Goal: Information Seeking & Learning: Learn about a topic

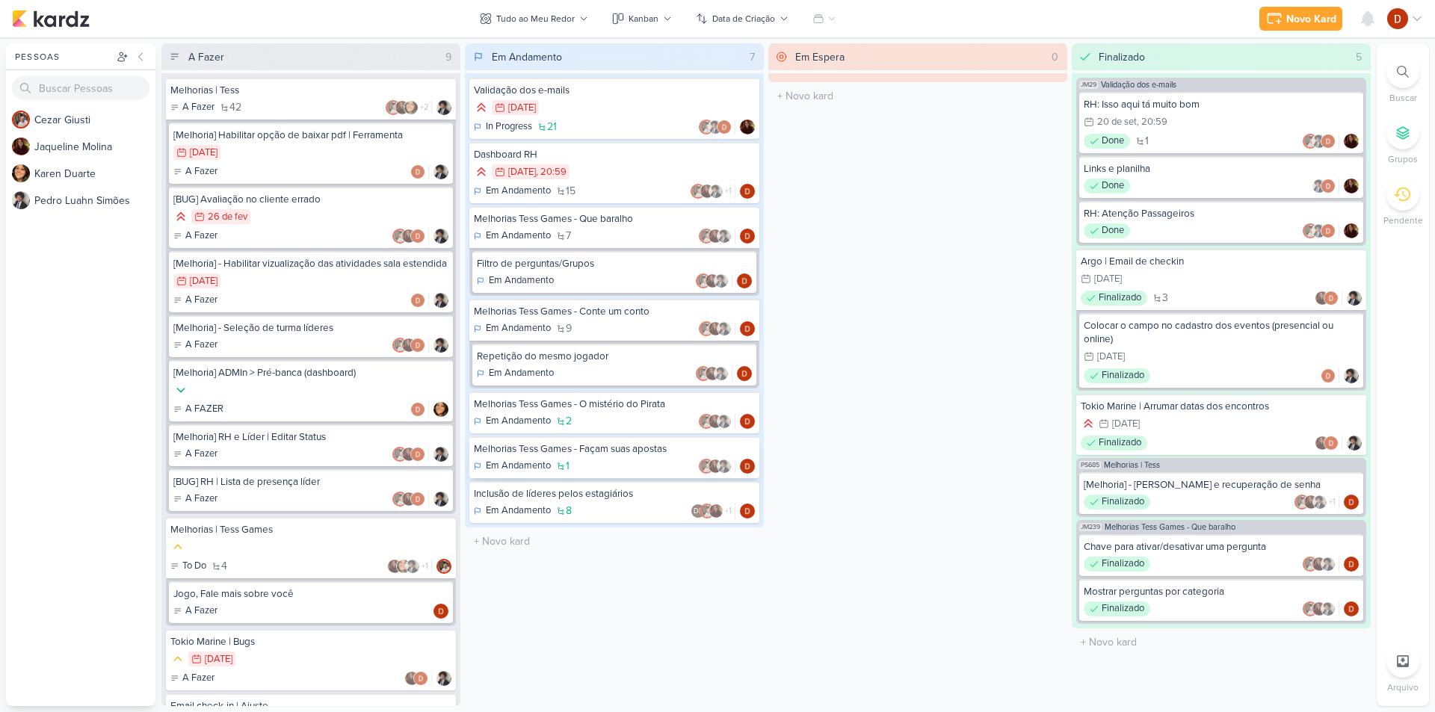
scroll to position [75, 0]
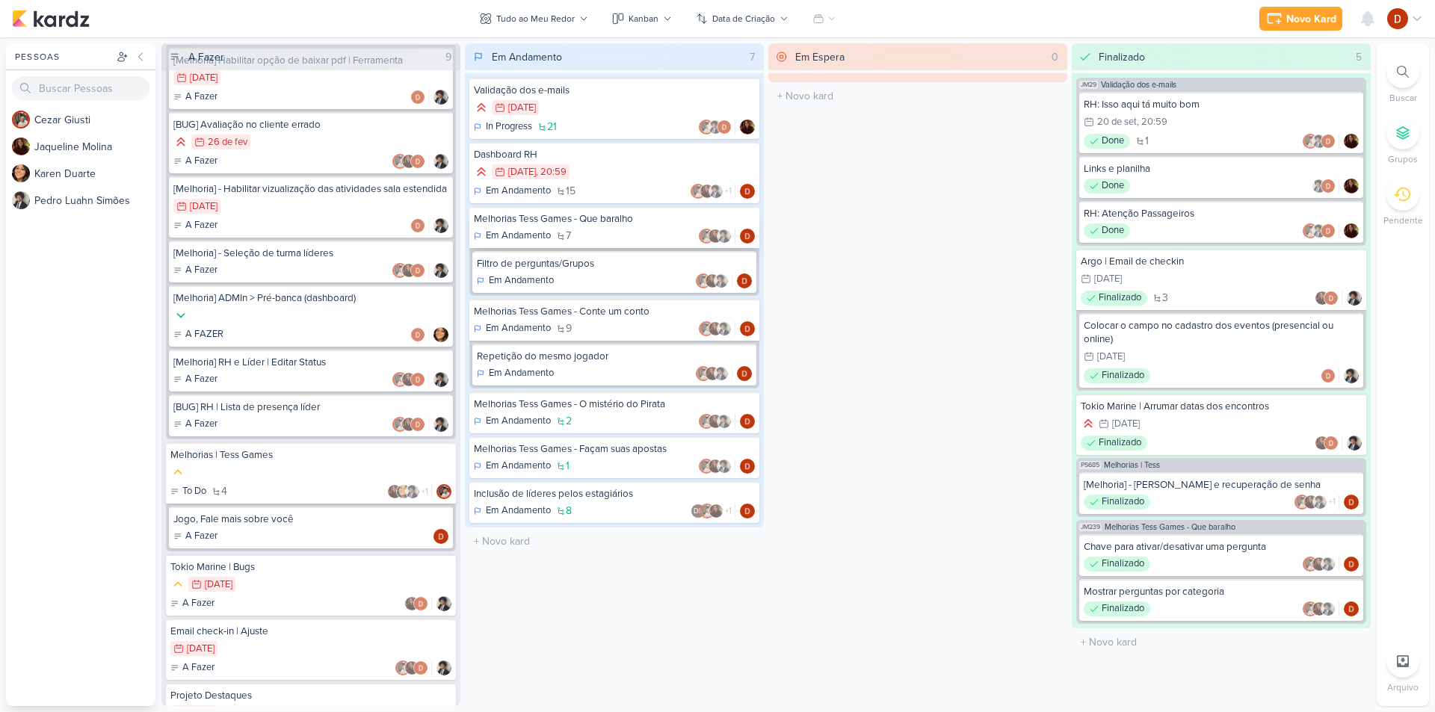
click at [684, 230] on div "Em Andamento 7" at bounding box center [614, 236] width 281 height 15
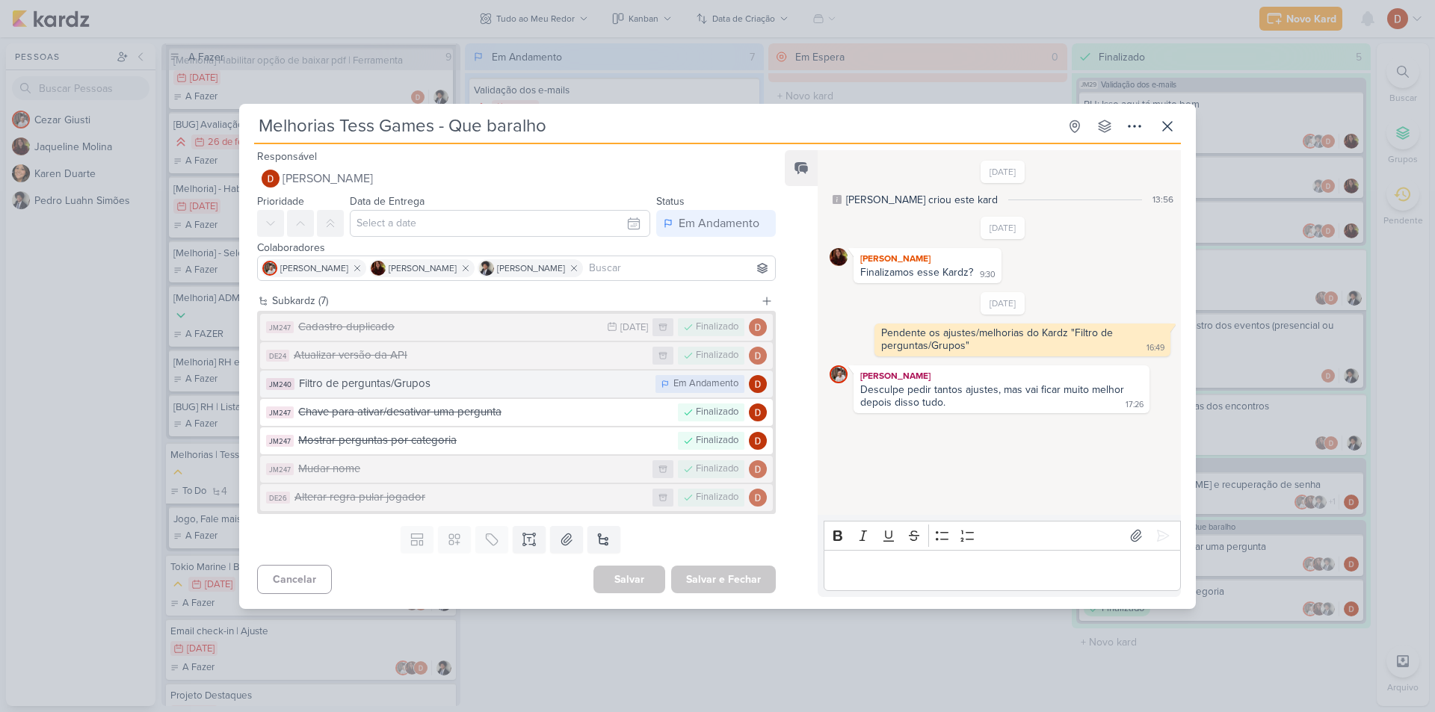
click at [305, 392] on div "Filtro de perguntas/Grupos" at bounding box center [473, 383] width 349 height 17
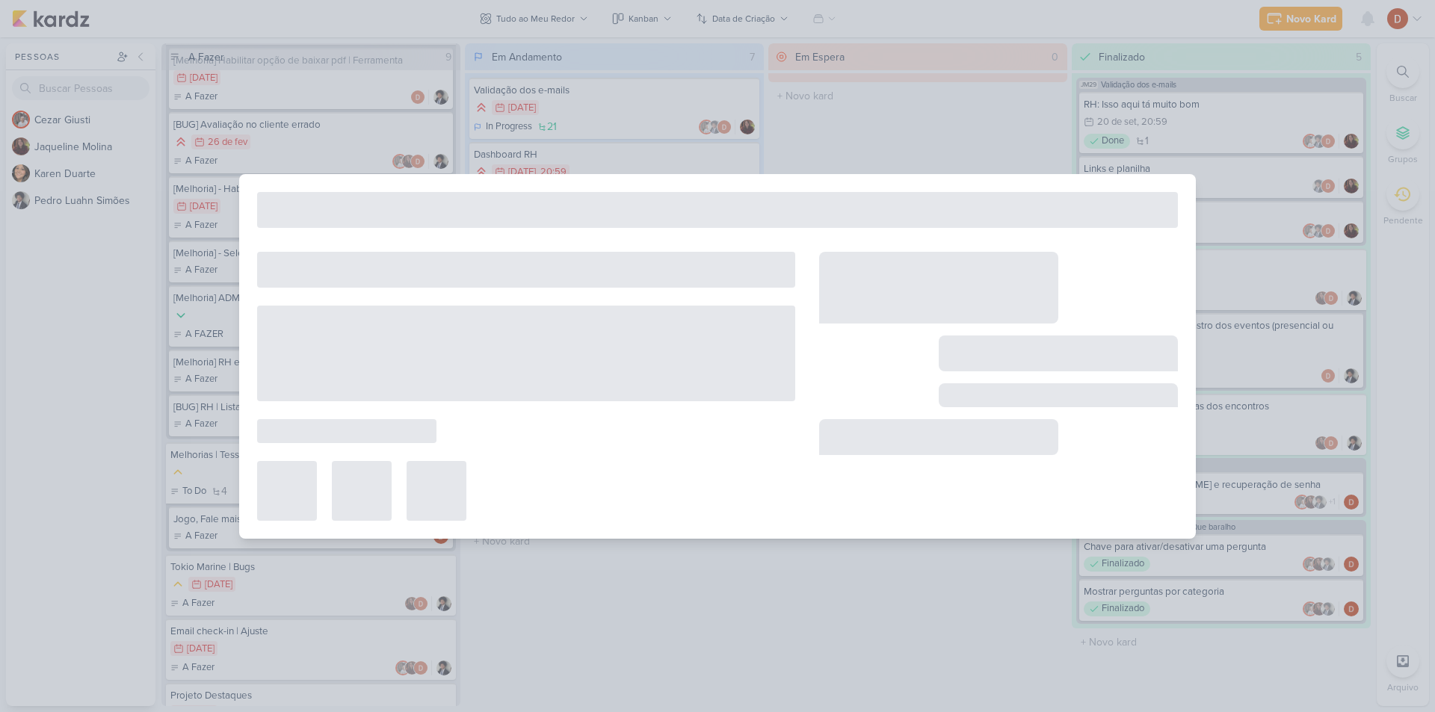
type input "Filtro de perguntas/Grupos"
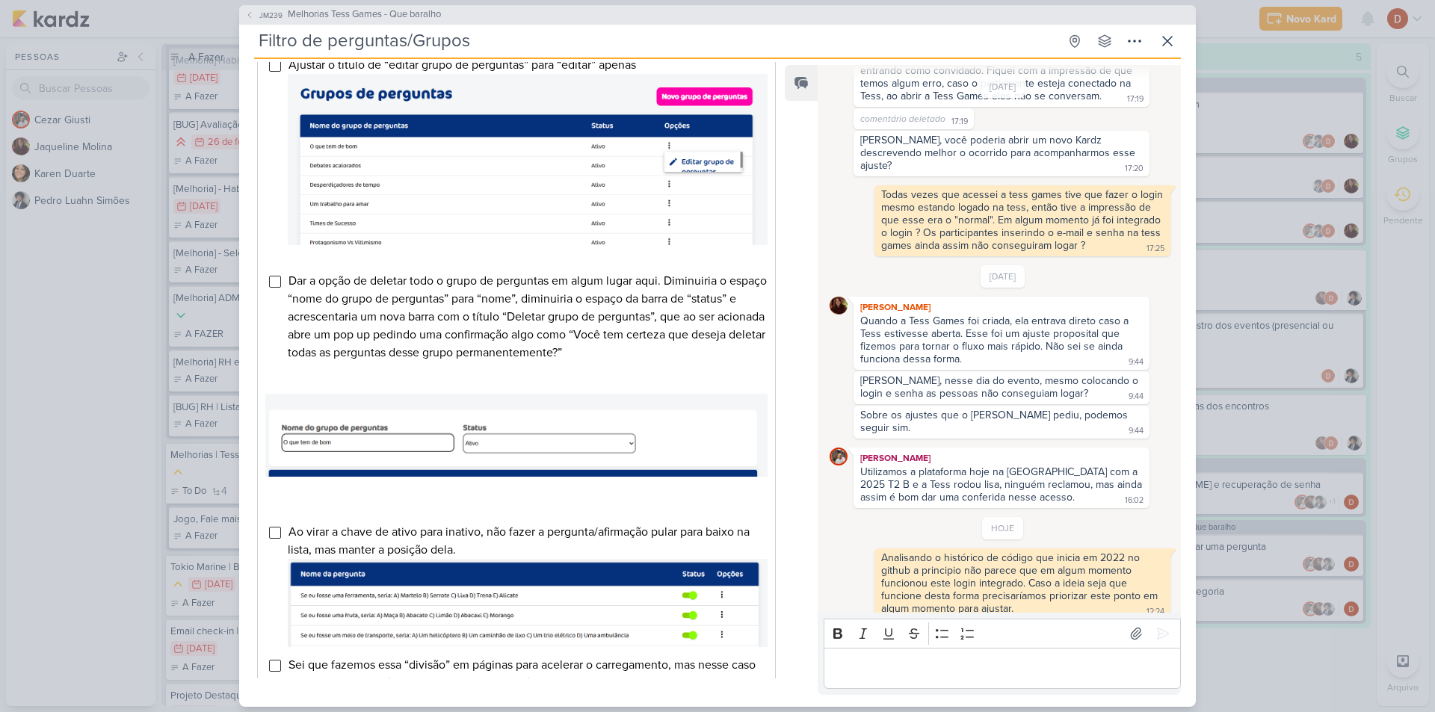
scroll to position [373, 0]
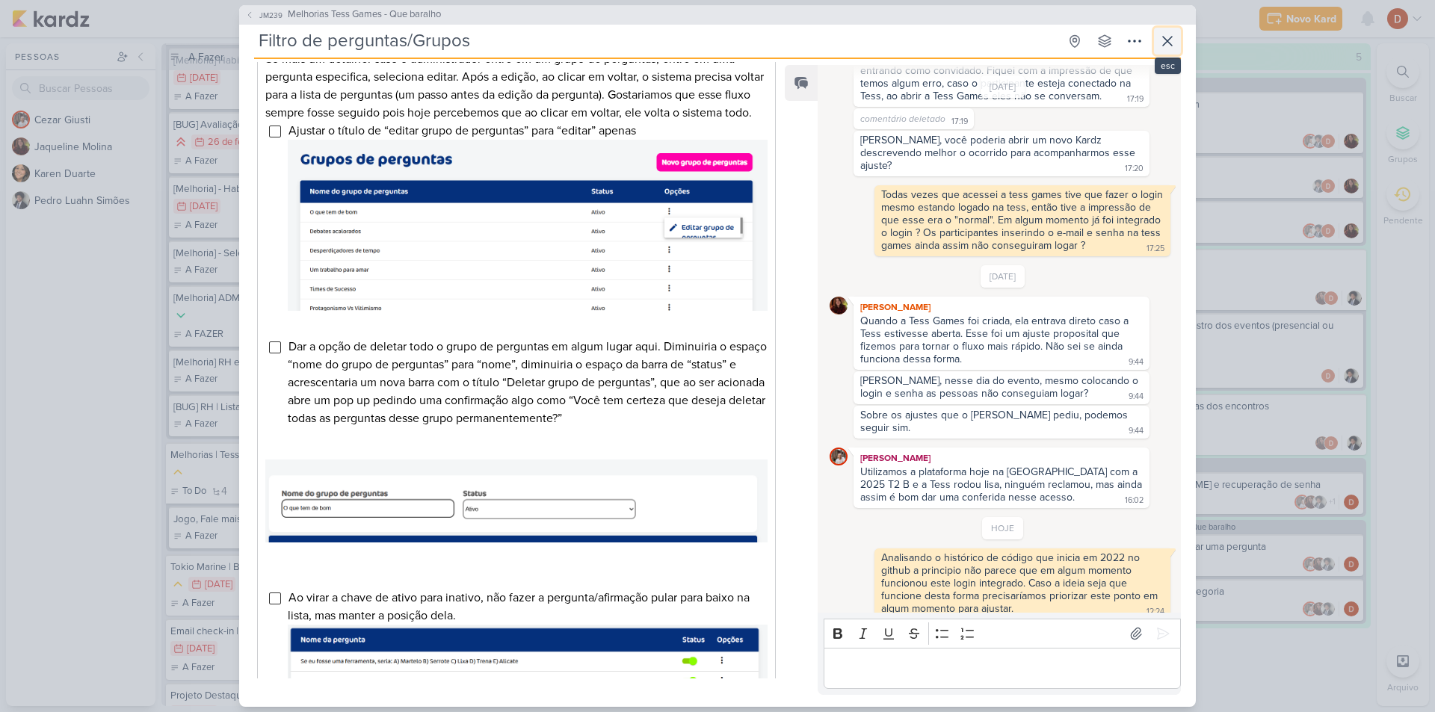
click at [1168, 43] on icon at bounding box center [1168, 41] width 18 height 18
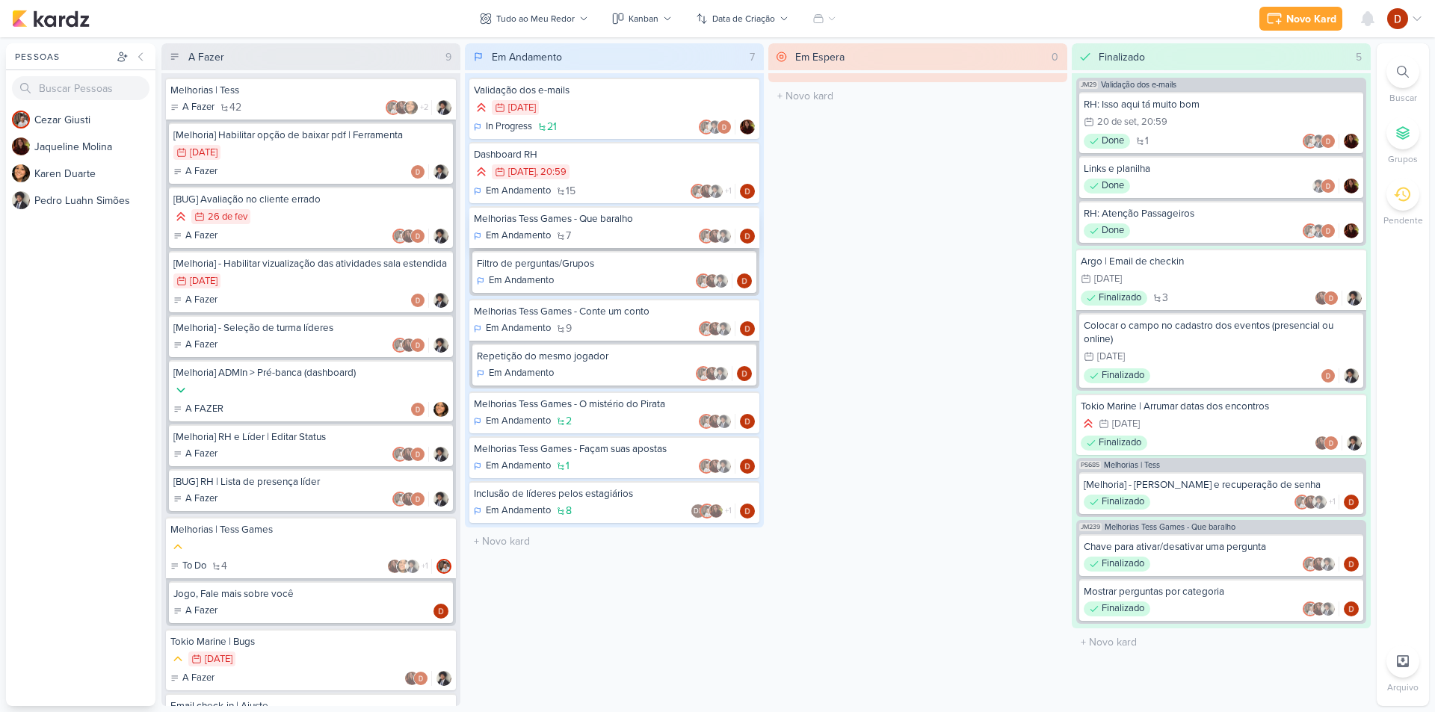
click at [583, 223] on div "Melhorias Tess Games - Que baralho" at bounding box center [614, 218] width 281 height 13
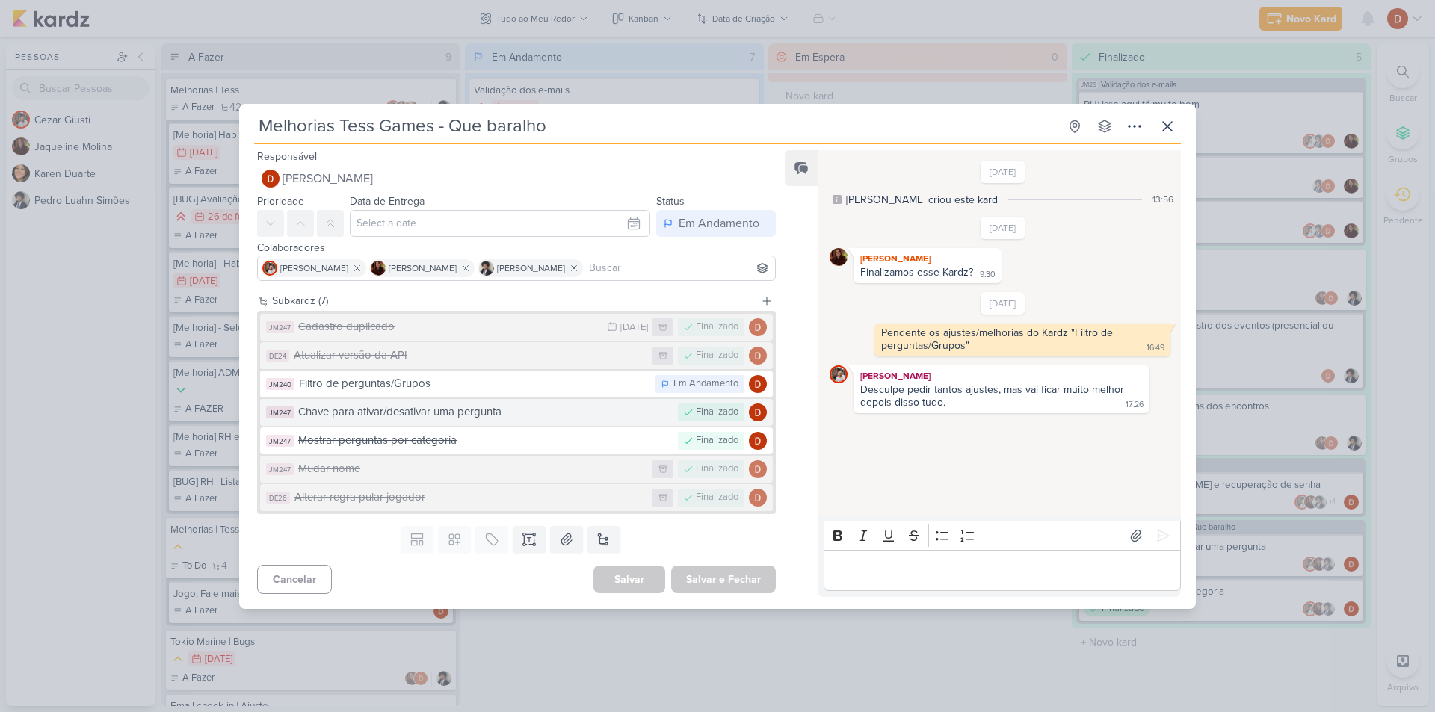
click at [569, 417] on div "Chave para ativar/desativar uma pergunta" at bounding box center [484, 412] width 372 height 17
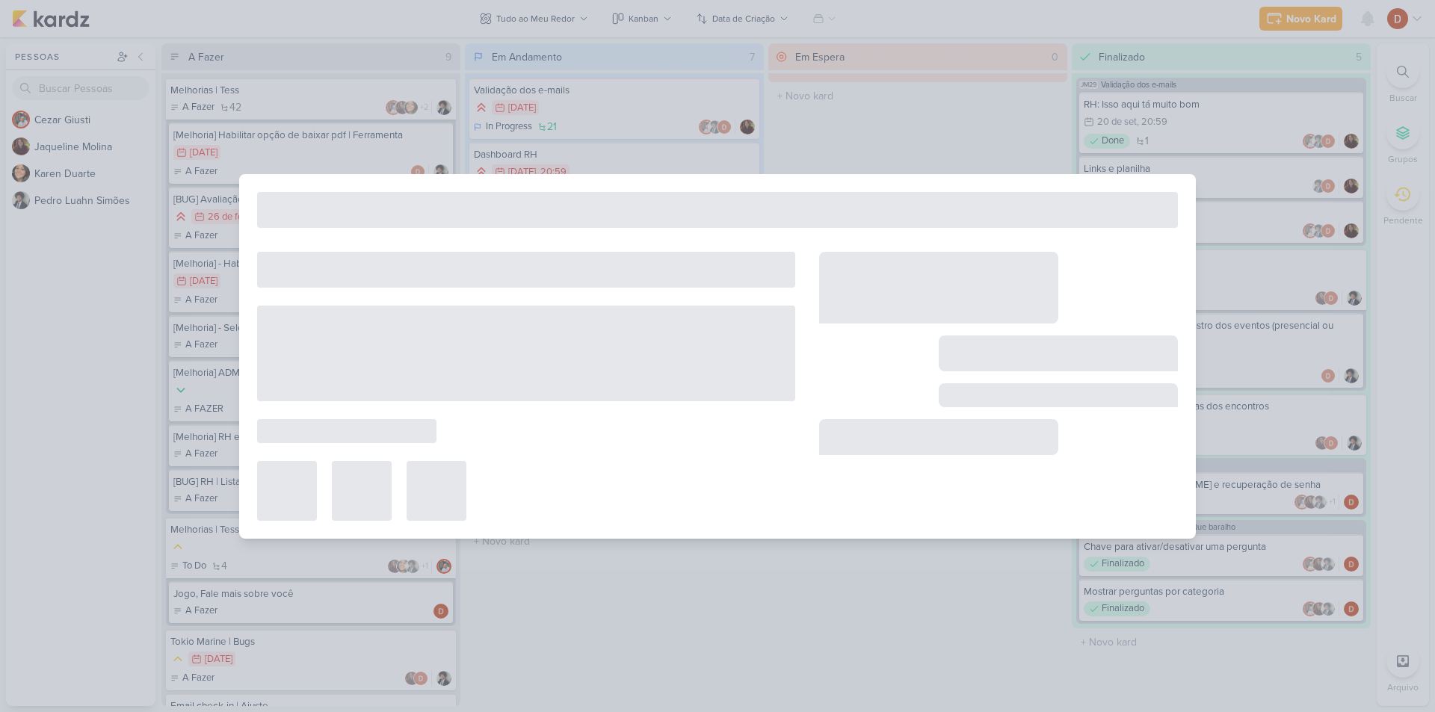
type input "Chave para ativar/desativar uma pergunta"
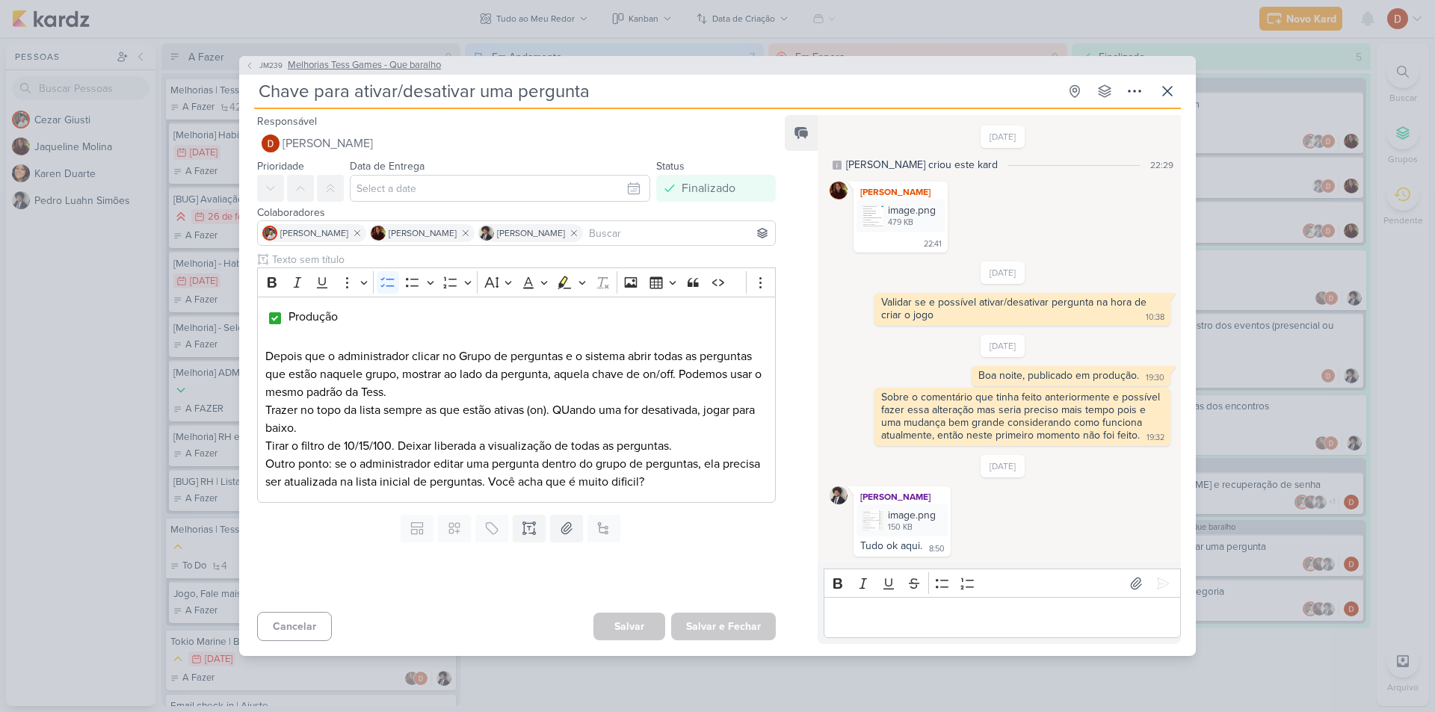
click at [247, 61] on icon at bounding box center [249, 65] width 9 height 9
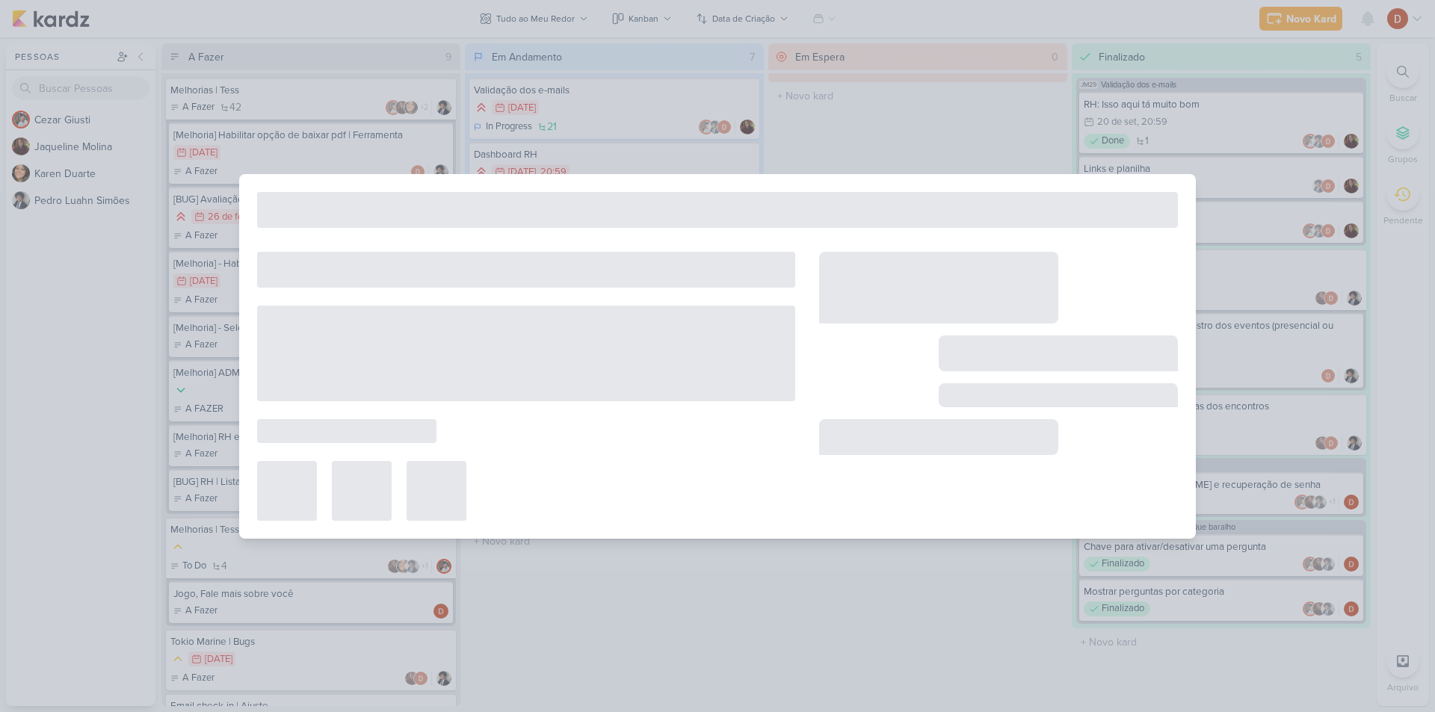
type input "Melhorias Tess Games - Que baralho"
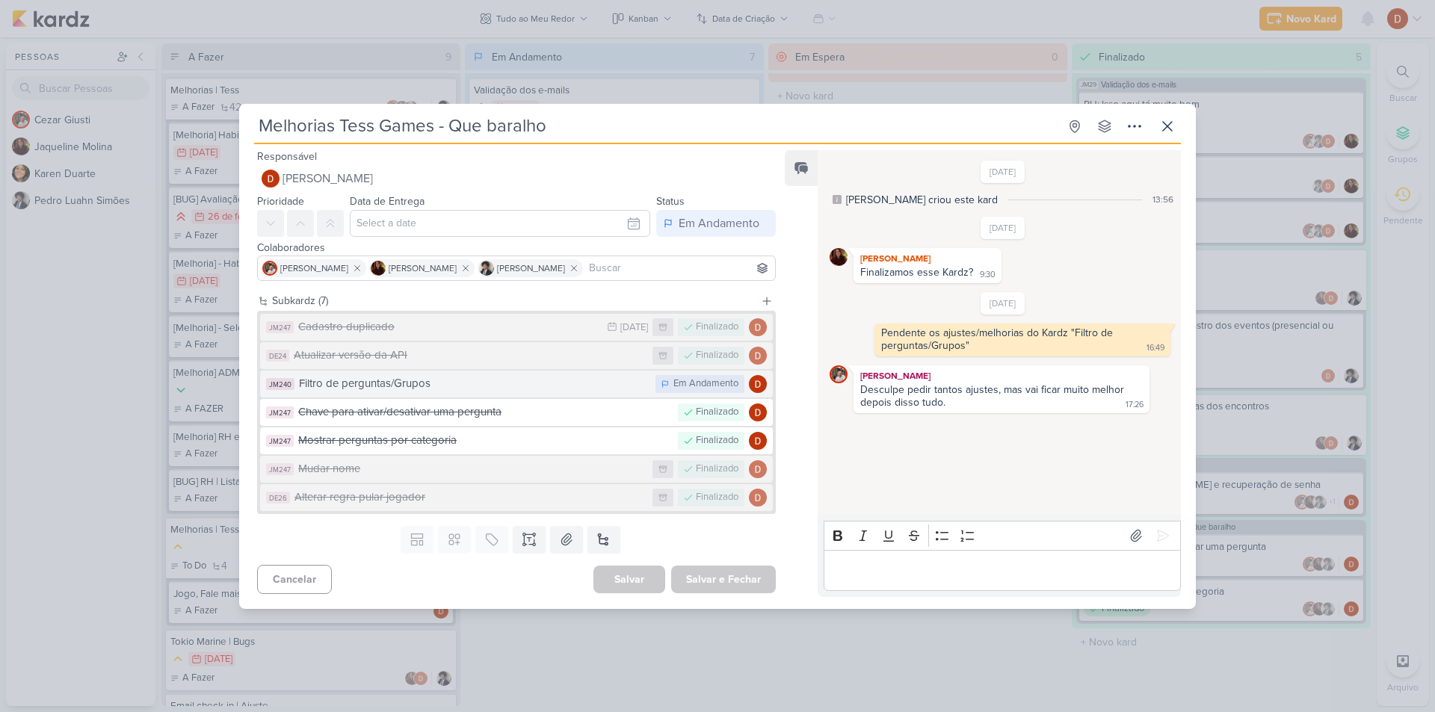
click at [472, 376] on div "Filtro de perguntas/Grupos" at bounding box center [473, 383] width 349 height 17
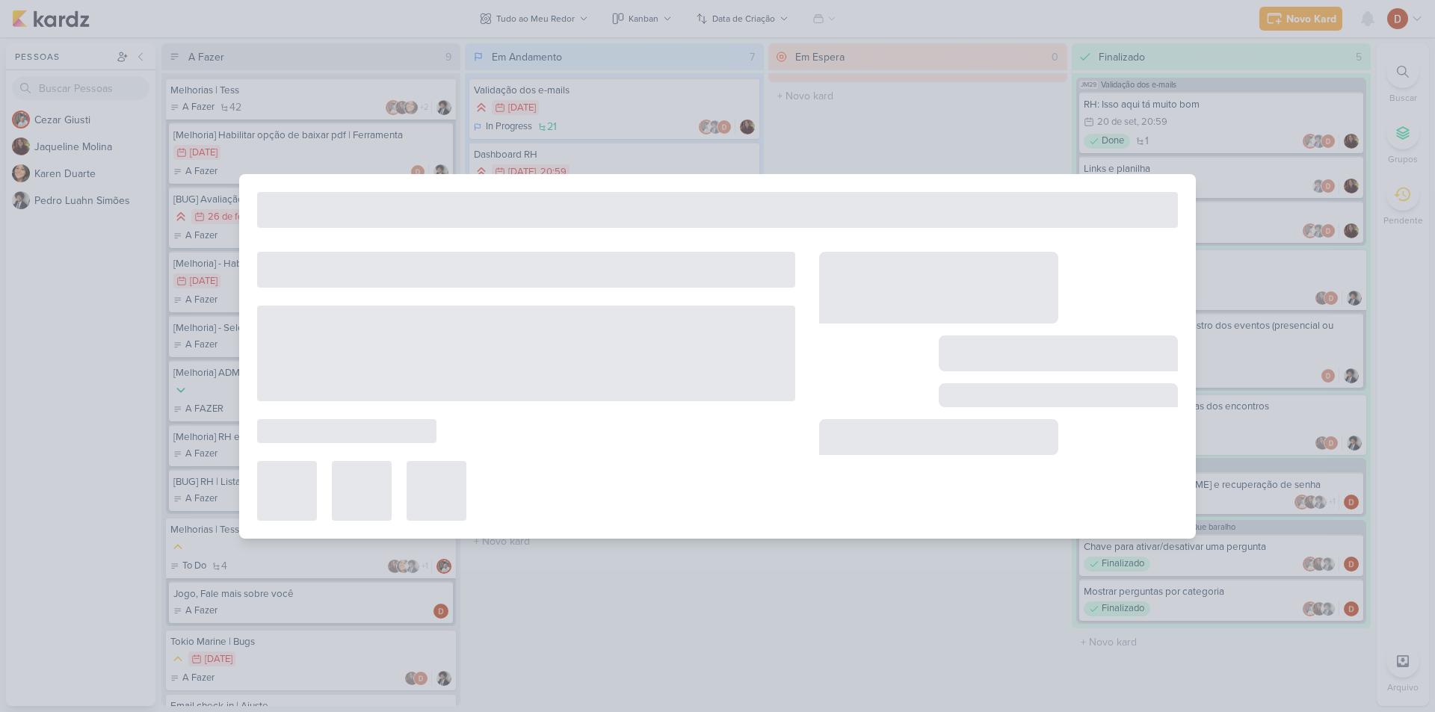
type input "Filtro de perguntas/Grupos"
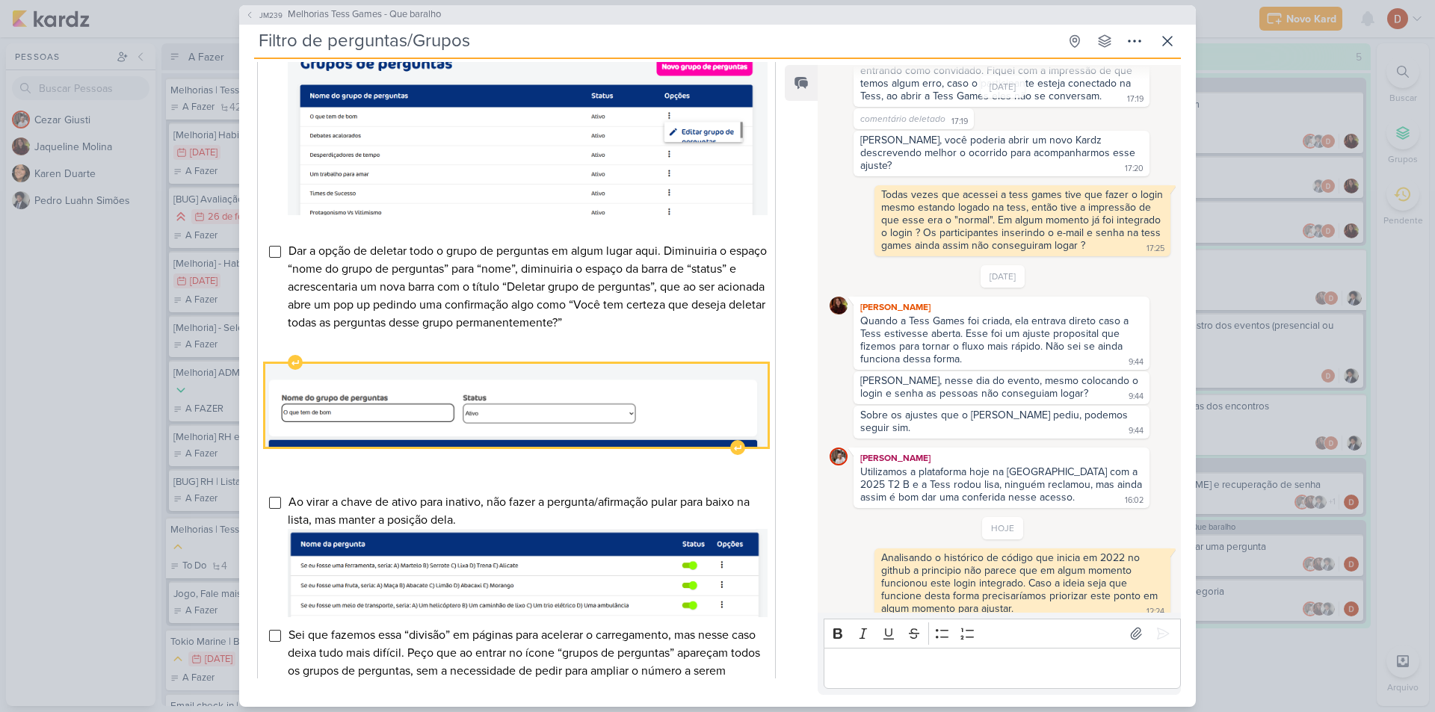
scroll to position [673, 0]
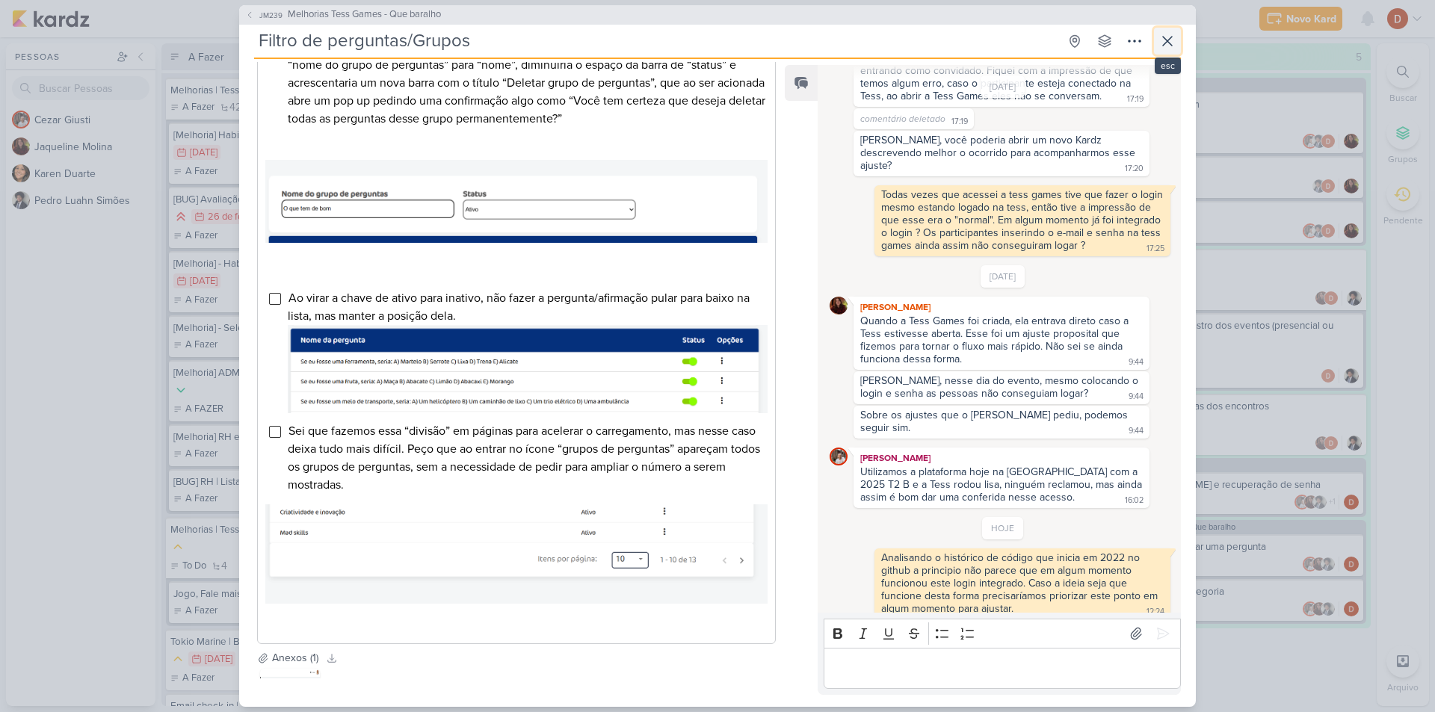
click at [1162, 41] on icon at bounding box center [1168, 41] width 18 height 18
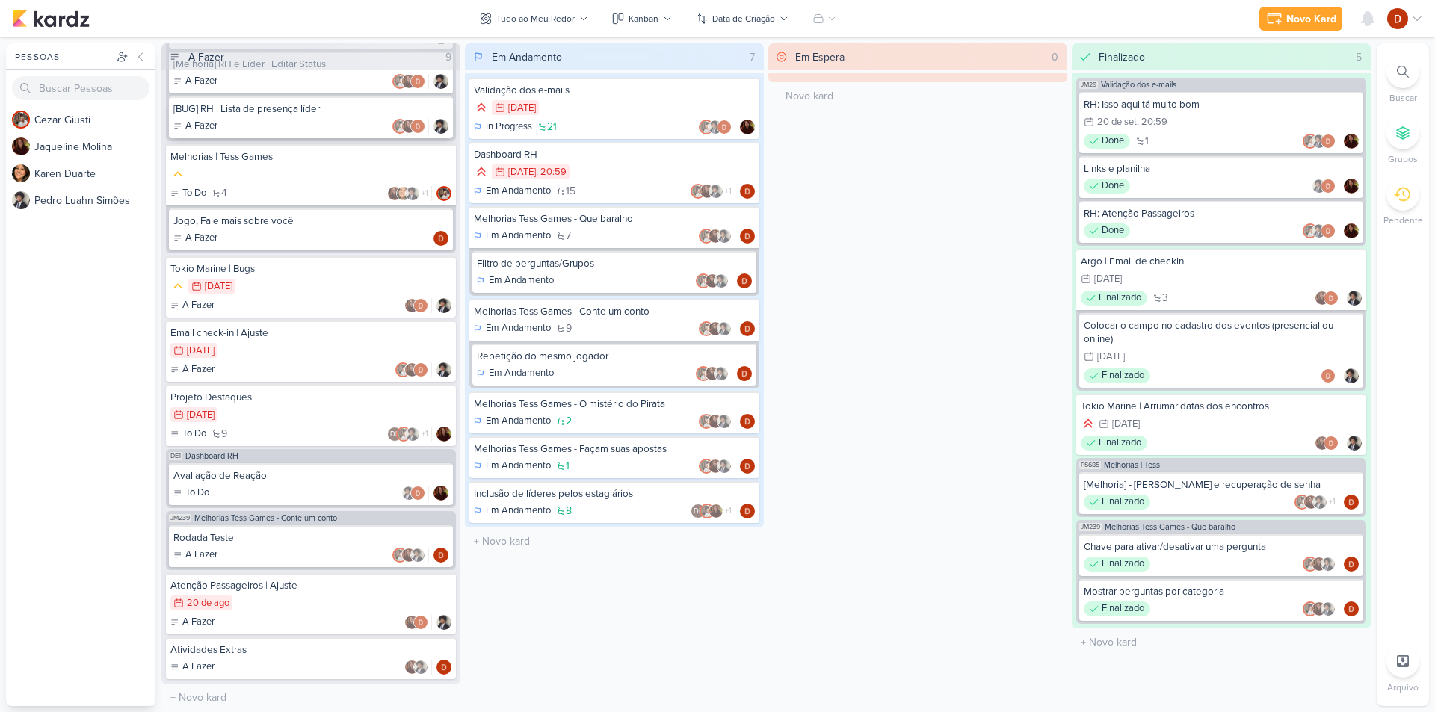
scroll to position [392, 0]
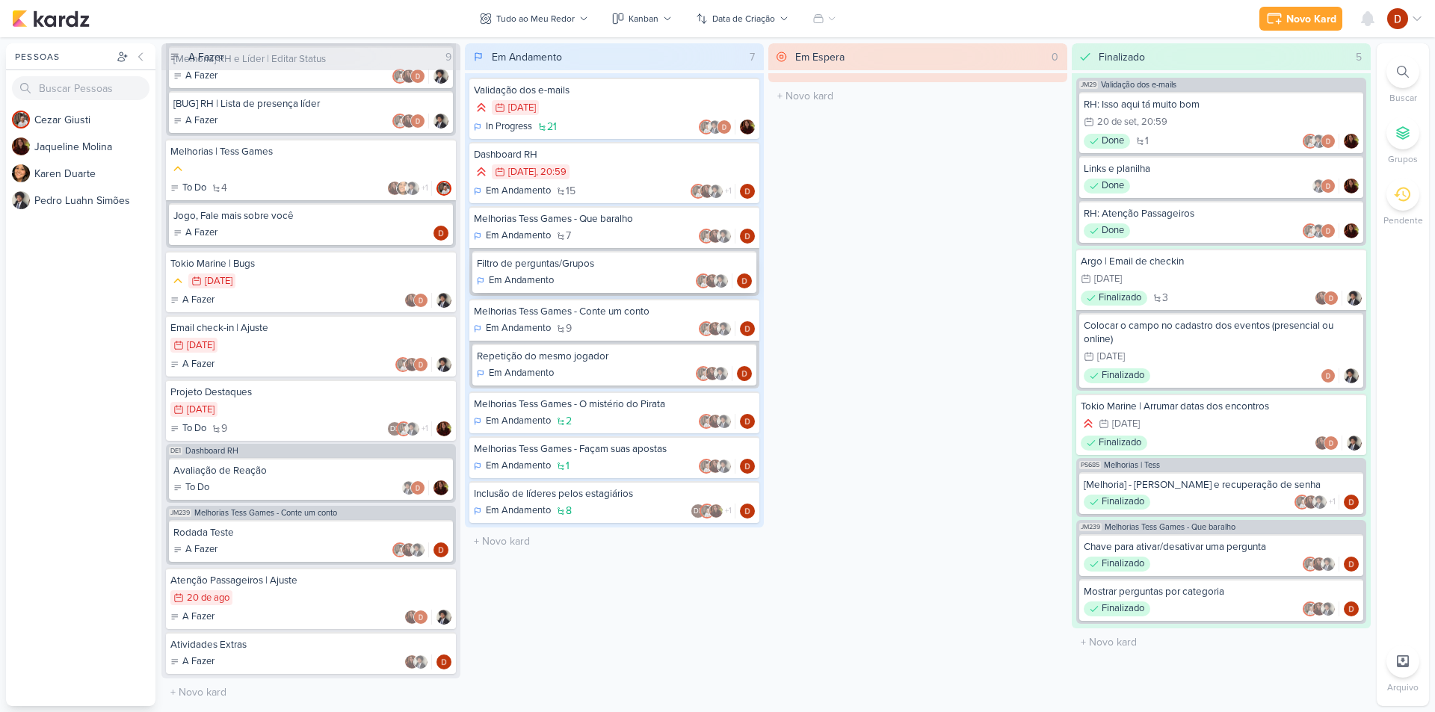
click at [577, 257] on div "Filtro de perguntas/Grupos" at bounding box center [614, 263] width 275 height 13
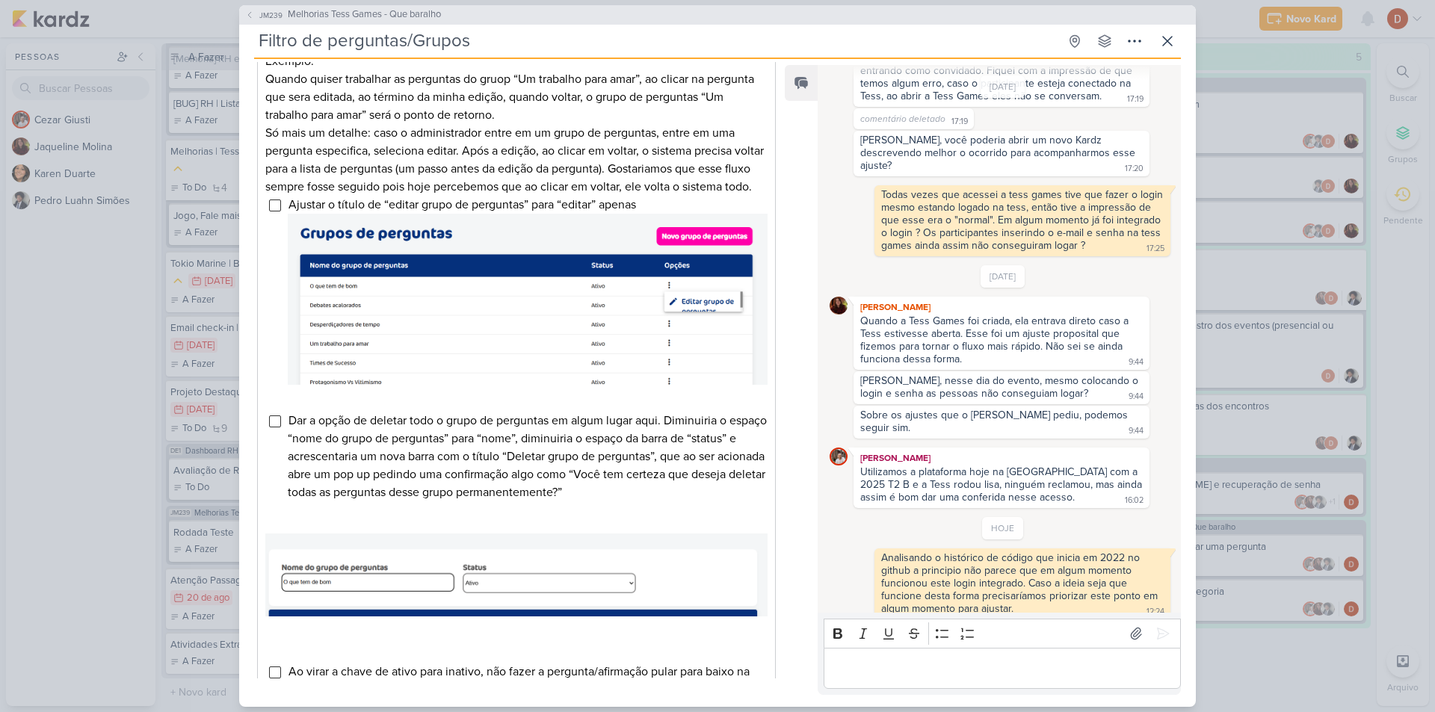
scroll to position [449, 0]
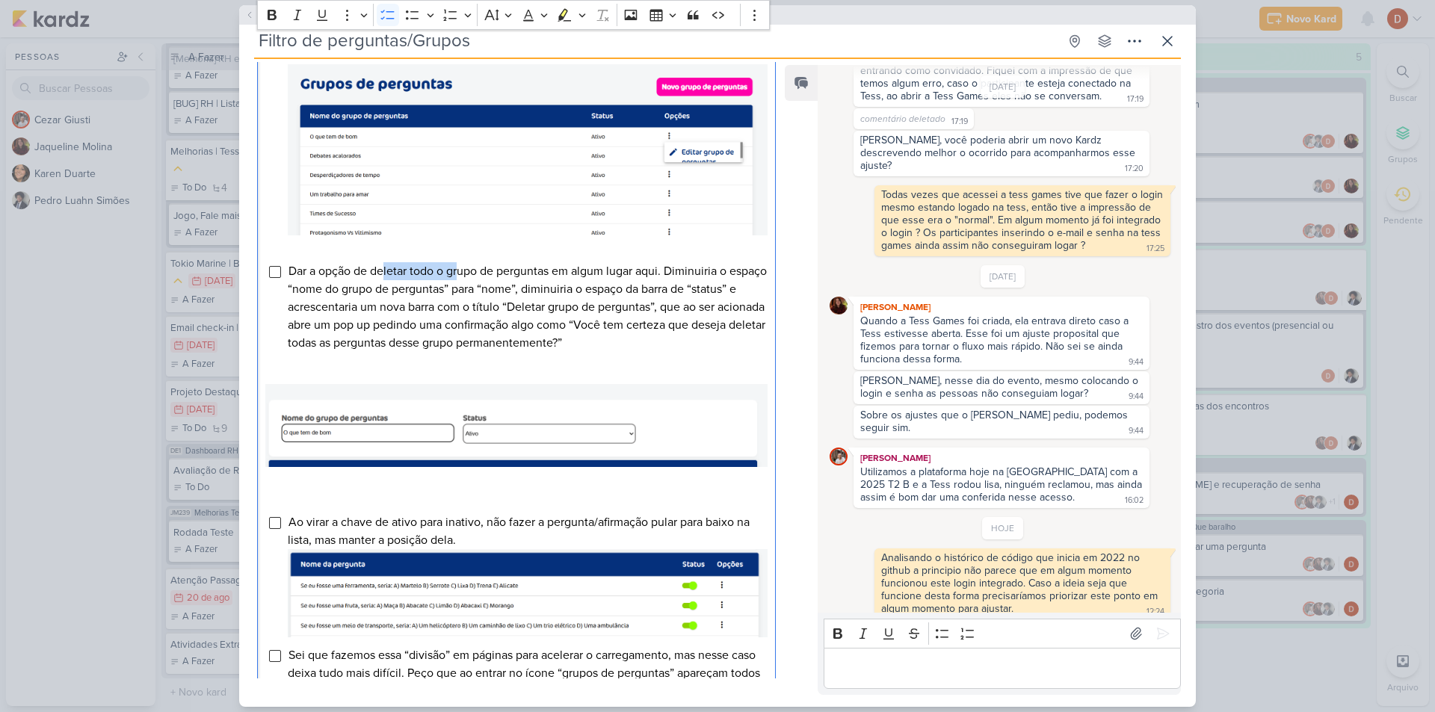
drag, startPoint x: 384, startPoint y: 290, endPoint x: 456, endPoint y: 292, distance: 72.6
click at [456, 292] on span "Dar a opção de deletar todo o grupo de perguntas em algum lugar aqui. Diminuiri…" at bounding box center [527, 307] width 479 height 87
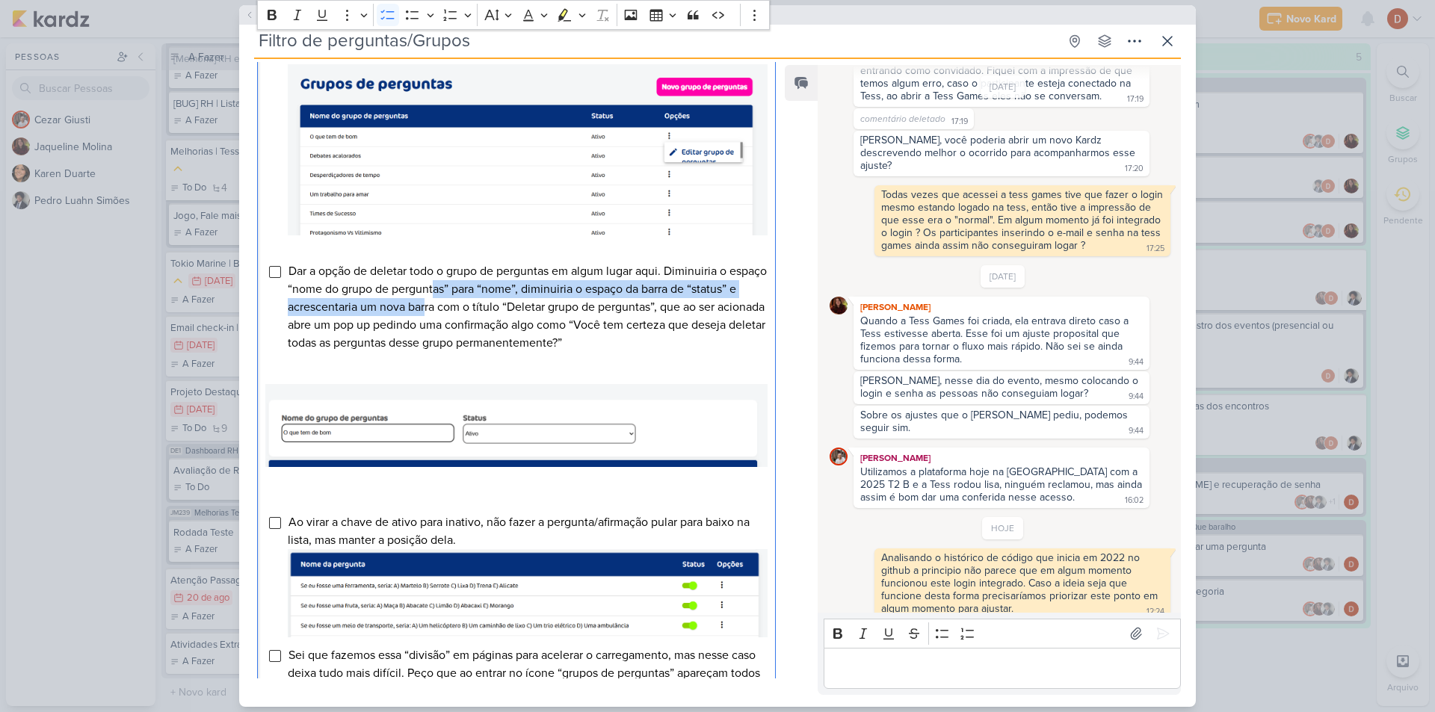
drag, startPoint x: 475, startPoint y: 323, endPoint x: 469, endPoint y: 301, distance: 23.0
click at [469, 301] on span "Dar a opção de deletar todo o grupo de perguntas em algum lugar aqui. Diminuiri…" at bounding box center [527, 307] width 479 height 87
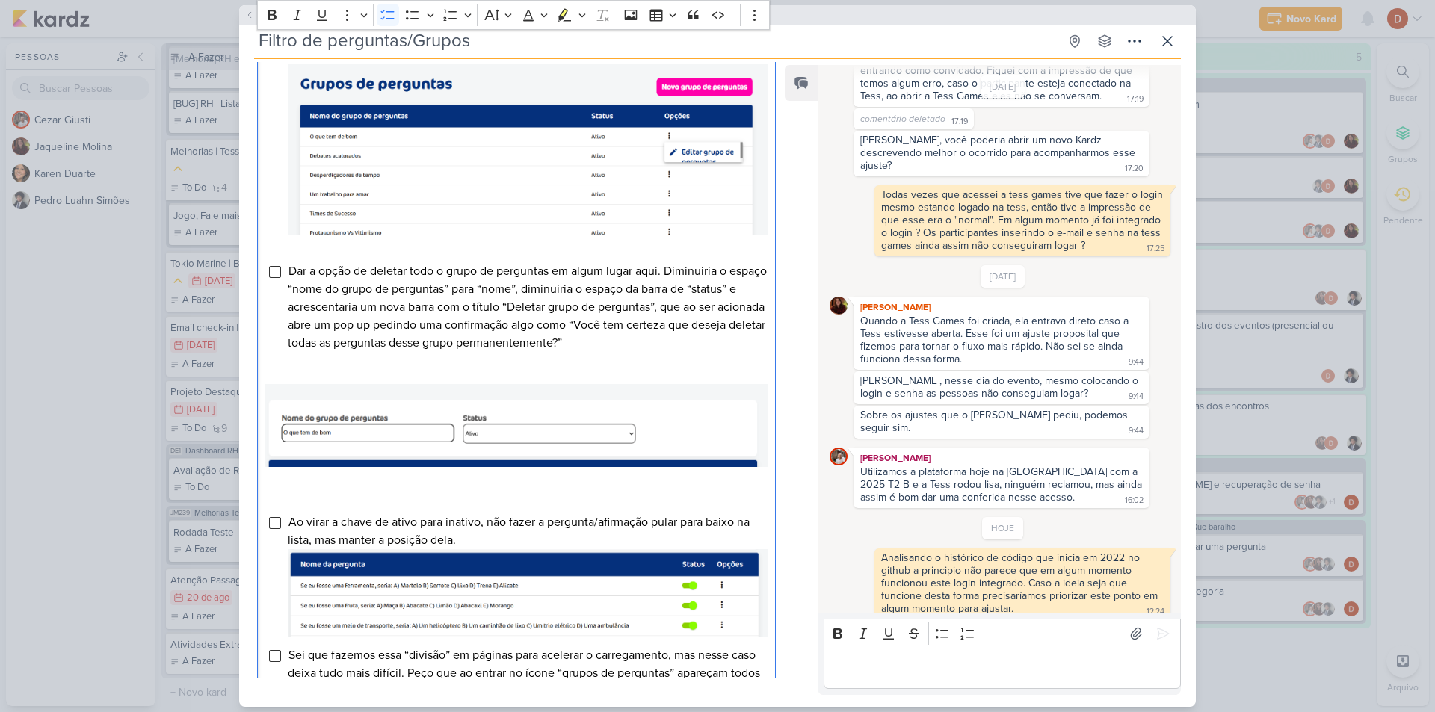
click at [472, 291] on span "Dar a opção de deletar todo o grupo de perguntas em algum lugar aqui. Diminuiri…" at bounding box center [527, 307] width 479 height 87
click at [339, 317] on span "Dar a opção de deletar todo o grupo de perguntas em algum lugar aqui. Diminuiri…" at bounding box center [527, 307] width 479 height 87
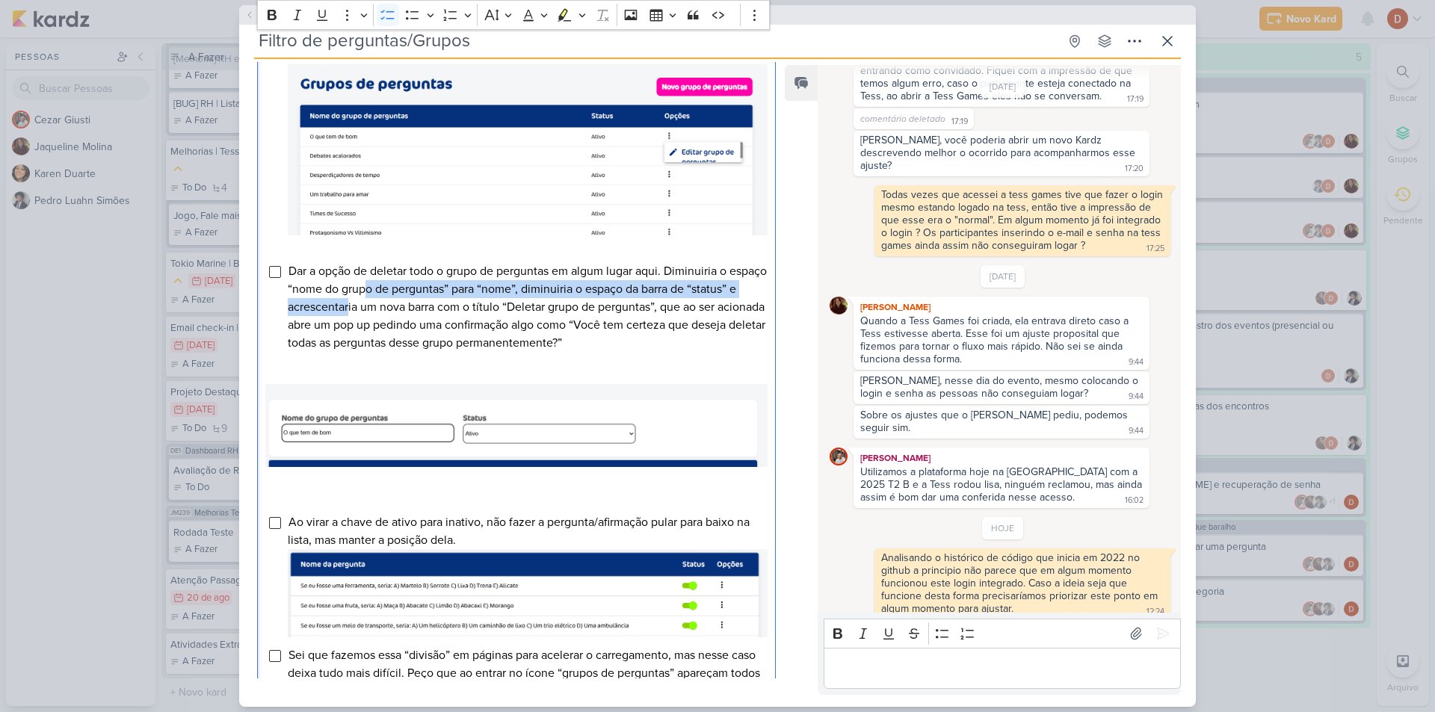
drag, startPoint x: 397, startPoint y: 325, endPoint x: 398, endPoint y: 311, distance: 14.2
click at [398, 311] on span "Dar a opção de deletar todo o grupo de perguntas em algum lugar aqui. Diminuiri…" at bounding box center [527, 307] width 479 height 87
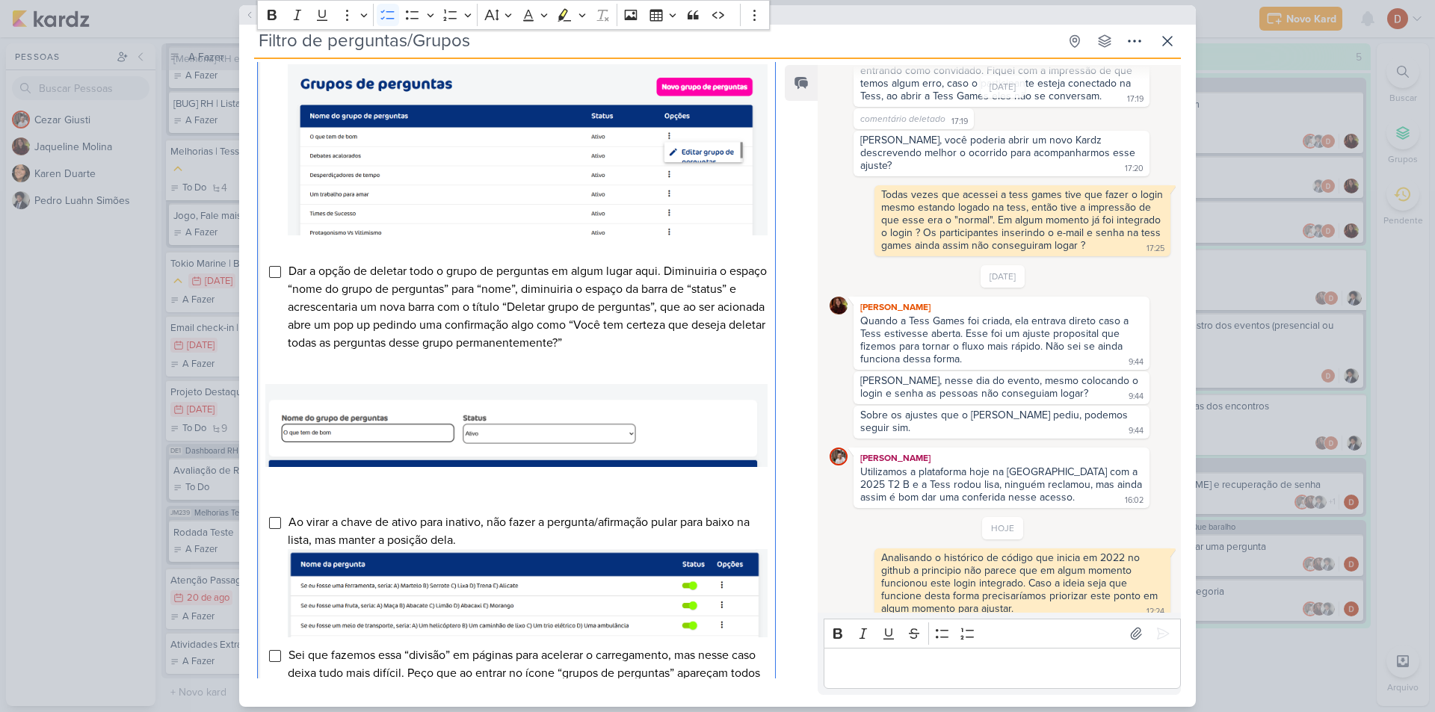
click at [480, 318] on span "Dar a opção de deletar todo o grupo de perguntas em algum lugar aqui. Diminuiri…" at bounding box center [527, 307] width 479 height 87
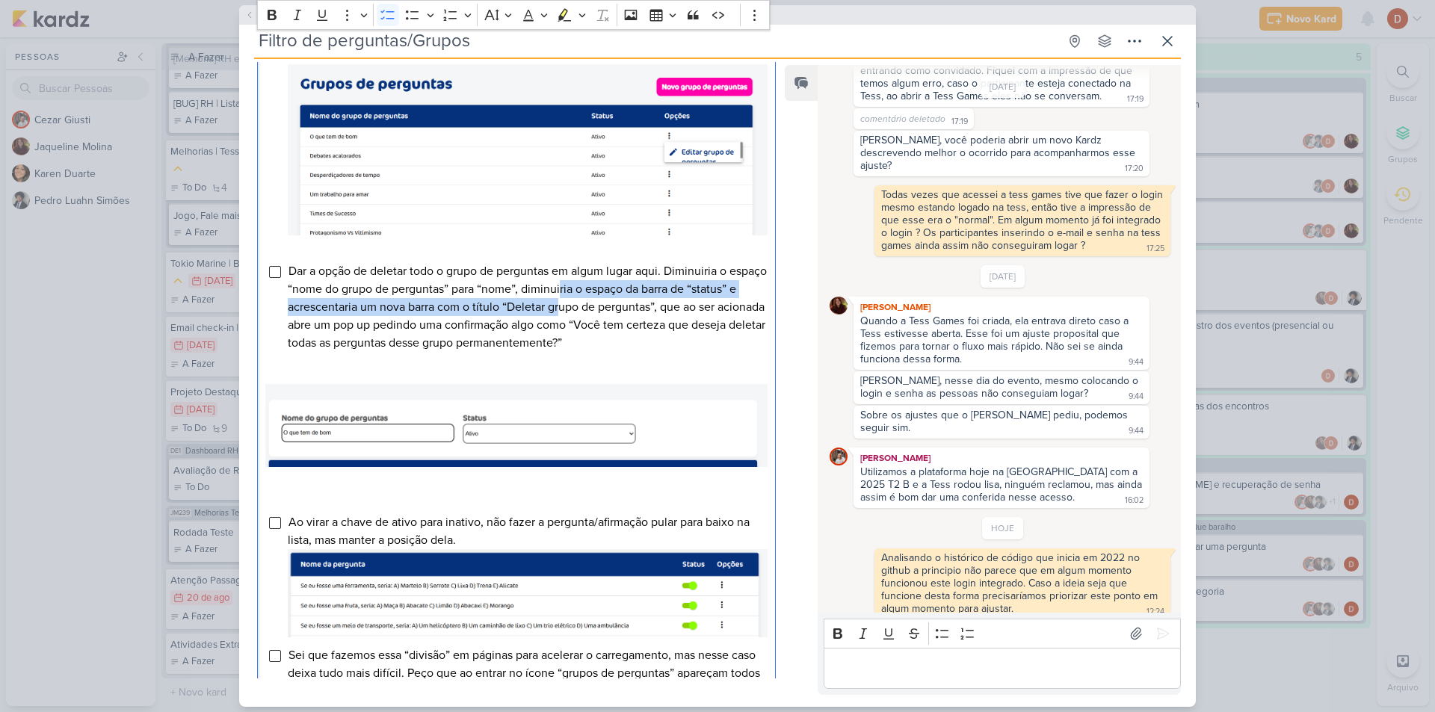
drag, startPoint x: 610, startPoint y: 325, endPoint x: 599, endPoint y: 307, distance: 21.2
click at [599, 307] on span "Dar a opção de deletar todo o grupo de perguntas em algum lugar aqui. Diminuiri…" at bounding box center [527, 307] width 479 height 87
drag, startPoint x: 603, startPoint y: 325, endPoint x: 605, endPoint y: 301, distance: 24.0
click at [605, 301] on span "Dar a opção de deletar todo o grupo de perguntas em algum lugar aqui. Diminuiri…" at bounding box center [527, 307] width 479 height 87
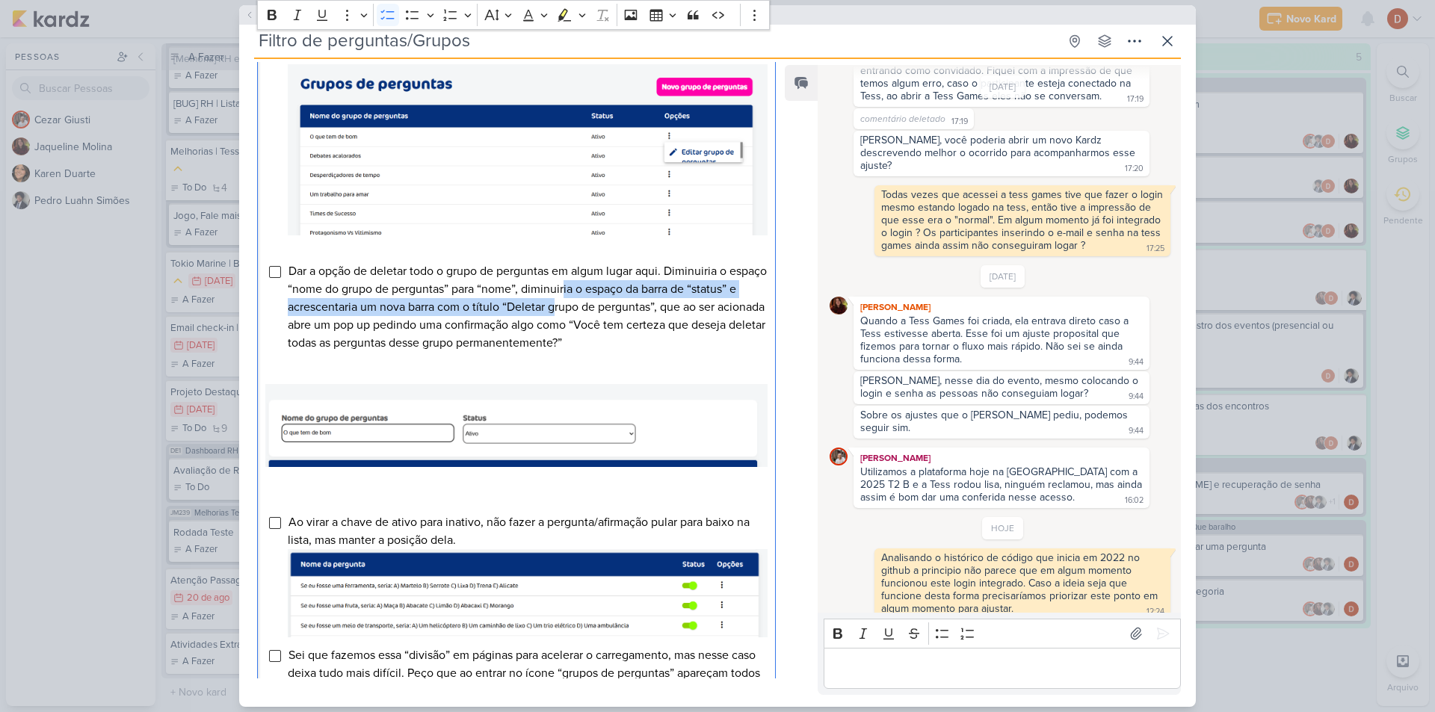
click at [605, 301] on span "Dar a opção de deletar todo o grupo de perguntas em algum lugar aqui. Diminuiri…" at bounding box center [527, 307] width 479 height 87
drag, startPoint x: 612, startPoint y: 324, endPoint x: 610, endPoint y: 302, distance: 22.5
click at [610, 302] on span "Dar a opção de deletar todo o grupo de perguntas em algum lugar aqui. Diminuiri…" at bounding box center [527, 307] width 479 height 87
drag, startPoint x: 610, startPoint y: 319, endPoint x: 612, endPoint y: 310, distance: 9.1
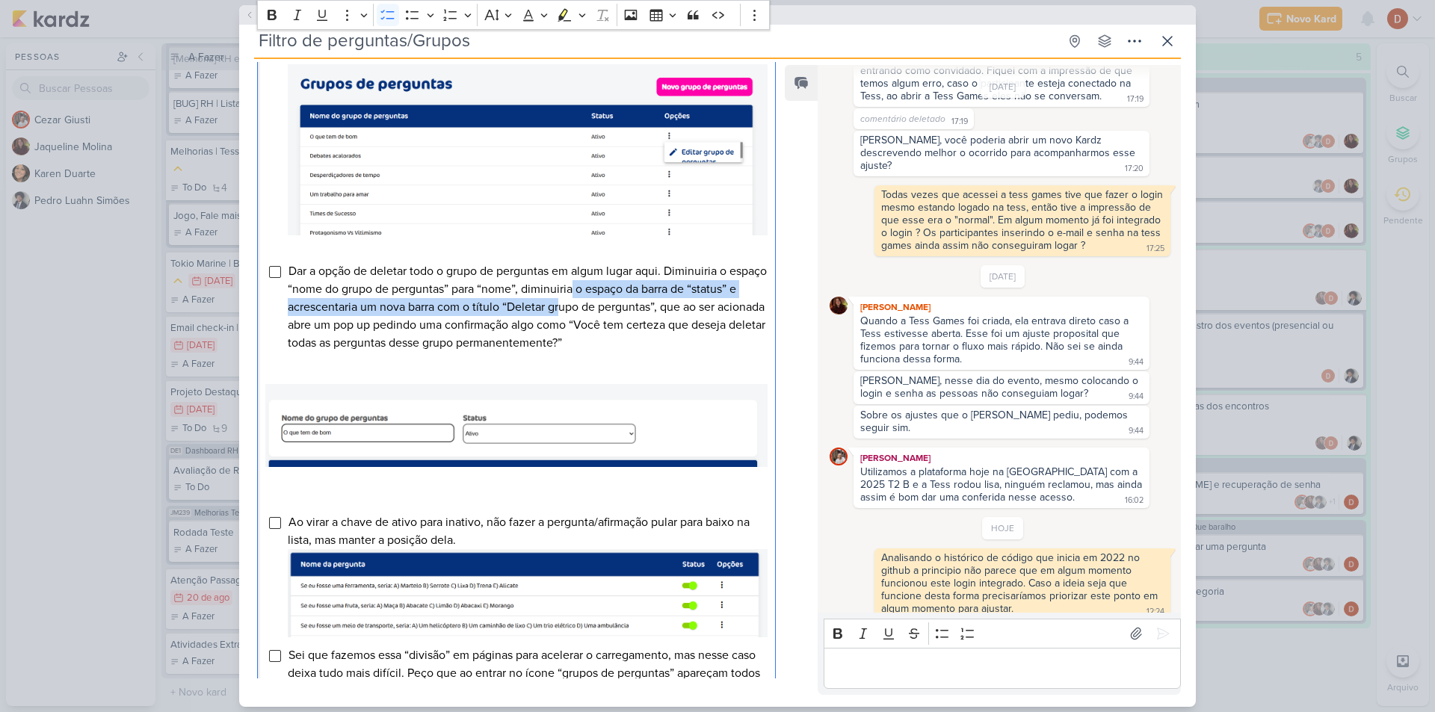
click at [612, 310] on span "Dar a opção de deletar todo o grupo de perguntas em algum lugar aqui. Diminuiri…" at bounding box center [527, 307] width 479 height 87
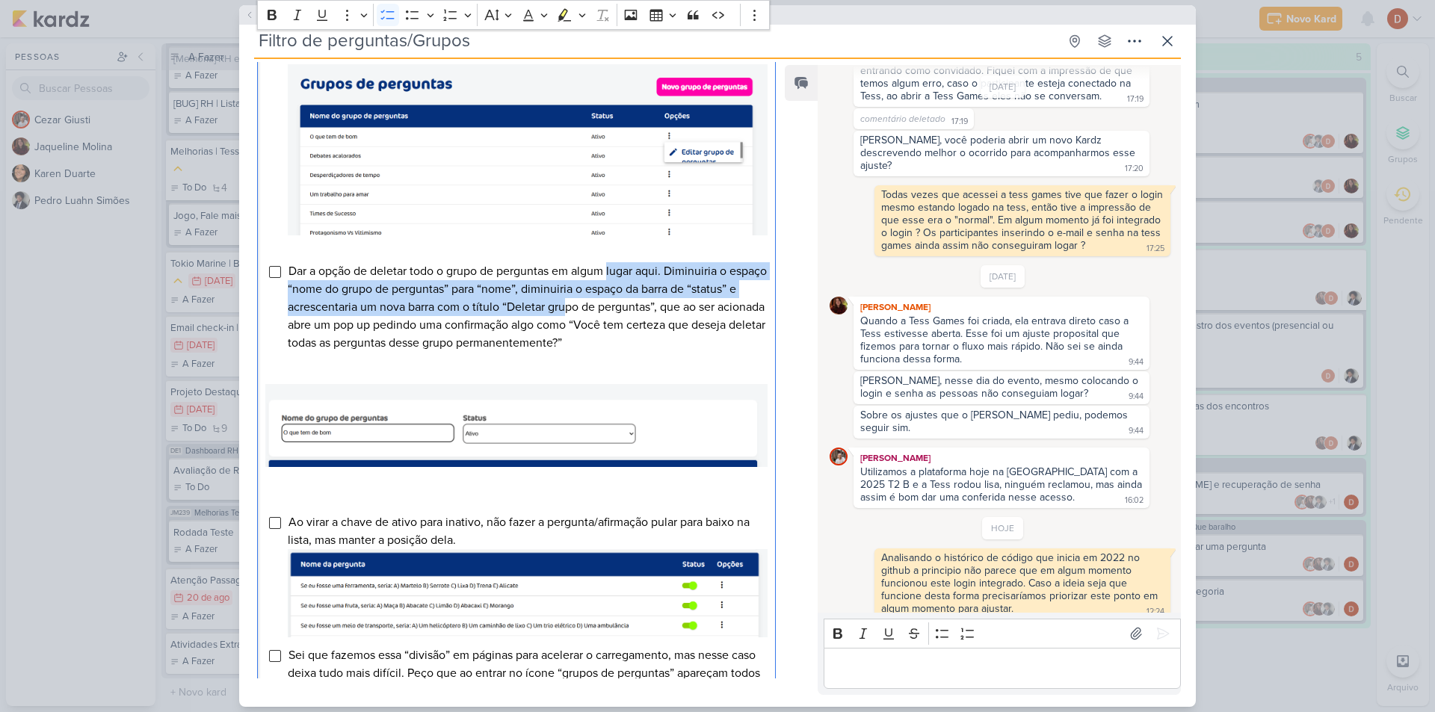
drag, startPoint x: 613, startPoint y: 324, endPoint x: 612, endPoint y: 289, distance: 34.4
click at [612, 289] on span "Dar a opção de deletar todo o grupo de perguntas em algum lugar aqui. Diminuiri…" at bounding box center [527, 307] width 479 height 87
click at [611, 289] on span "Dar a opção de deletar todo o grupo de perguntas em algum lugar aqui. Diminuiri…" at bounding box center [527, 307] width 479 height 87
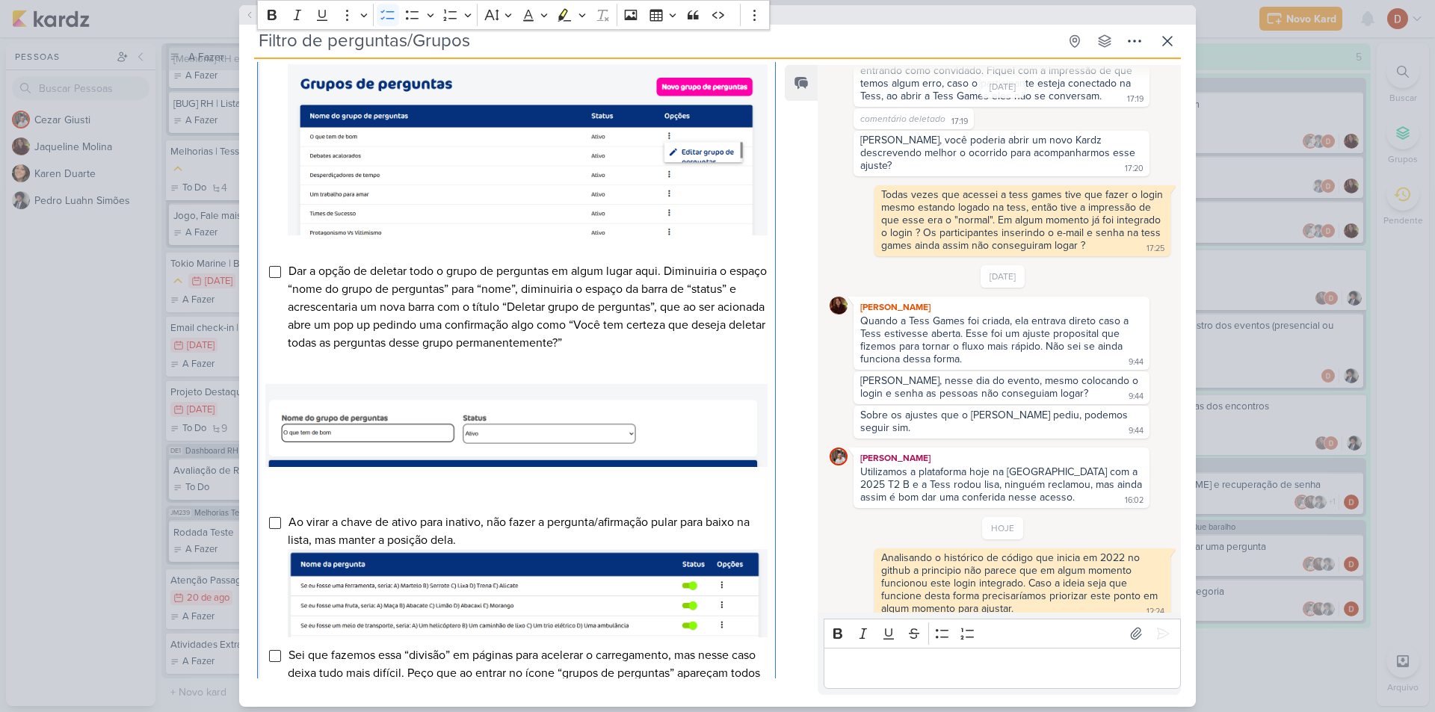
click at [441, 346] on span "Dar a opção de deletar todo o grupo de perguntas em algum lugar aqui. Diminuiri…" at bounding box center [527, 307] width 479 height 87
drag, startPoint x: 480, startPoint y: 351, endPoint x: 475, endPoint y: 339, distance: 12.4
click at [475, 339] on span "Dar a opção de deletar todo o grupo de perguntas em algum lugar aqui. Diminuiri…" at bounding box center [527, 307] width 479 height 87
drag, startPoint x: 482, startPoint y: 354, endPoint x: 481, endPoint y: 337, distance: 16.5
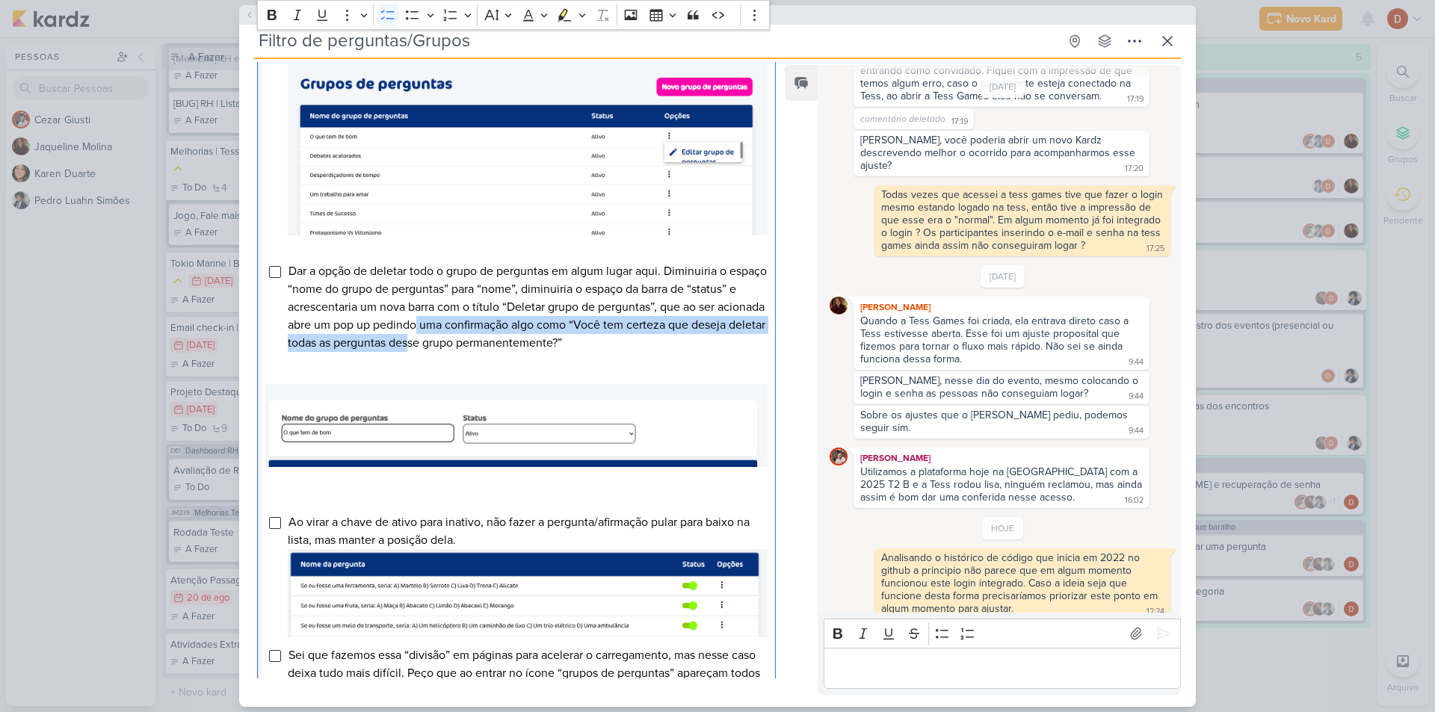
click at [481, 337] on span "Dar a opção de deletar todo o grupo de perguntas em algum lugar aqui. Diminuiri…" at bounding box center [527, 307] width 479 height 87
drag, startPoint x: 487, startPoint y: 354, endPoint x: 486, endPoint y: 344, distance: 10.6
click at [486, 344] on span "Dar a opção de deletar todo o grupo de perguntas em algum lugar aqui. Diminuiri…" at bounding box center [527, 307] width 479 height 87
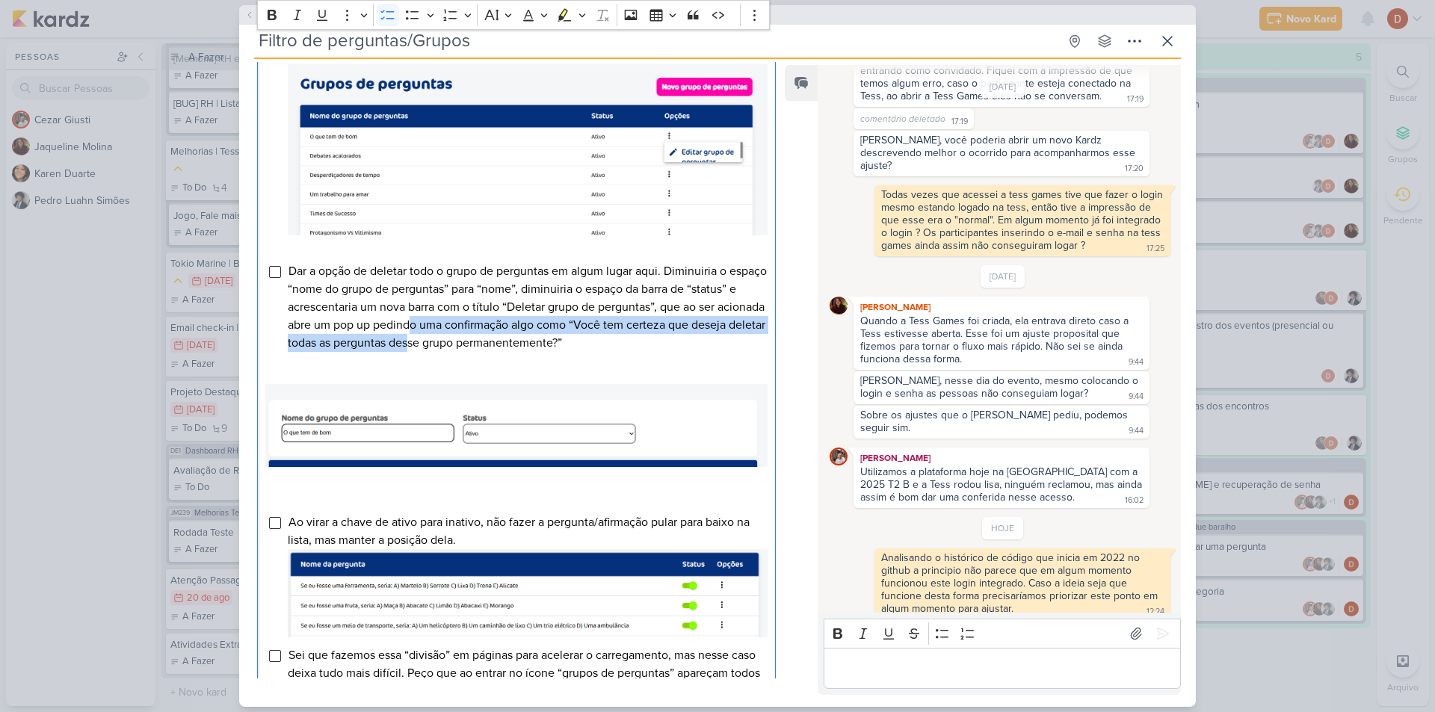
drag, startPoint x: 484, startPoint y: 355, endPoint x: 474, endPoint y: 338, distance: 20.1
click at [474, 338] on span "Dar a opção de deletar todo o grupo de perguntas em algum lugar aqui. Diminuiri…" at bounding box center [527, 307] width 479 height 87
drag, startPoint x: 487, startPoint y: 354, endPoint x: 486, endPoint y: 336, distance: 18.0
click at [486, 336] on span "Dar a opção de deletar todo o grupo de perguntas em algum lugar aqui. Diminuiri…" at bounding box center [527, 307] width 479 height 87
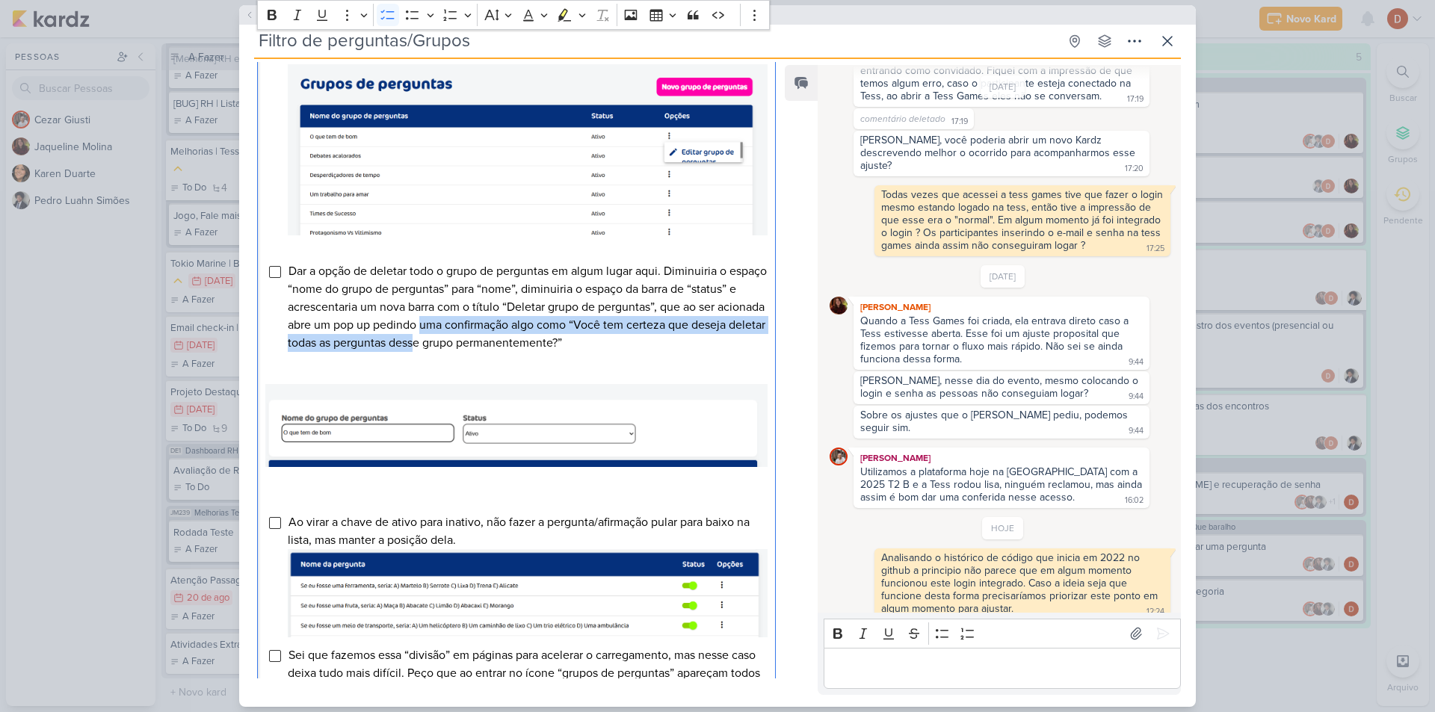
click at [486, 336] on span "Dar a opção de deletar todo o grupo de perguntas em algum lugar aqui. Diminuiri…" at bounding box center [527, 307] width 479 height 87
drag, startPoint x: 522, startPoint y: 357, endPoint x: 513, endPoint y: 345, distance: 15.6
click at [514, 346] on span "Dar a opção de deletar todo o grupo de perguntas em algum lugar aqui. Diminuiri…" at bounding box center [527, 307] width 479 height 87
click at [513, 345] on span "Dar a opção de deletar todo o grupo de perguntas em algum lugar aqui. Diminuiri…" at bounding box center [527, 307] width 479 height 87
drag, startPoint x: 517, startPoint y: 357, endPoint x: 509, endPoint y: 341, distance: 18.1
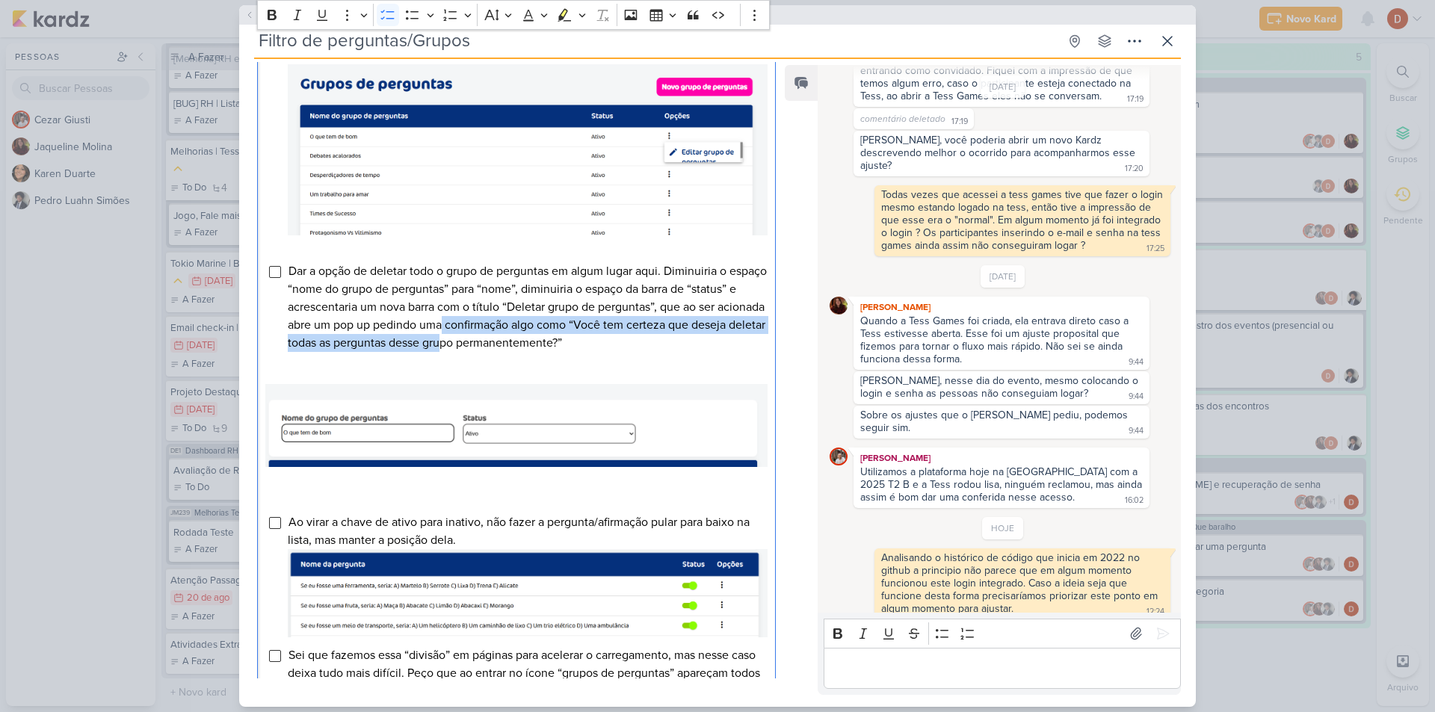
click at [509, 341] on span "Dar a opção de deletar todo o grupo de perguntas em algum lugar aqui. Diminuiri…" at bounding box center [527, 307] width 479 height 87
drag, startPoint x: 522, startPoint y: 357, endPoint x: 518, endPoint y: 342, distance: 15.4
click at [518, 342] on span "Dar a opção de deletar todo o grupo de perguntas em algum lugar aqui. Diminuiri…" at bounding box center [527, 307] width 479 height 87
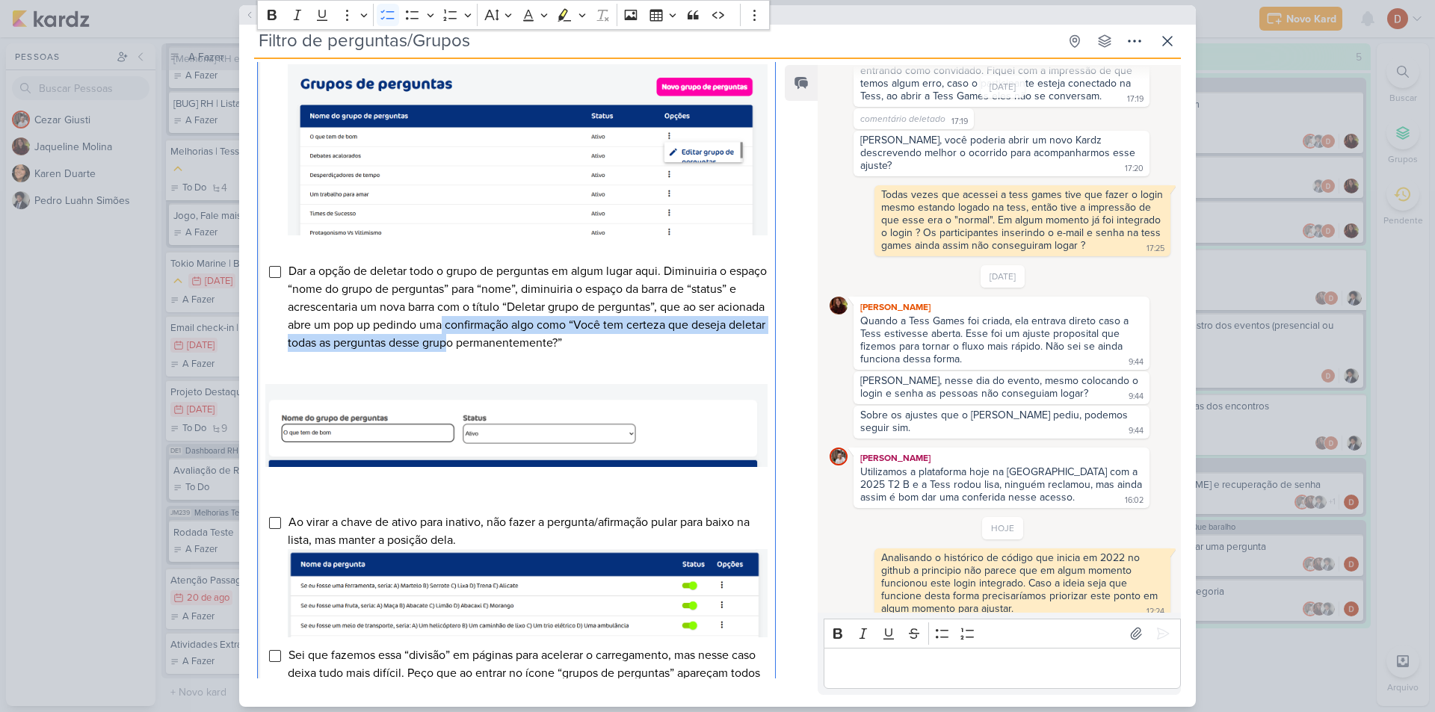
drag, startPoint x: 523, startPoint y: 366, endPoint x: 505, endPoint y: 342, distance: 28.9
click at [505, 342] on span "Dar a opção de deletar todo o grupo de perguntas em algum lugar aqui. Diminuiri…" at bounding box center [527, 307] width 479 height 87
drag, startPoint x: 523, startPoint y: 361, endPoint x: 513, endPoint y: 344, distance: 20.1
click at [513, 344] on span "Dar a opção de deletar todo o grupo de perguntas em algum lugar aqui. Diminuiri…" at bounding box center [527, 307] width 479 height 87
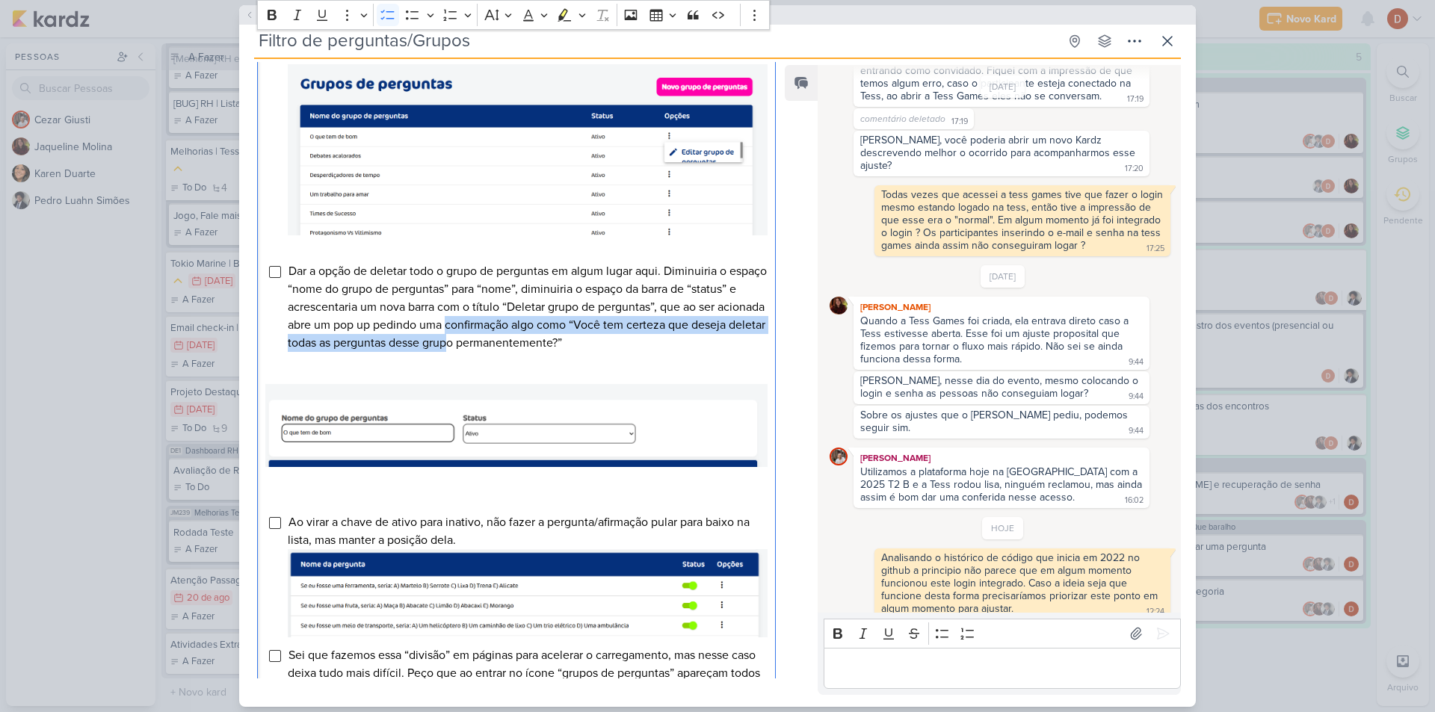
click at [513, 344] on span "Dar a opção de deletar todo o grupo de perguntas em algum lugar aqui. Diminuiri…" at bounding box center [527, 307] width 479 height 87
drag, startPoint x: 570, startPoint y: 359, endPoint x: 561, endPoint y: 342, distance: 19.8
click at [561, 342] on span "Dar a opção de deletar todo o grupo de perguntas em algum lugar aqui. Diminuiri…" at bounding box center [527, 307] width 479 height 87
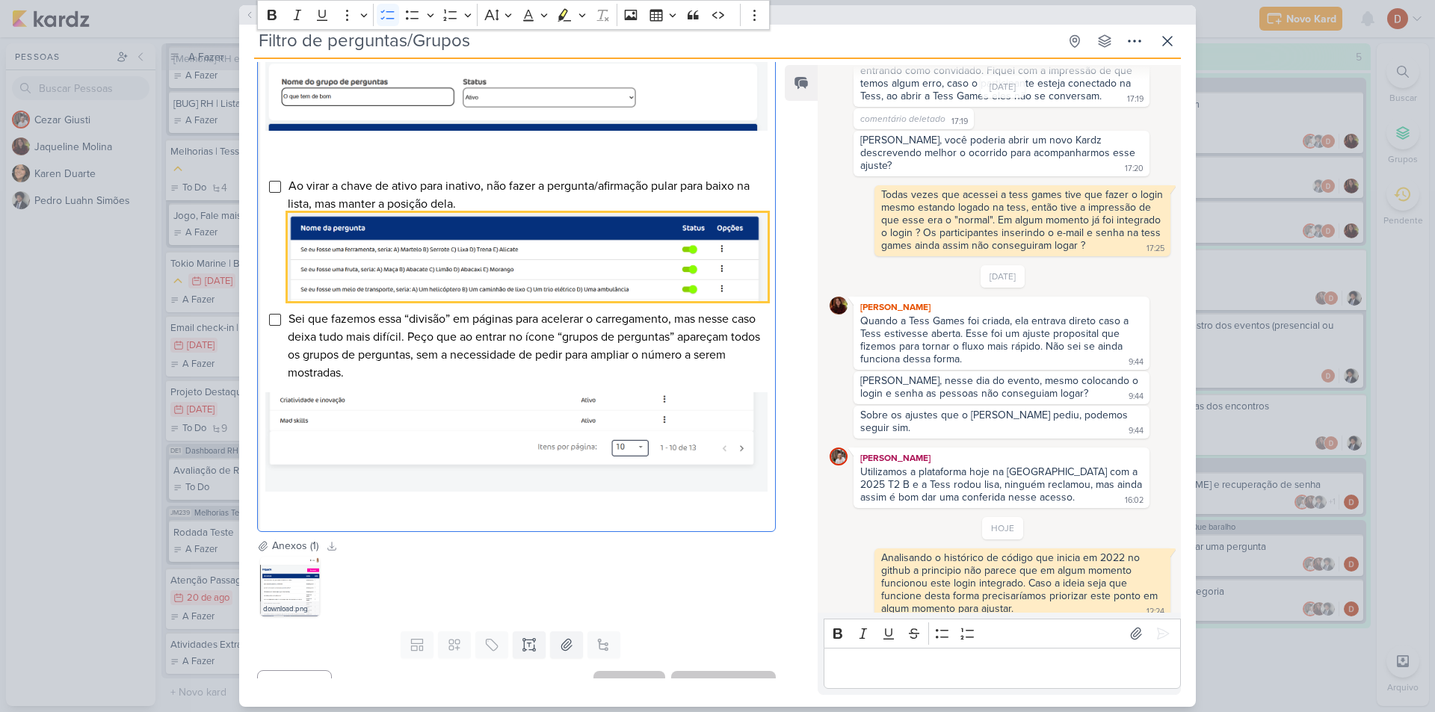
scroll to position [822, 0]
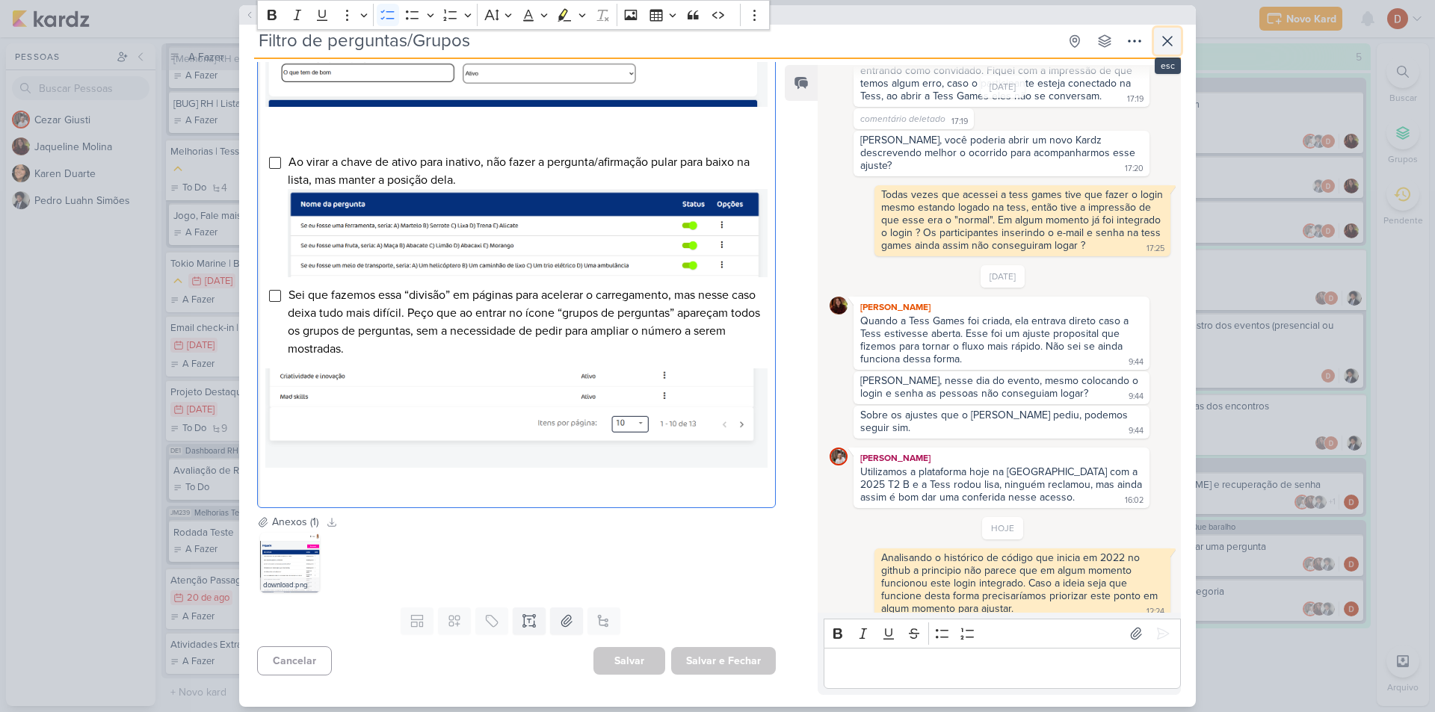
click at [1175, 32] on icon at bounding box center [1168, 41] width 18 height 18
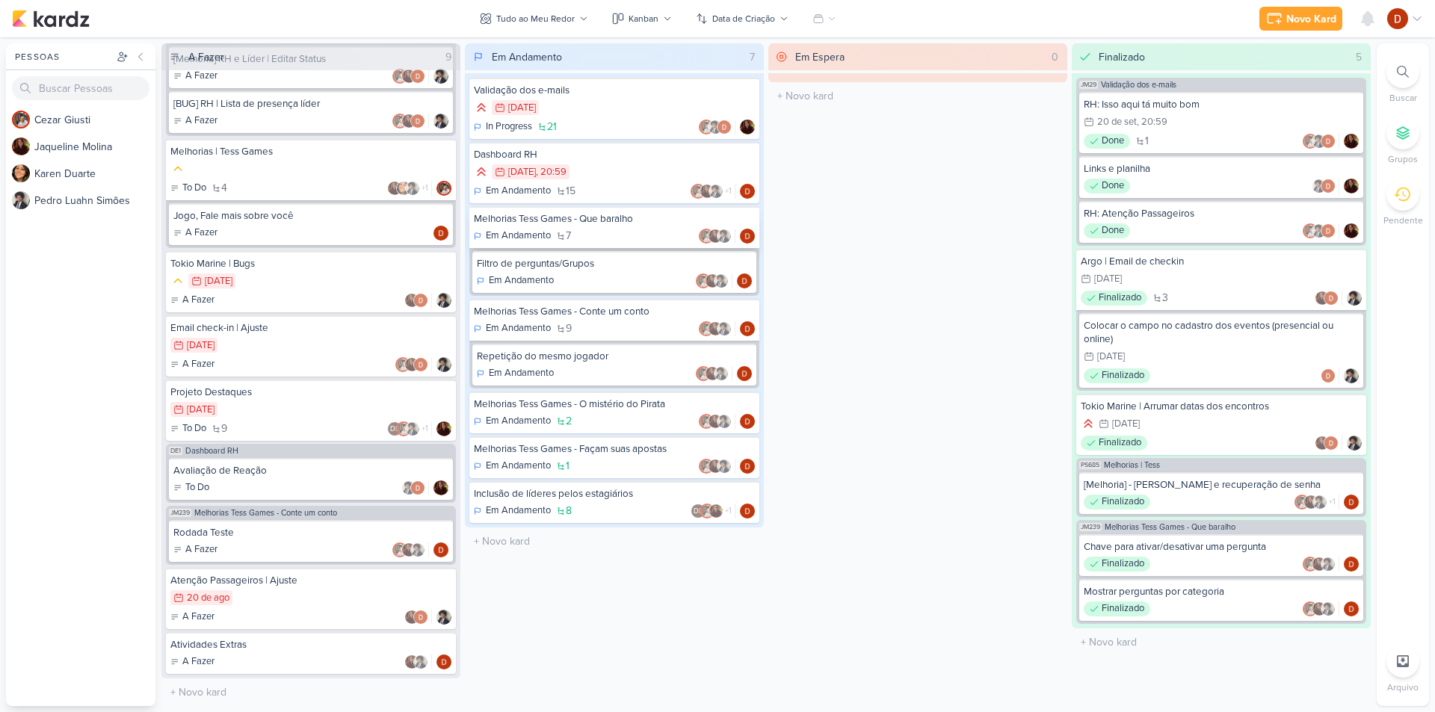
click at [602, 218] on div "Melhorias Tess Games - Que baralho" at bounding box center [614, 218] width 281 height 13
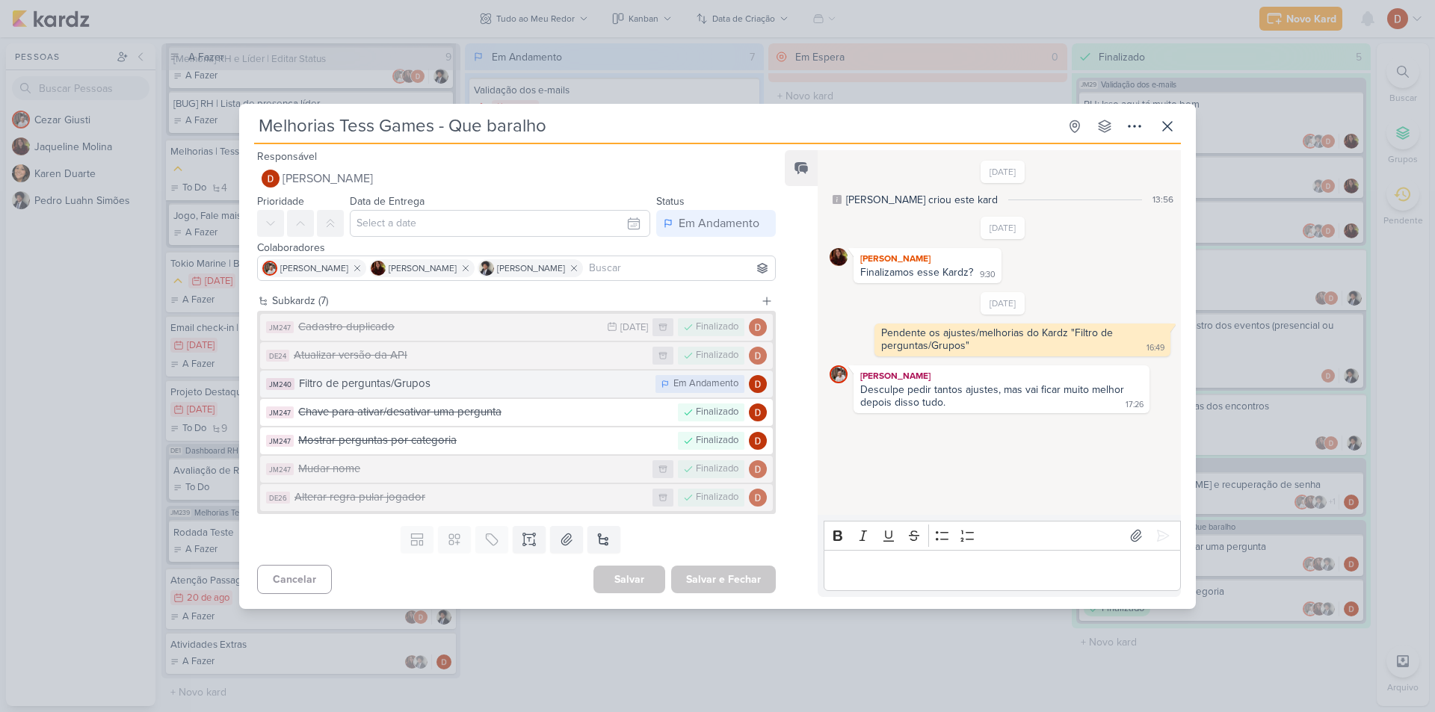
click at [455, 381] on div "Filtro de perguntas/Grupos" at bounding box center [473, 383] width 349 height 17
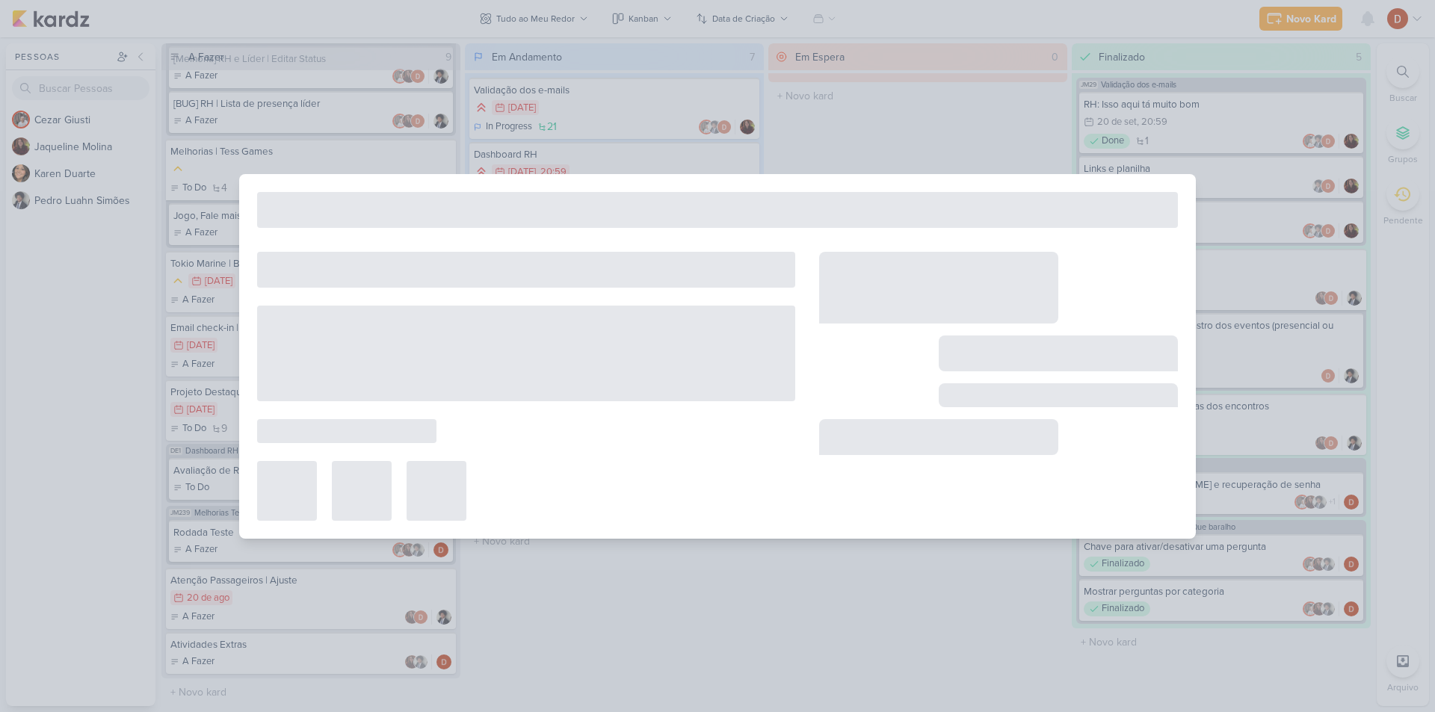
type input "Filtro de perguntas/Grupos"
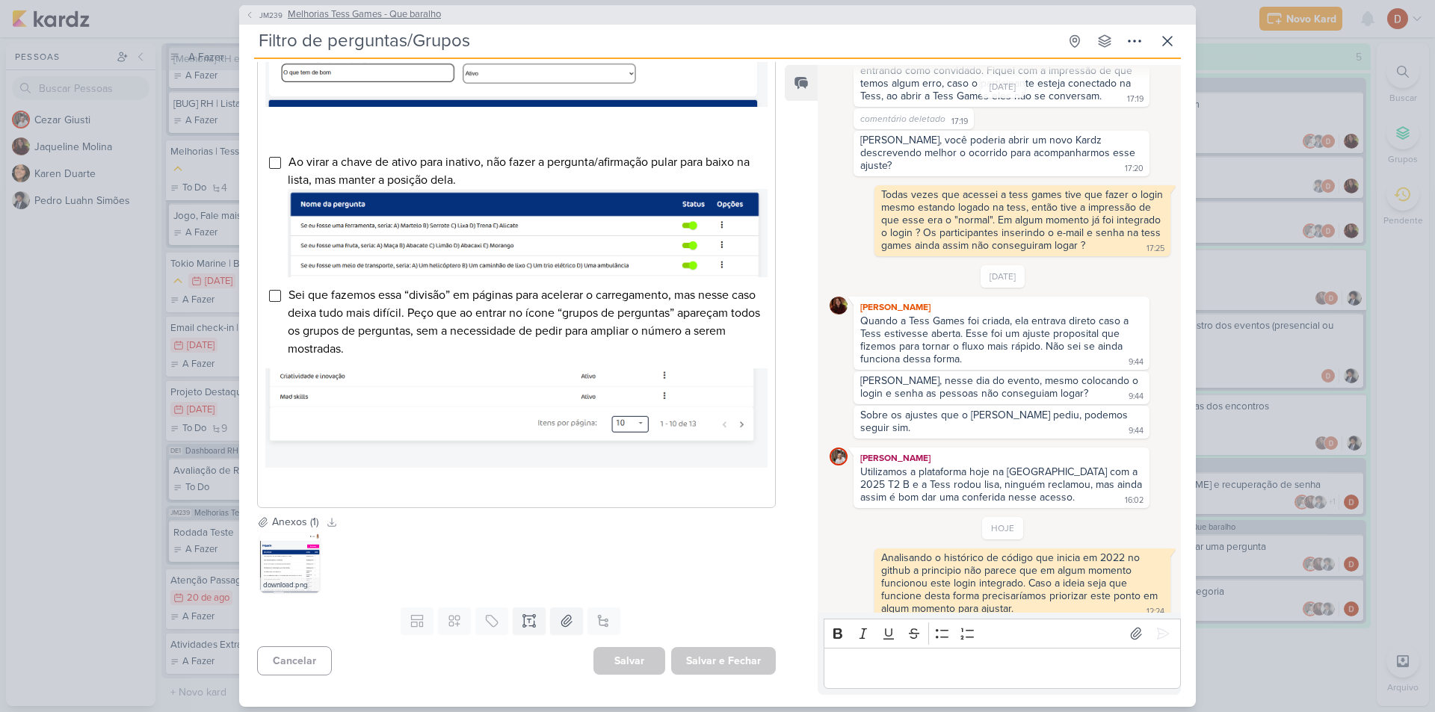
click at [250, 16] on icon at bounding box center [249, 14] width 9 height 9
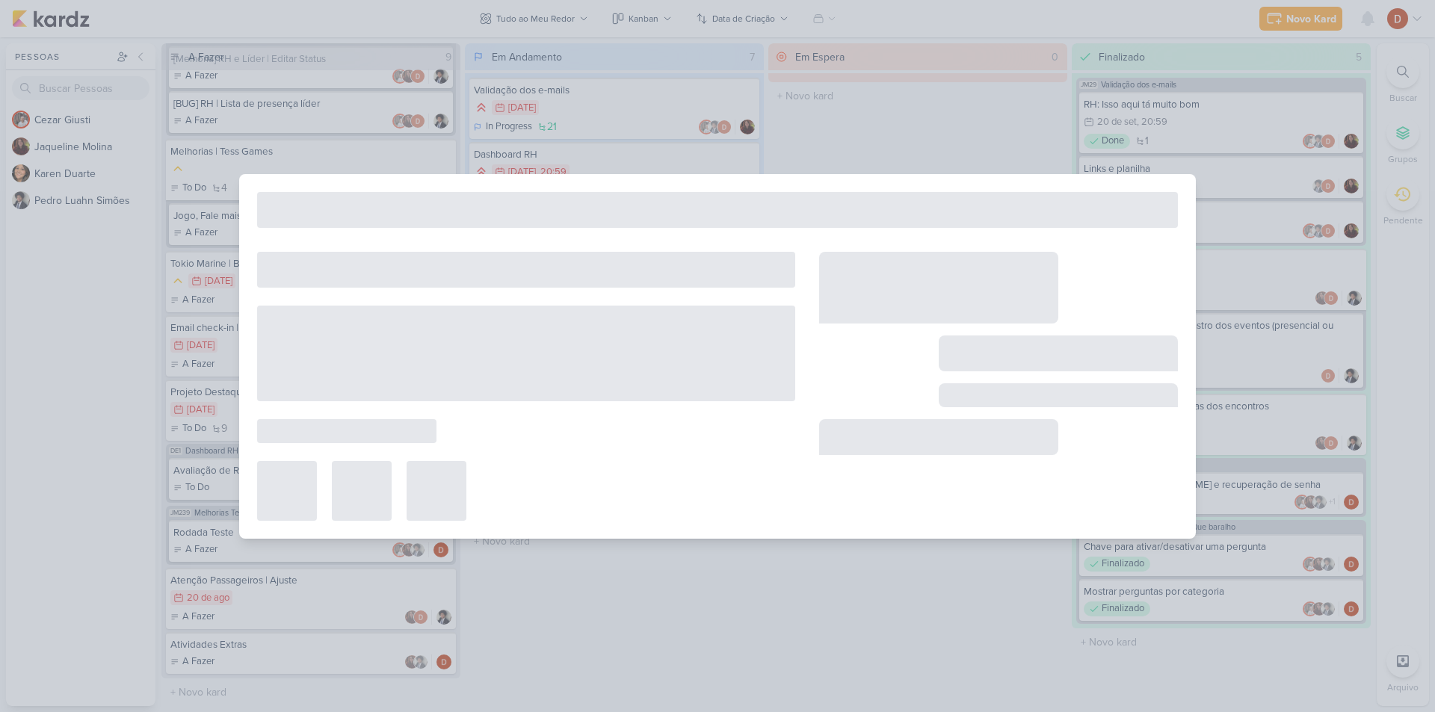
type input "Melhorias Tess Games - Que baralho"
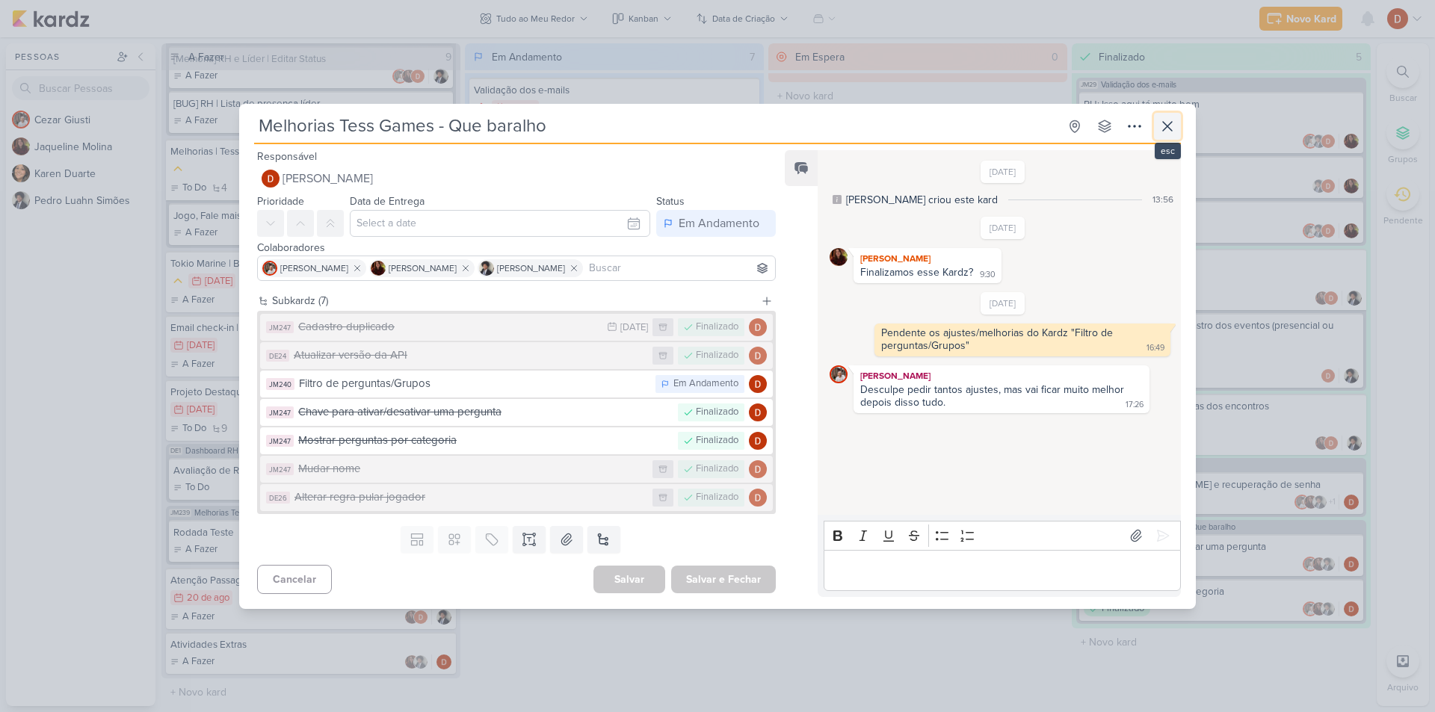
click at [1162, 122] on icon at bounding box center [1168, 126] width 18 height 18
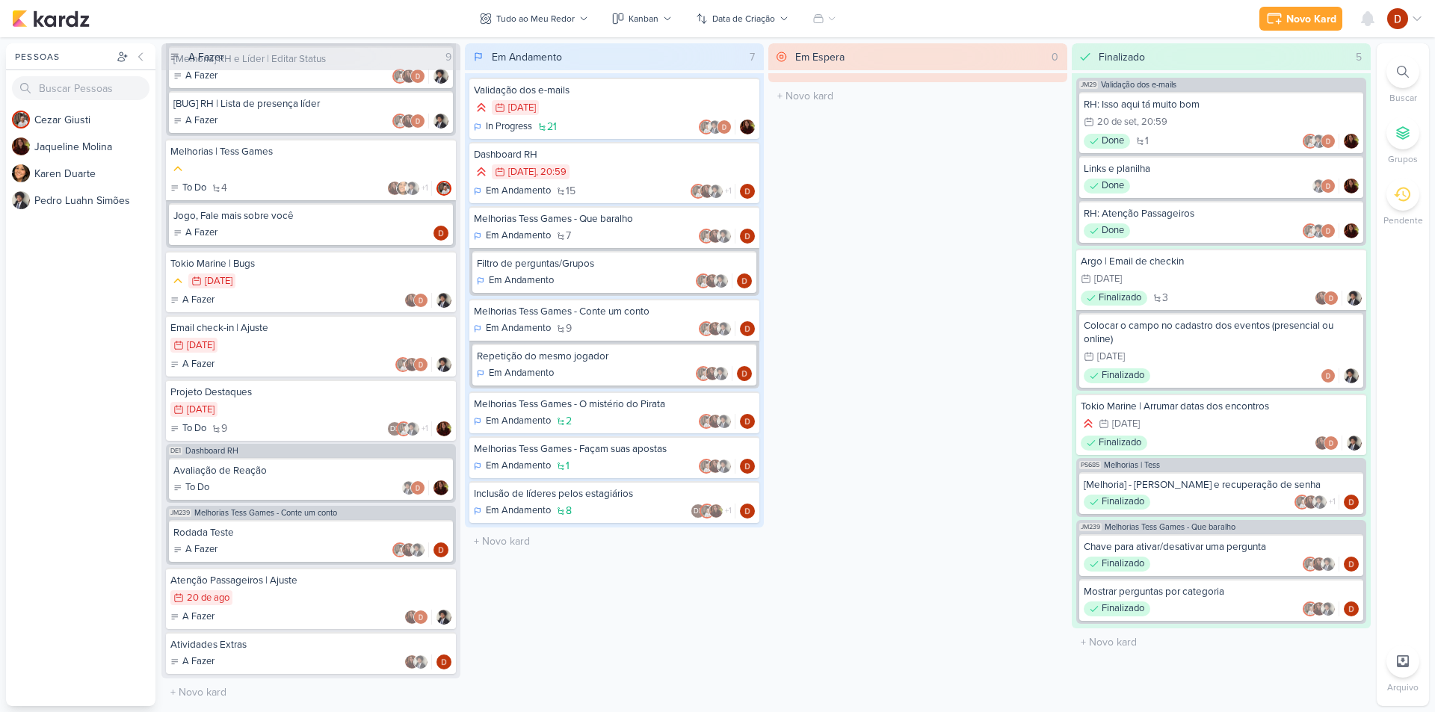
scroll to position [392, 0]
click at [305, 648] on div "Atividades Extras" at bounding box center [310, 644] width 281 height 13
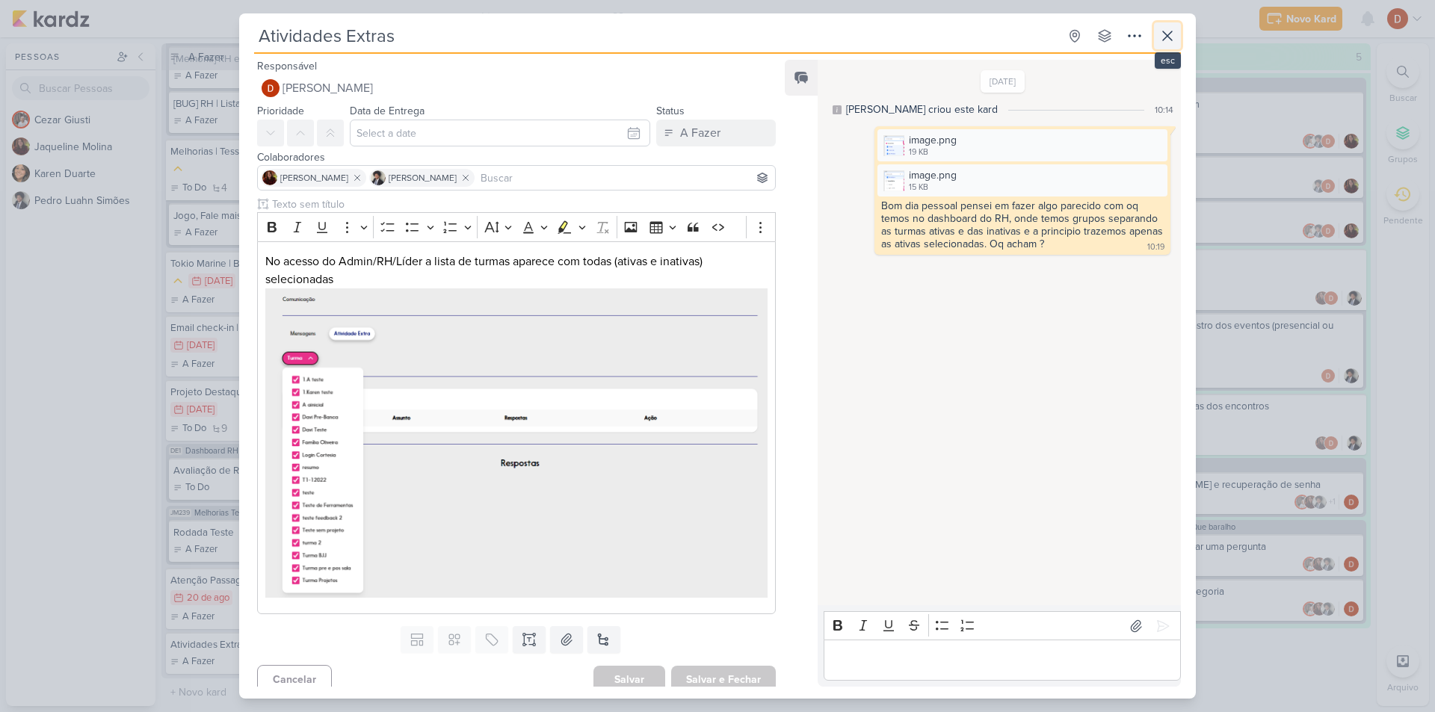
click at [1161, 43] on icon at bounding box center [1168, 36] width 18 height 18
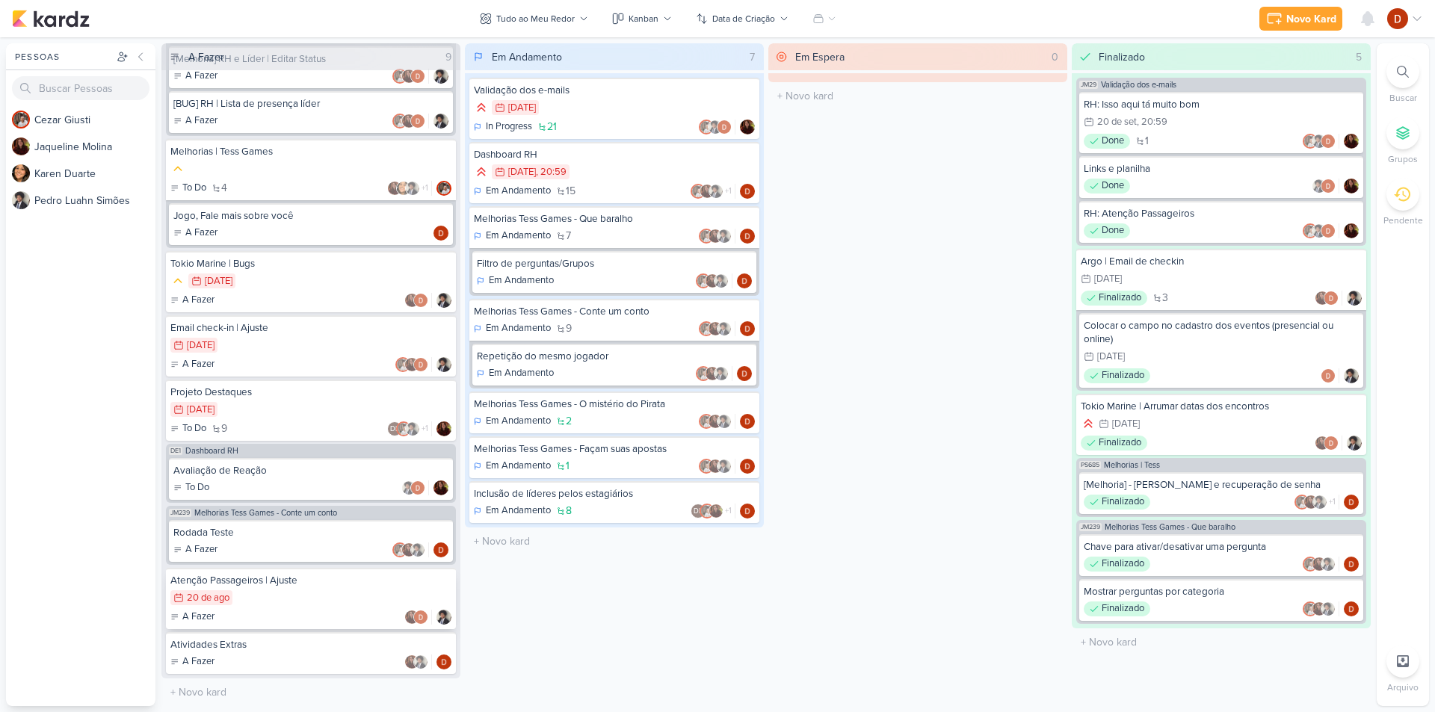
click at [250, 591] on div "20/8 [DATE]" at bounding box center [310, 599] width 281 height 16
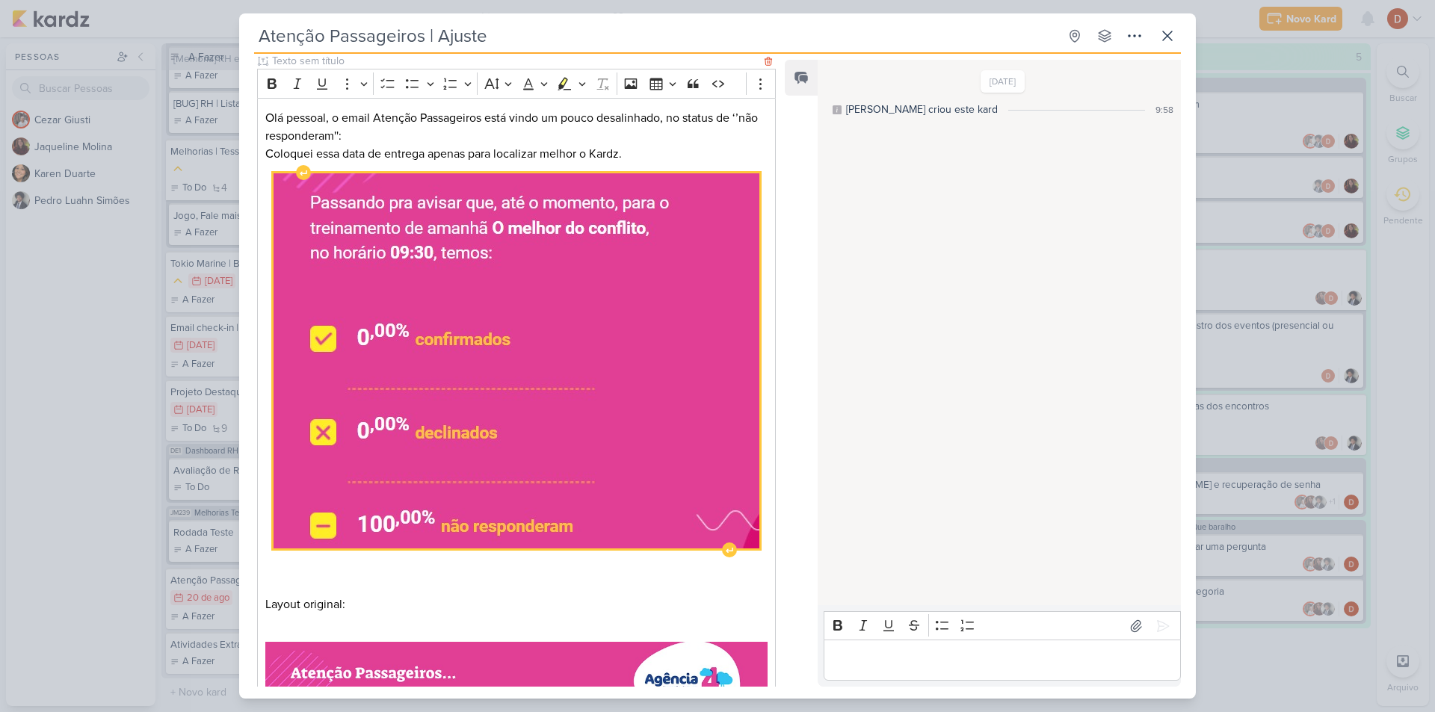
scroll to position [64, 0]
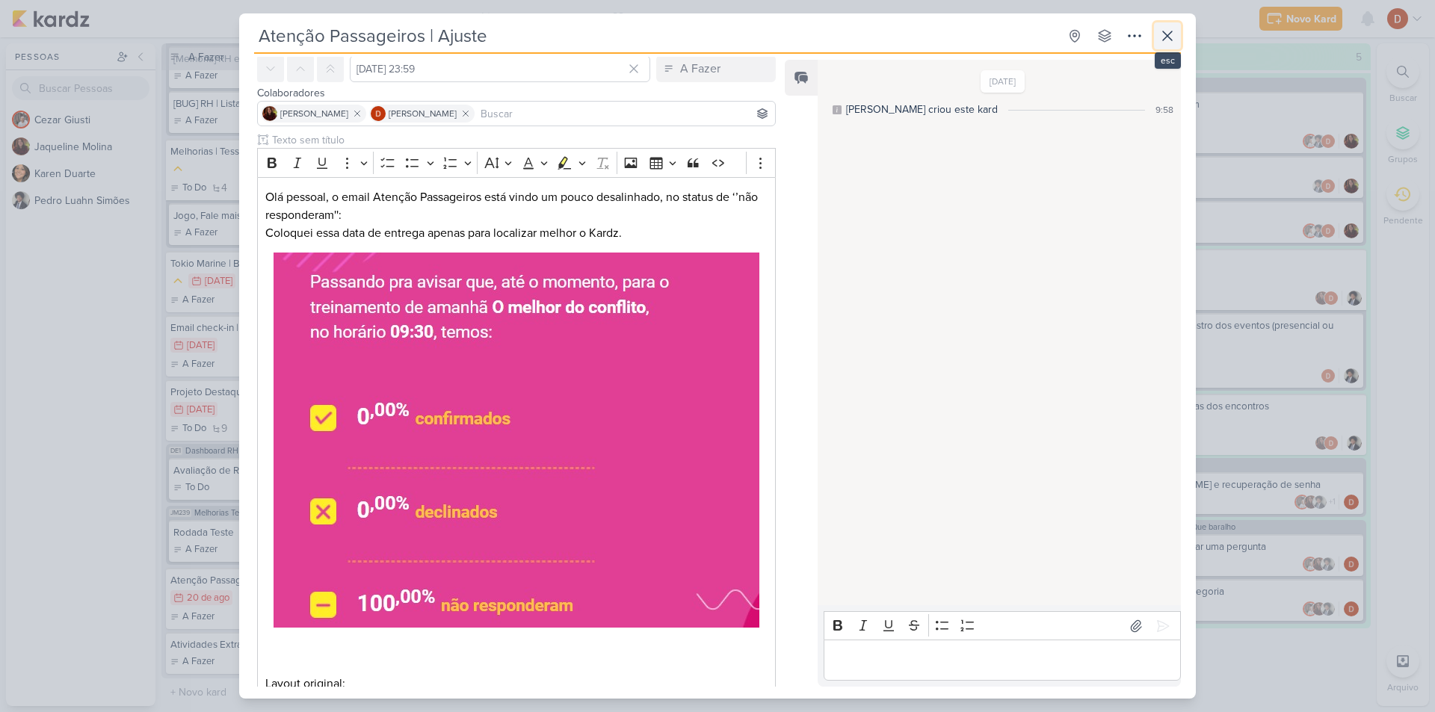
click at [1171, 37] on icon at bounding box center [1168, 36] width 18 height 18
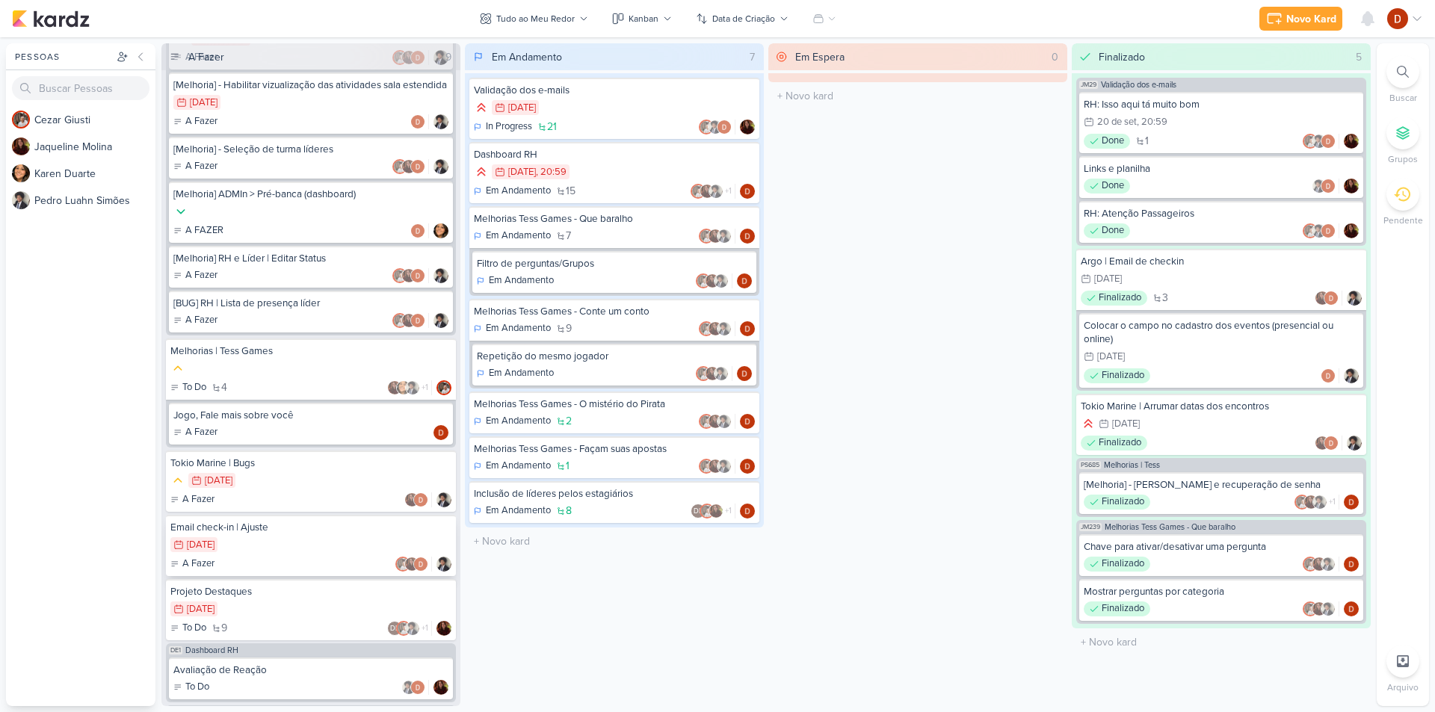
scroll to position [167, 0]
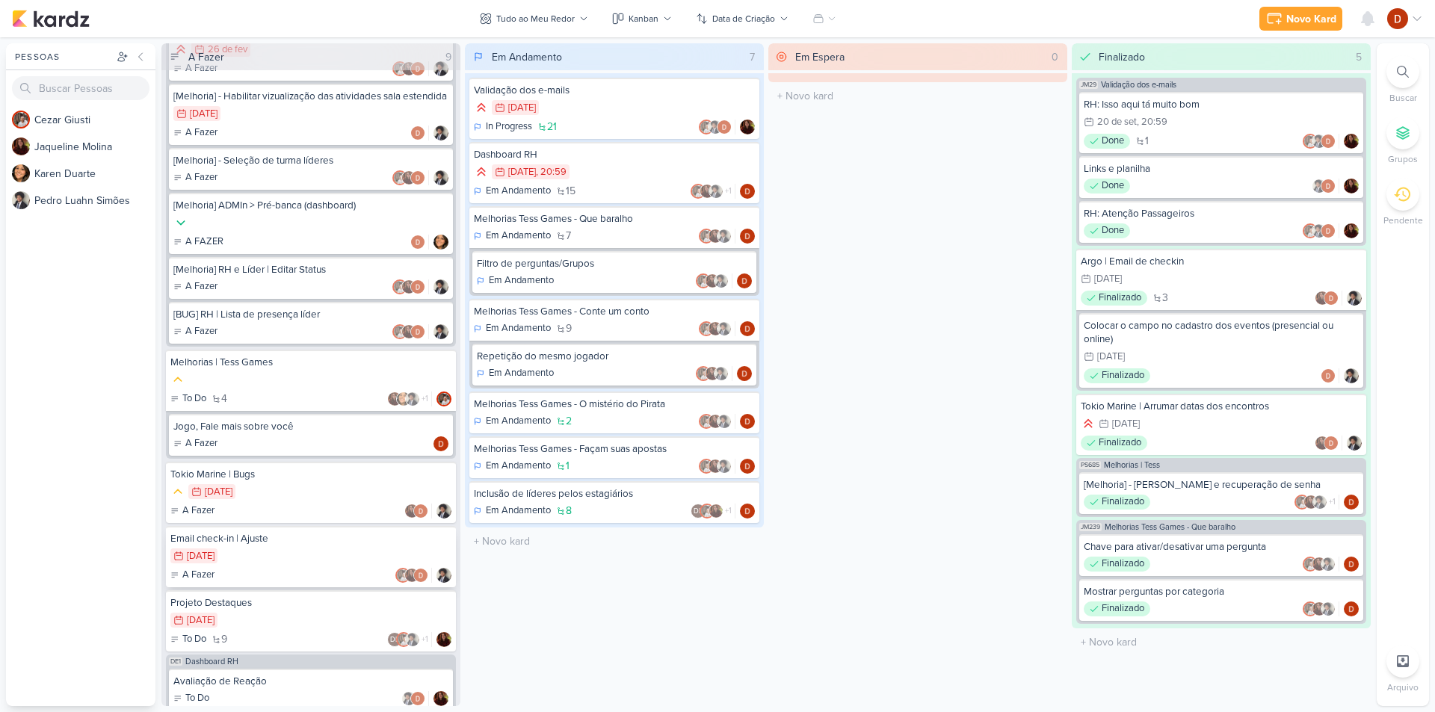
click at [274, 565] on div "11/11 [DATE]" at bounding box center [310, 557] width 281 height 16
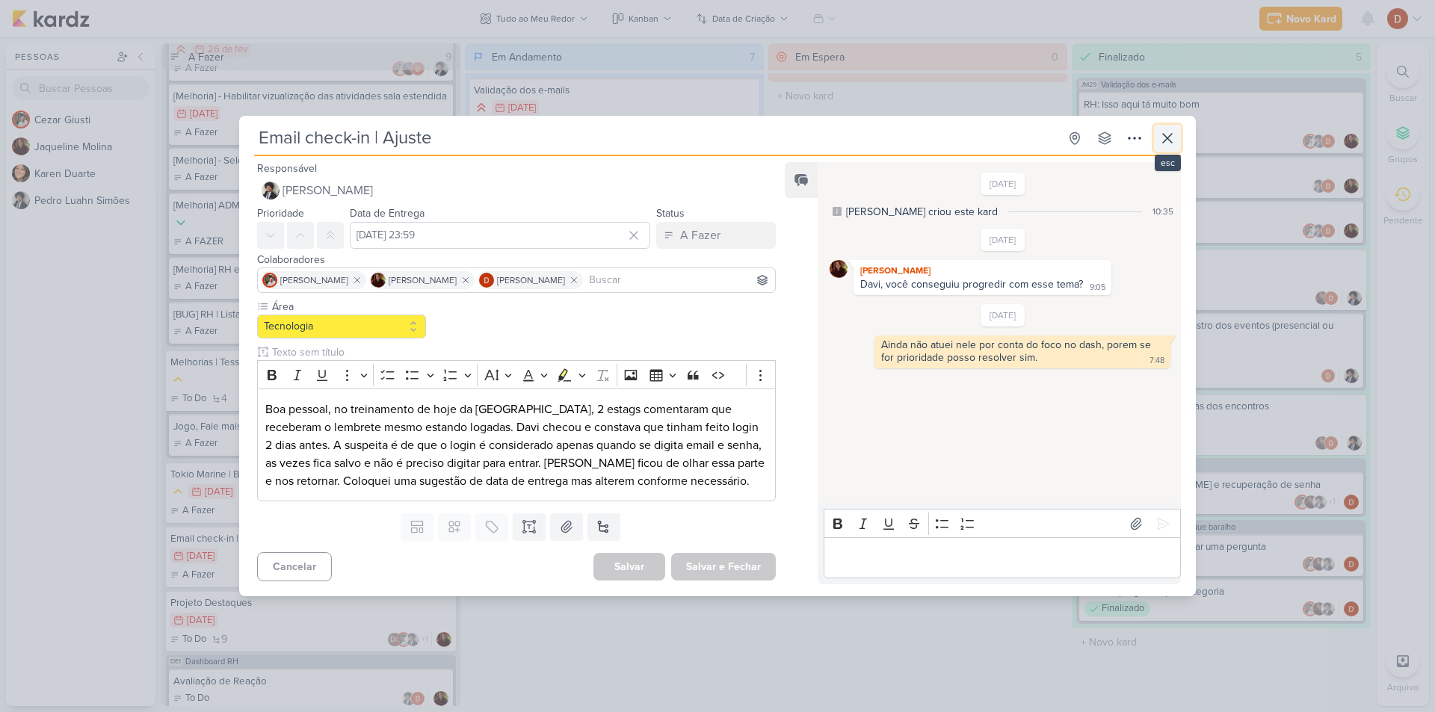
click at [1162, 132] on icon at bounding box center [1168, 138] width 18 height 18
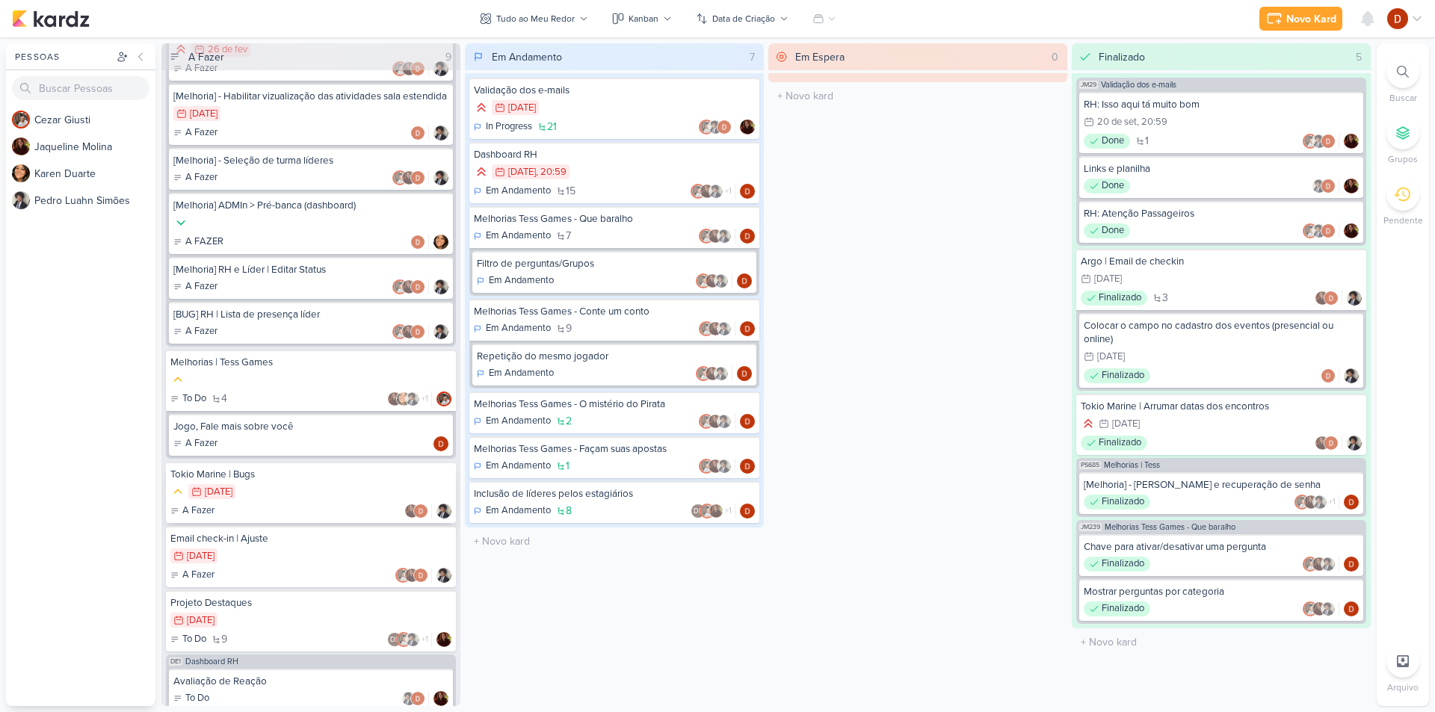
click at [291, 481] on div "Tokio Marine | Bugs" at bounding box center [310, 474] width 281 height 13
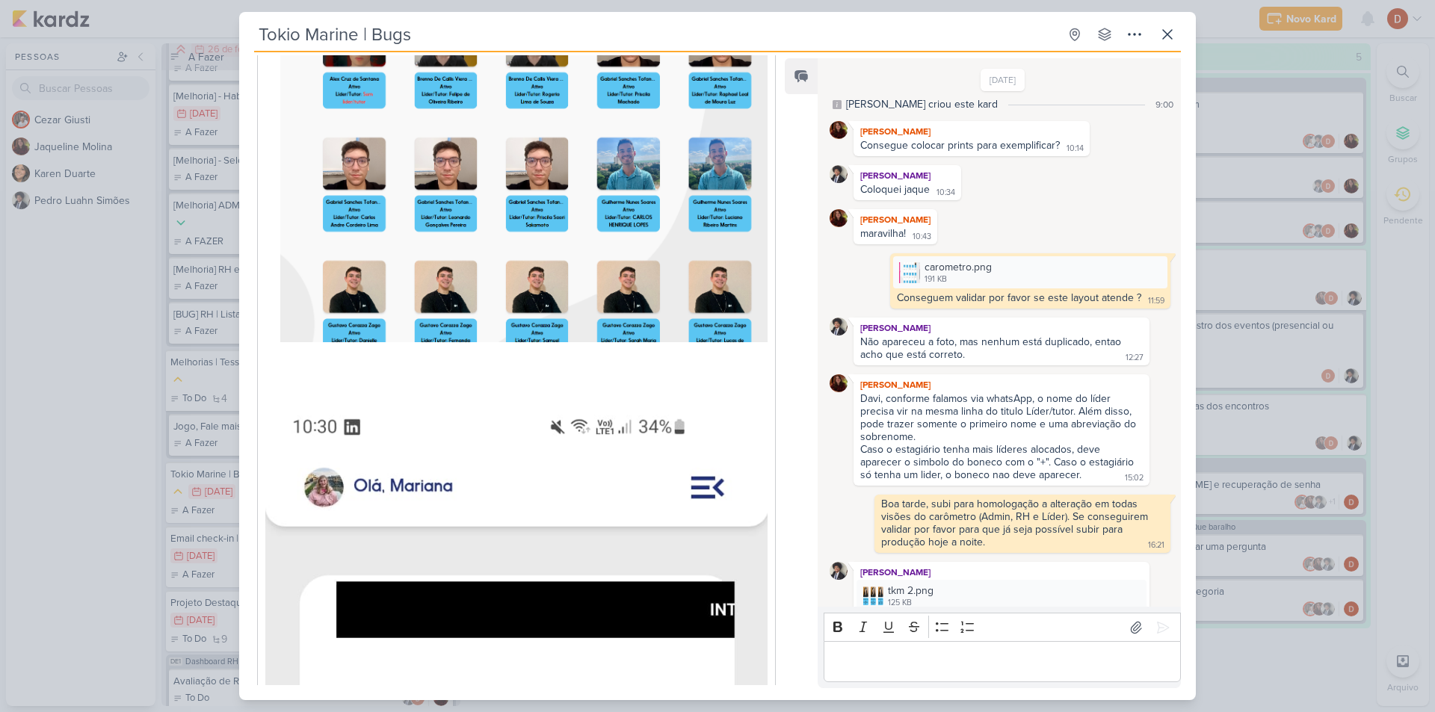
scroll to position [0, 0]
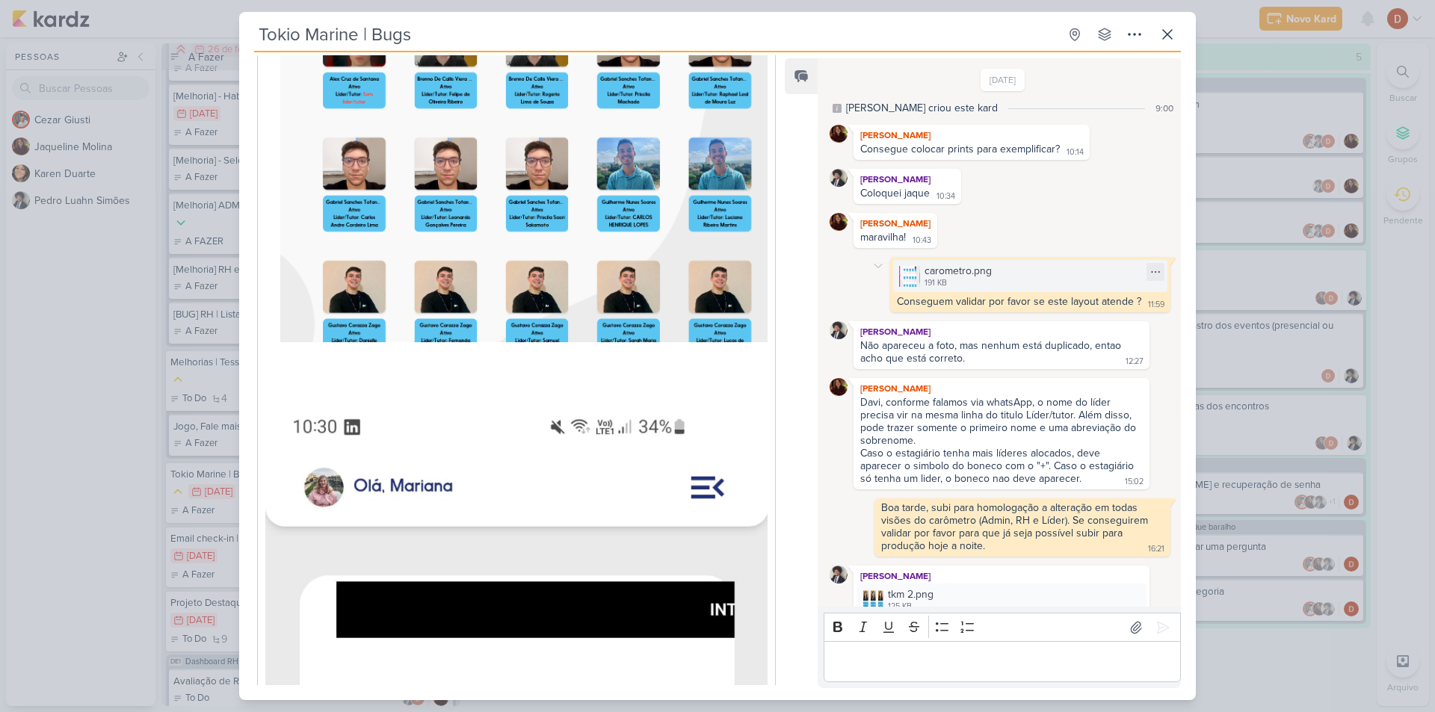
click at [934, 282] on div "191 KB" at bounding box center [958, 283] width 67 height 12
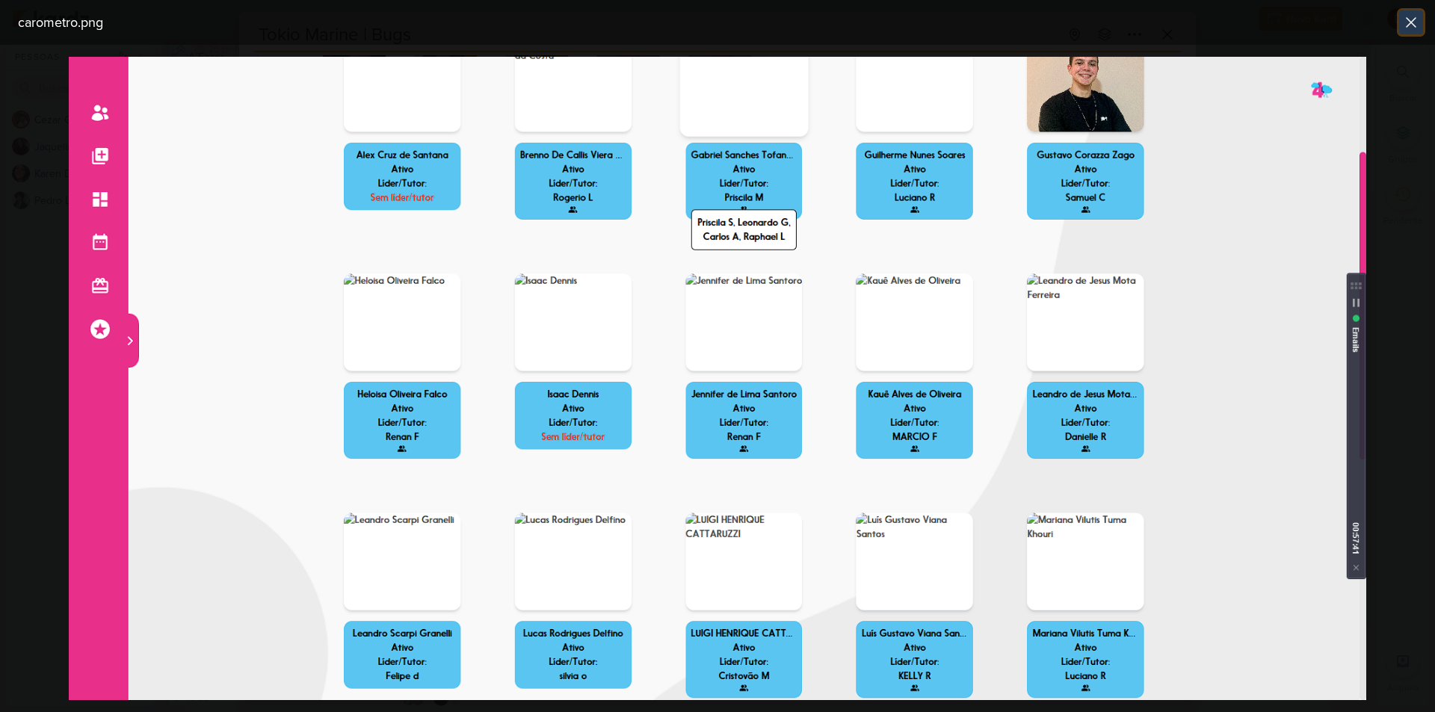
click at [1417, 22] on icon at bounding box center [1411, 22] width 18 height 18
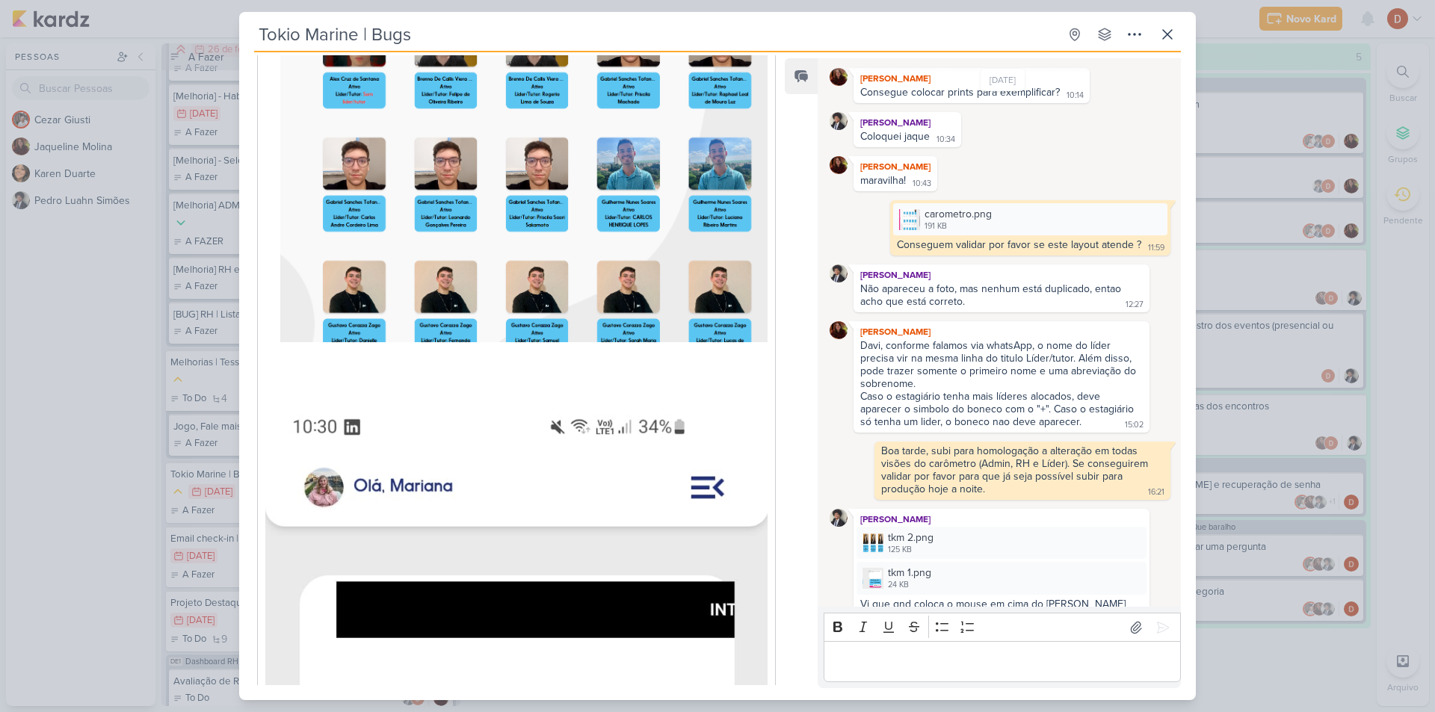
scroll to position [75, 0]
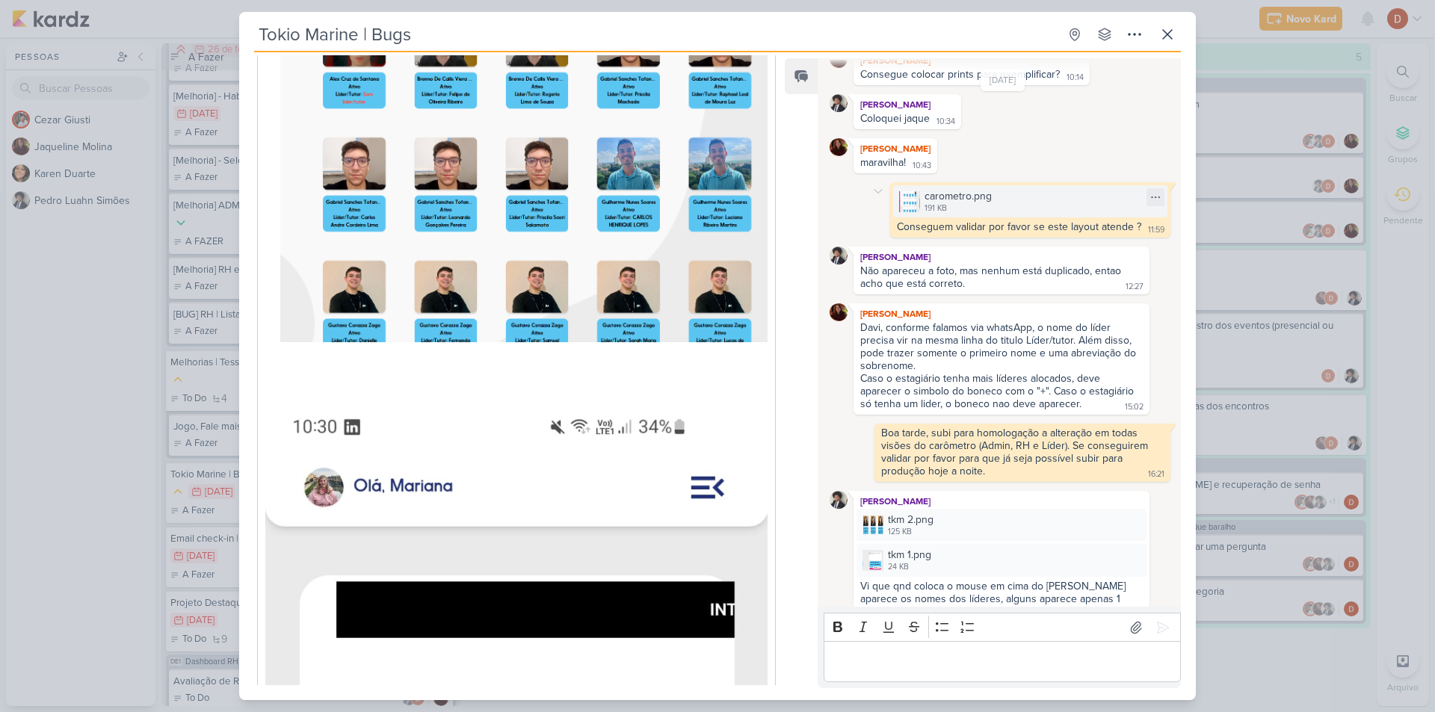
click at [976, 215] on div "carometro.png 191 KB" at bounding box center [1030, 201] width 274 height 32
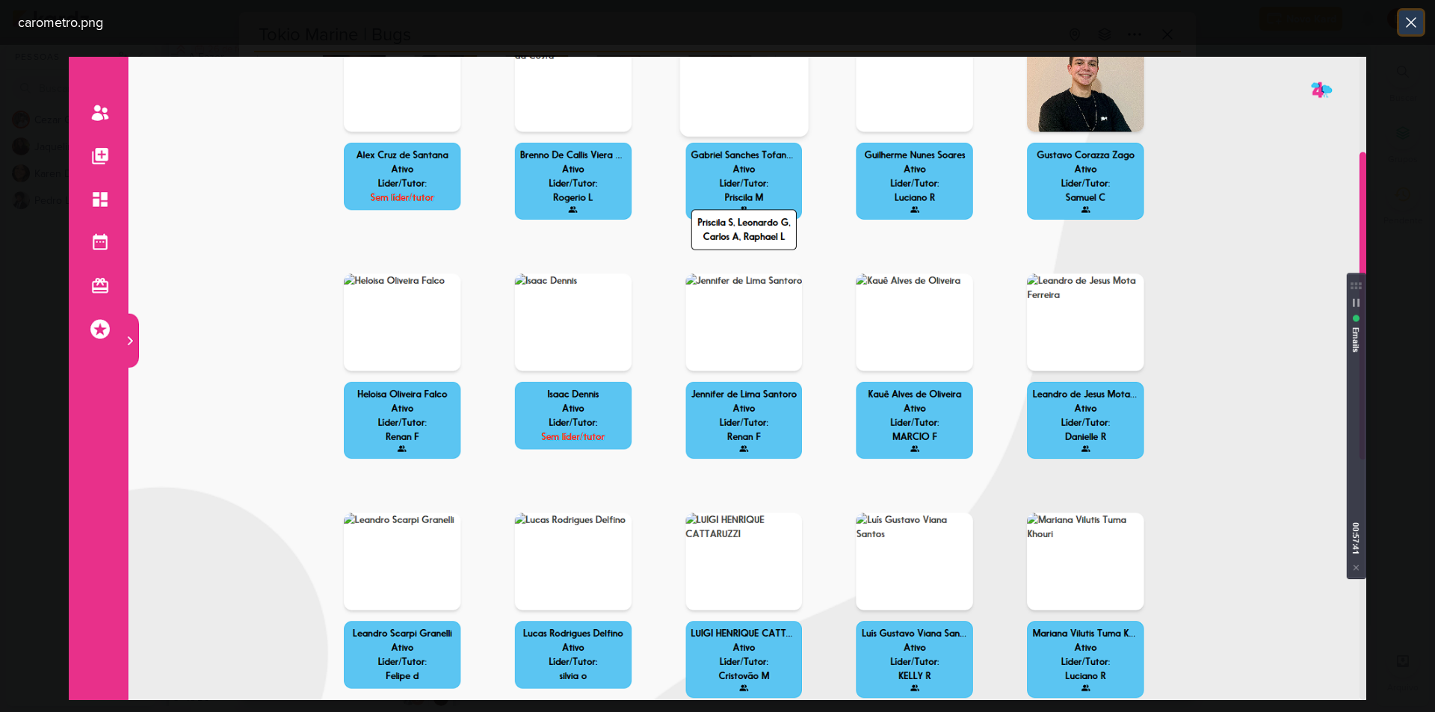
click at [1411, 22] on icon at bounding box center [1411, 22] width 9 height 9
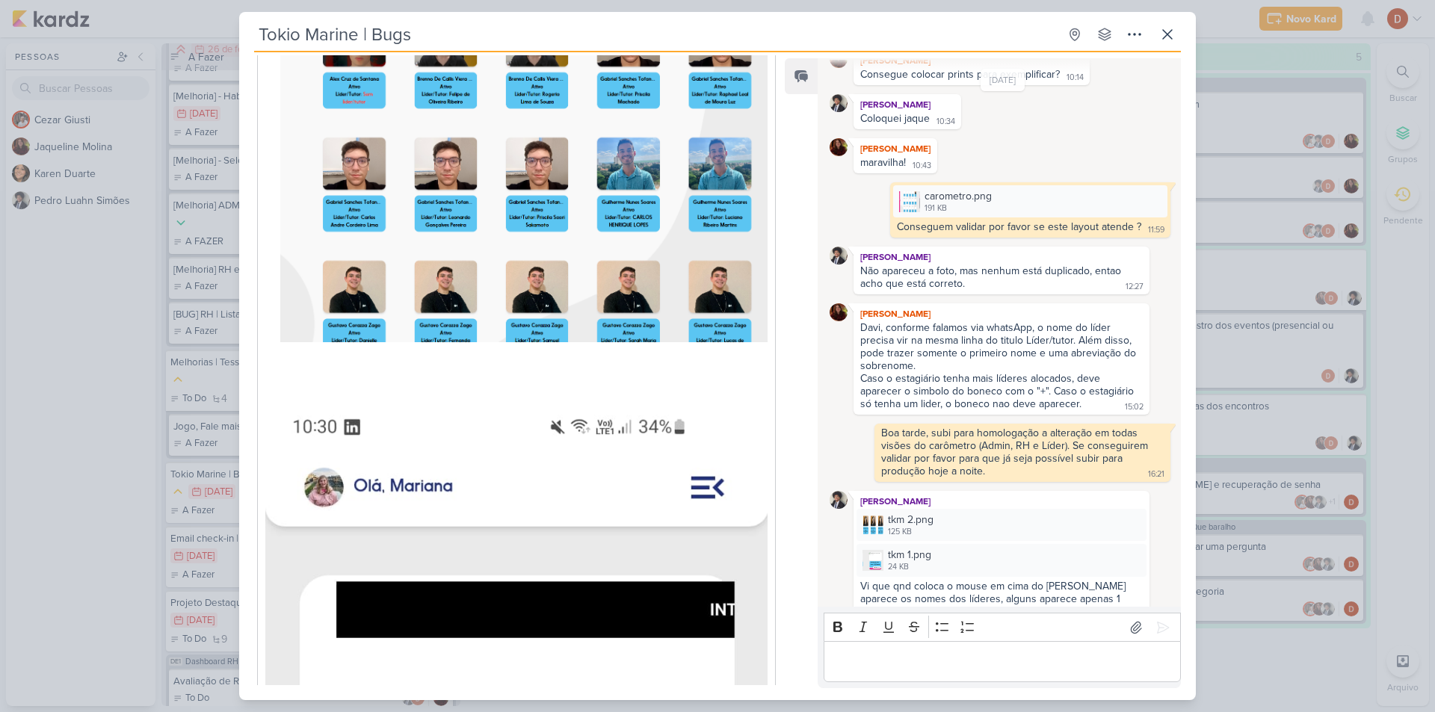
scroll to position [150, 0]
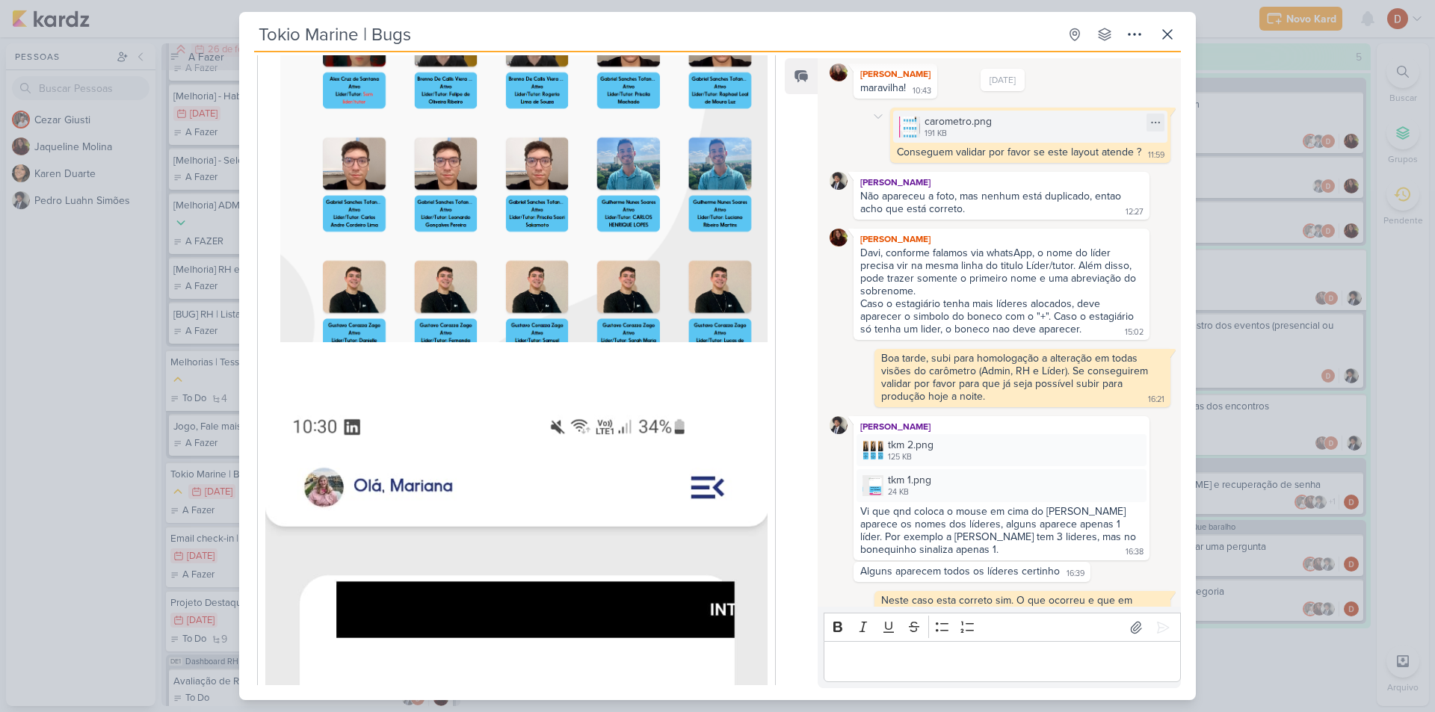
click at [982, 135] on div "191 KB" at bounding box center [958, 134] width 67 height 12
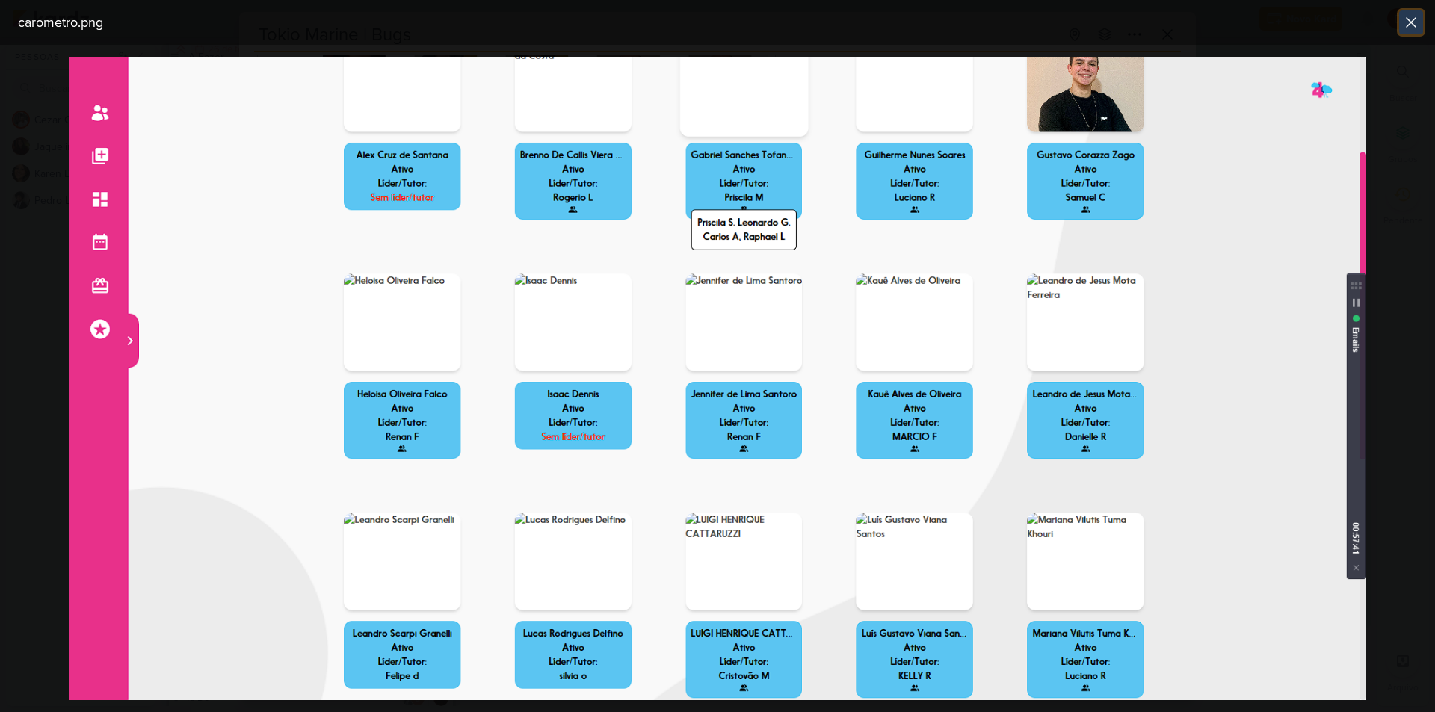
click at [1410, 34] on button at bounding box center [1411, 22] width 24 height 24
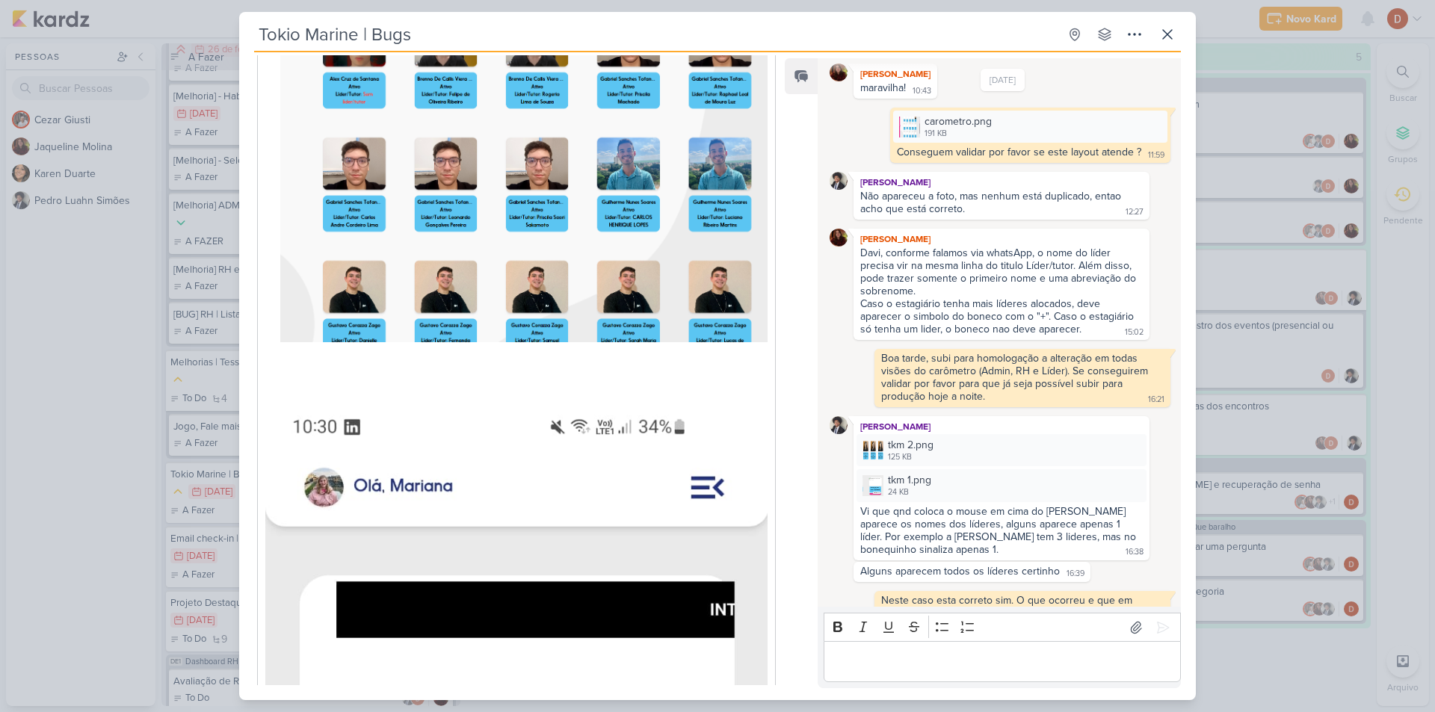
scroll to position [295, 0]
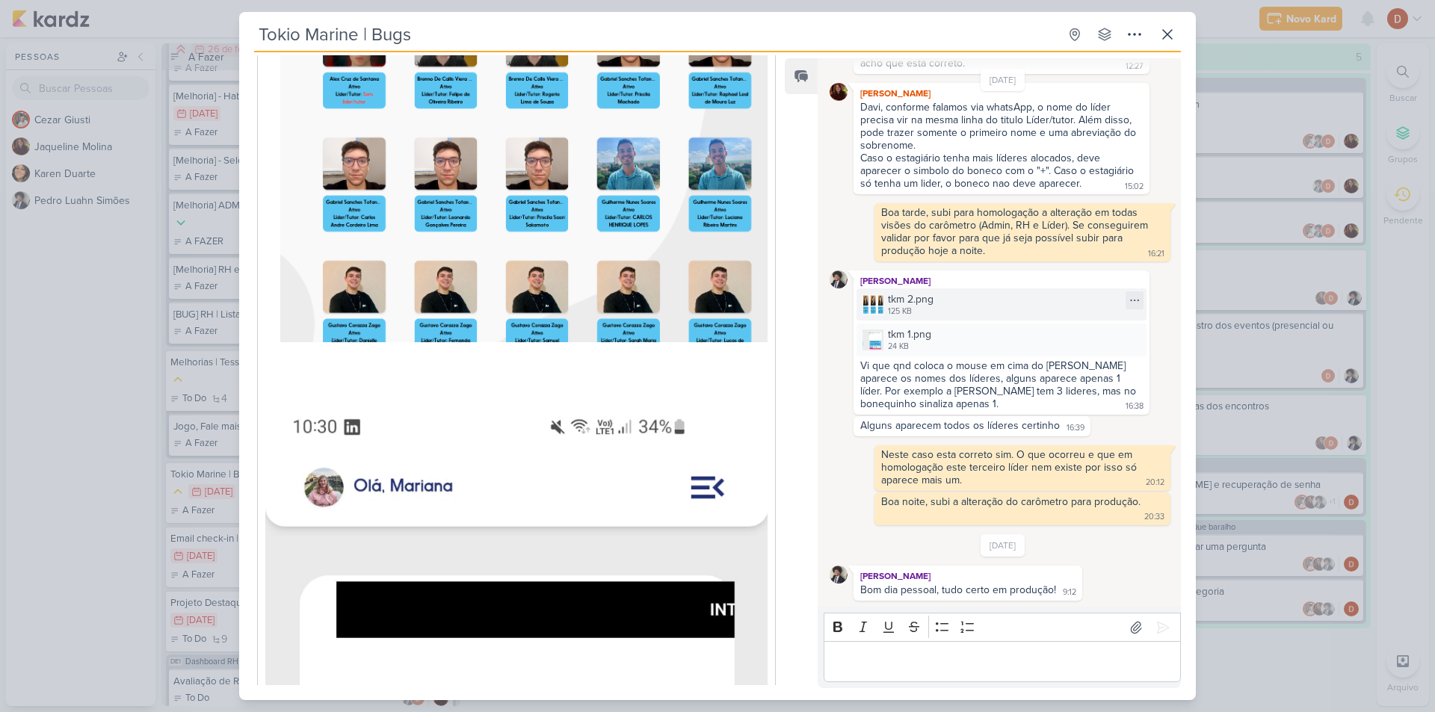
click at [935, 295] on div "tkm 2.png 125 KB" at bounding box center [1002, 305] width 290 height 32
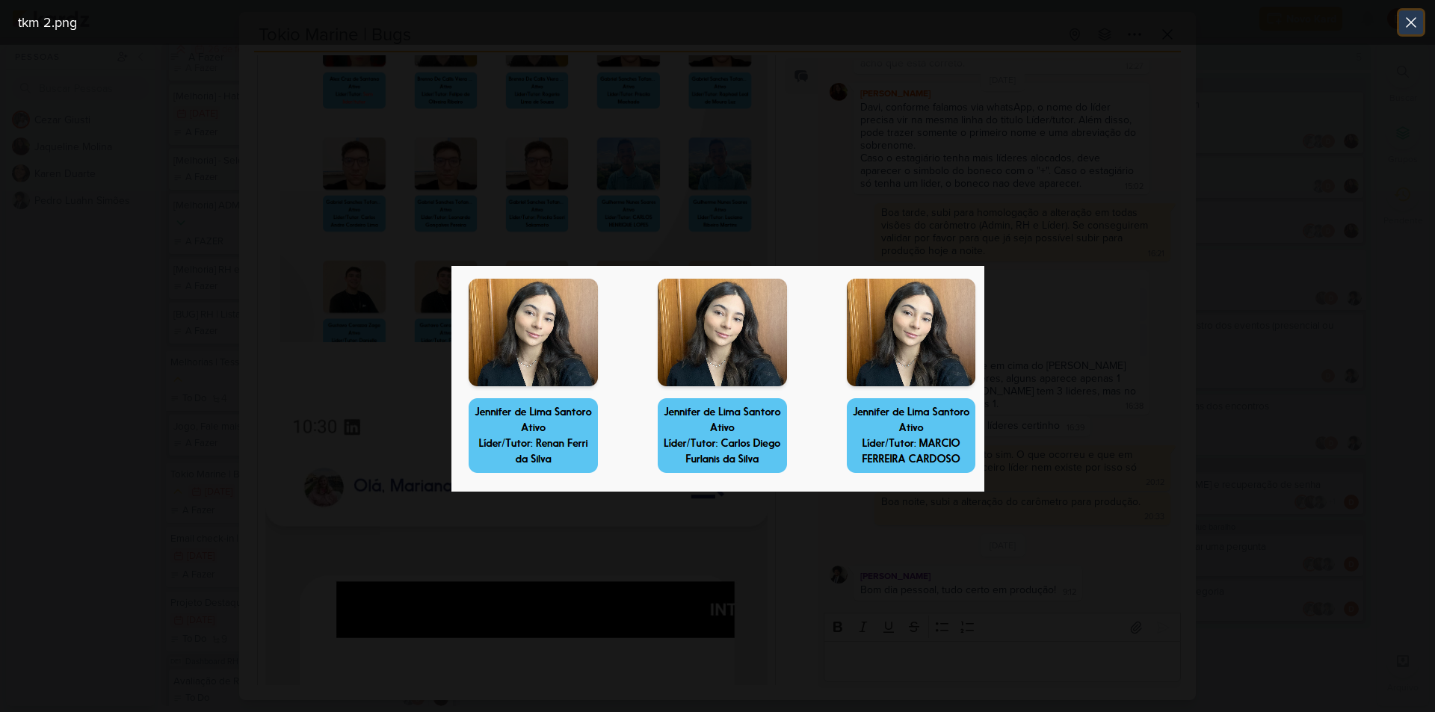
click at [1410, 23] on icon at bounding box center [1411, 22] width 9 height 9
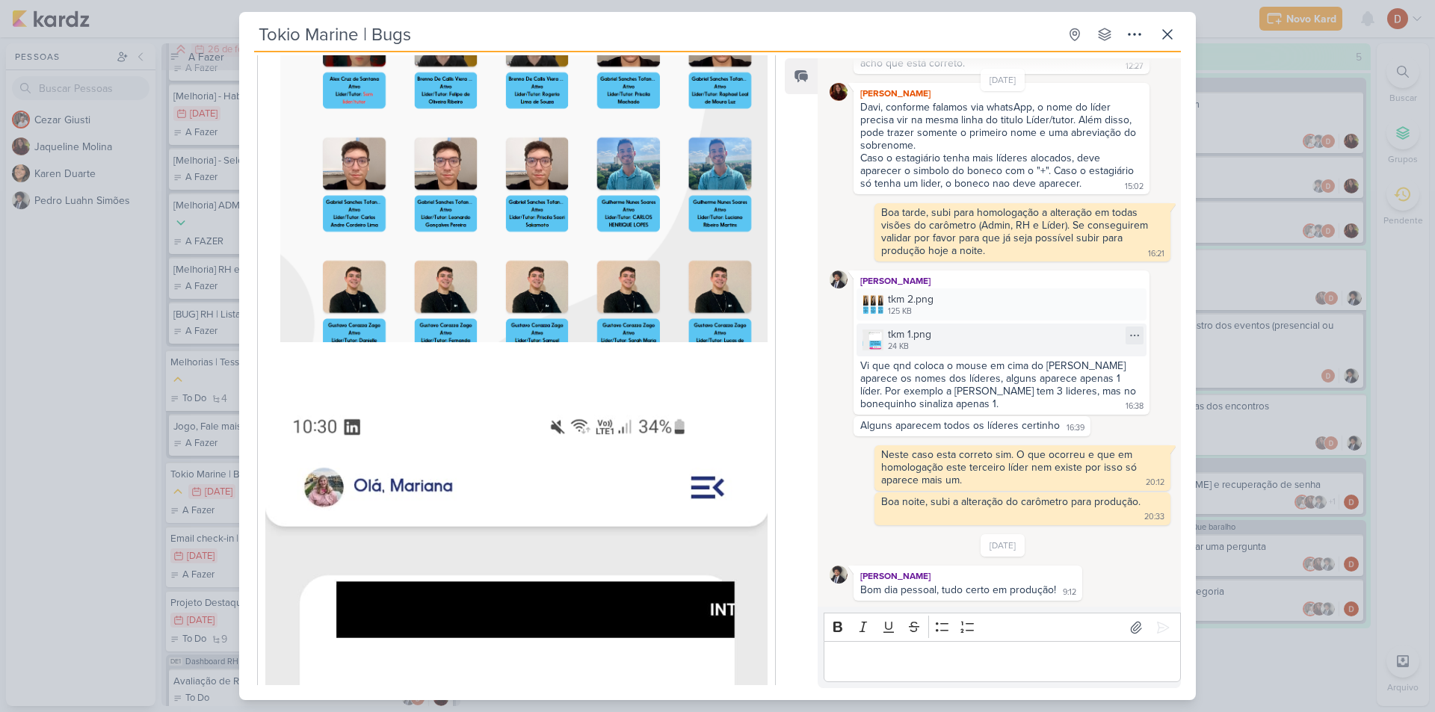
click at [897, 342] on div "24 KB" at bounding box center [909, 347] width 43 height 12
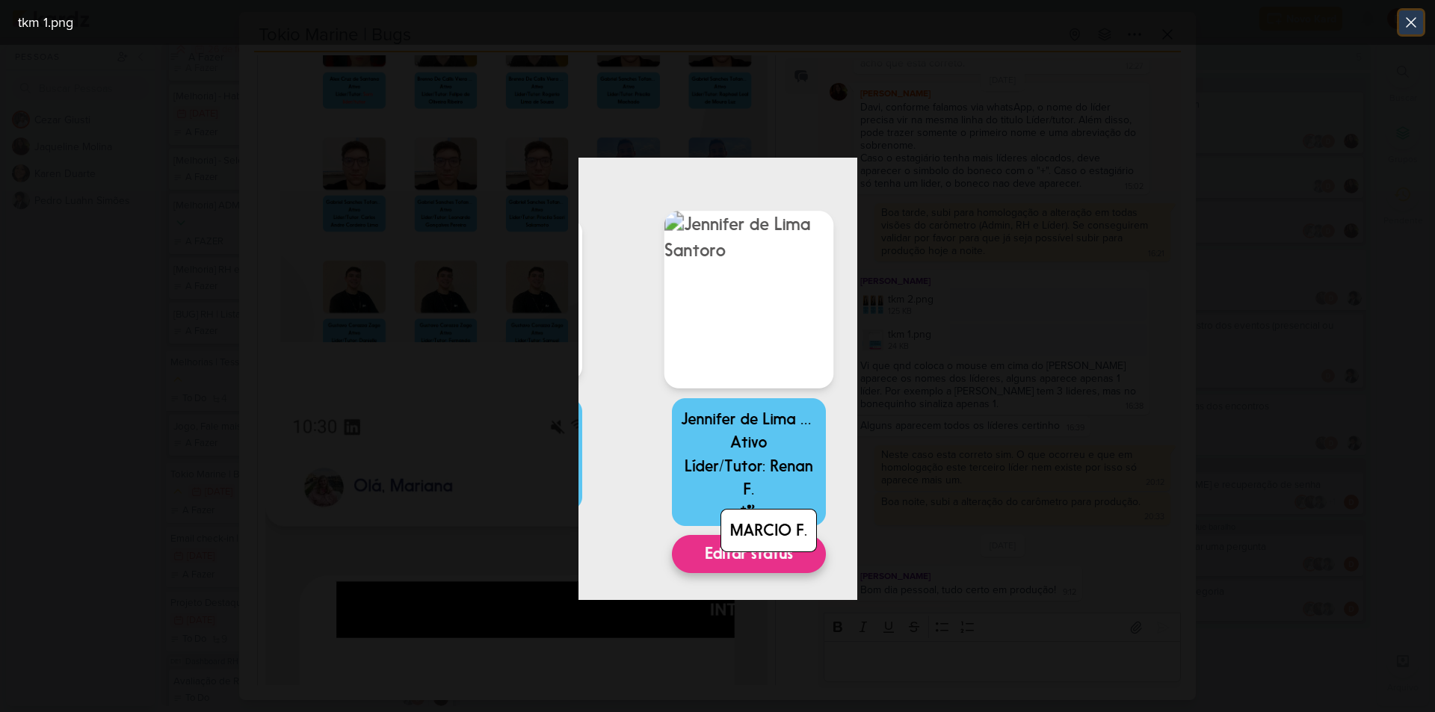
click at [1411, 24] on icon at bounding box center [1411, 22] width 9 height 9
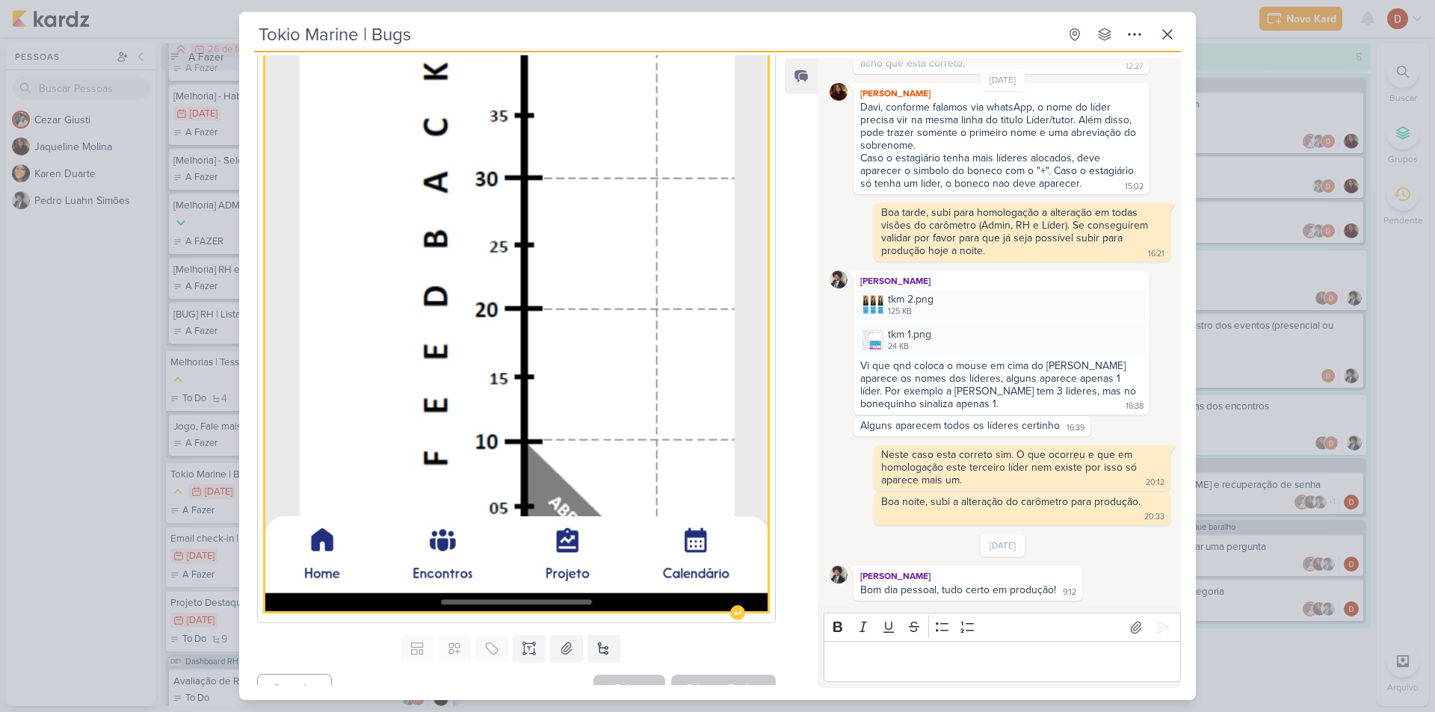
scroll to position [1518, 0]
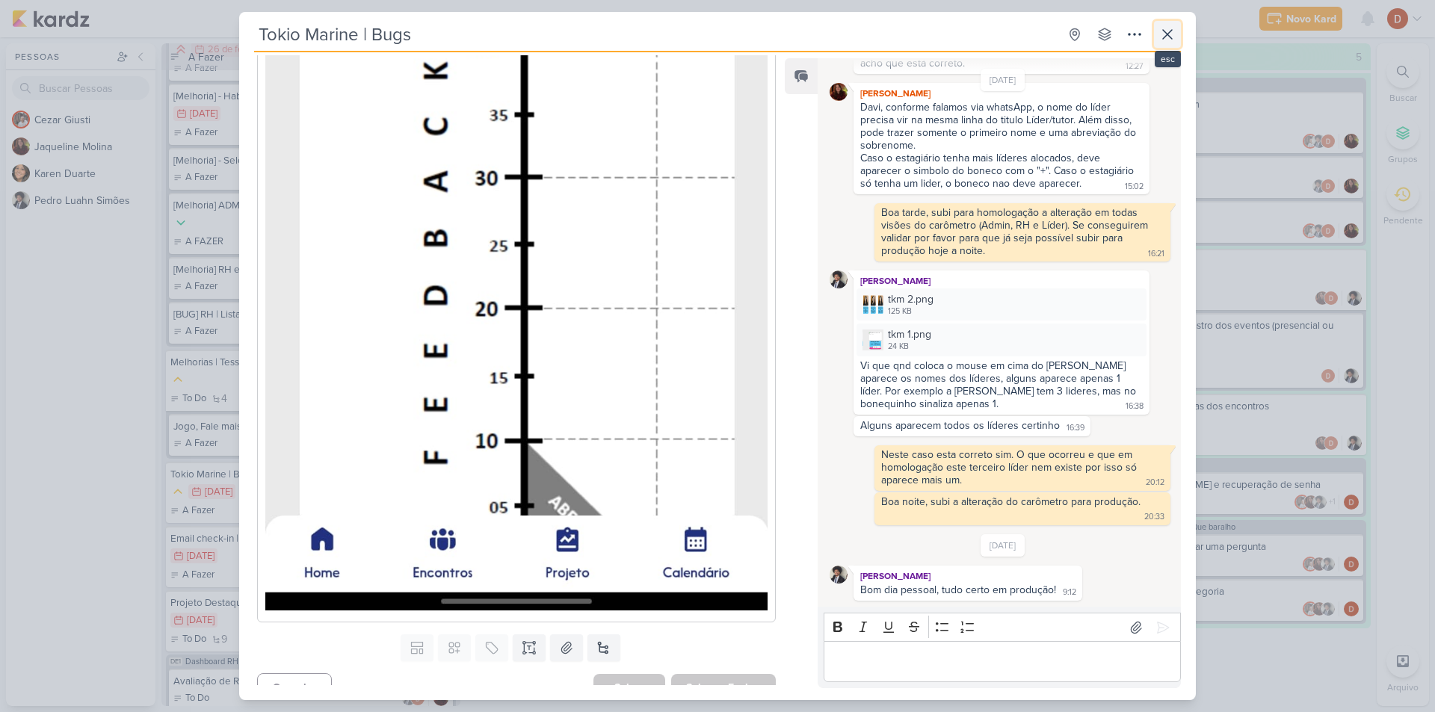
click at [1167, 31] on icon at bounding box center [1168, 34] width 18 height 18
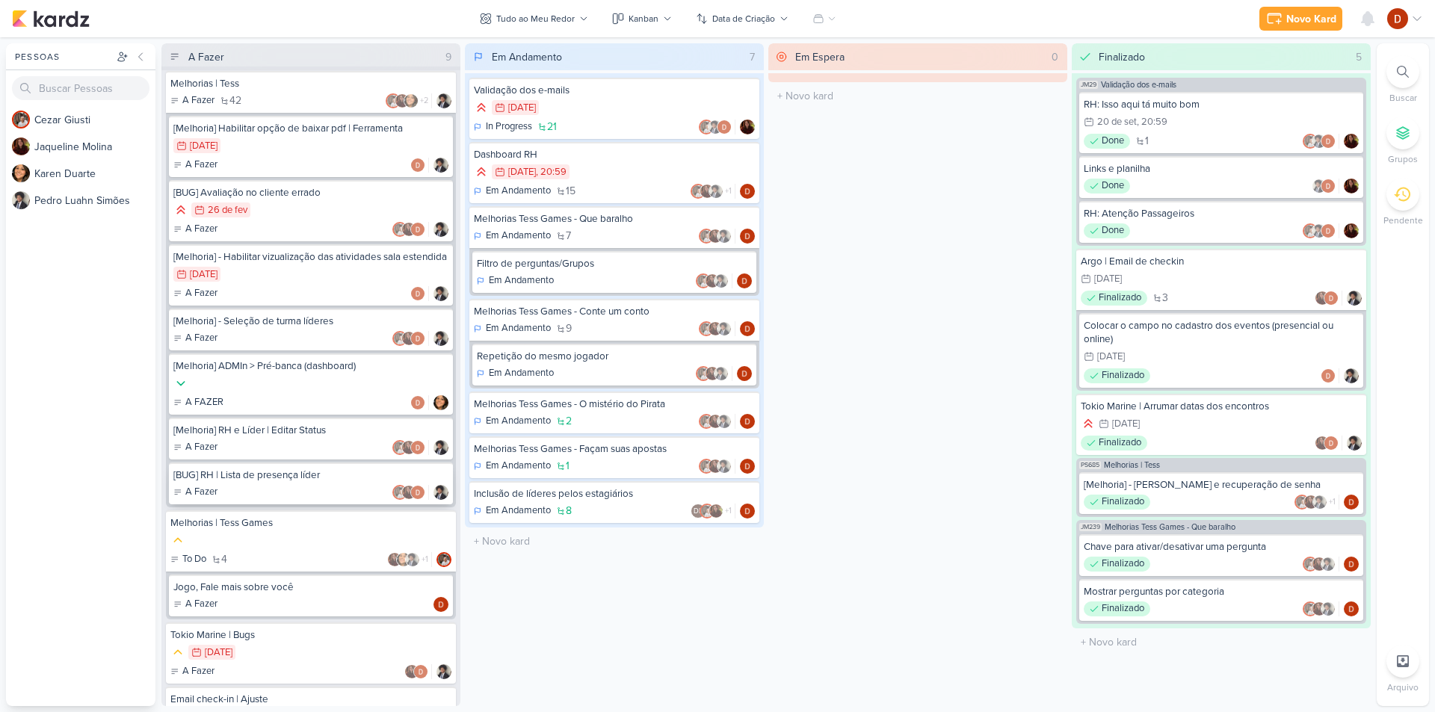
scroll to position [0, 0]
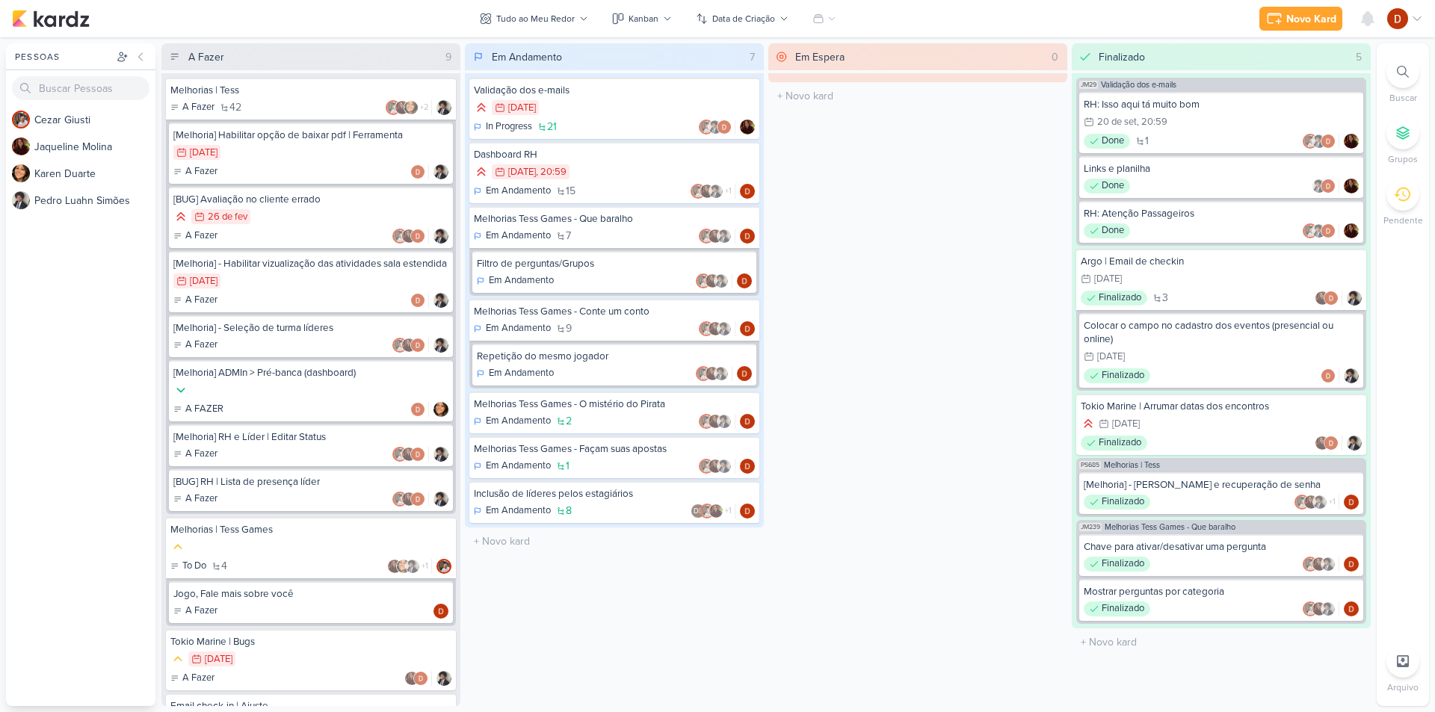
click at [339, 77] on div "Melhorias | Tess A Fazer 42 +2" at bounding box center [310, 565] width 299 height 984
click at [339, 93] on div "Melhorias | Tess" at bounding box center [310, 90] width 281 height 13
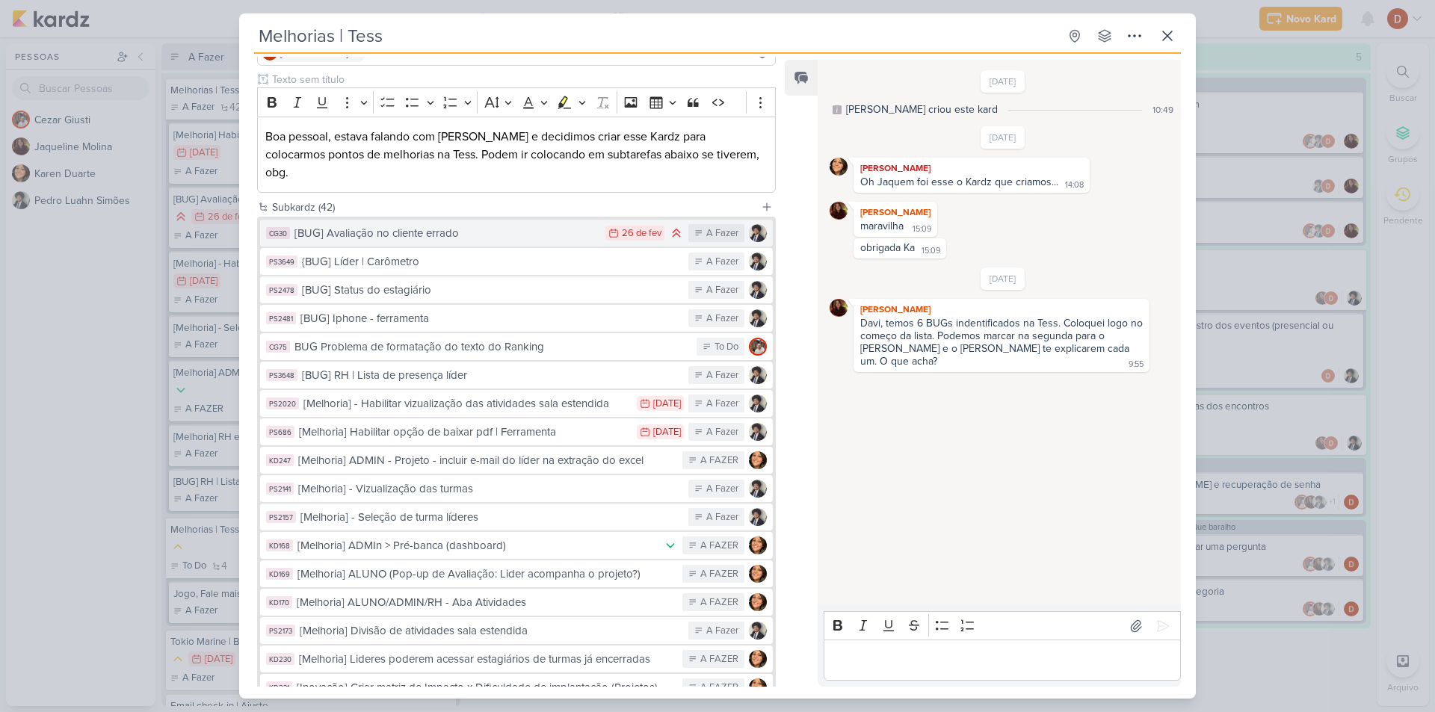
scroll to position [150, 0]
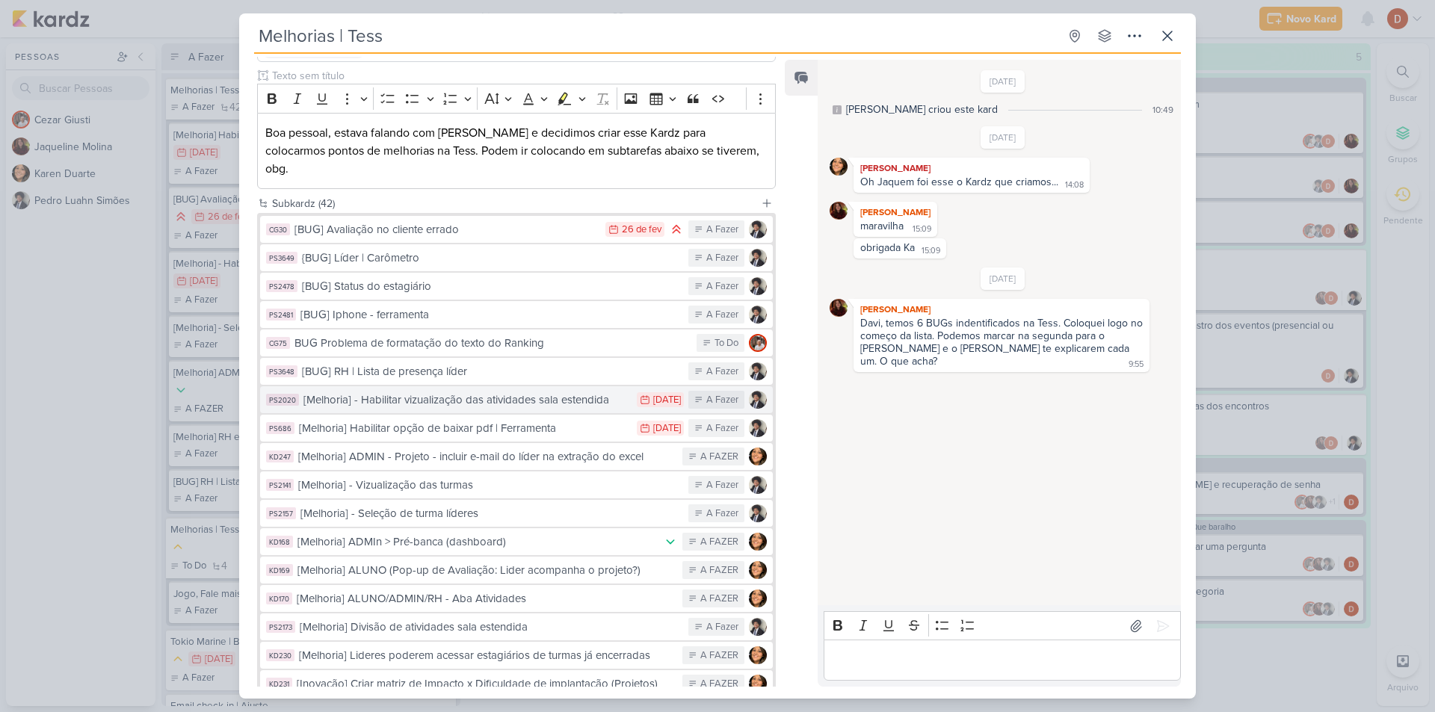
click at [426, 392] on div "[Melhoria] - Habilitar vizualização das atividades sala estendida" at bounding box center [467, 400] width 326 height 17
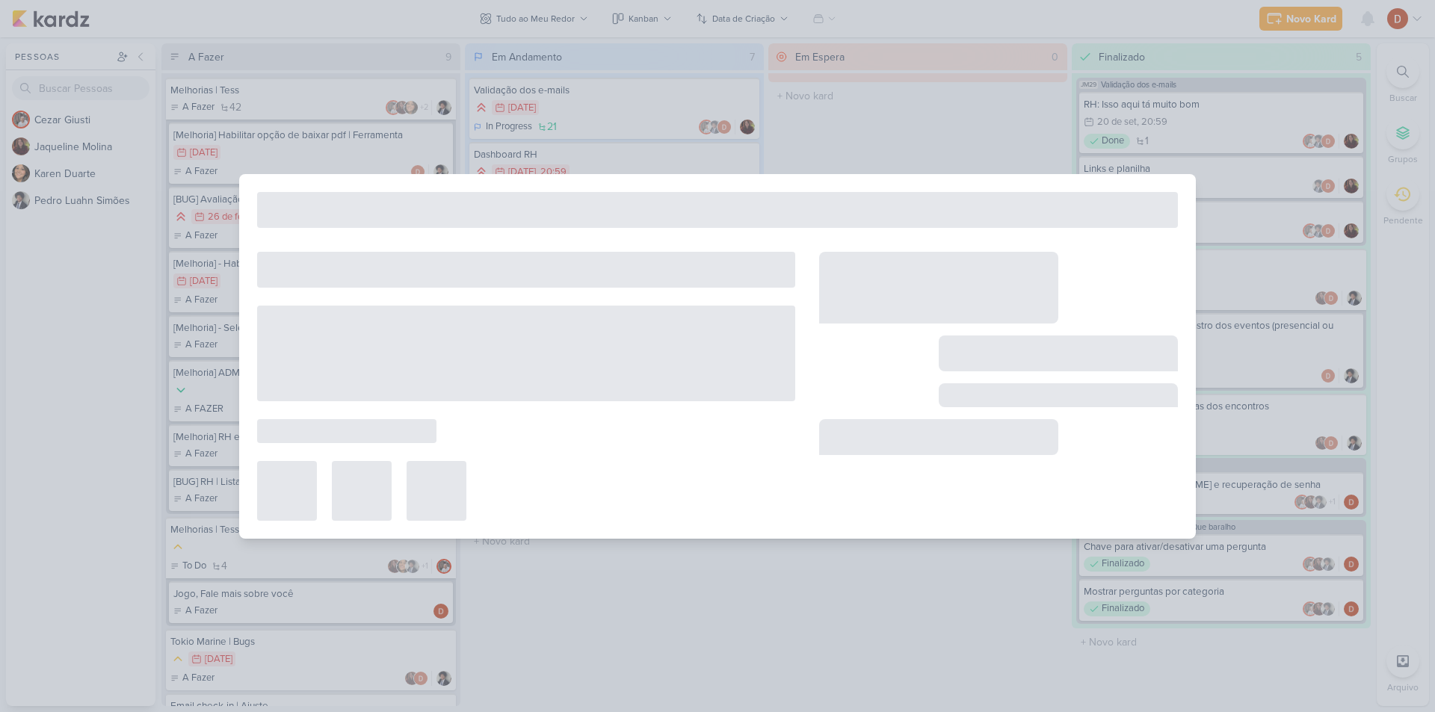
type input "[Melhoria] - Habilitar vizualização das atividades sala estendida"
type input "[DATE] 23:59"
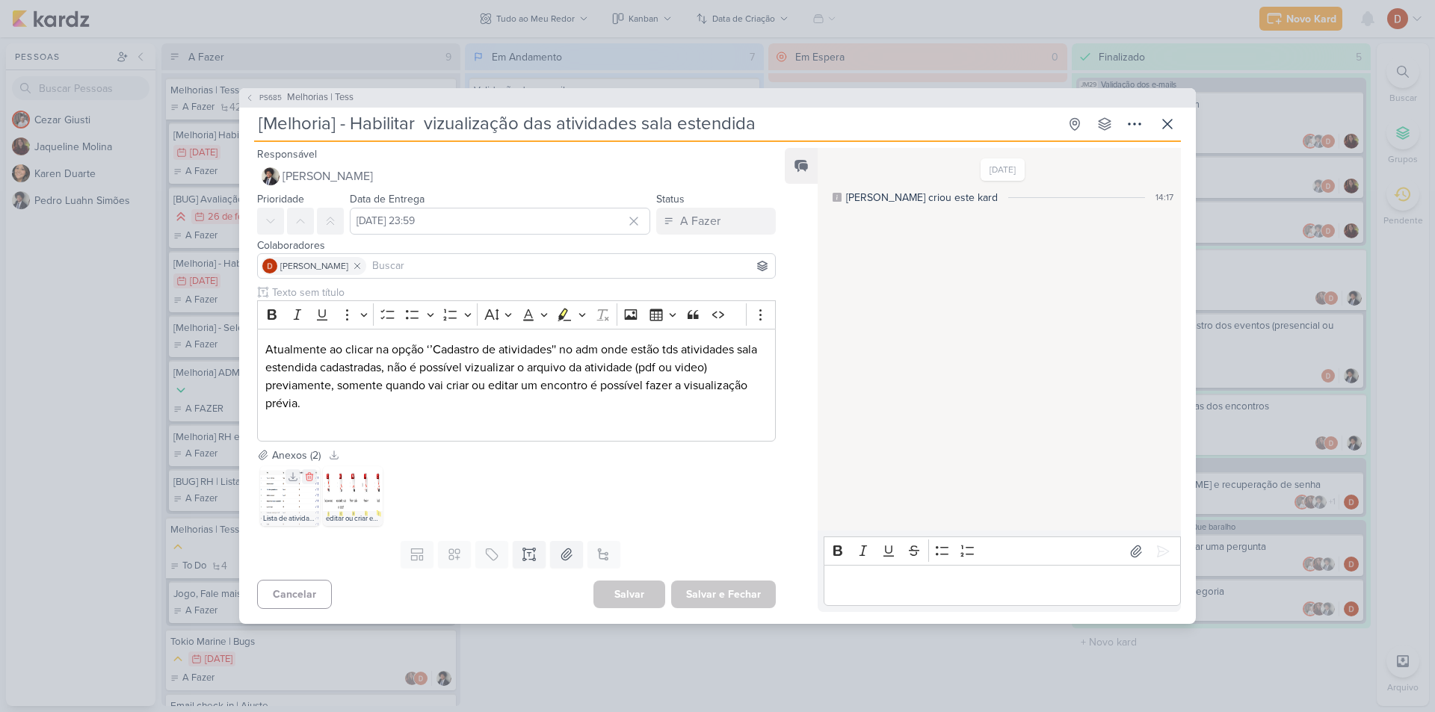
click at [274, 496] on img at bounding box center [290, 496] width 60 height 60
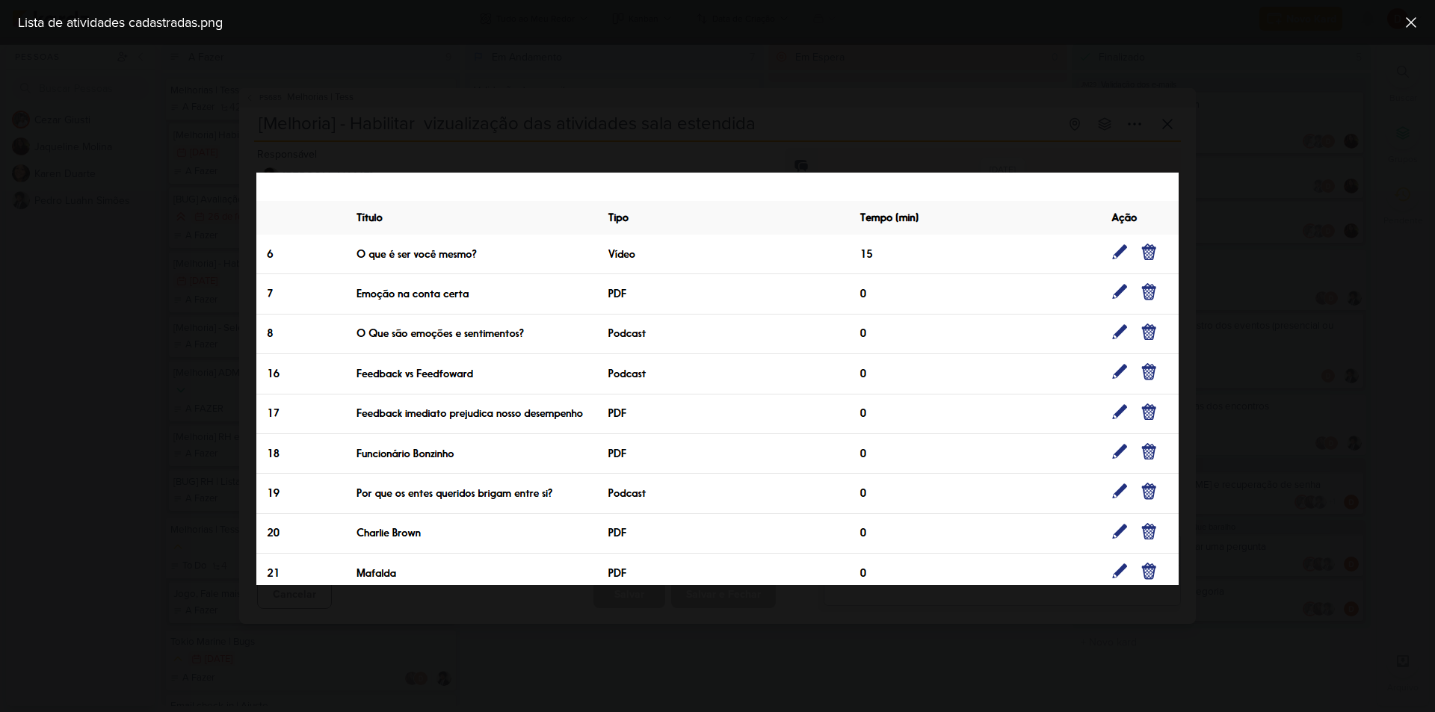
click at [1236, 422] on div at bounding box center [717, 379] width 1435 height 668
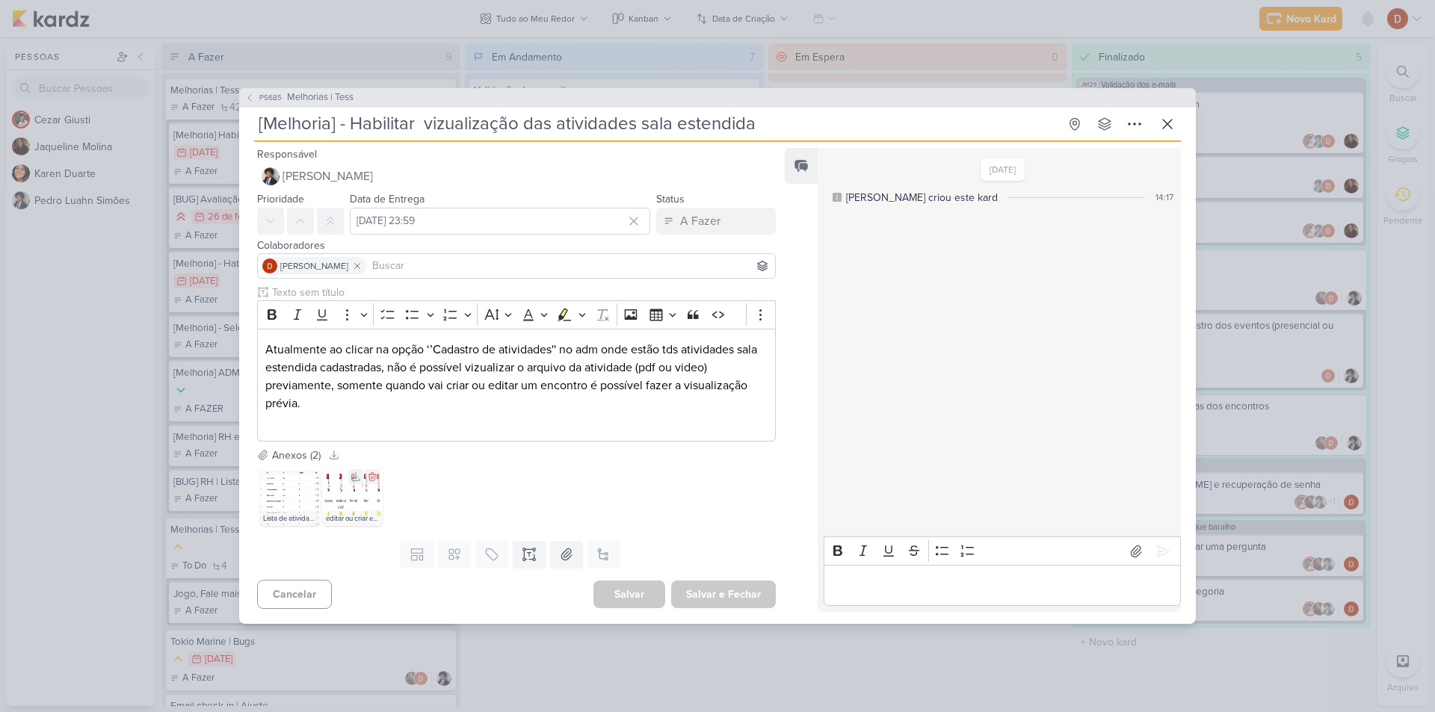
click at [329, 498] on img at bounding box center [353, 496] width 60 height 60
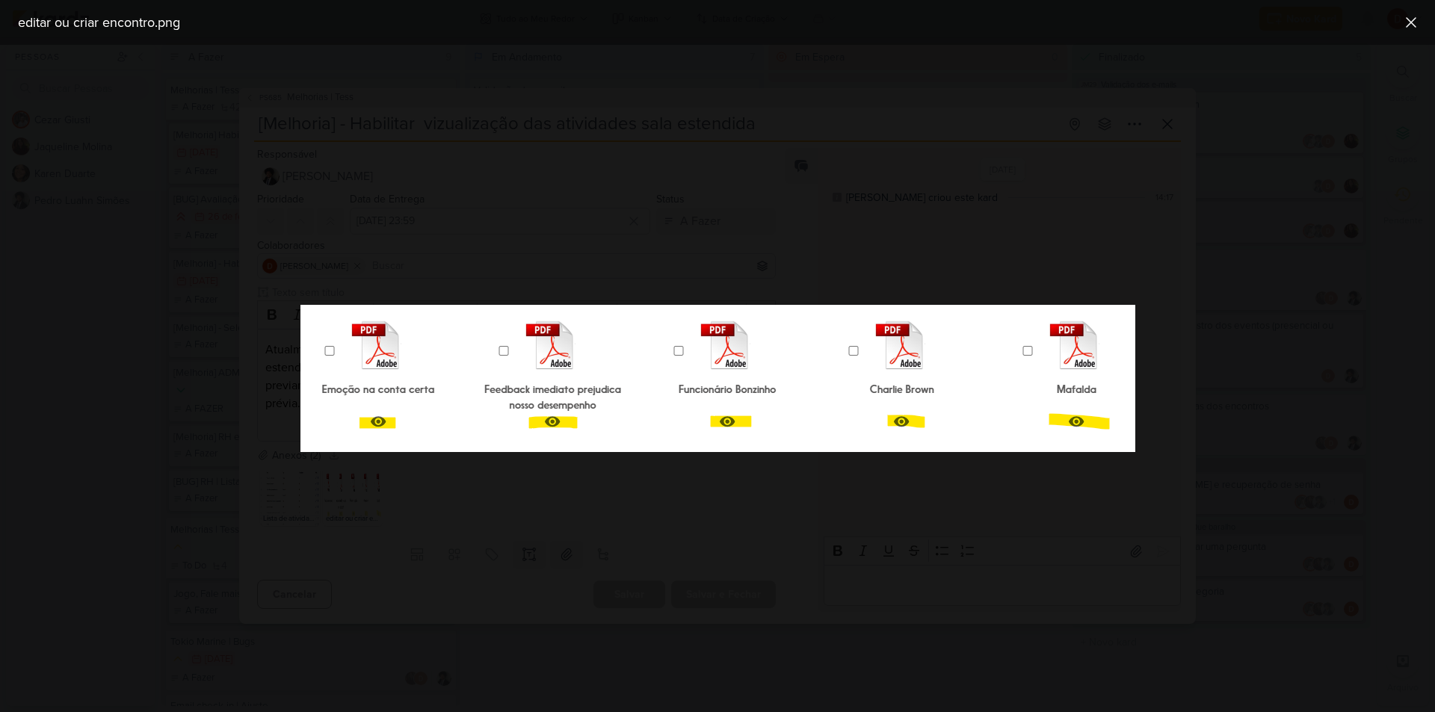
click at [303, 101] on div at bounding box center [717, 379] width 1435 height 668
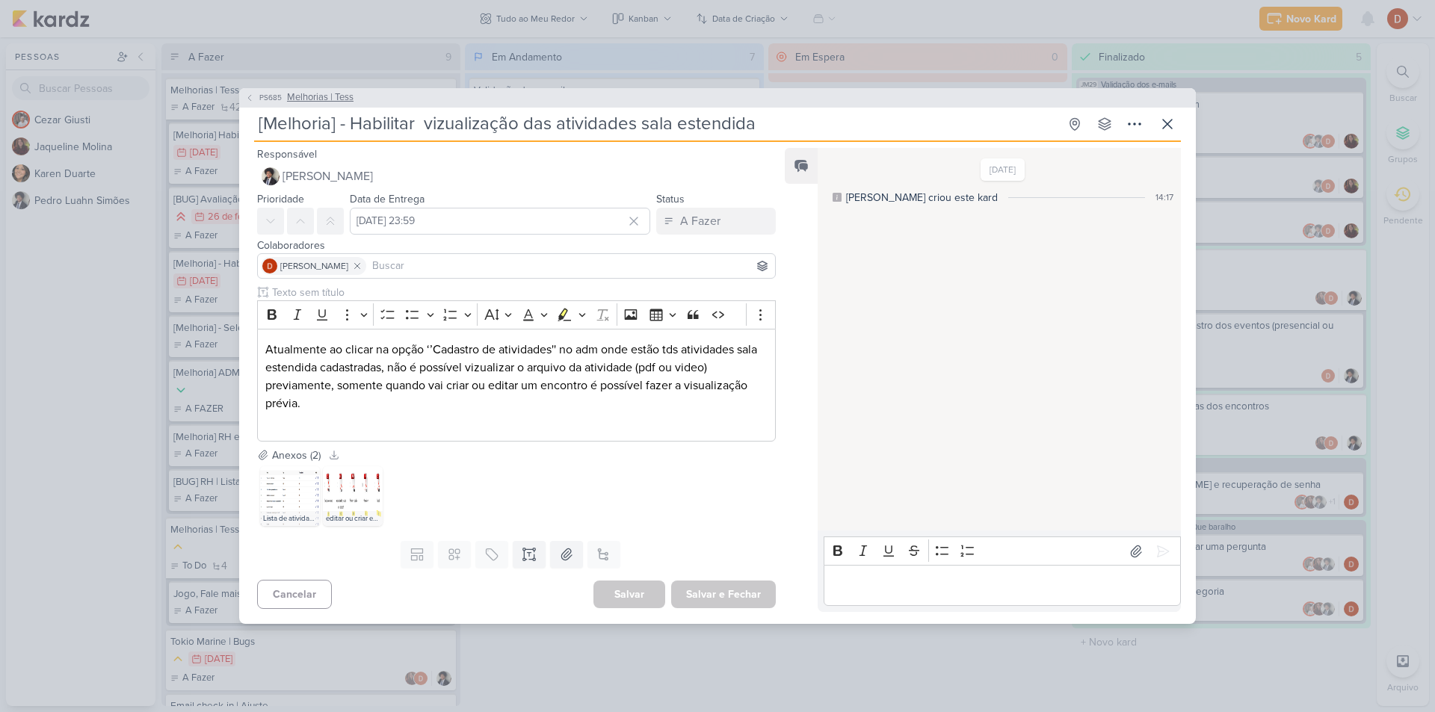
click at [303, 101] on span "Melhorias | Tess" at bounding box center [320, 97] width 67 height 15
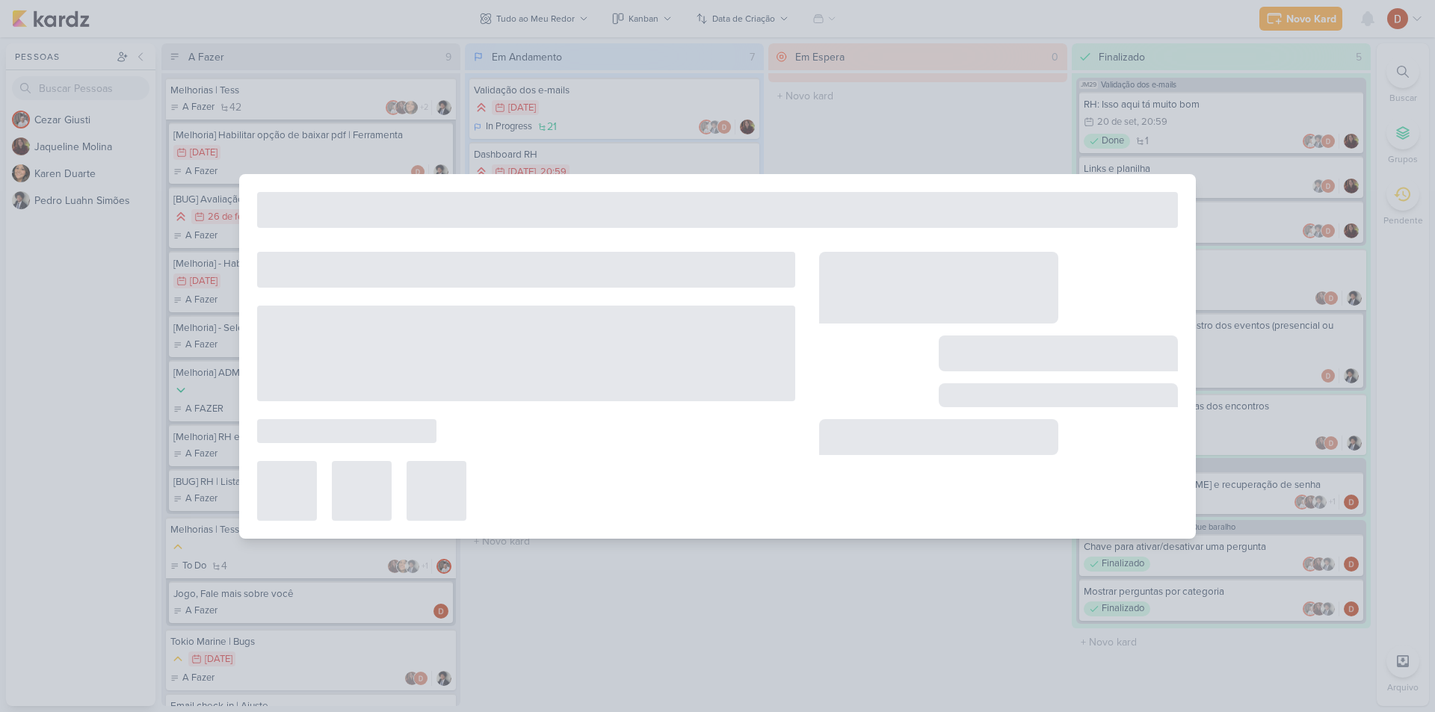
type input "Melhorias | Tess"
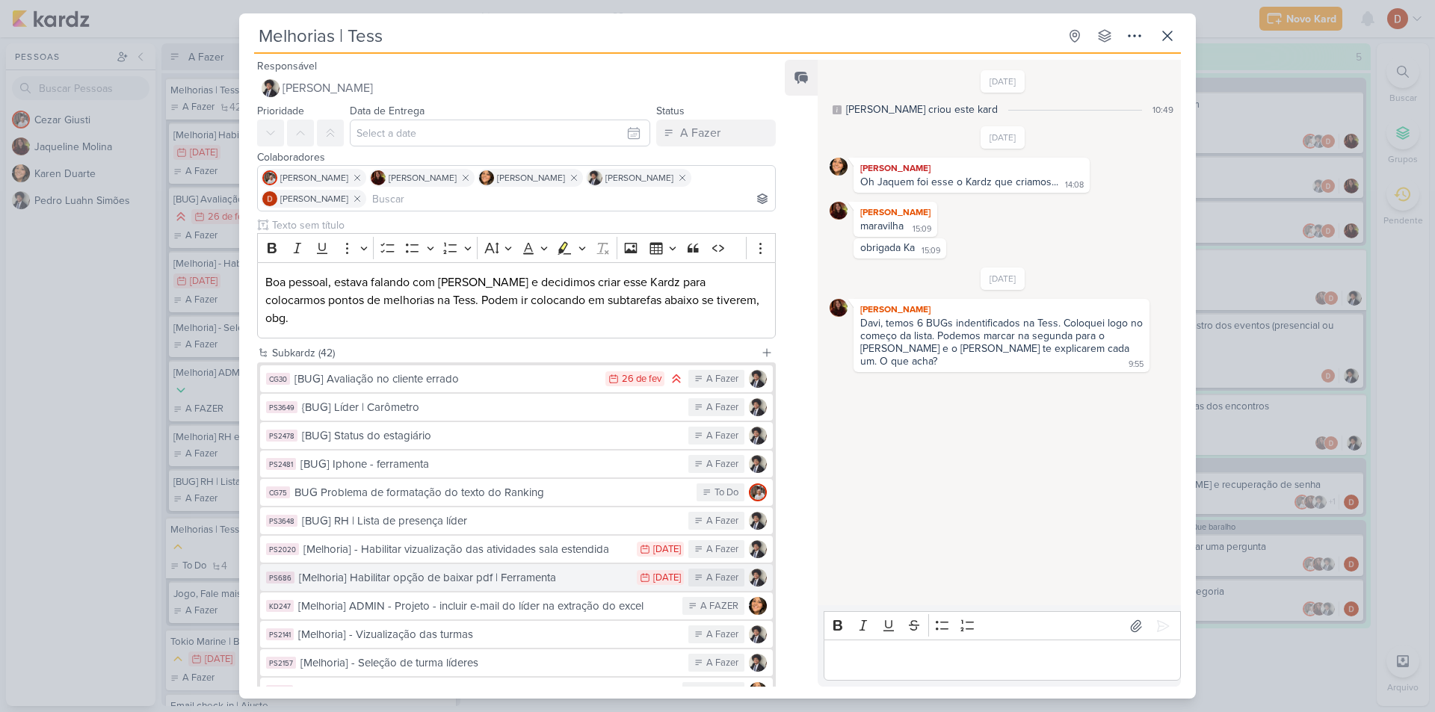
click at [431, 570] on button "PS686 [Melhoria] Habilitar opção de baixar pdf | Ferramenta 2/3 [DATE] A Fazer" at bounding box center [516, 577] width 513 height 27
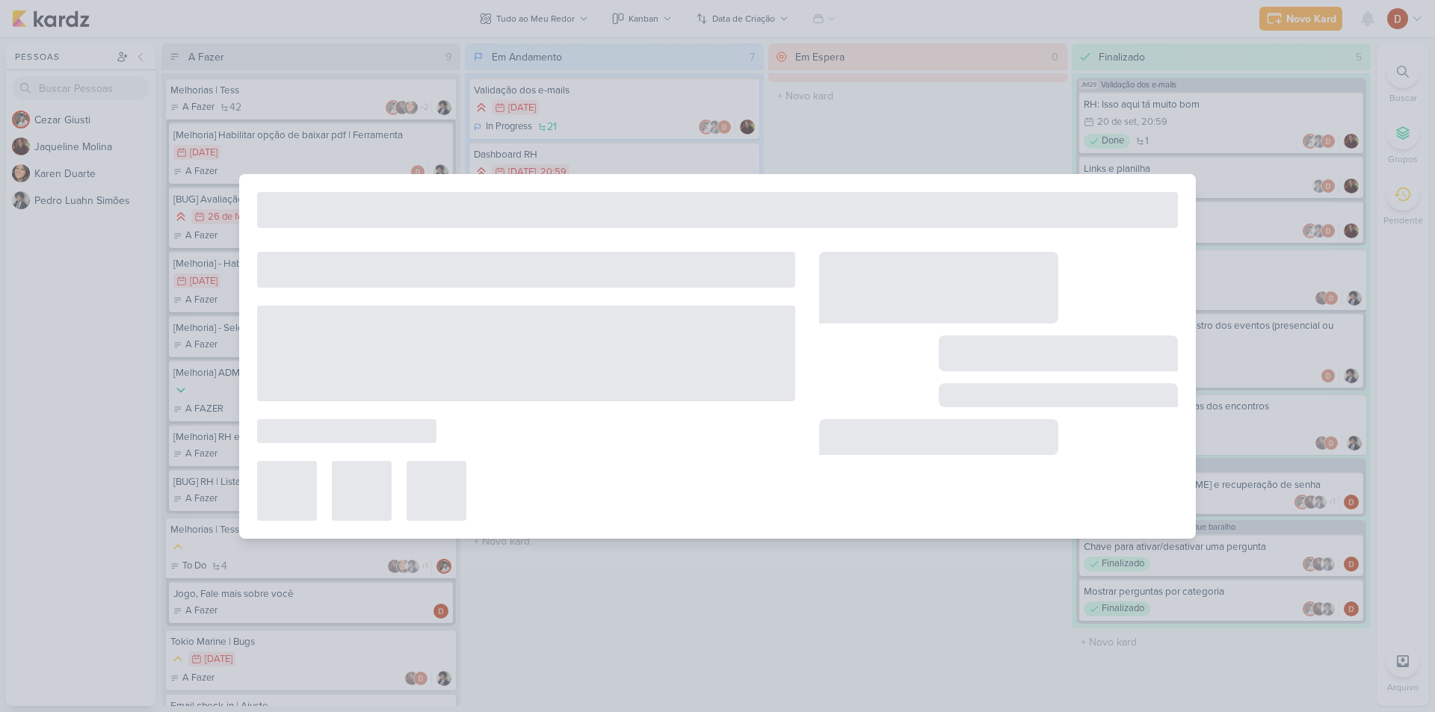
type input "[Melhoria] Habilitar opção de baixar pdf | Ferramenta"
type input "[DATE] 23:59"
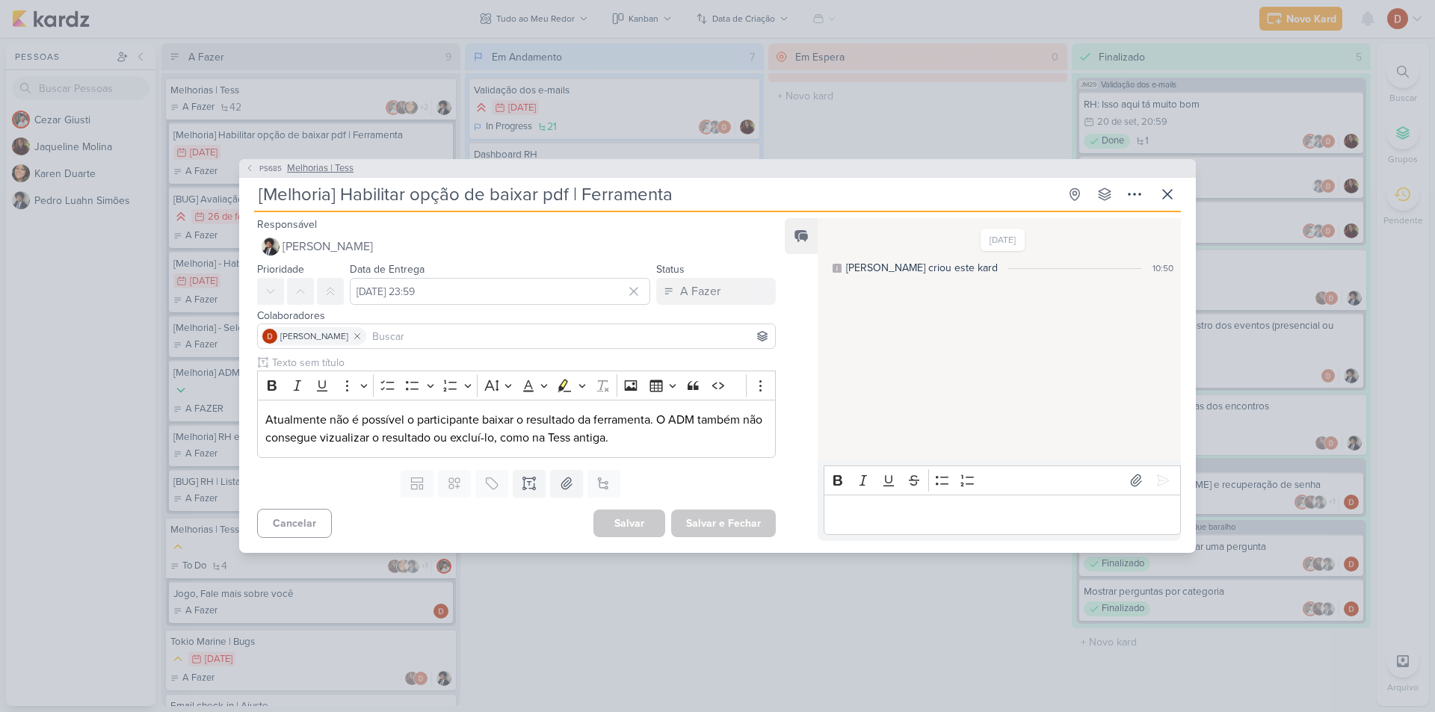
click at [255, 172] on button "PS685 Melhorias | Tess" at bounding box center [299, 168] width 108 height 15
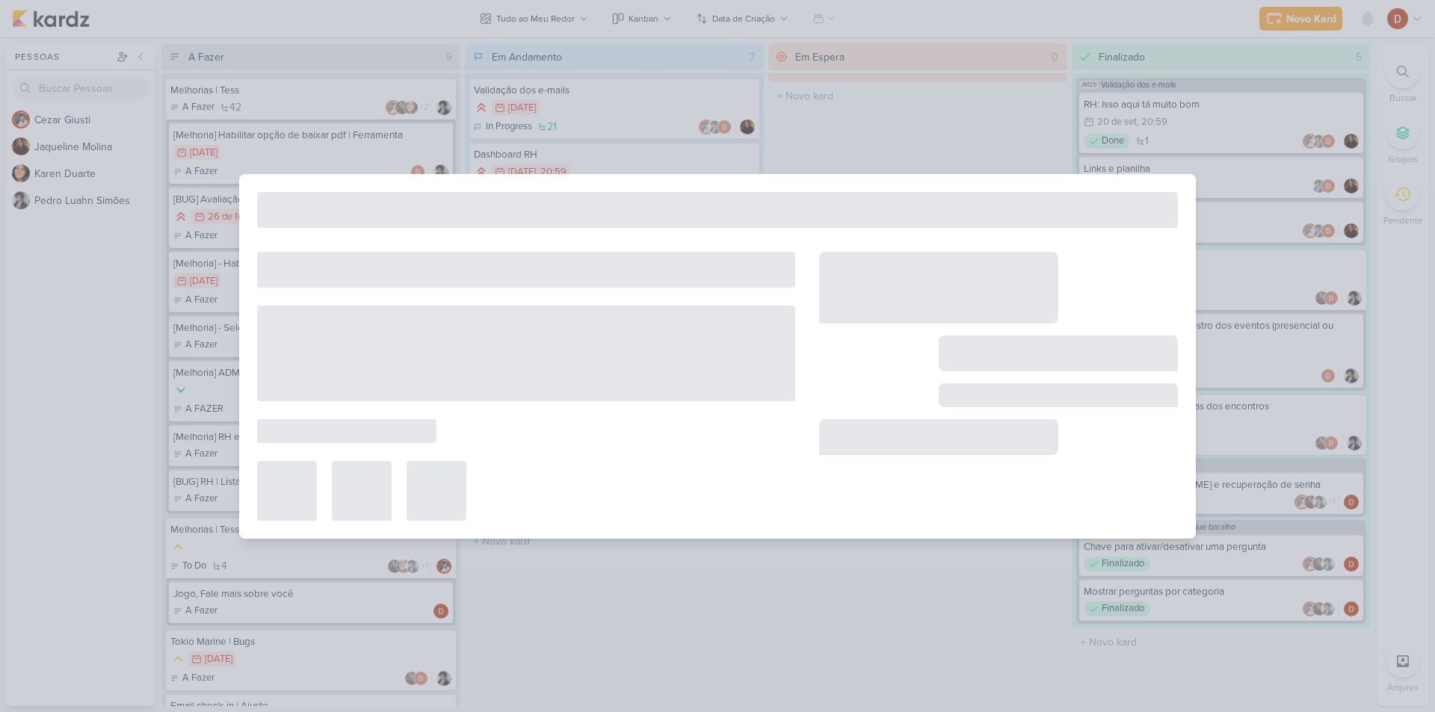
type input "Melhorias | Tess"
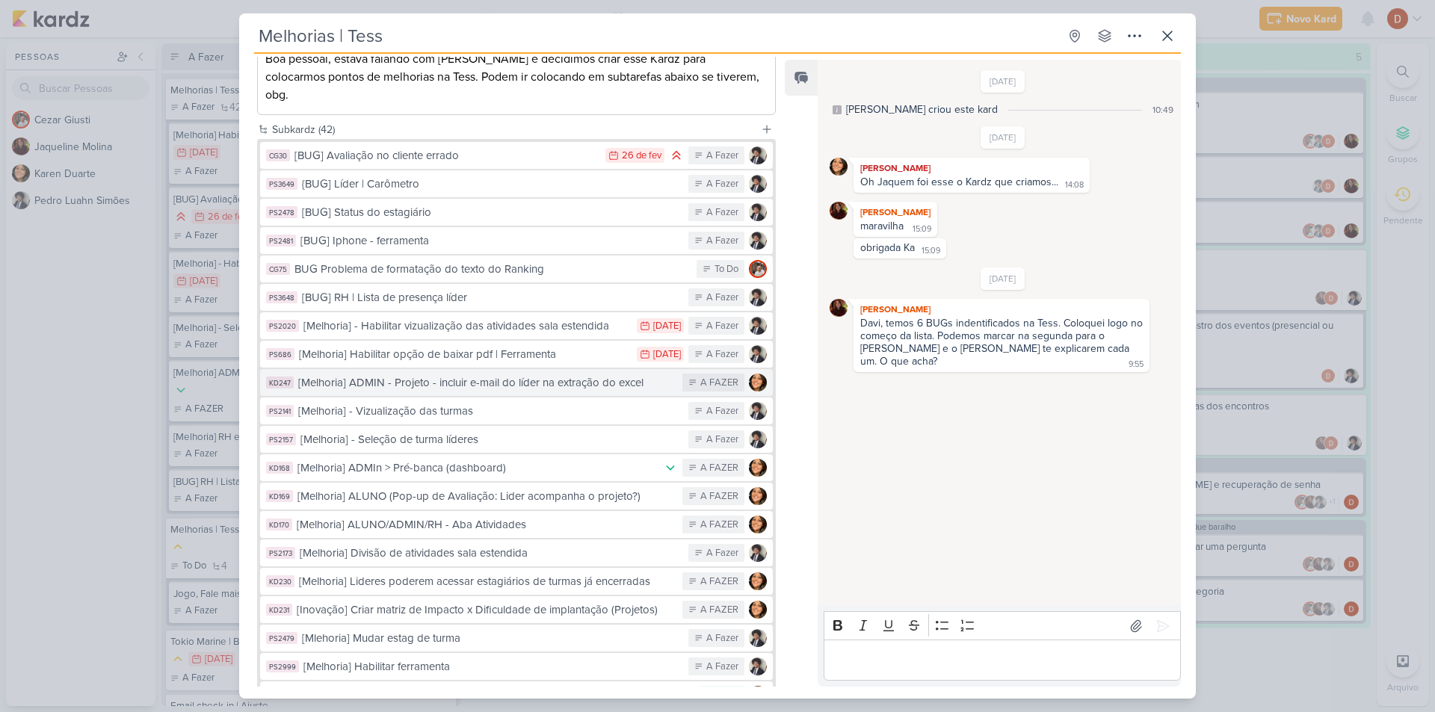
scroll to position [224, 0]
click at [384, 374] on div "[Melhoria] ADMIN - Projeto - incluir e-mail do líder na extração do excel" at bounding box center [486, 382] width 377 height 17
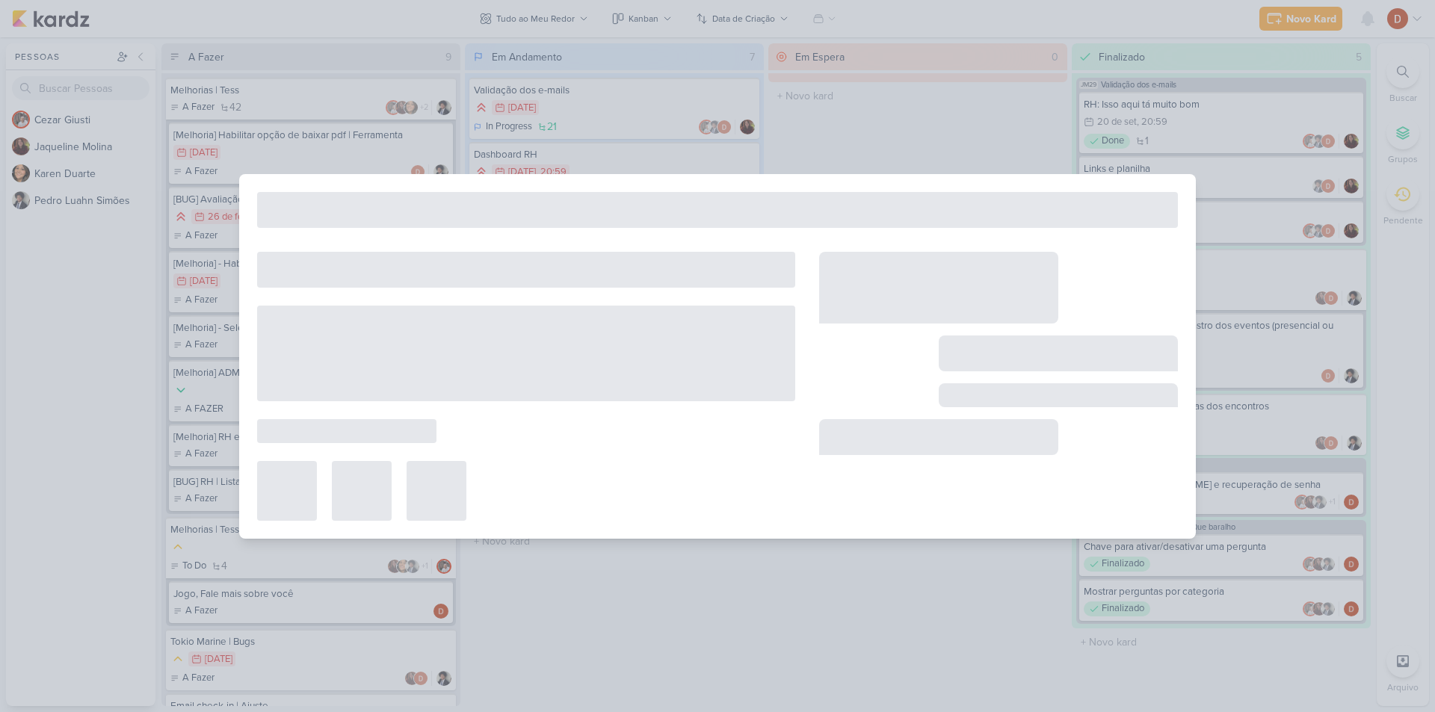
type input "[Melhoria] ADMIN - Projeto - incluir e-mail do líder na extração do excel"
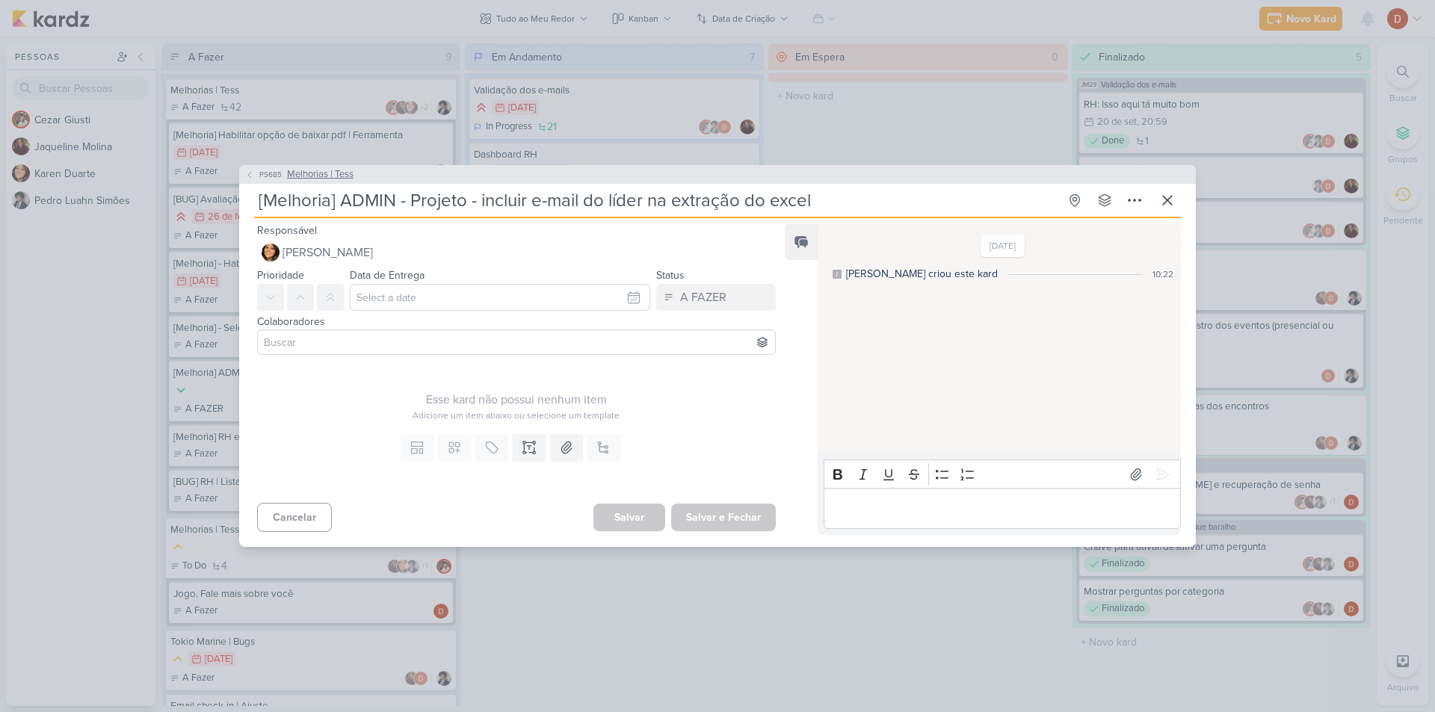
click at [255, 173] on button "PS685 Melhorias | Tess" at bounding box center [299, 174] width 108 height 15
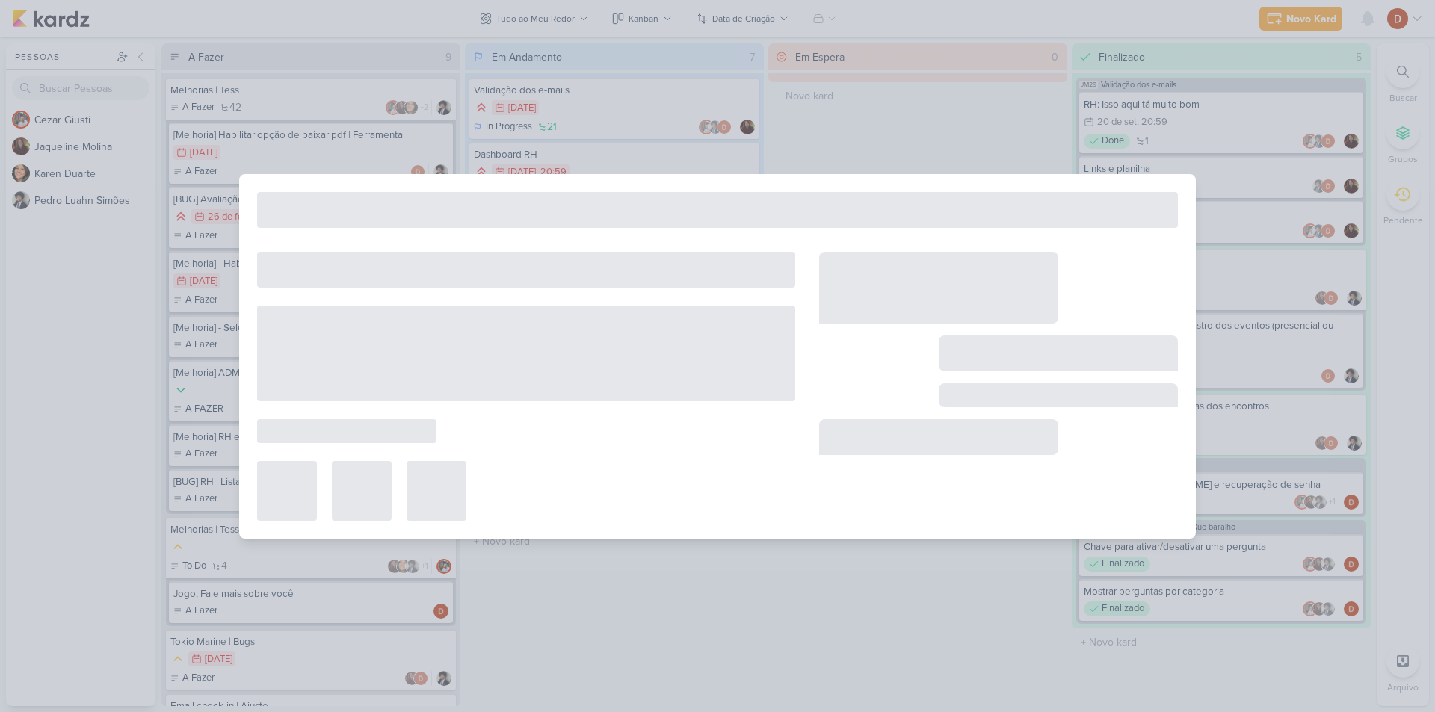
type input "Melhorias | Tess"
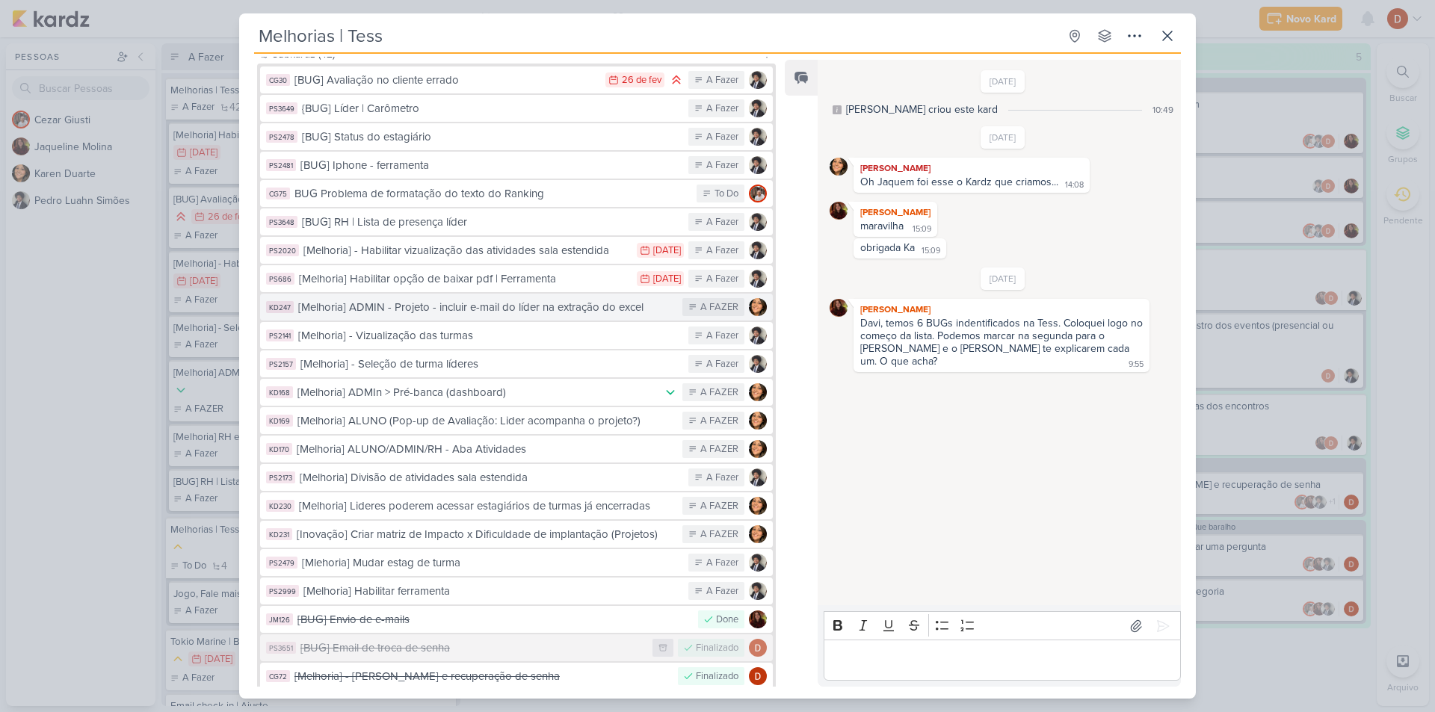
scroll to position [374, 0]
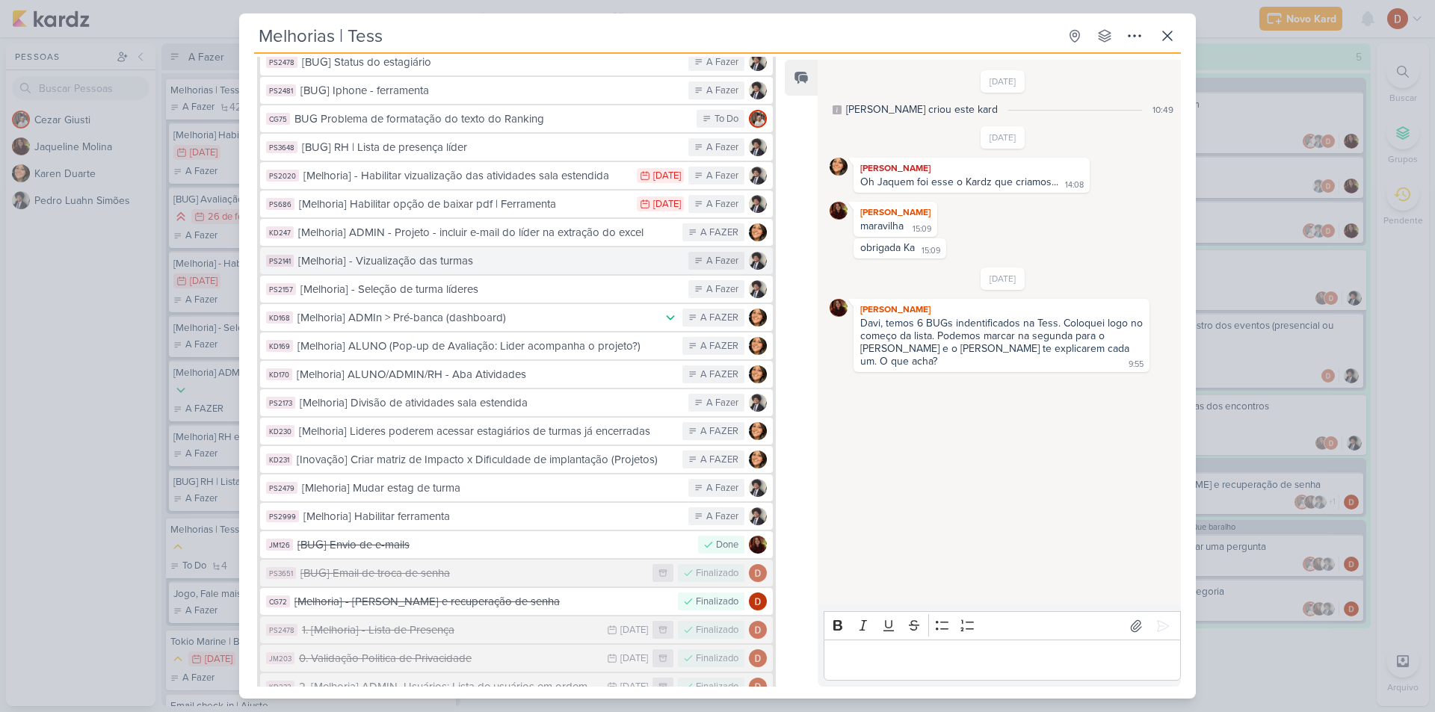
click at [429, 253] on div "[Melhoria] - Vizualização das turmas" at bounding box center [489, 261] width 383 height 17
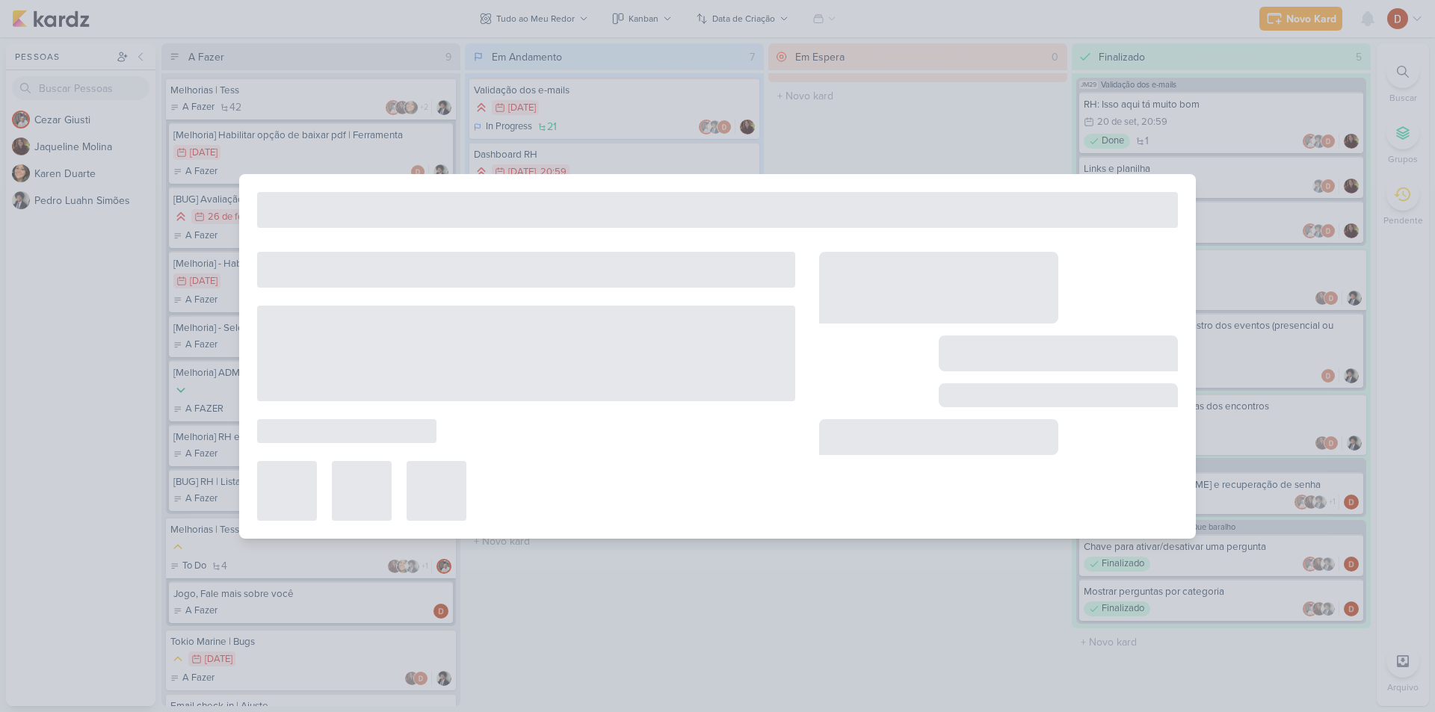
type input "[Melhoria] - Vizualização das turmas"
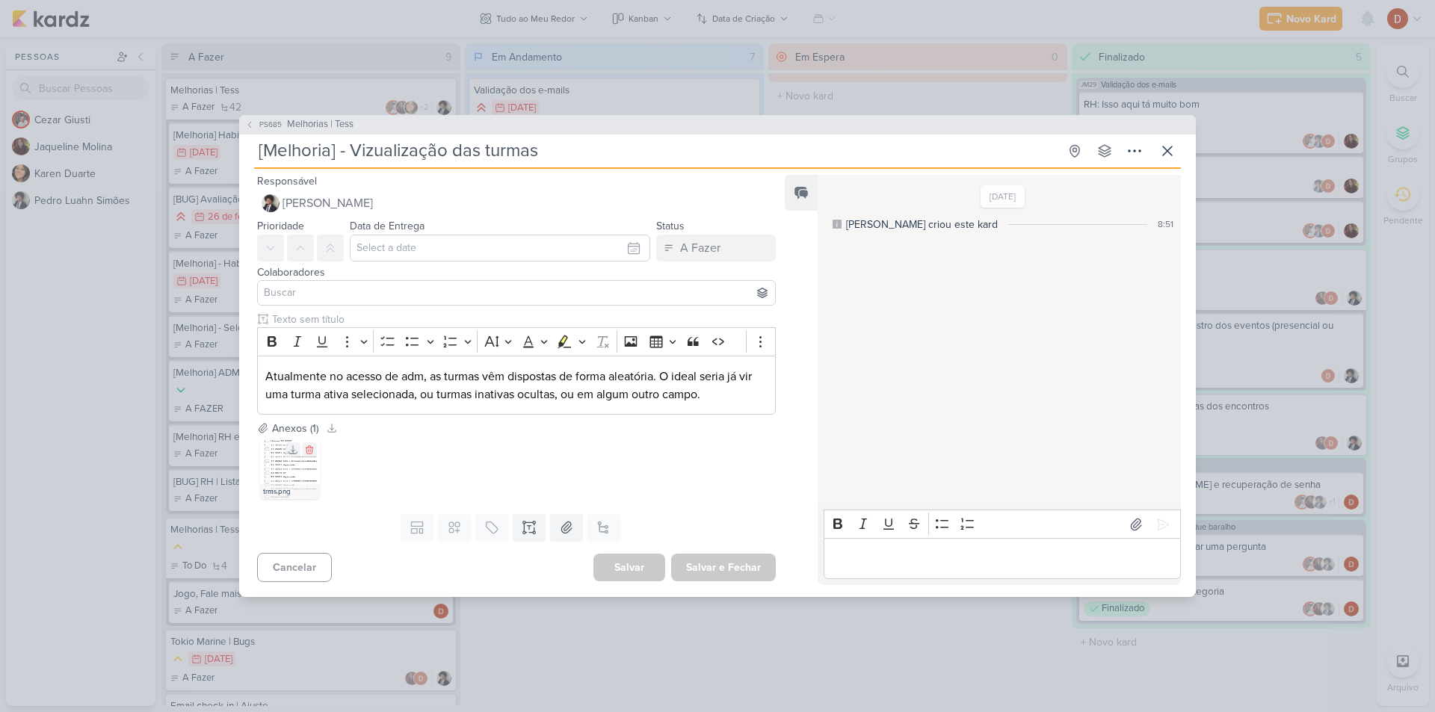
click at [268, 482] on img at bounding box center [290, 470] width 60 height 60
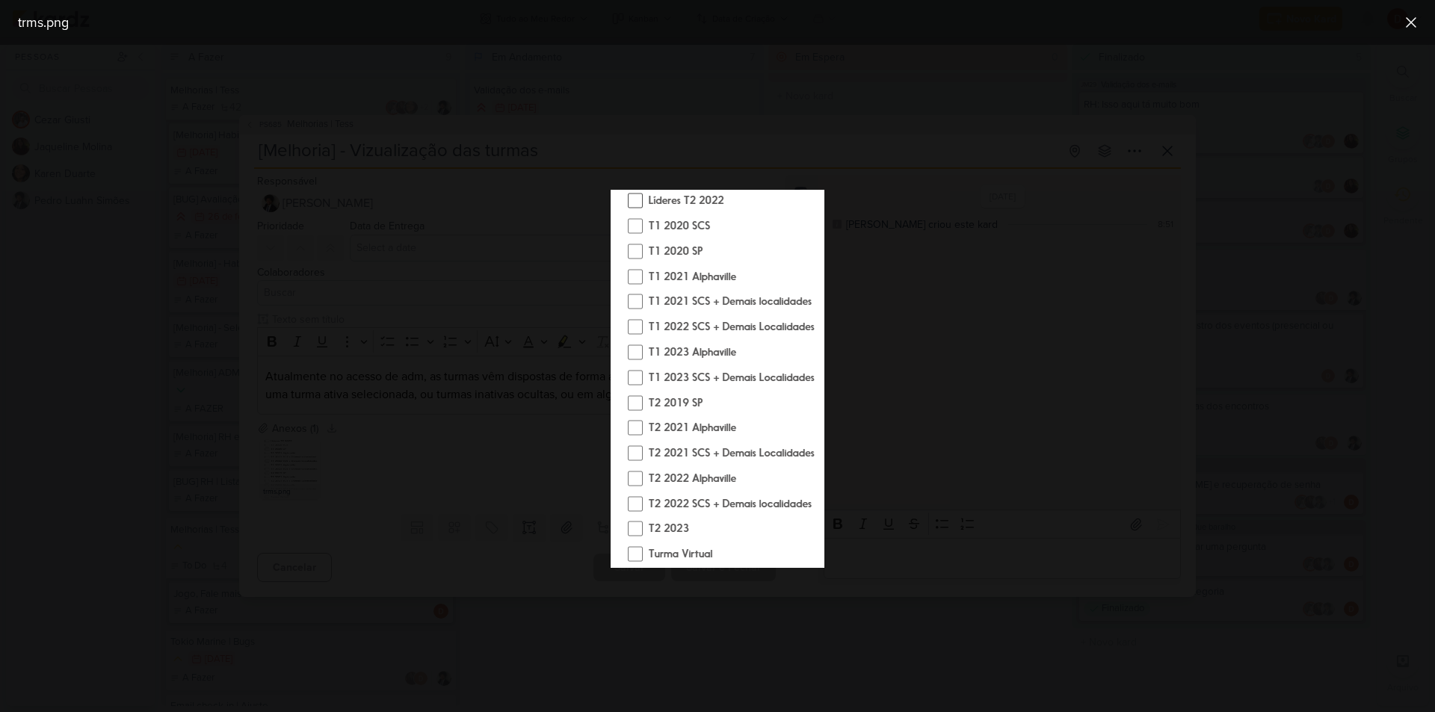
click at [432, 304] on div at bounding box center [717, 379] width 1435 height 668
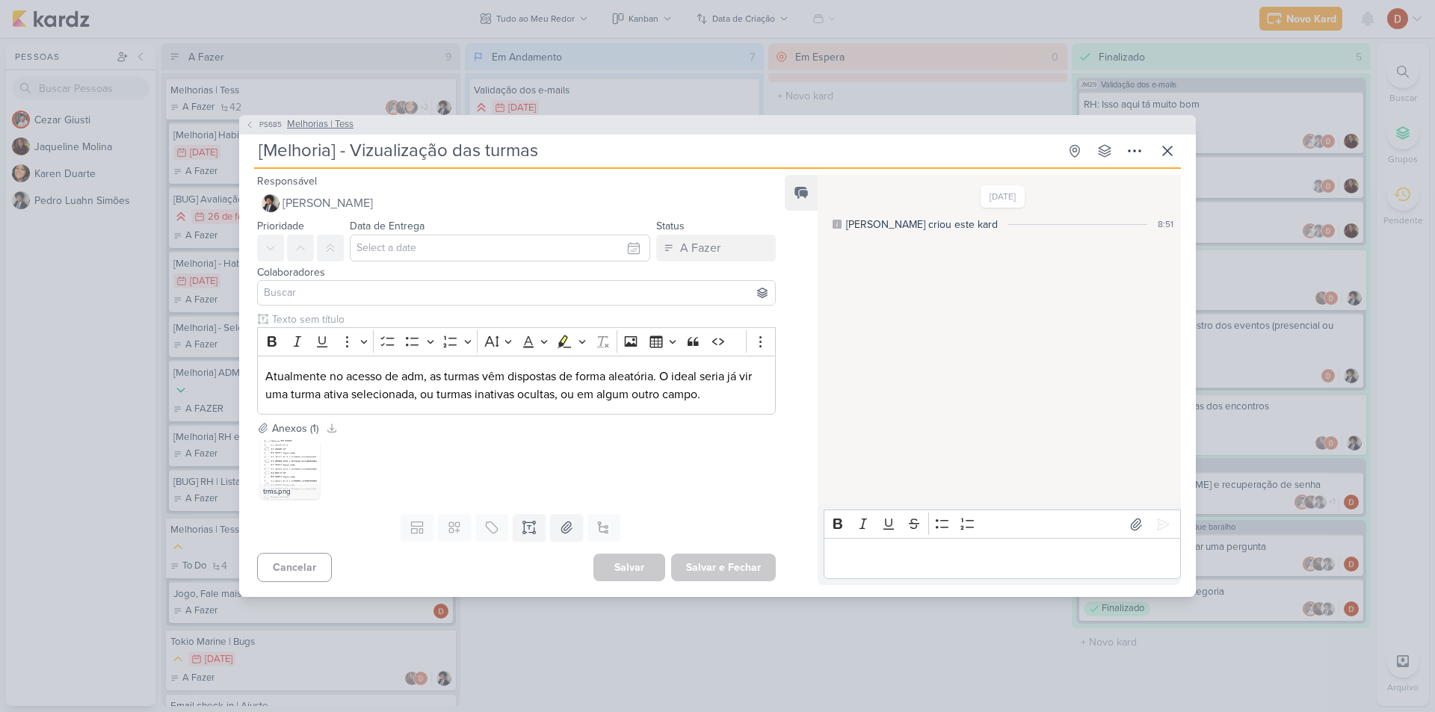
click at [324, 124] on span "Melhorias | Tess" at bounding box center [320, 124] width 67 height 15
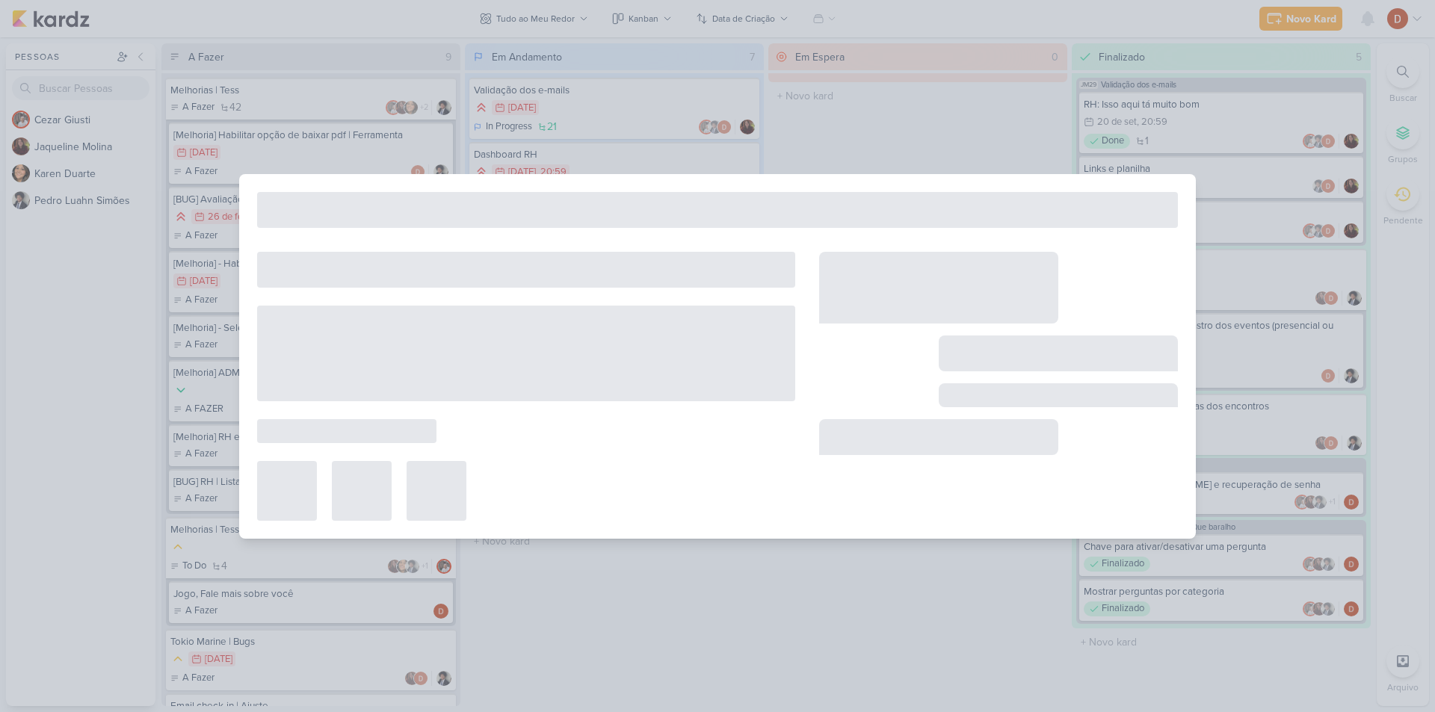
type input "Melhorias | Tess"
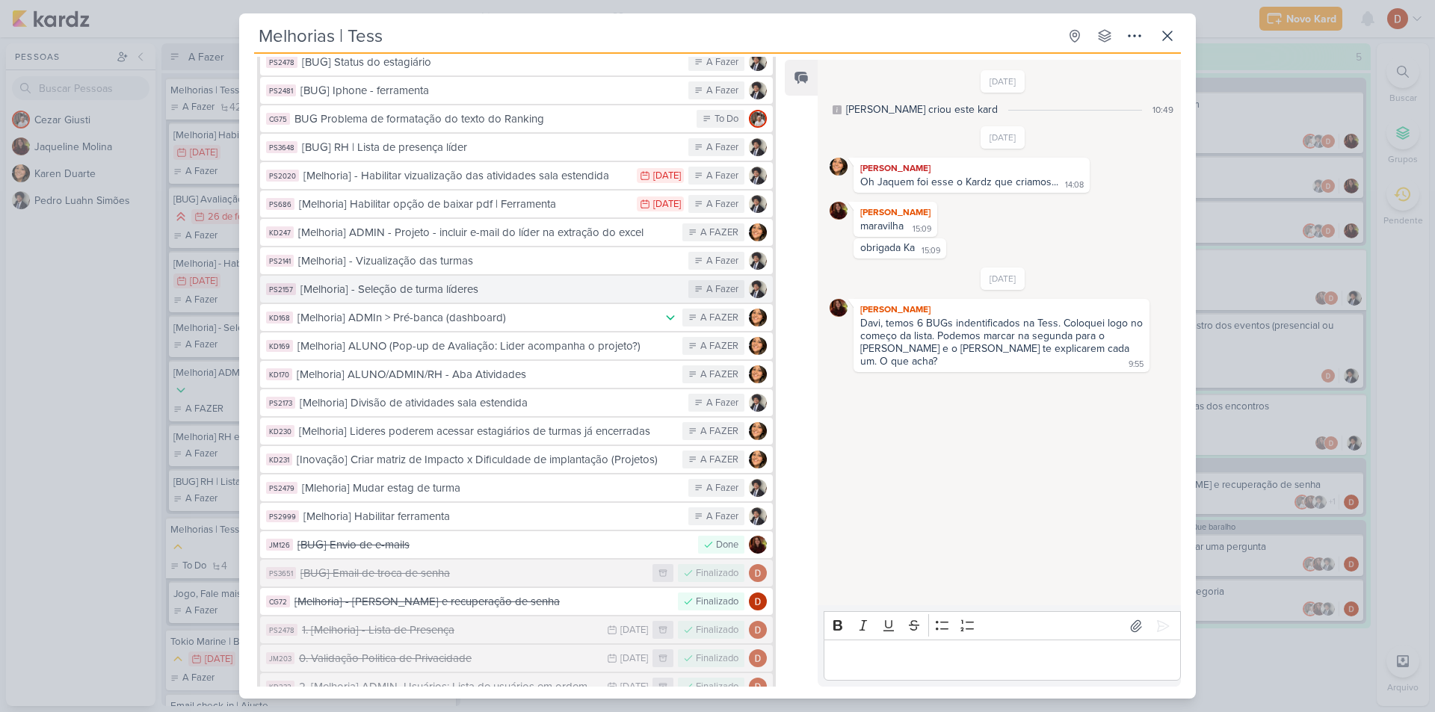
click at [416, 281] on div "[Melhoria] - Seleção de turma líderes" at bounding box center [491, 289] width 381 height 17
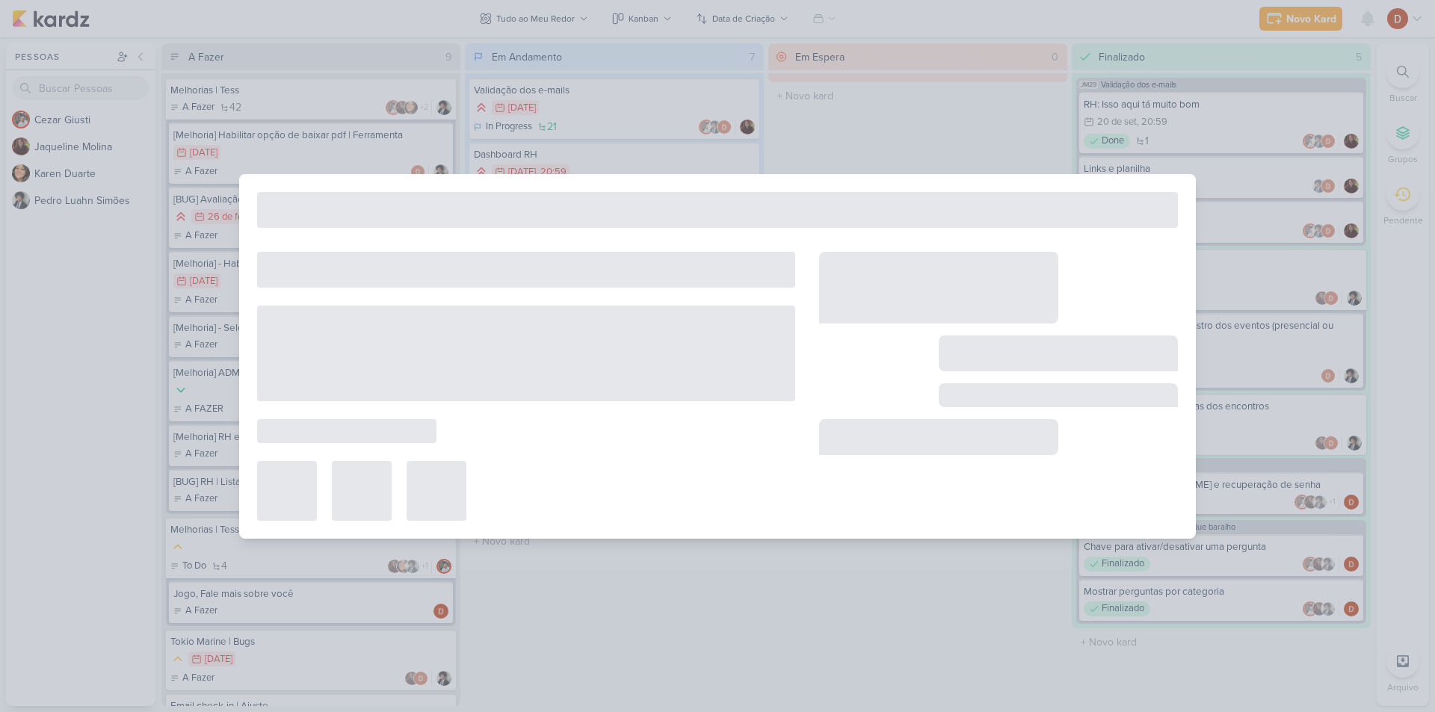
type input "[Melhoria] - Seleção de turma líderes"
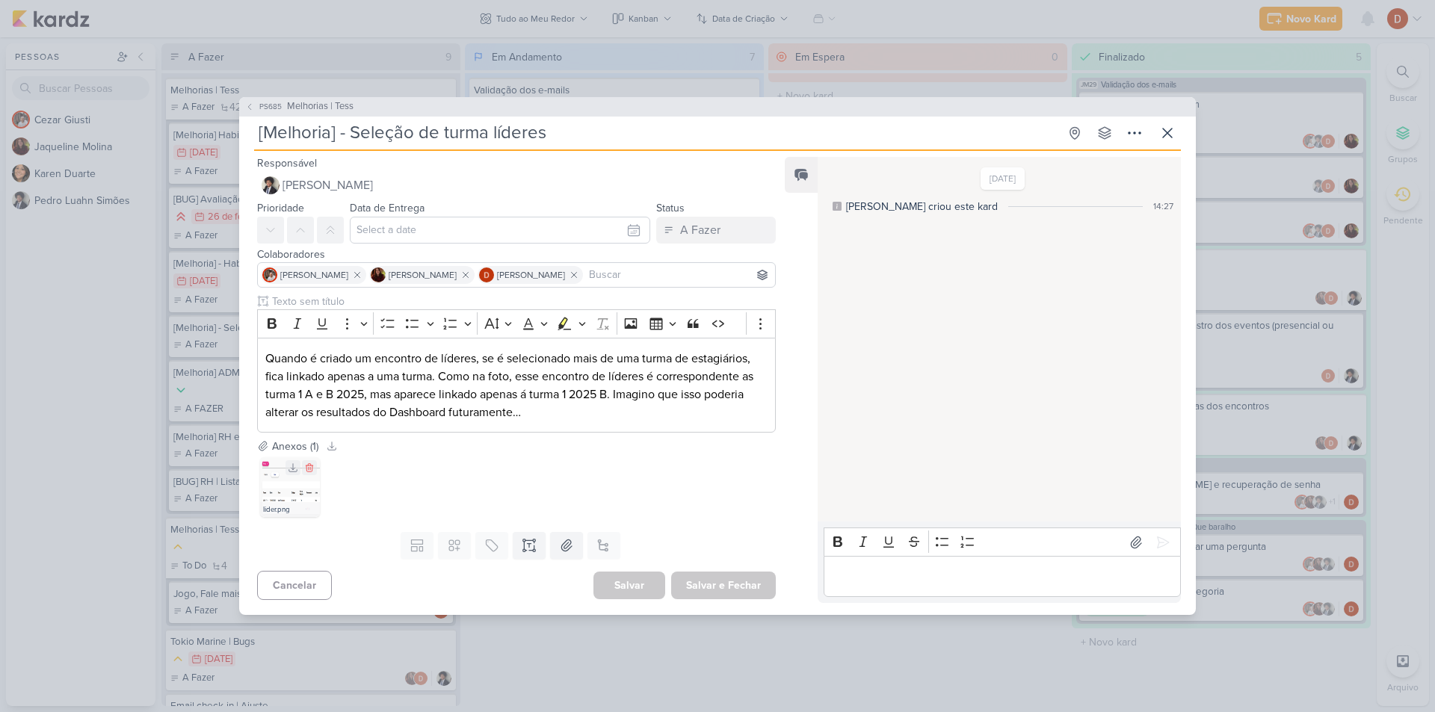
click at [263, 482] on img at bounding box center [290, 488] width 60 height 60
click at [269, 106] on span "PS685" at bounding box center [270, 106] width 27 height 11
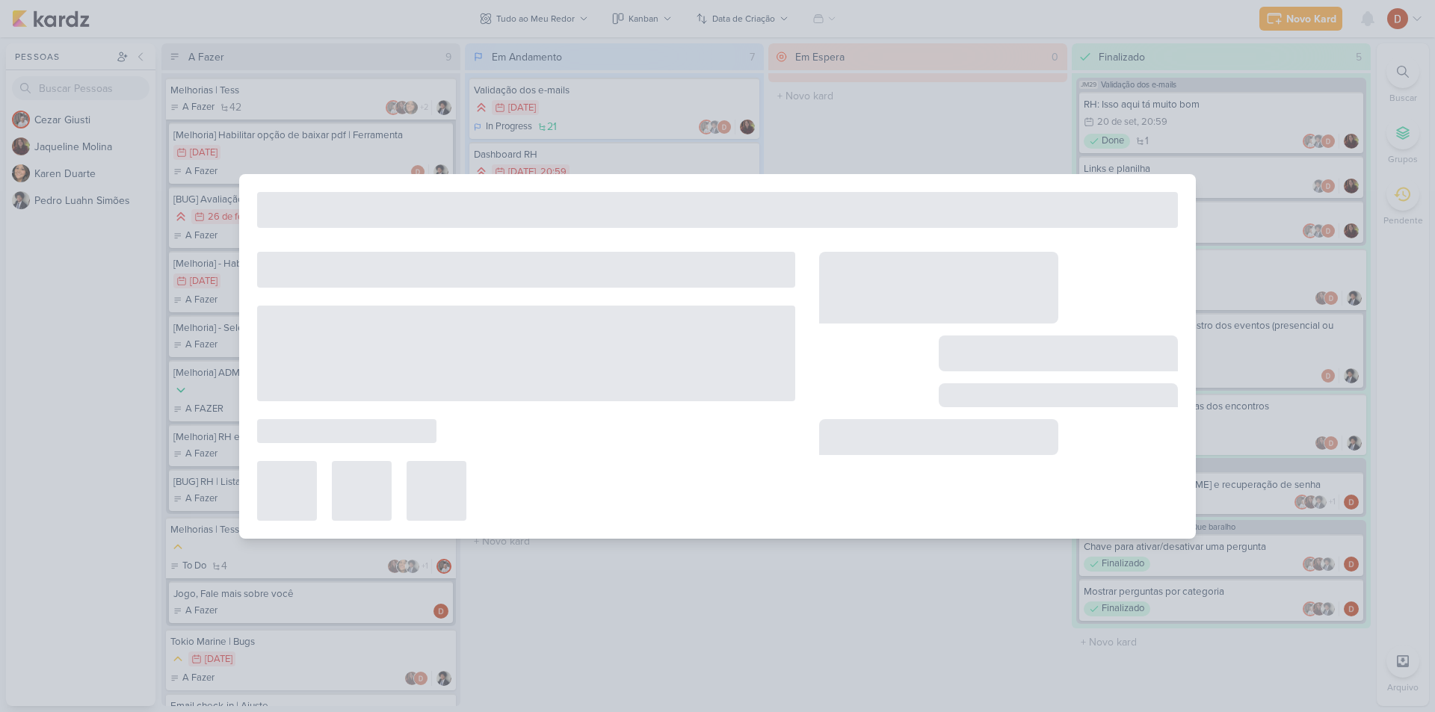
type input "Melhorias | Tess"
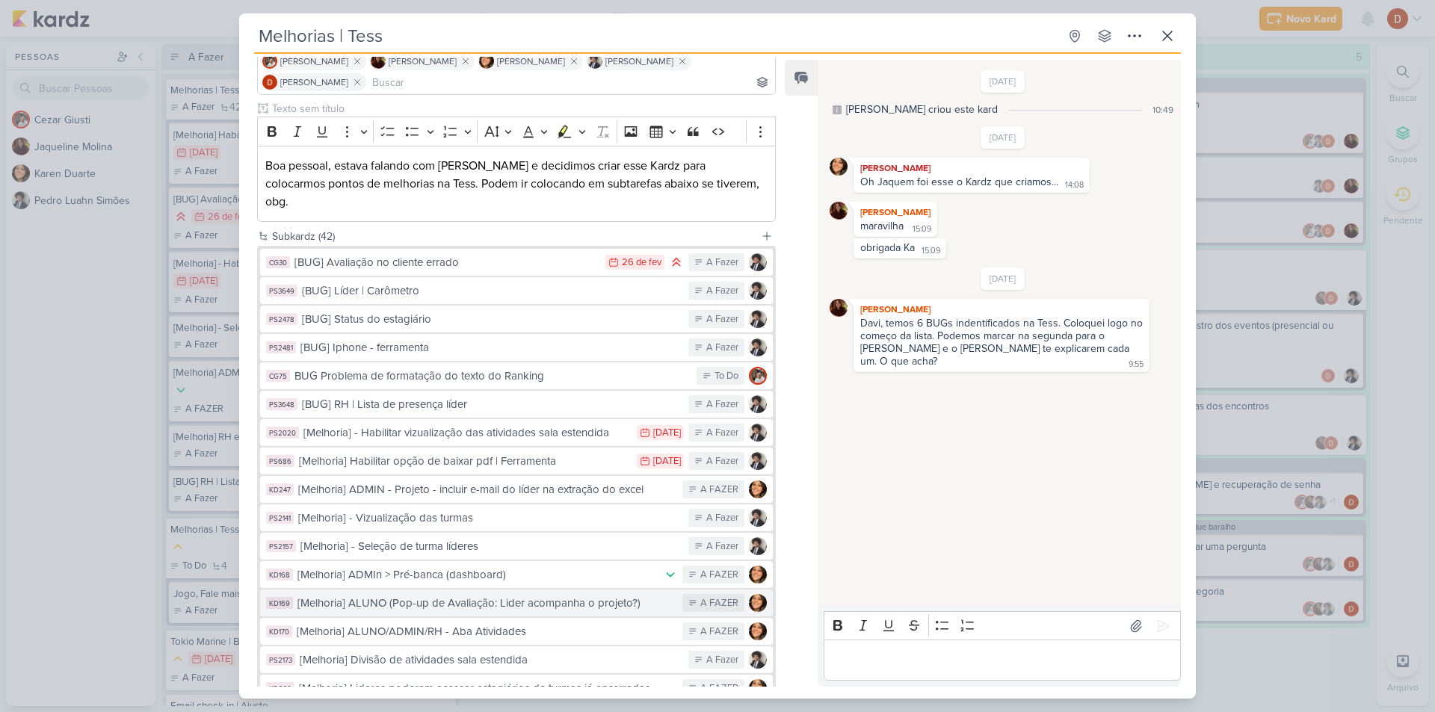
scroll to position [299, 0]
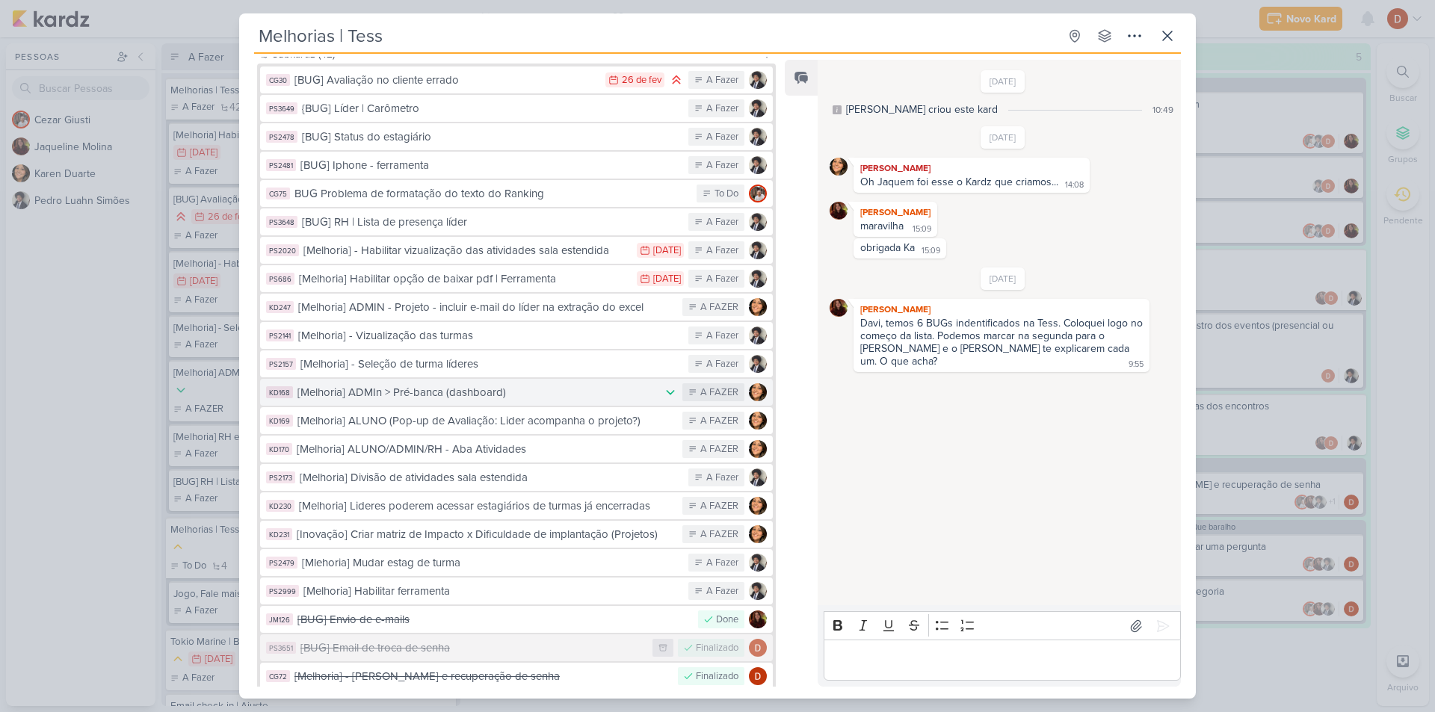
click at [401, 384] on div "[Melhoria] ADMIn > Pré-banca (dashboard)" at bounding box center [477, 392] width 358 height 17
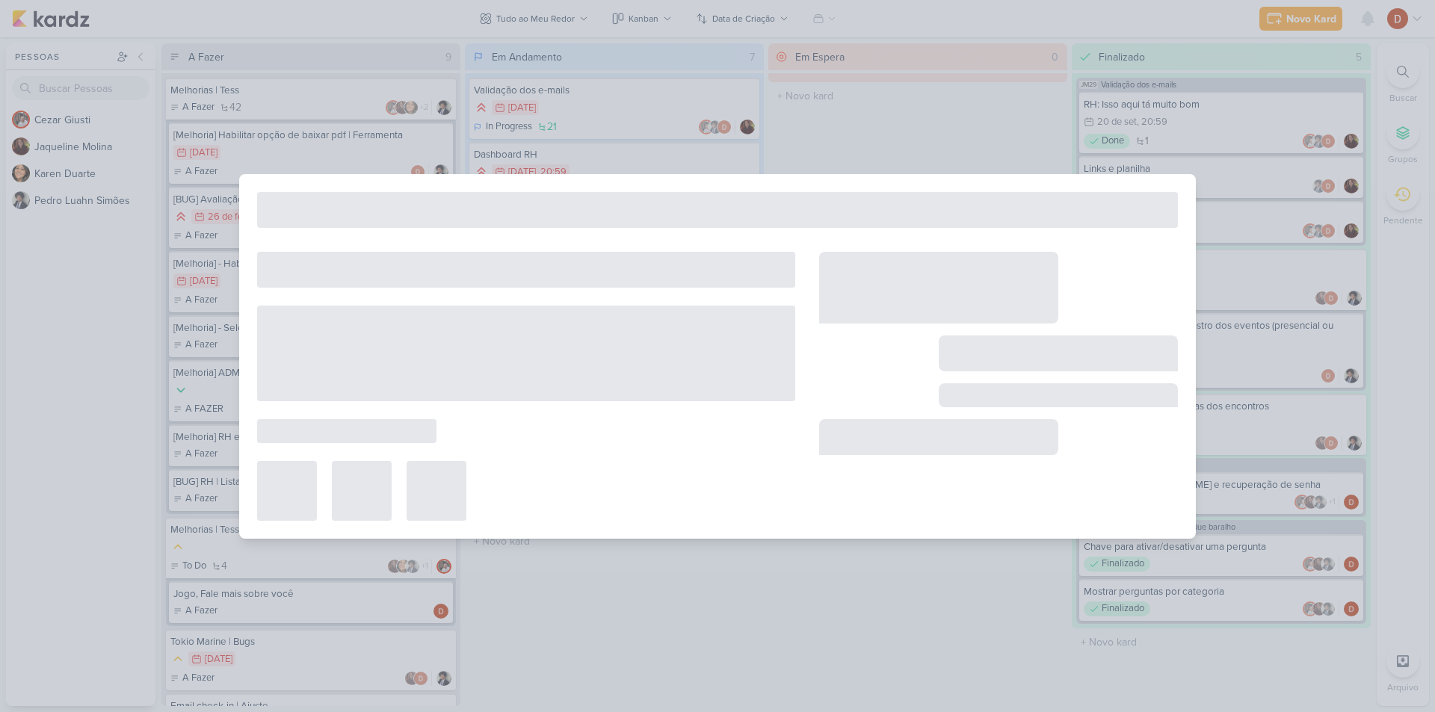
type input "[Melhoria] ADMIn > Pré-banca (dashboard)"
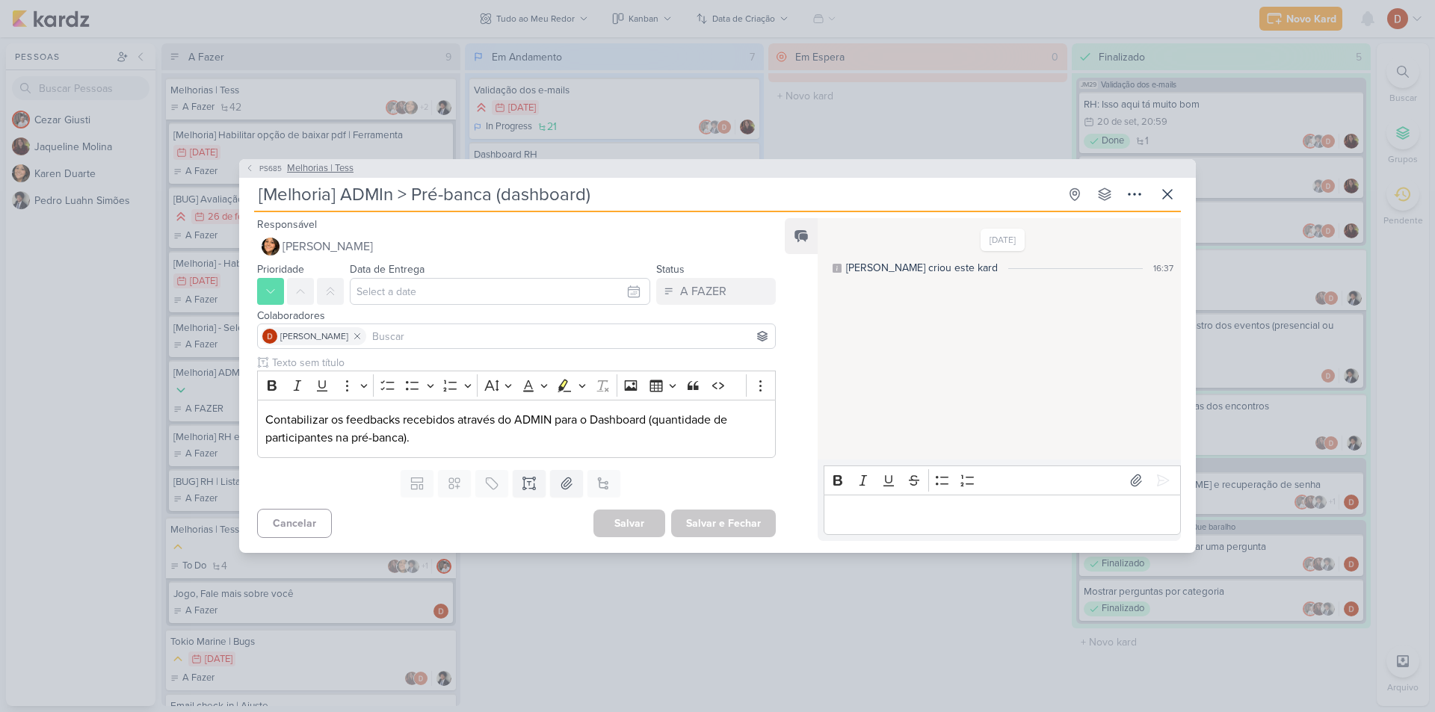
click at [257, 164] on span "PS685" at bounding box center [270, 168] width 27 height 11
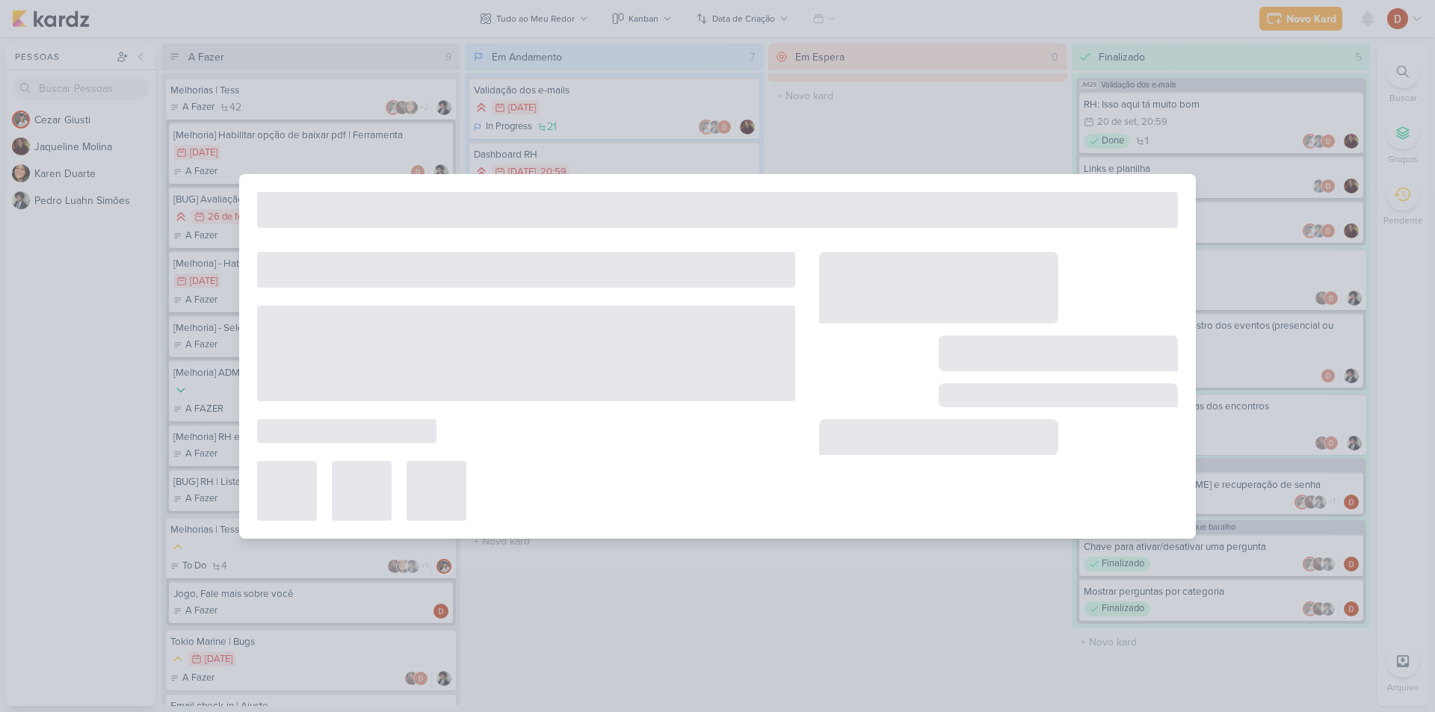
type input "Melhorias | Tess"
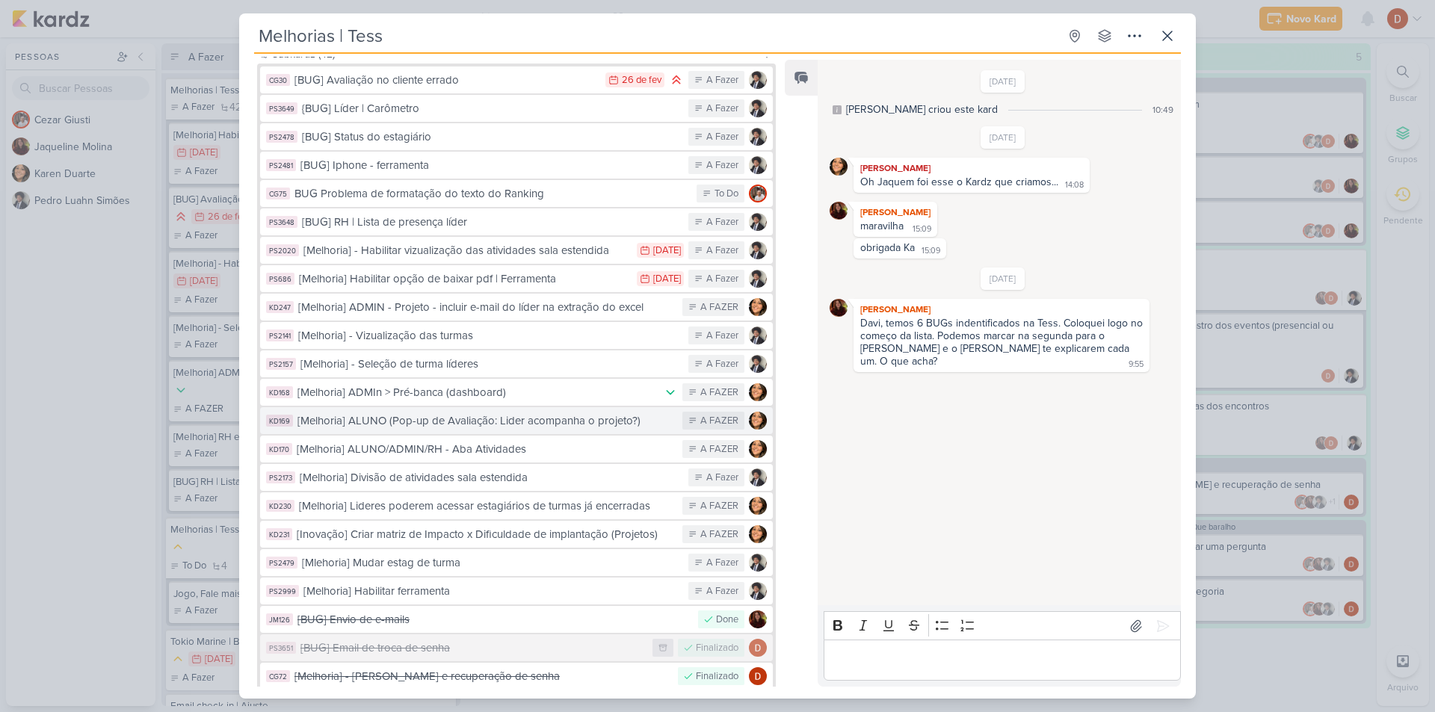
click at [387, 413] on div "[Melhoria] ALUNO (Pop-up de Avaliação: Lider acompanha o projeto?)" at bounding box center [487, 421] width 378 height 17
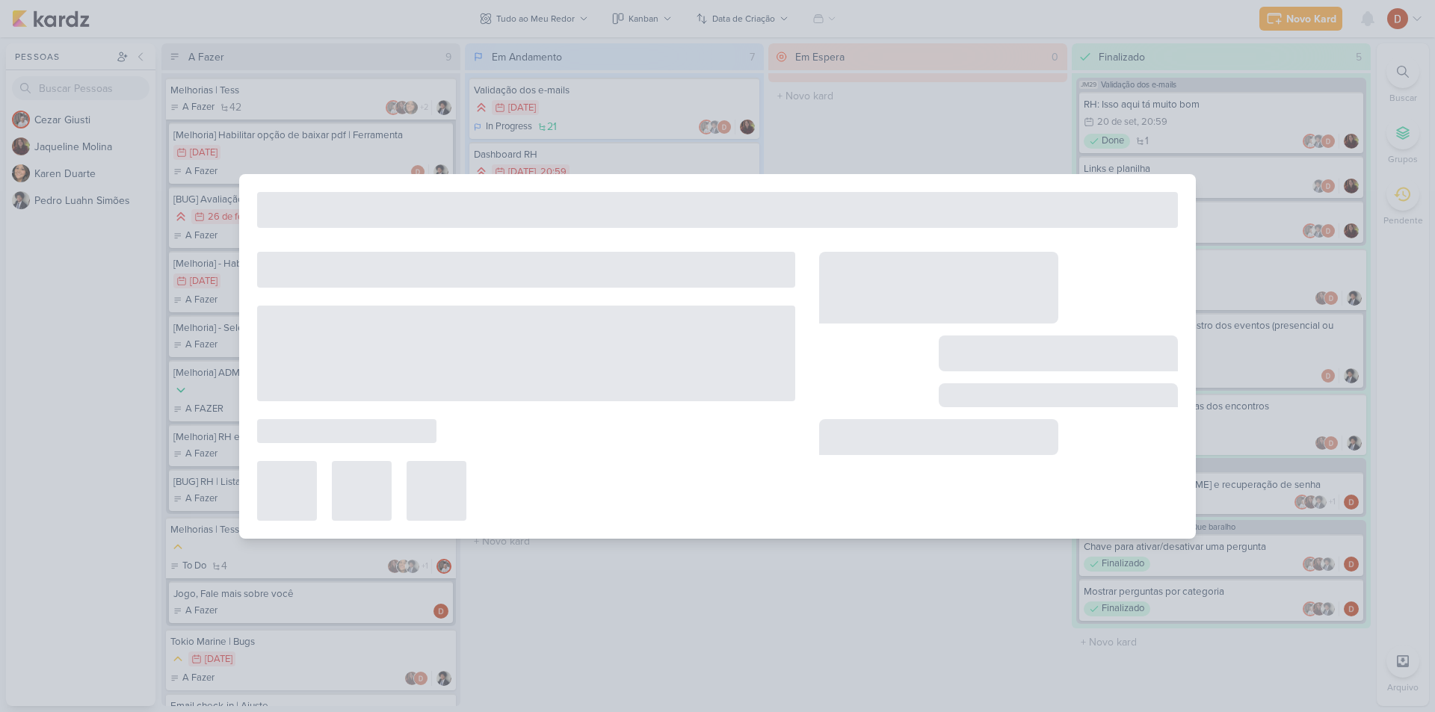
type input "[Melhoria] ALUNO (Pop-up de Avaliação: Lider acompanha o projeto?)"
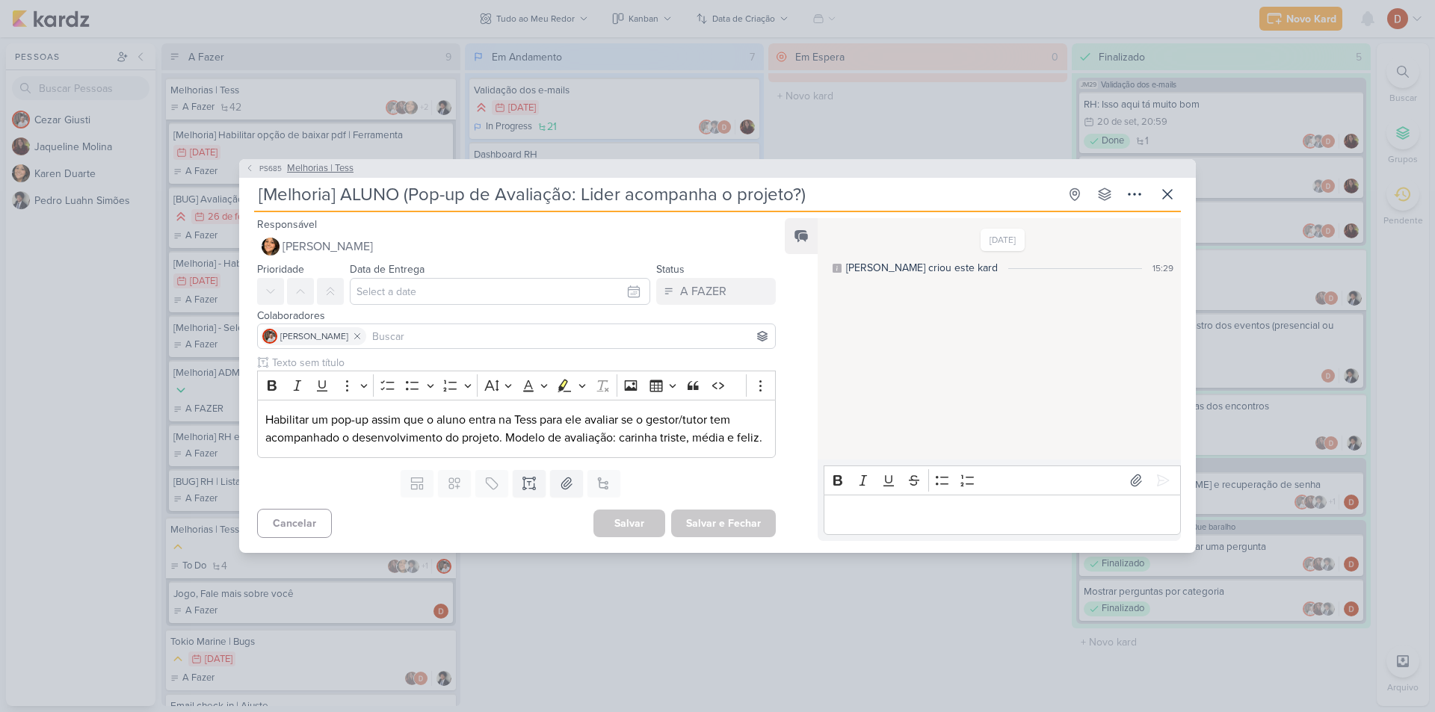
click at [255, 163] on button "PS685 Melhorias | Tess" at bounding box center [299, 168] width 108 height 15
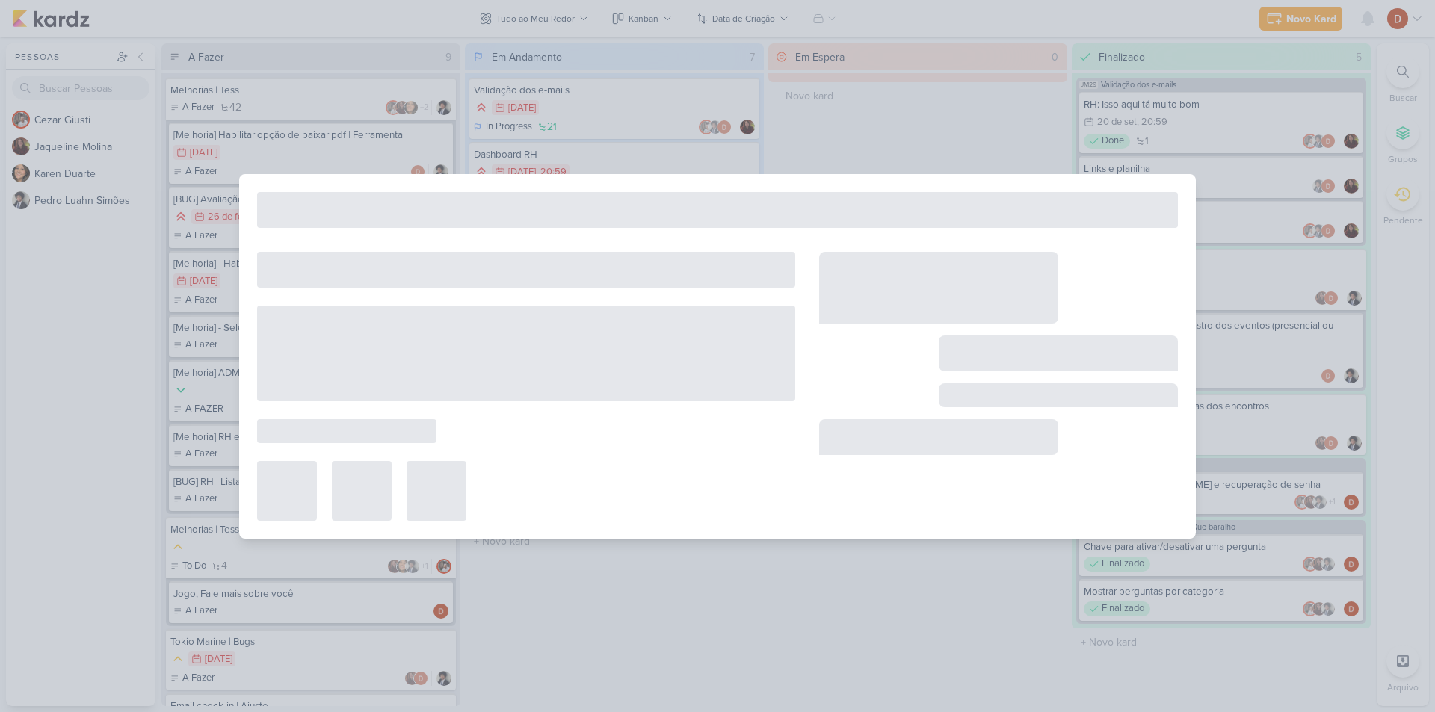
type input "Melhorias | Tess"
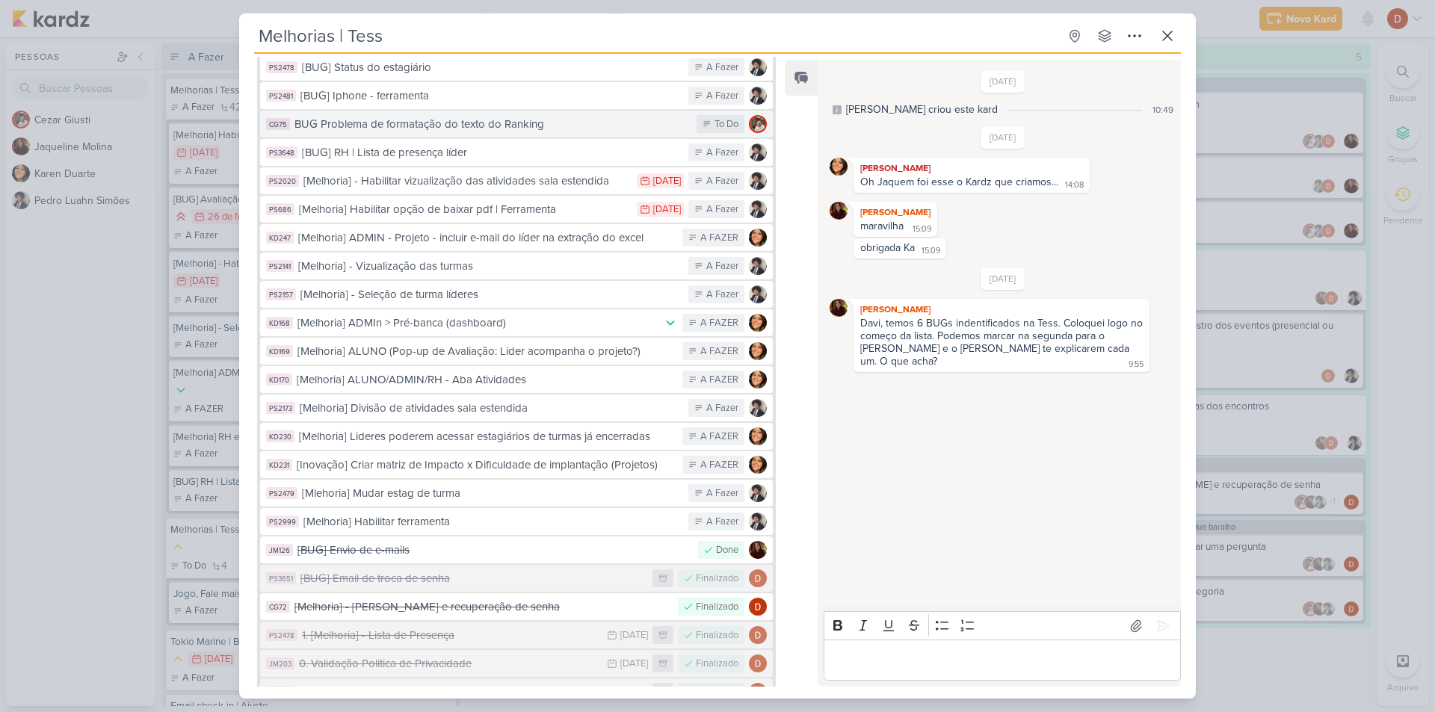
scroll to position [374, 0]
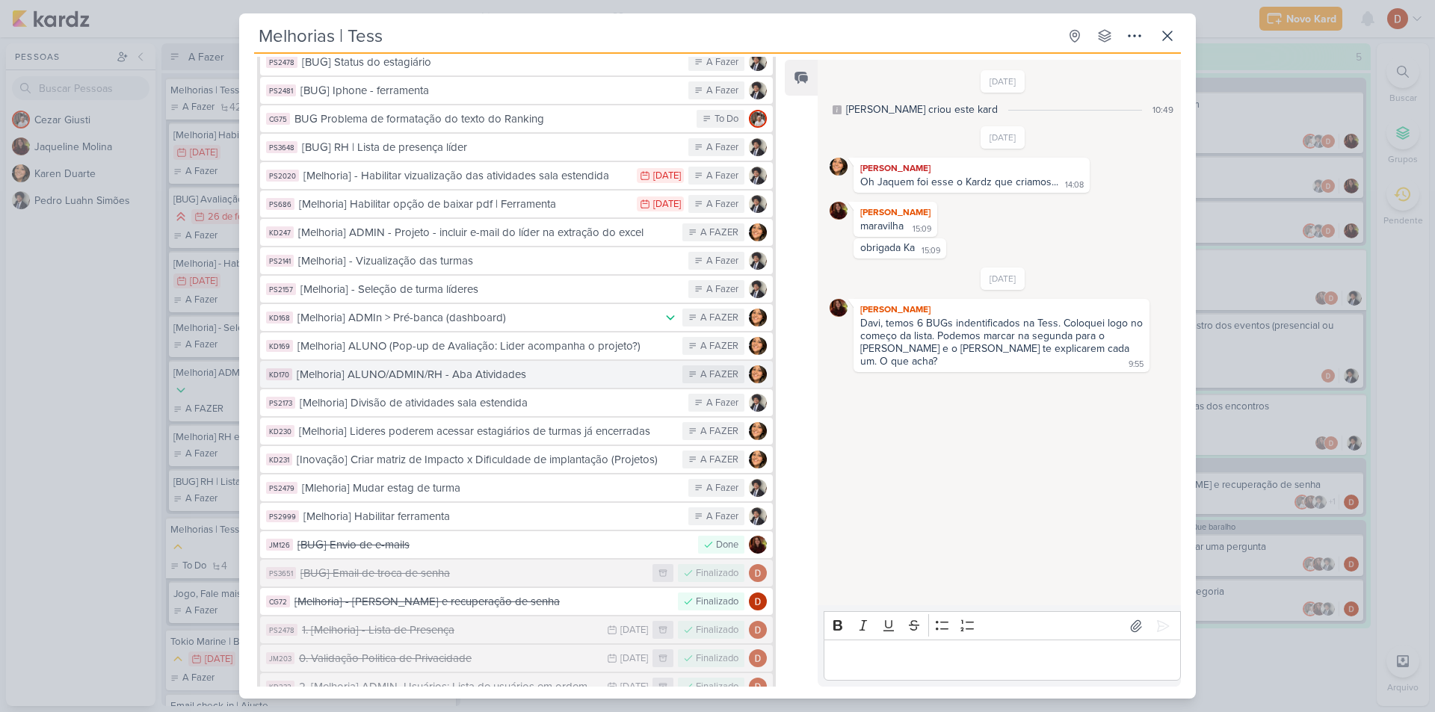
click at [395, 366] on div "[Melhoria] ALUNO/ADMIN/RH - Aba Atividades" at bounding box center [486, 374] width 378 height 17
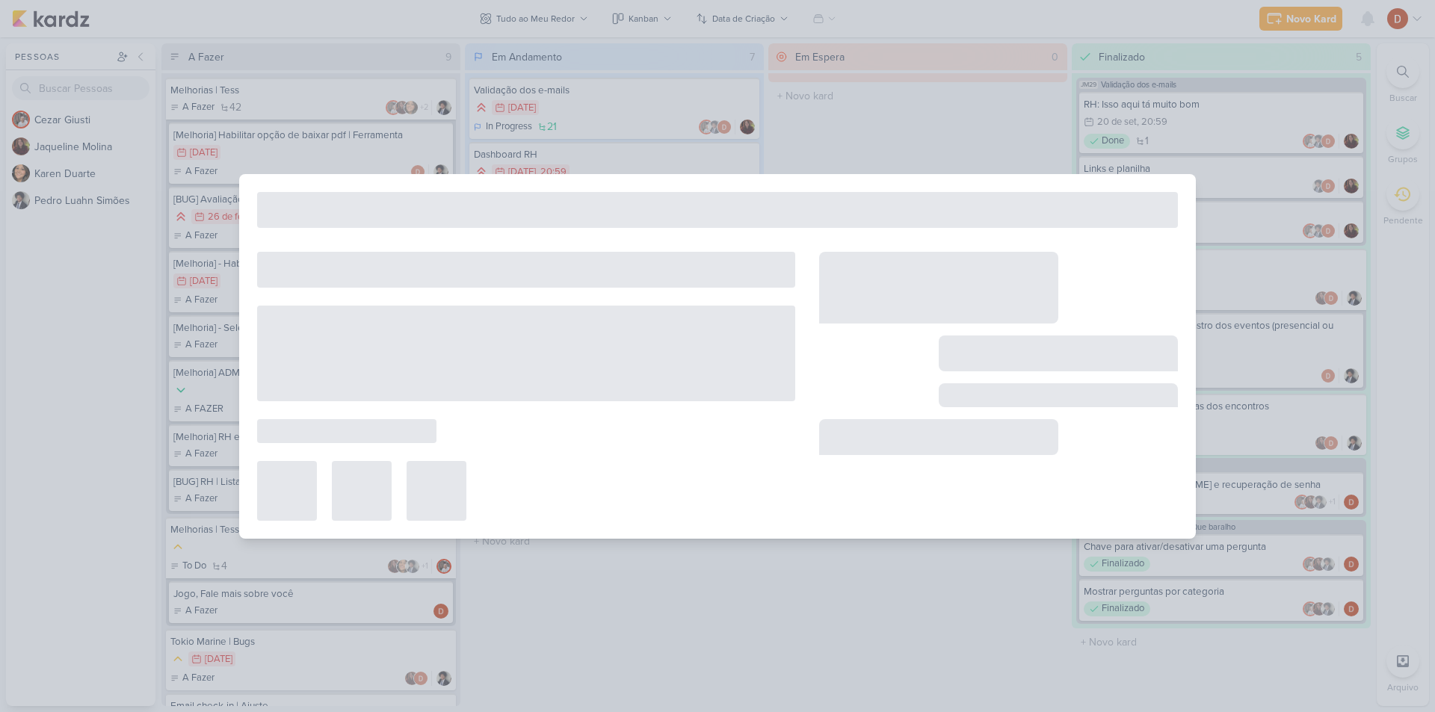
type input "[Melhoria] ALUNO/ADMIN/RH - Aba Atividades"
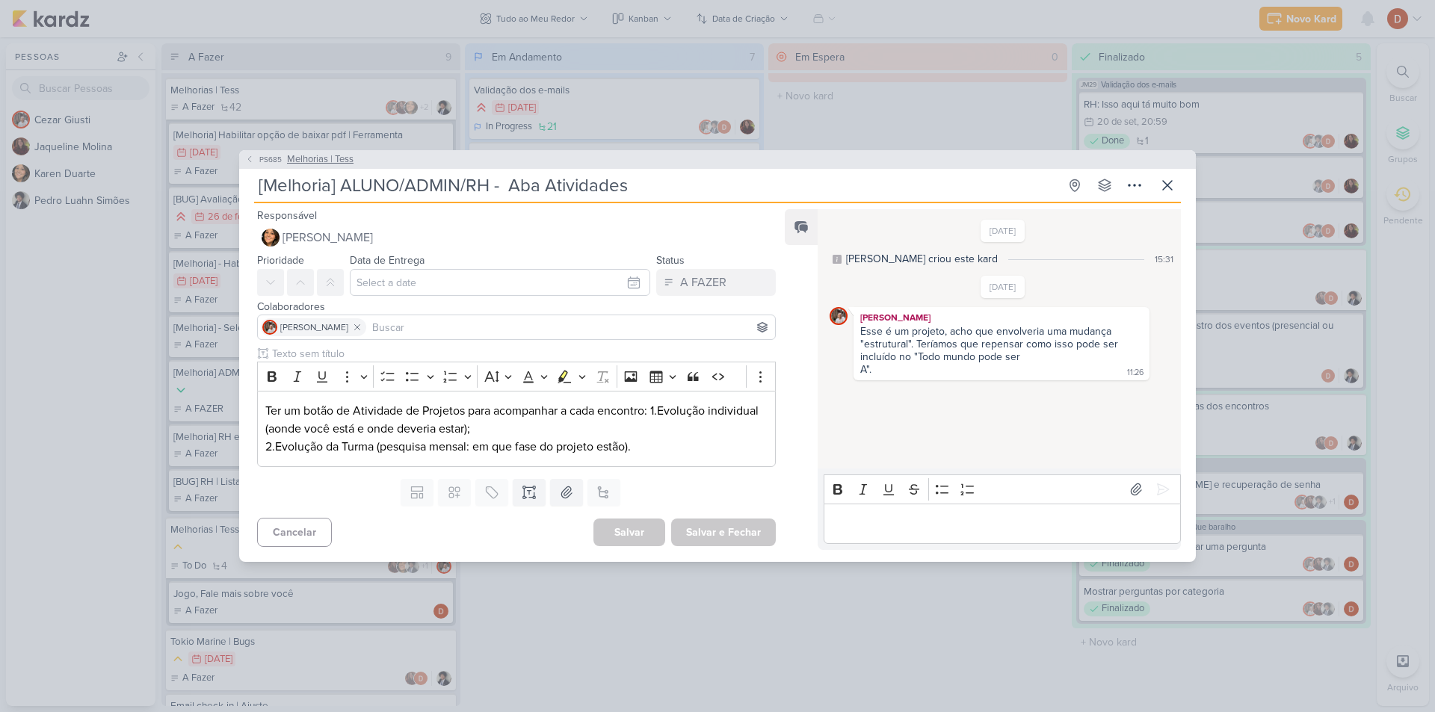
click at [260, 157] on span "PS685" at bounding box center [270, 159] width 27 height 11
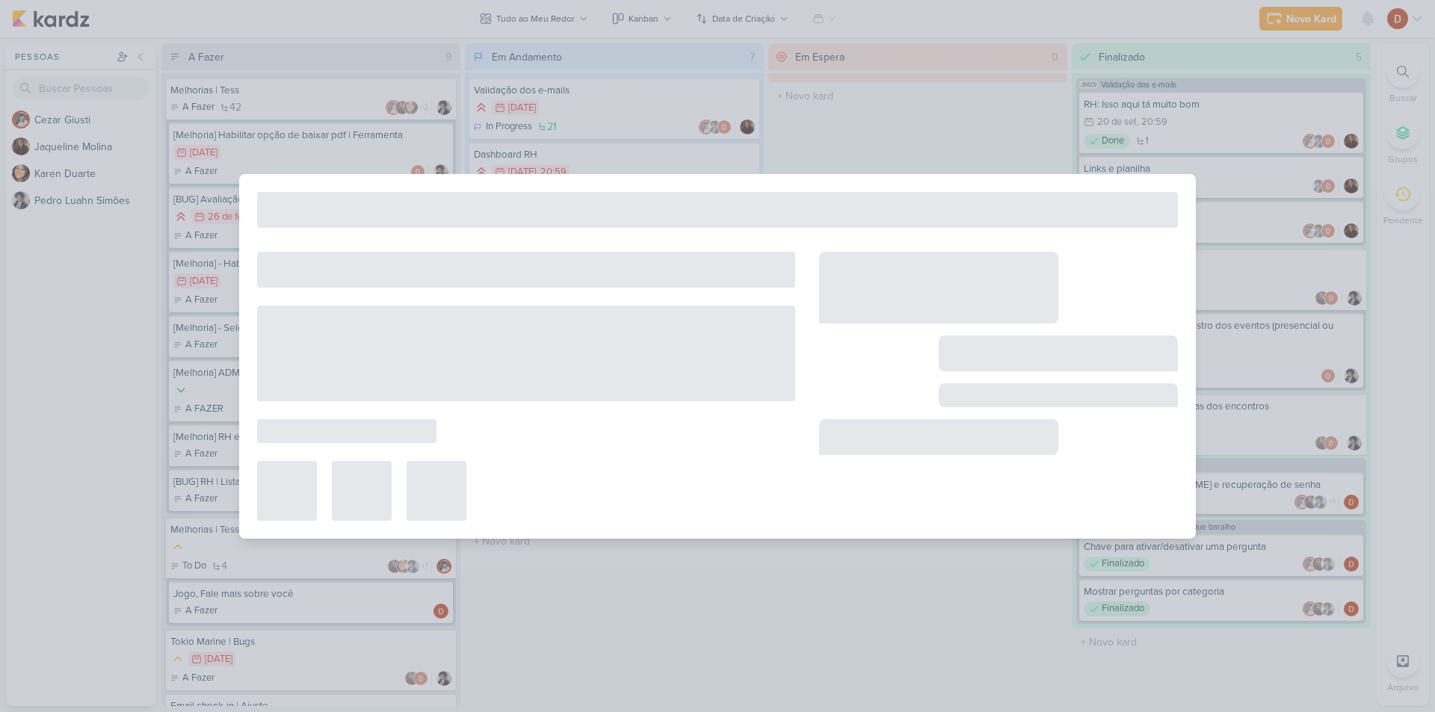
type input "Melhorias | Tess"
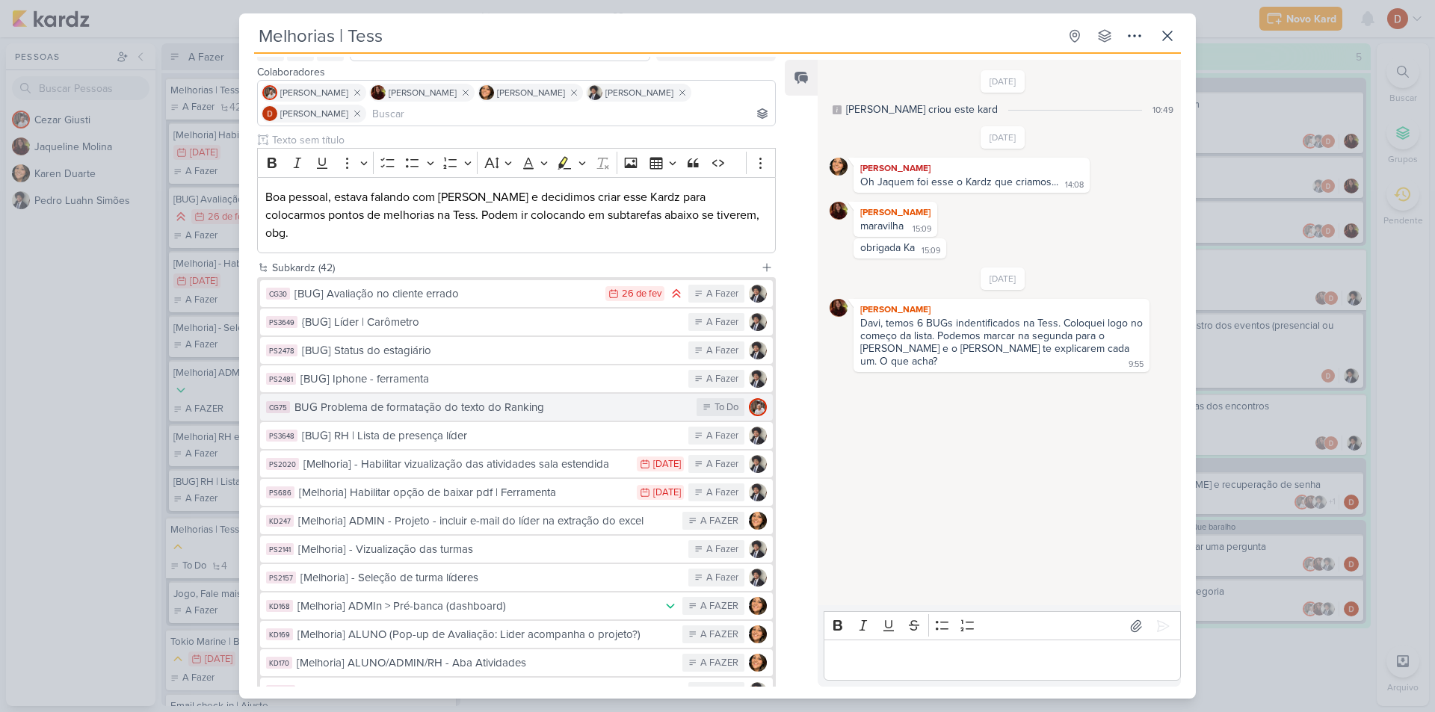
scroll to position [299, 0]
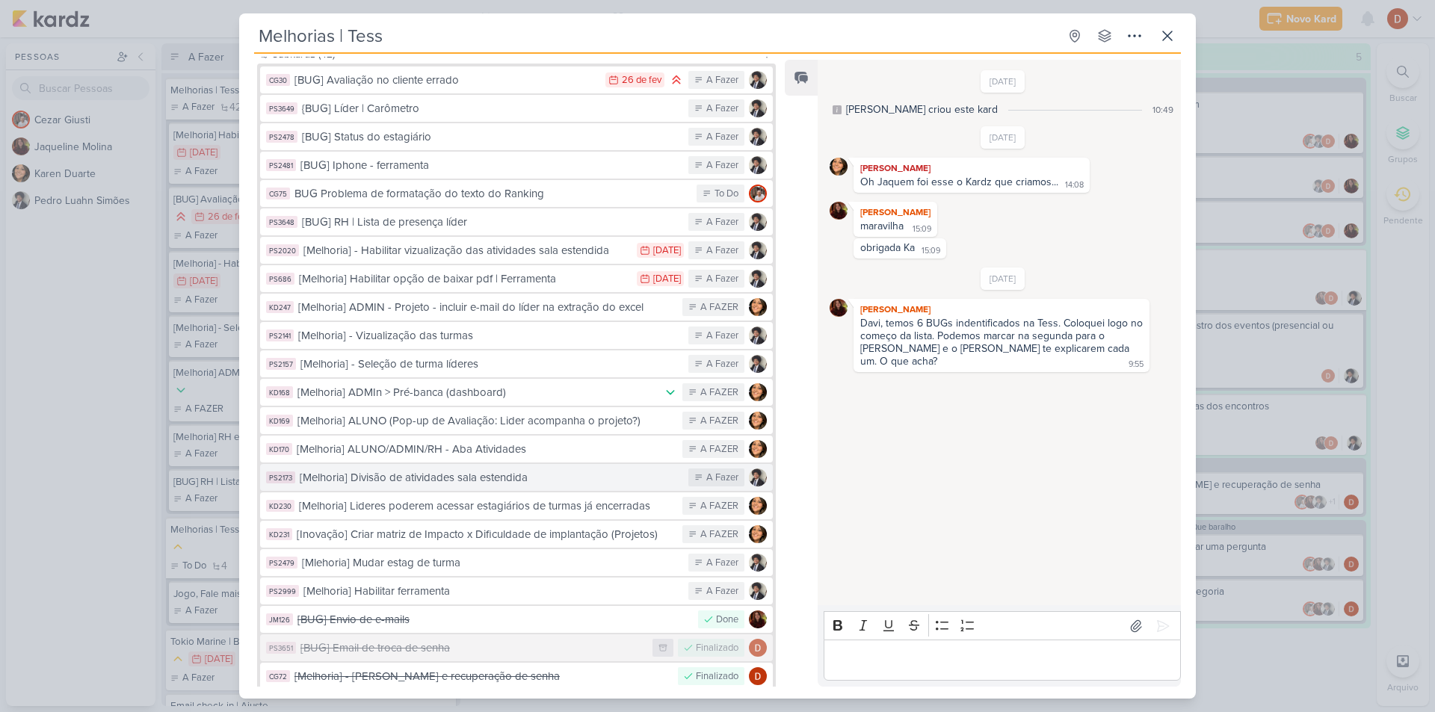
click at [433, 469] on div "[Melhoria] Divisão de atividades sala estendida" at bounding box center [490, 477] width 381 height 17
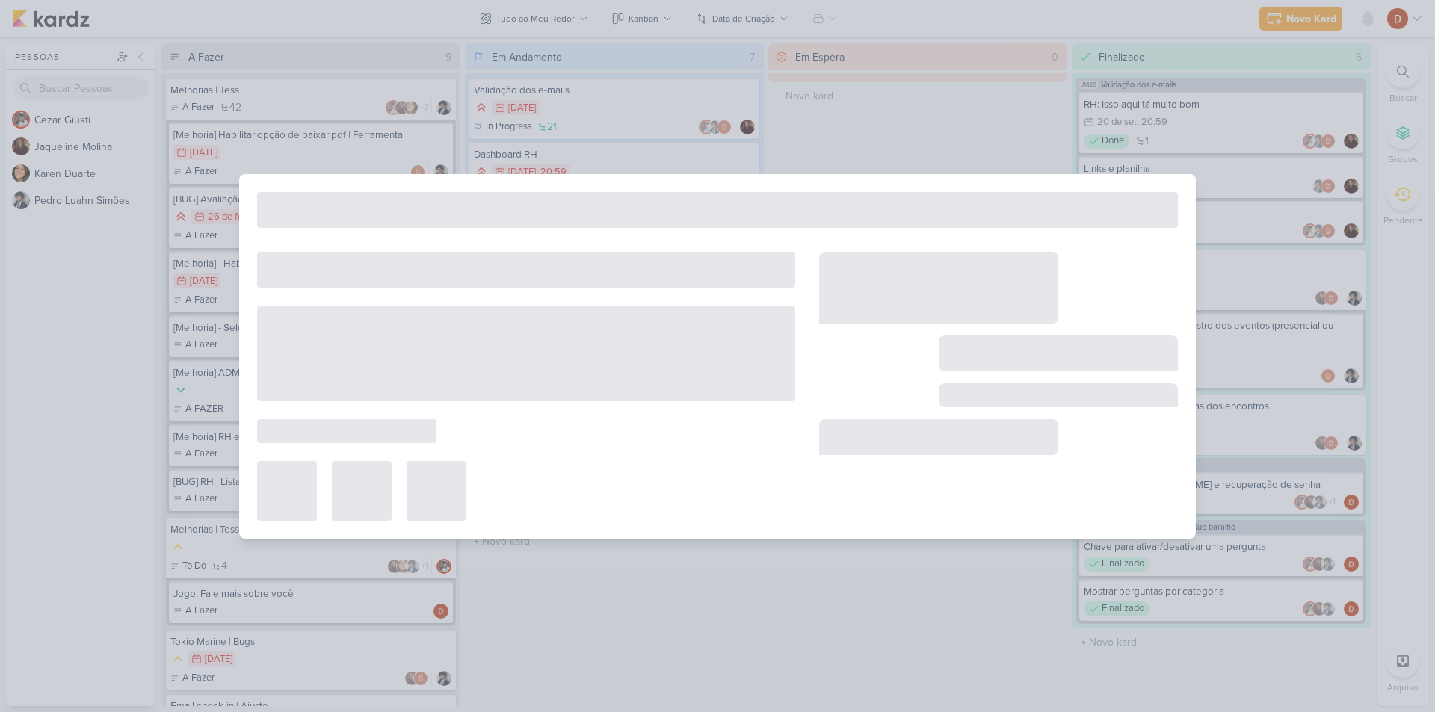
type input "[Melhoria] Divisão de atividades sala estendida"
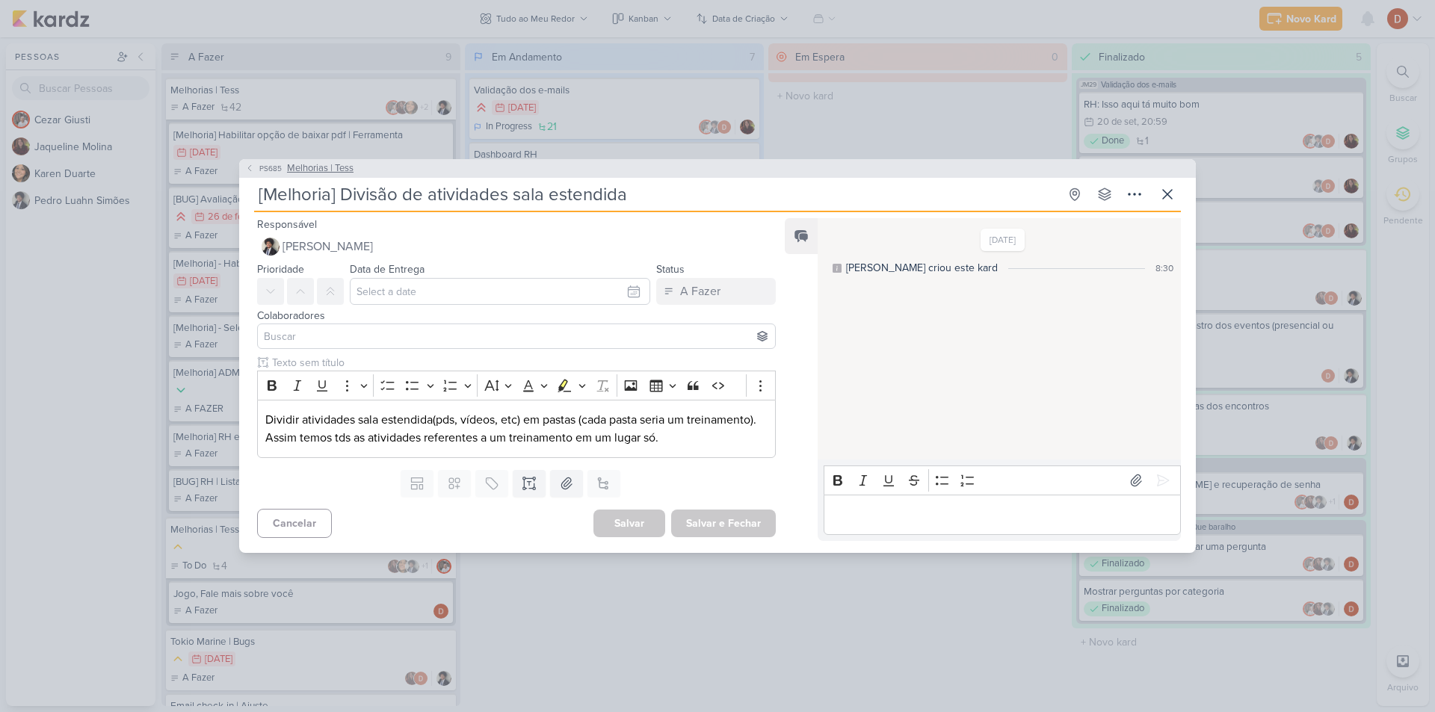
click at [253, 167] on icon at bounding box center [249, 168] width 9 height 9
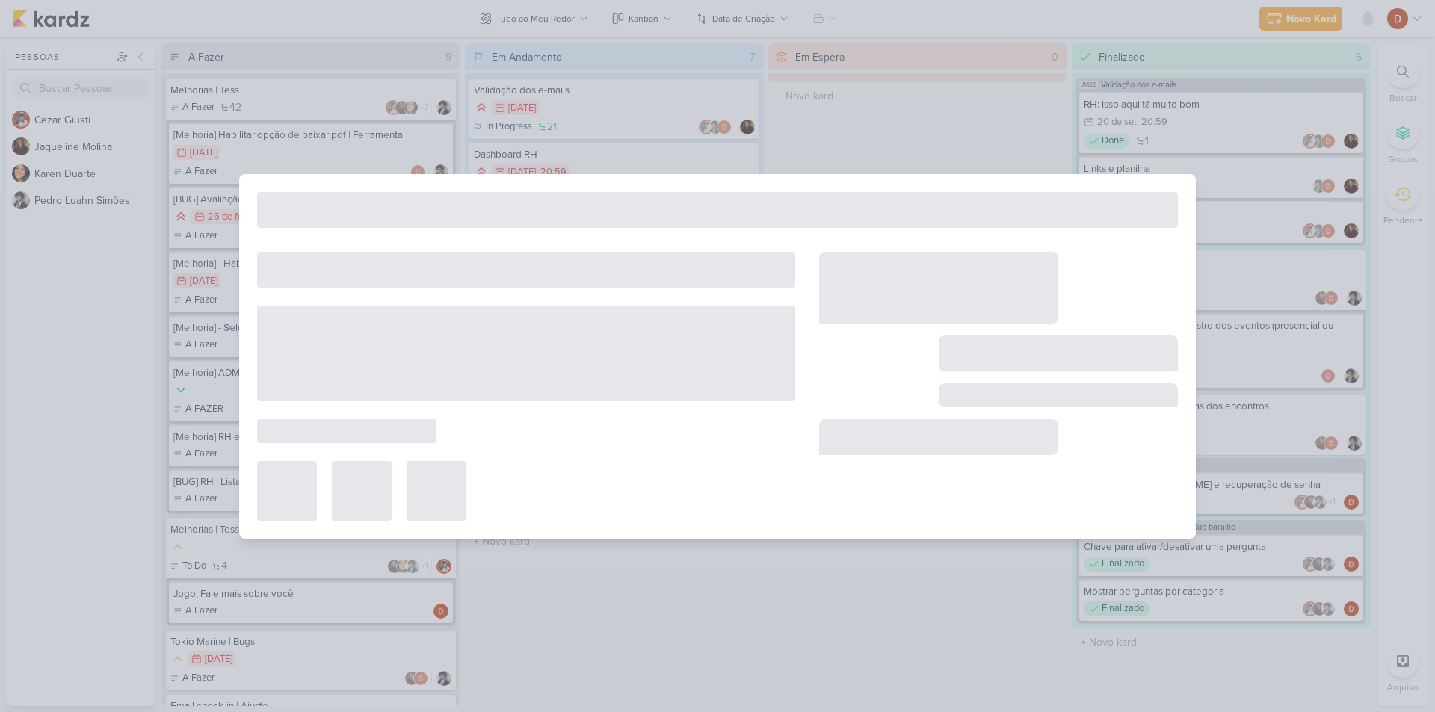
type input "Melhorias | Tess"
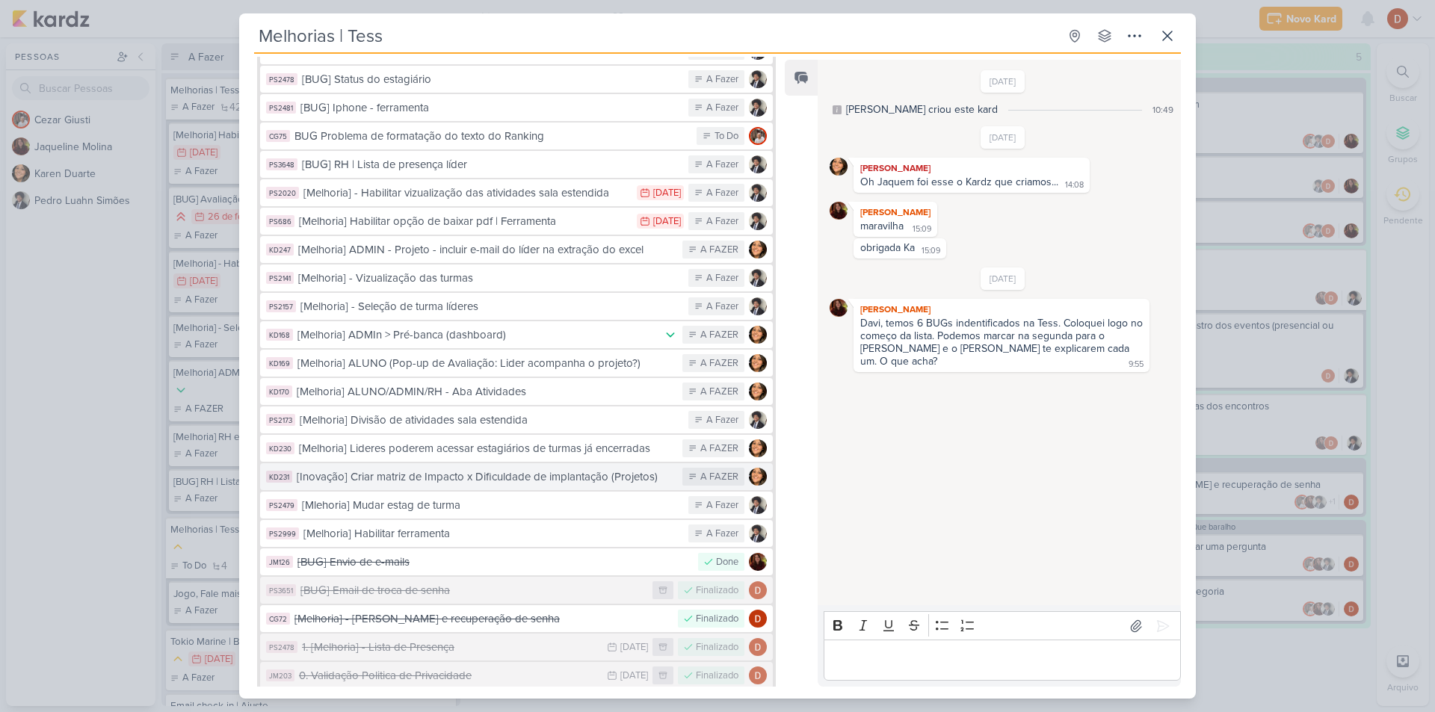
scroll to position [449, 0]
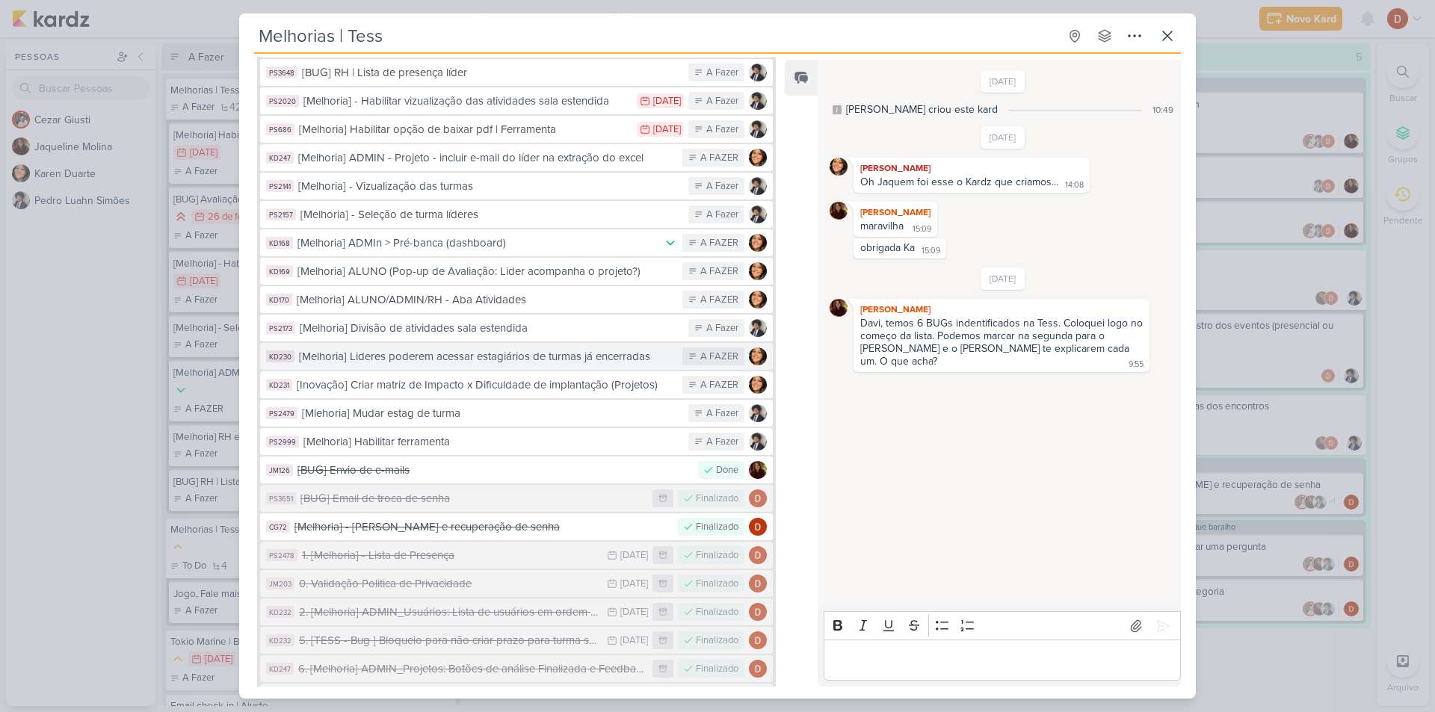
click at [445, 348] on div "[Melhoria] Lideres poderem acessar estagiários de turmas já encerradas" at bounding box center [487, 356] width 376 height 17
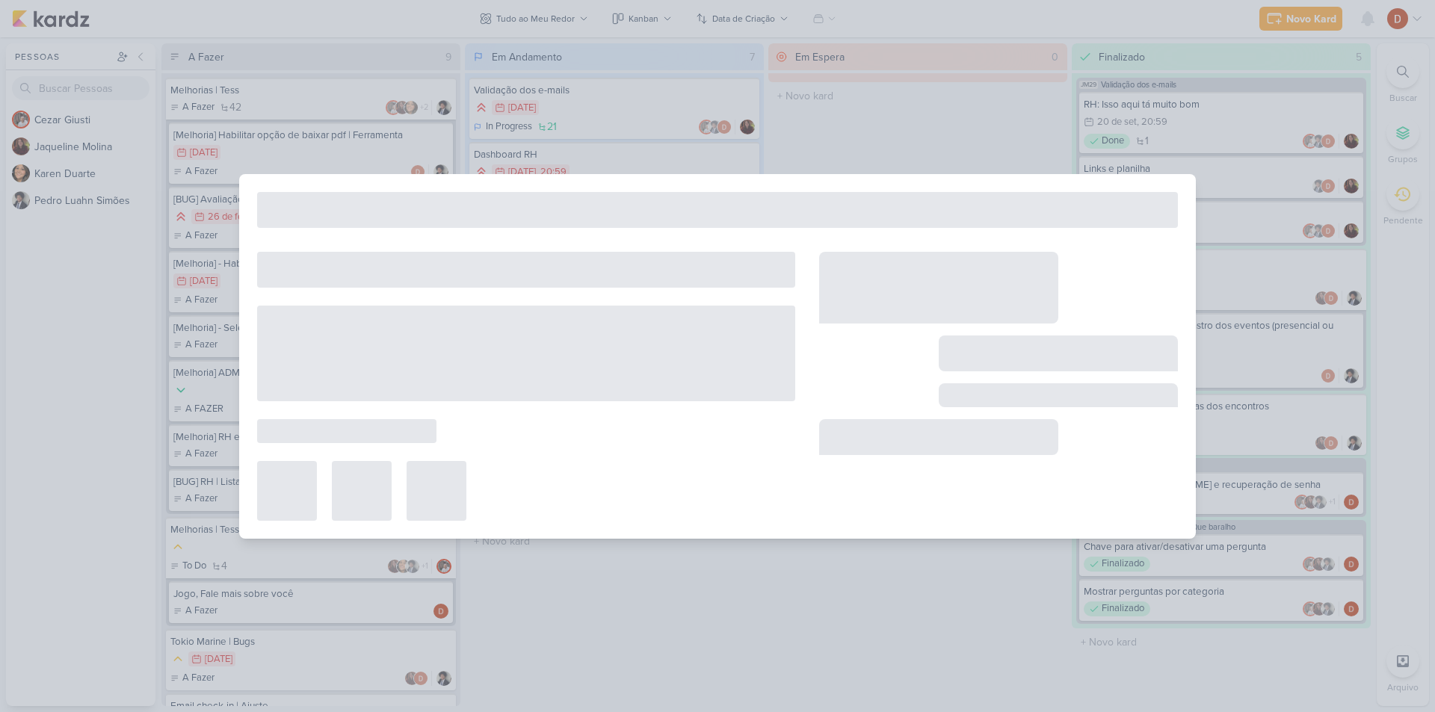
type input "[Melhoria] Lideres poderem acessar estagiários de turmas já encerradas"
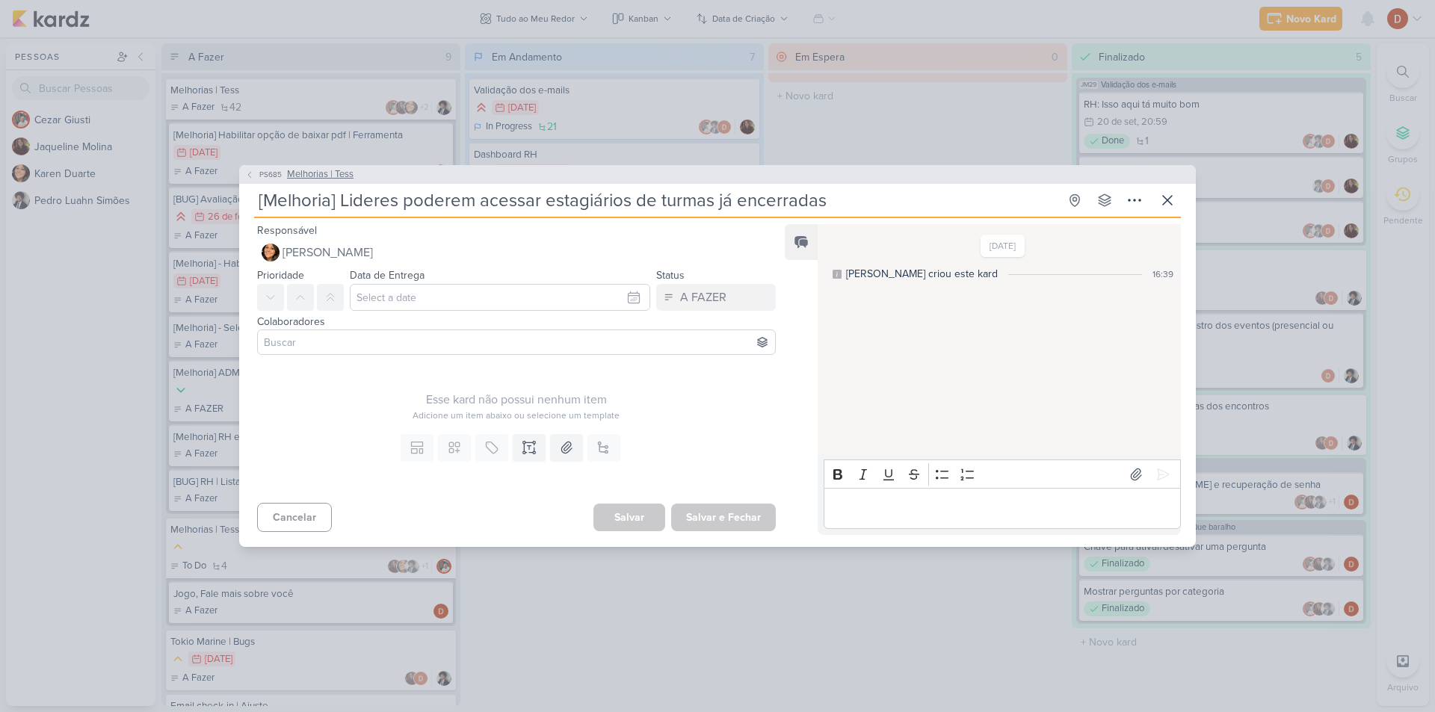
click at [263, 175] on span "PS685" at bounding box center [270, 174] width 27 height 11
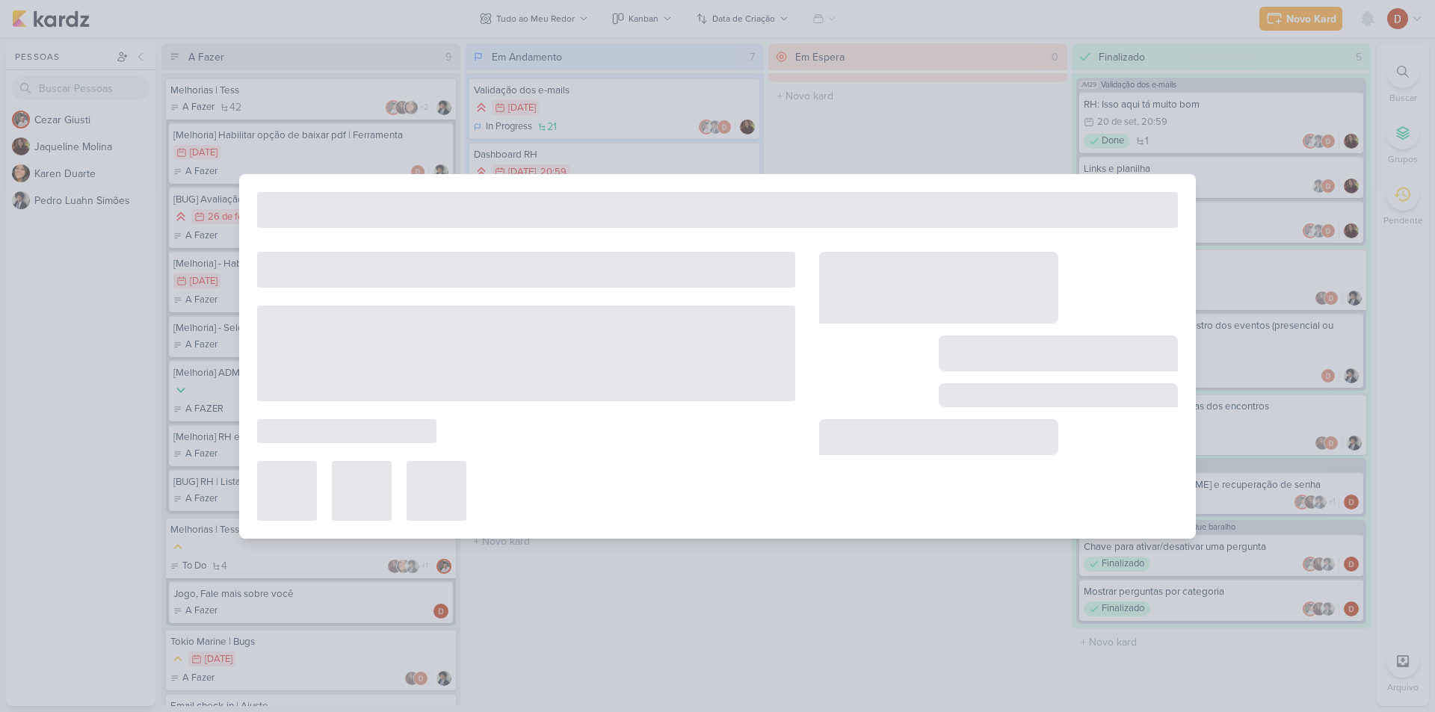
type input "Melhorias | Tess"
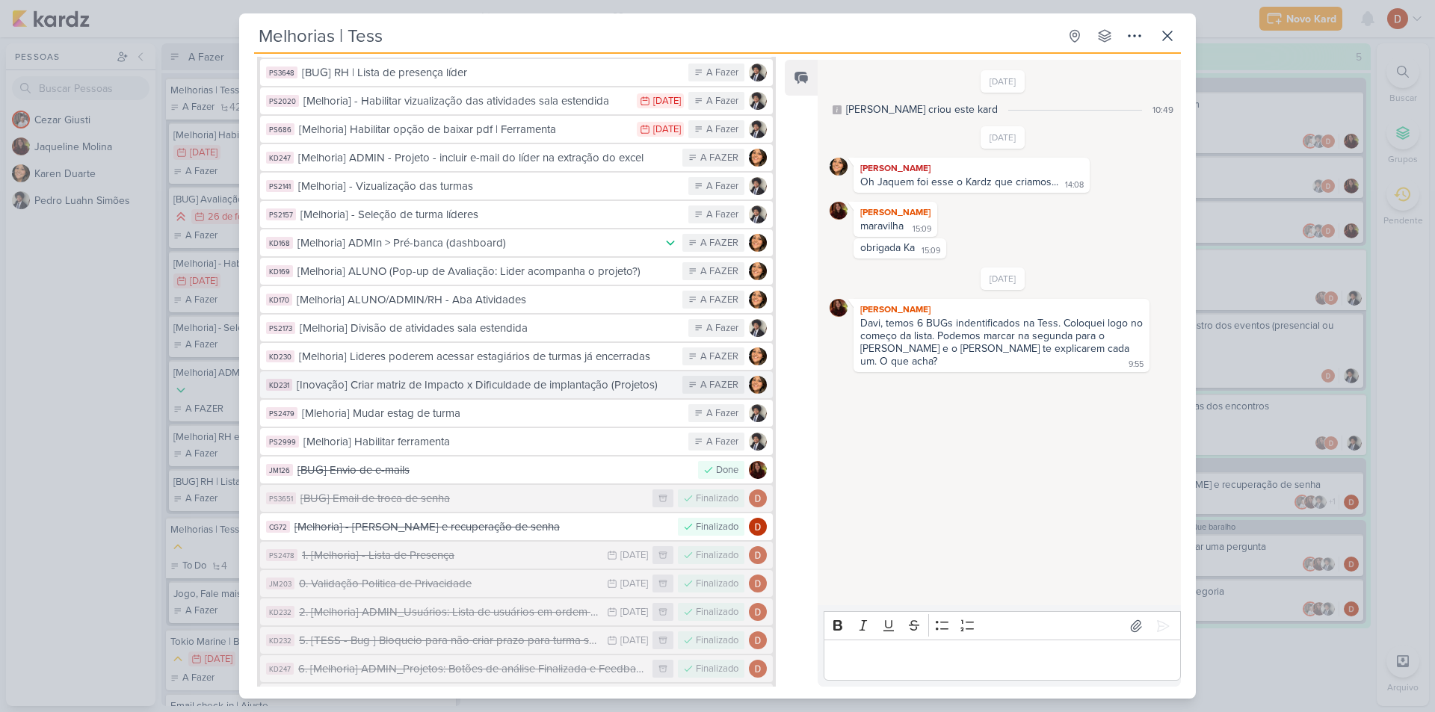
click at [463, 377] on div "[Inovação] Criar matriz de Impacto x Dificuldade de implantação (Projetos)" at bounding box center [486, 385] width 378 height 17
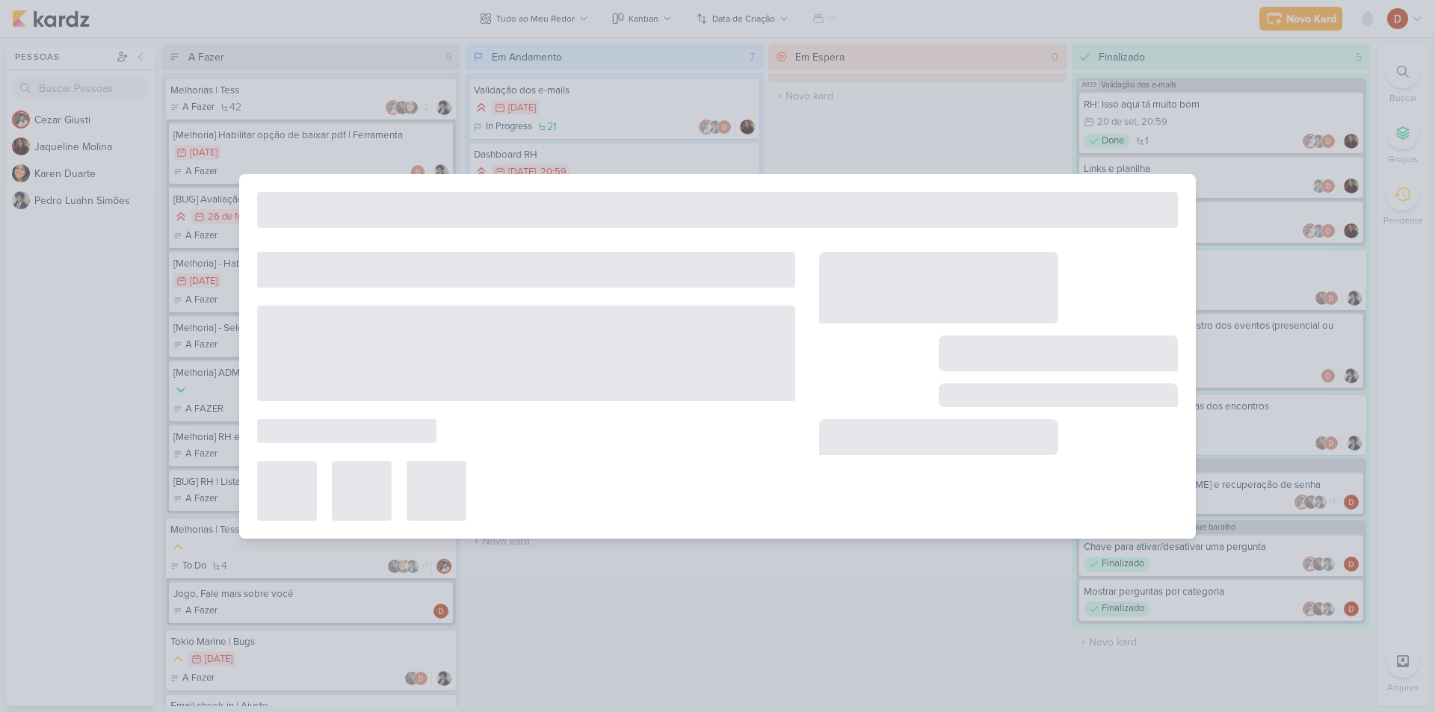
type input "[Inovação] Criar matriz de Impacto x Dificuldade de implantação (Projetos)"
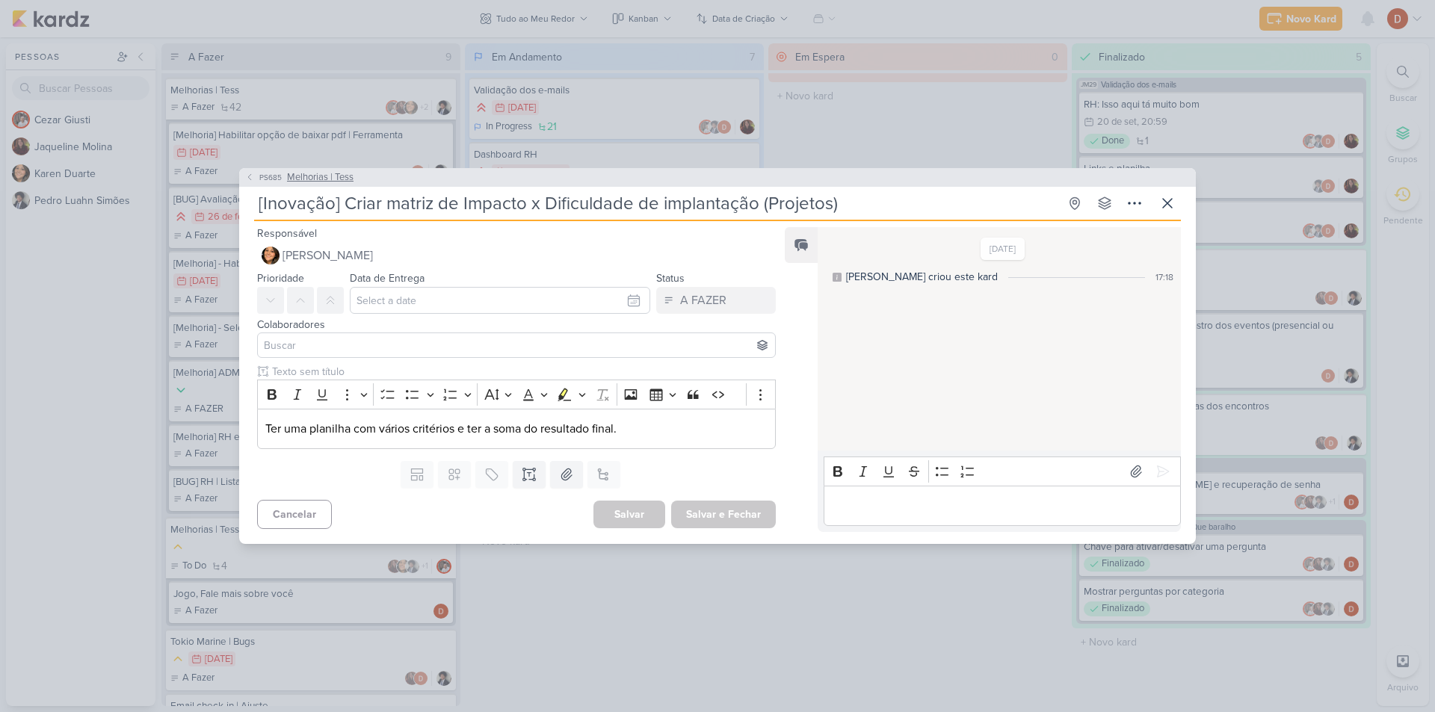
click at [250, 185] on button "PS685 Melhorias | Tess" at bounding box center [299, 177] width 108 height 15
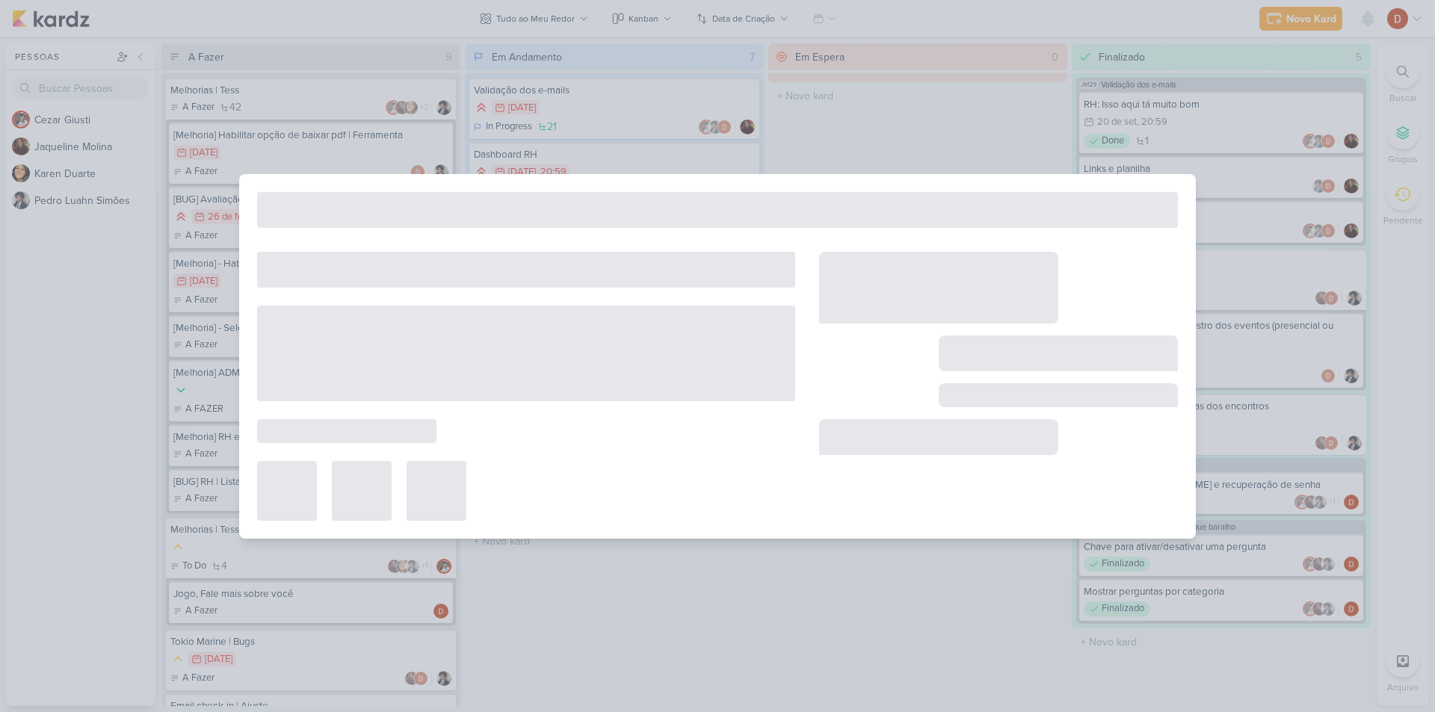
type input "Melhorias | Tess"
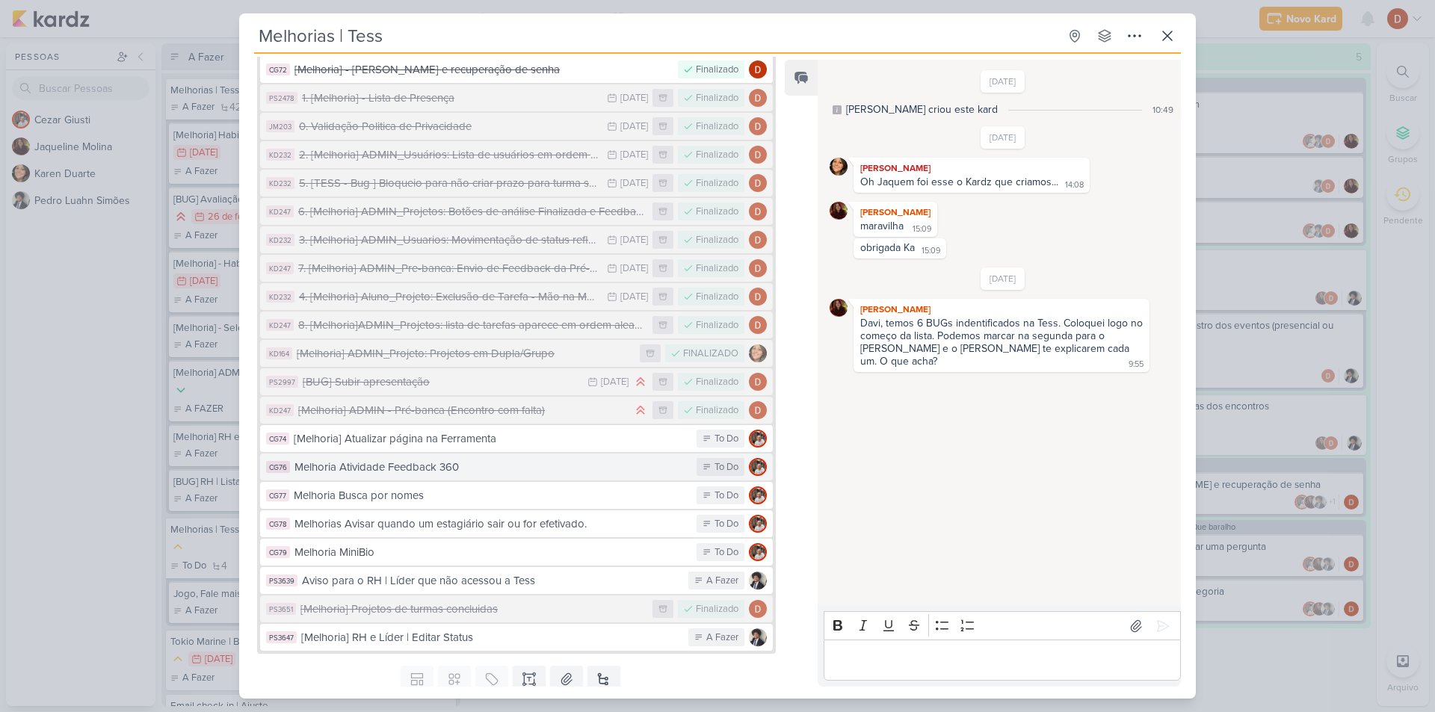
scroll to position [639, 0]
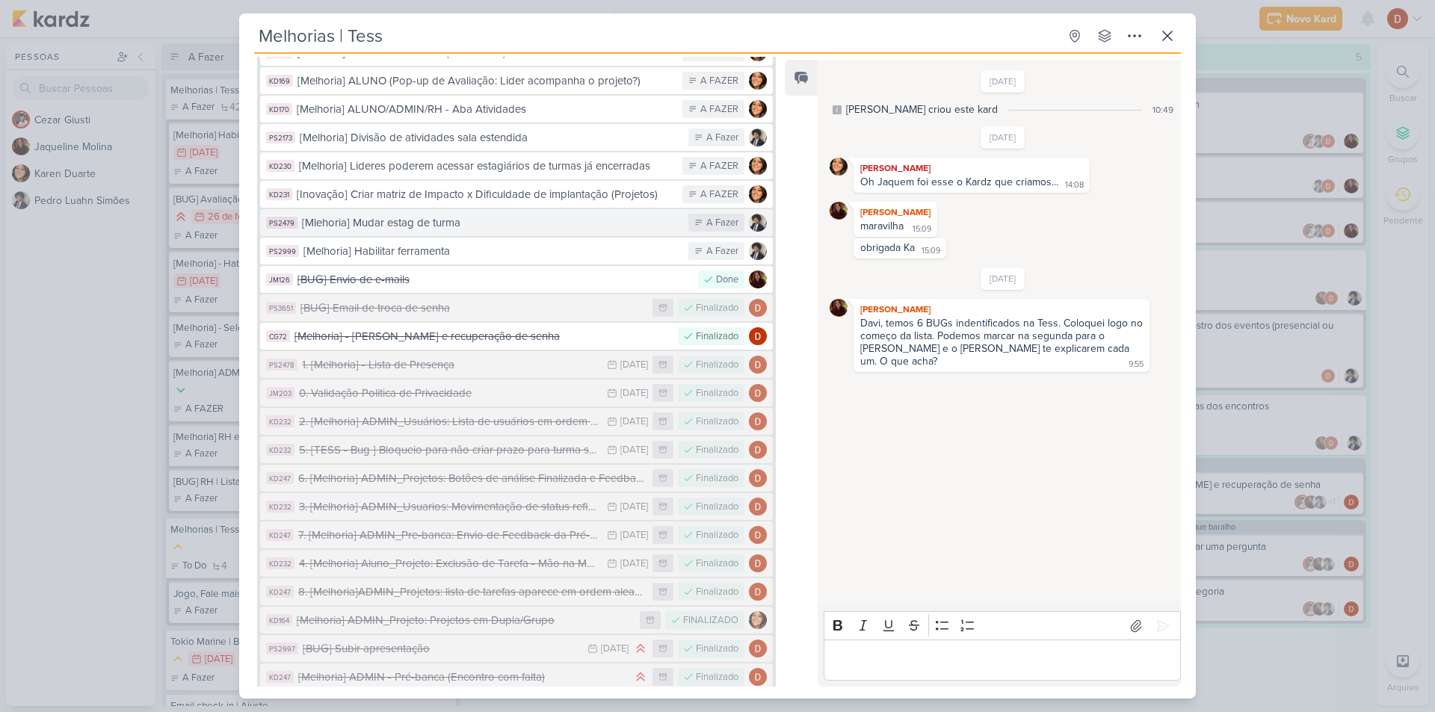
click at [461, 215] on div "[Mlehoria] Mudar estag de turma" at bounding box center [491, 223] width 379 height 17
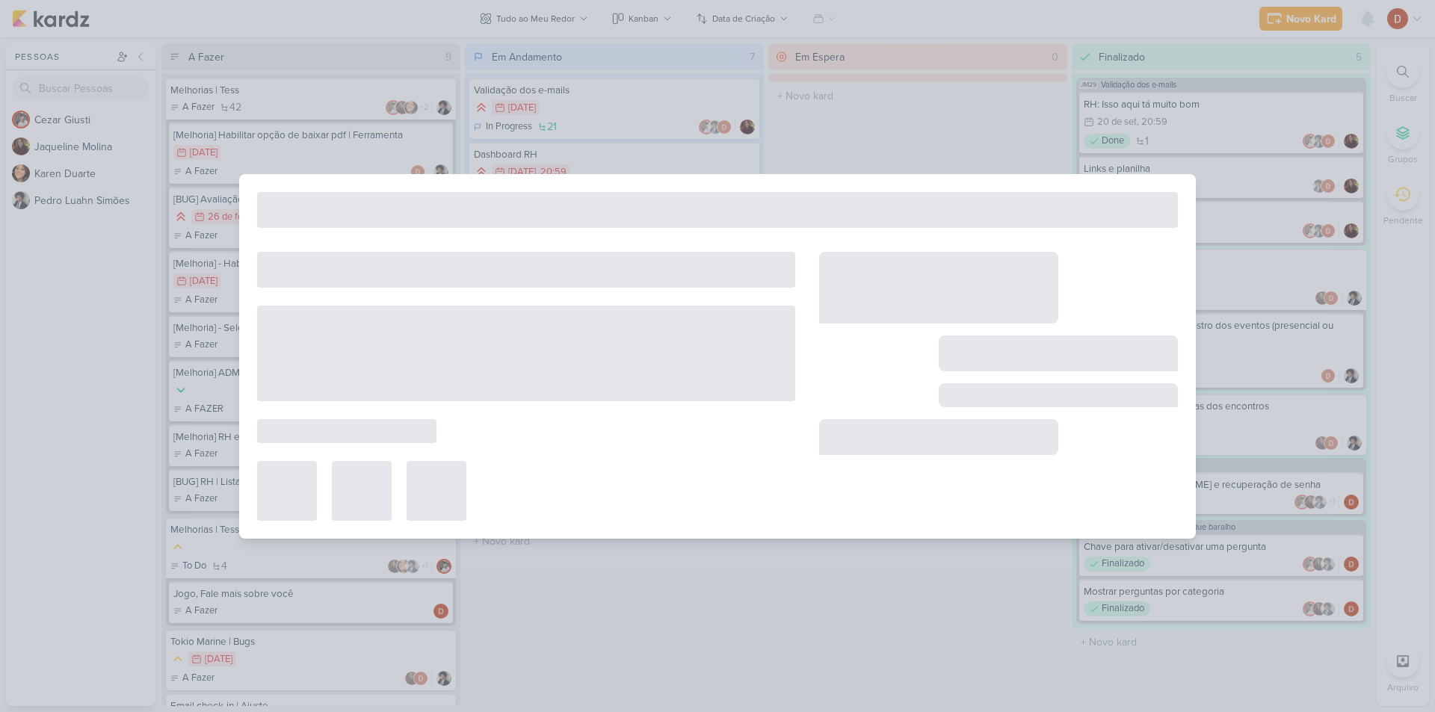
type input "[Mlehoria] Mudar estag de turma"
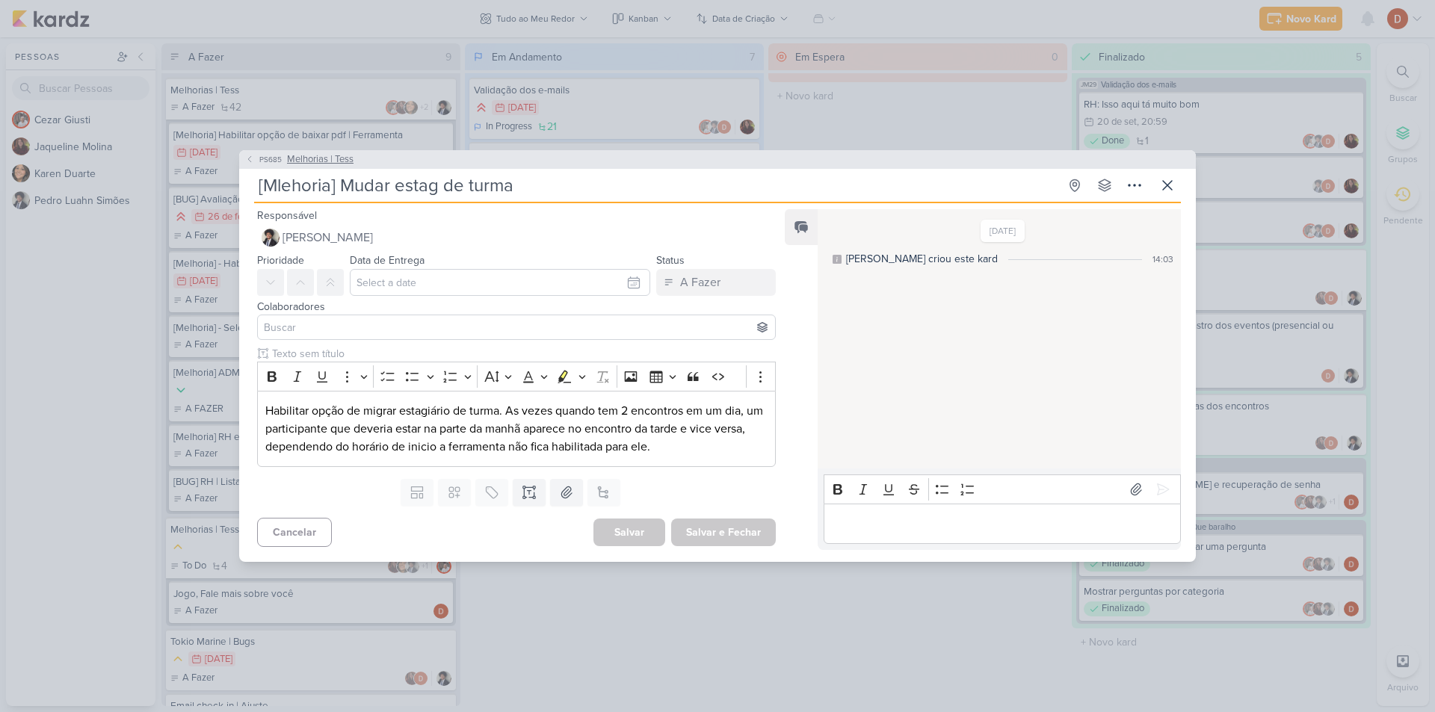
click at [268, 161] on span "PS685" at bounding box center [270, 159] width 27 height 11
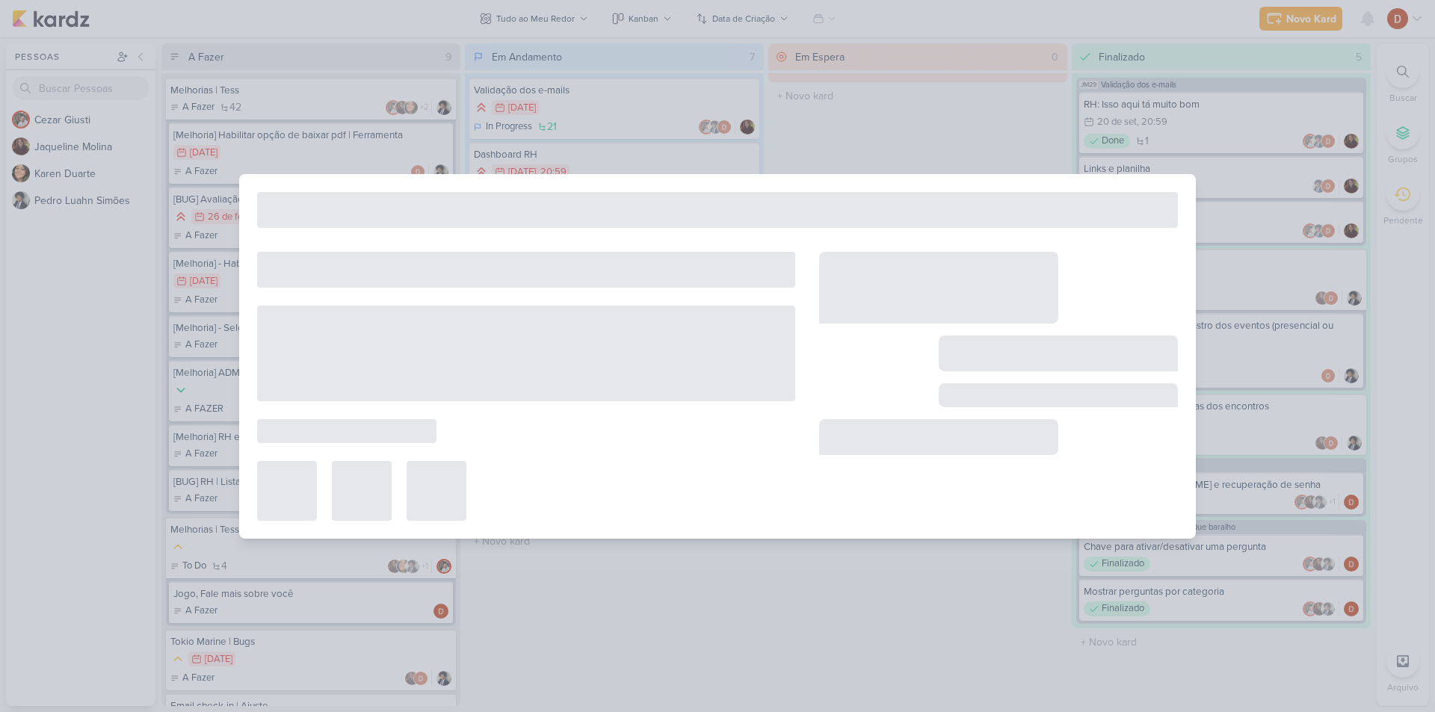
type input "Melhorias | Tess"
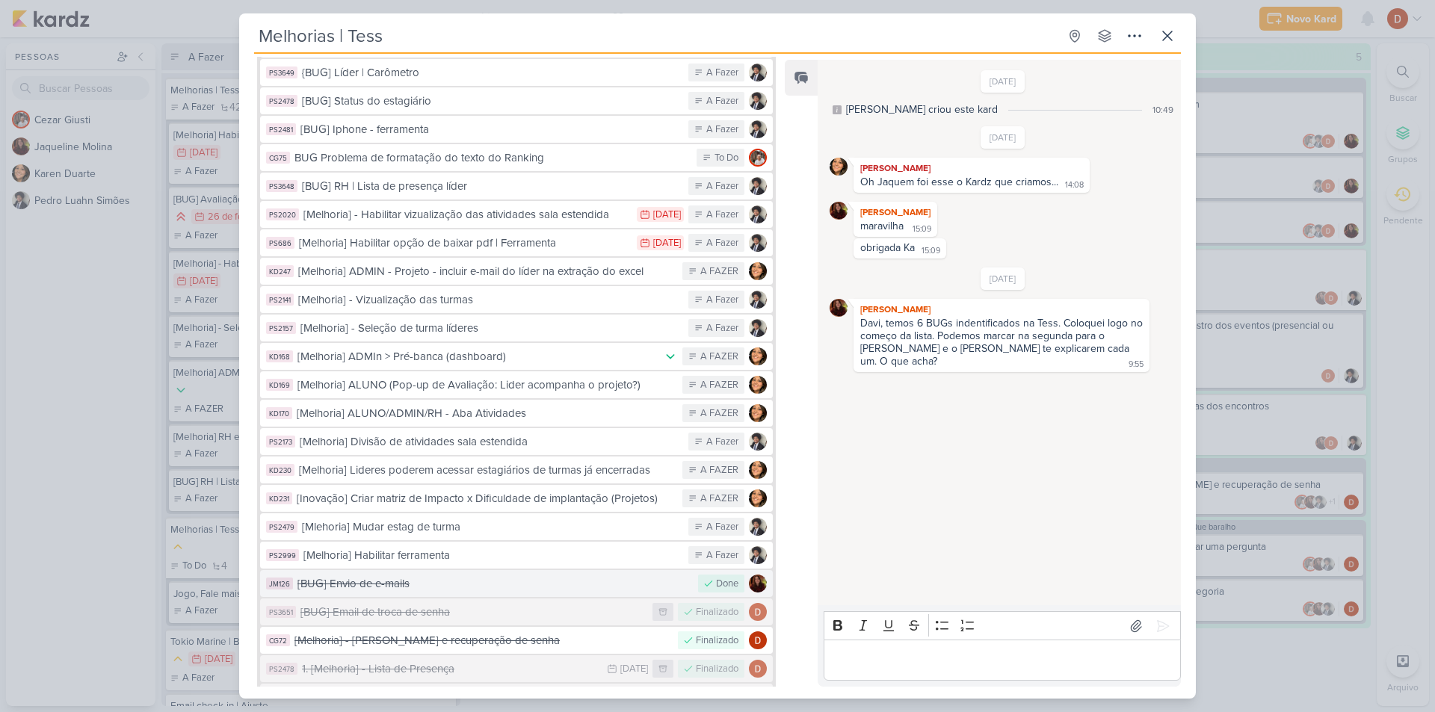
scroll to position [374, 0]
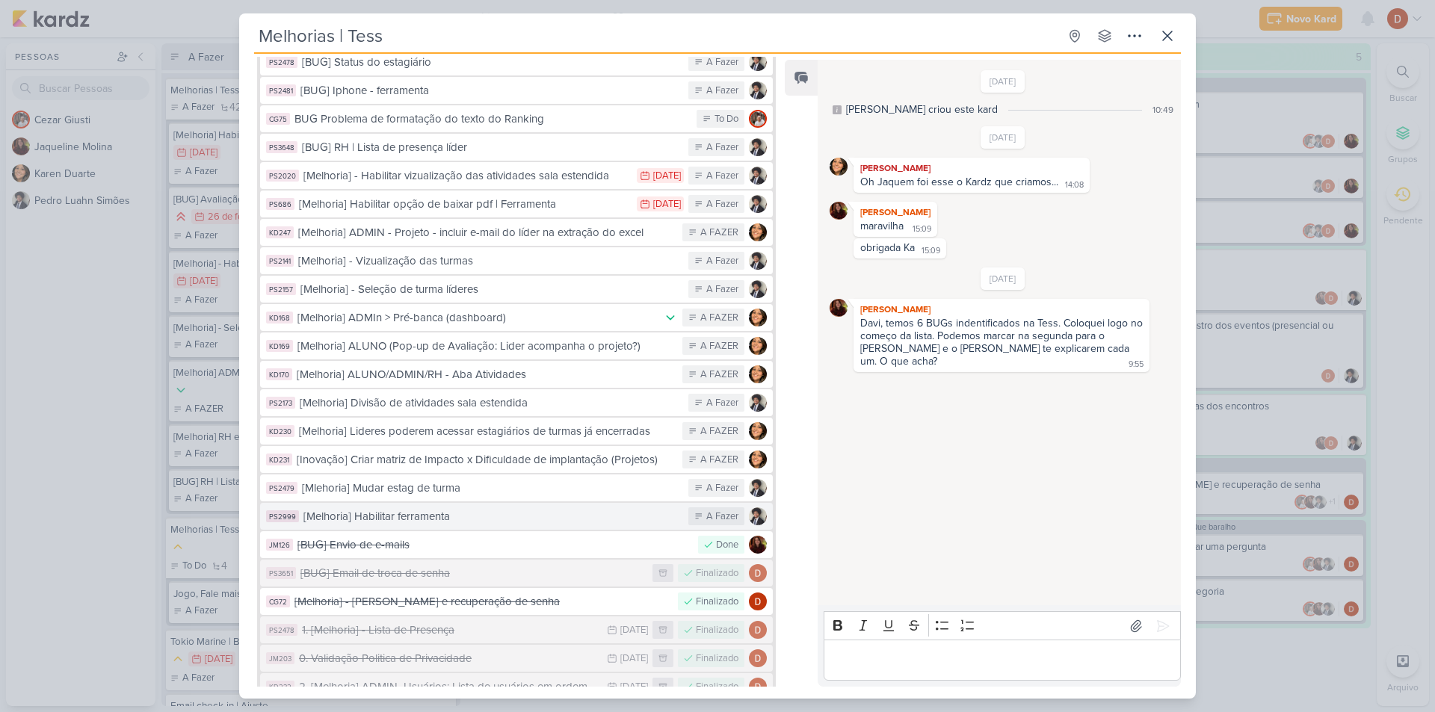
click at [461, 508] on div "[Melhoria] Habilitar ferramenta" at bounding box center [493, 516] width 378 height 17
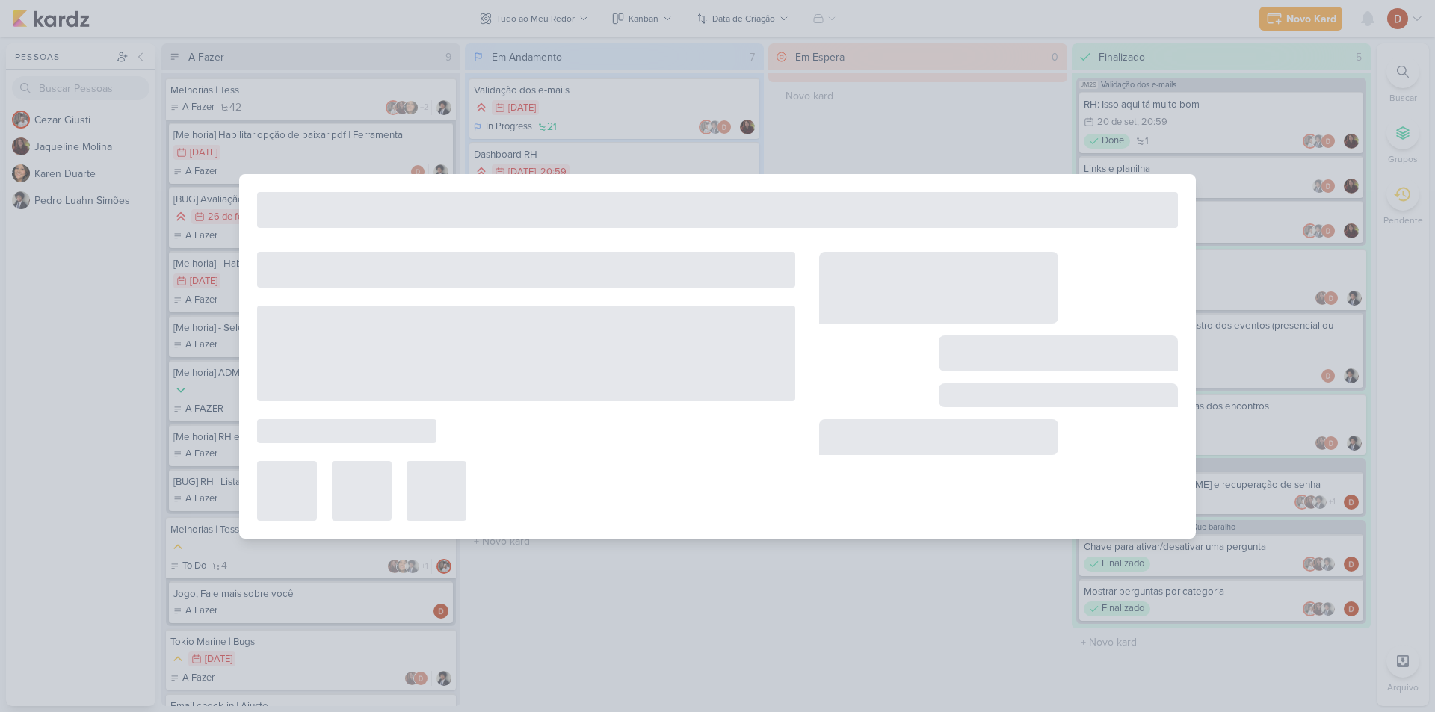
type input "[Melhoria] Habilitar ferramenta"
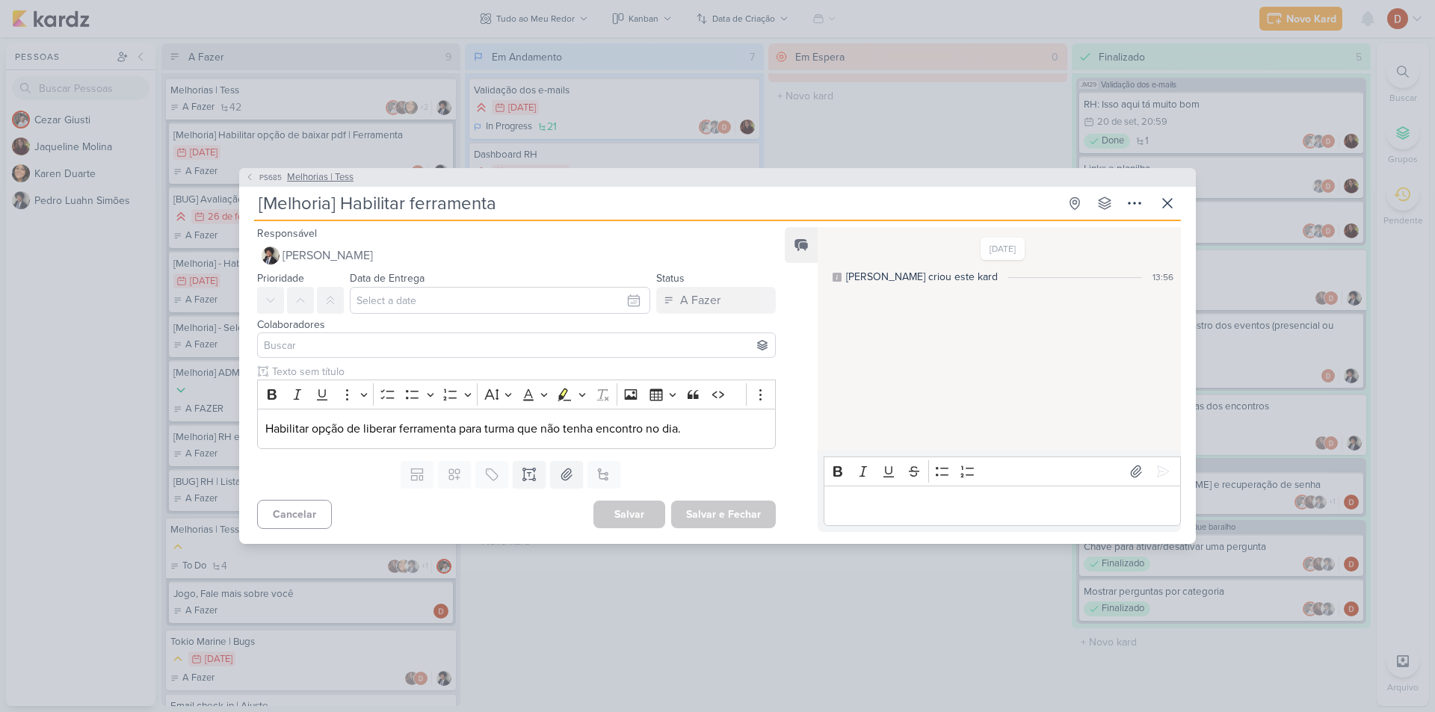
click at [278, 181] on span "PS685" at bounding box center [270, 177] width 27 height 11
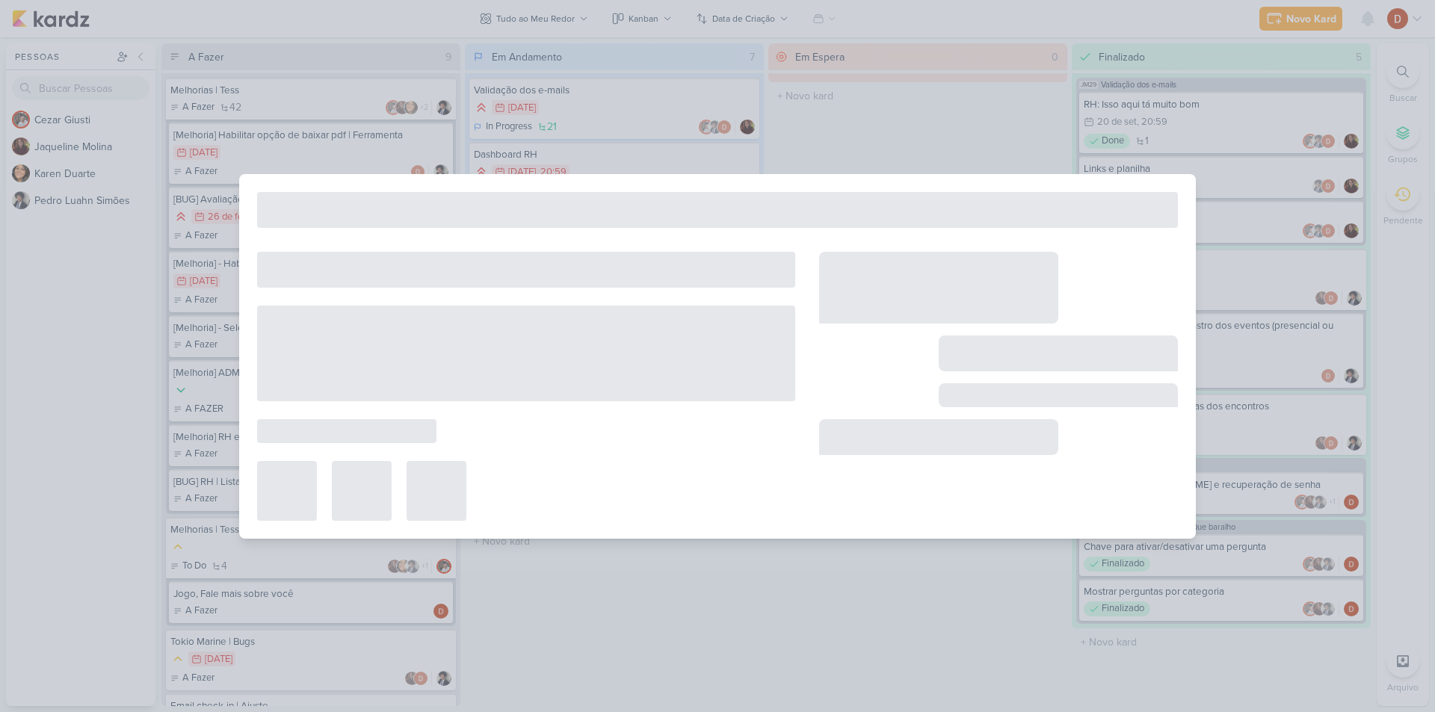
type input "Melhorias | Tess"
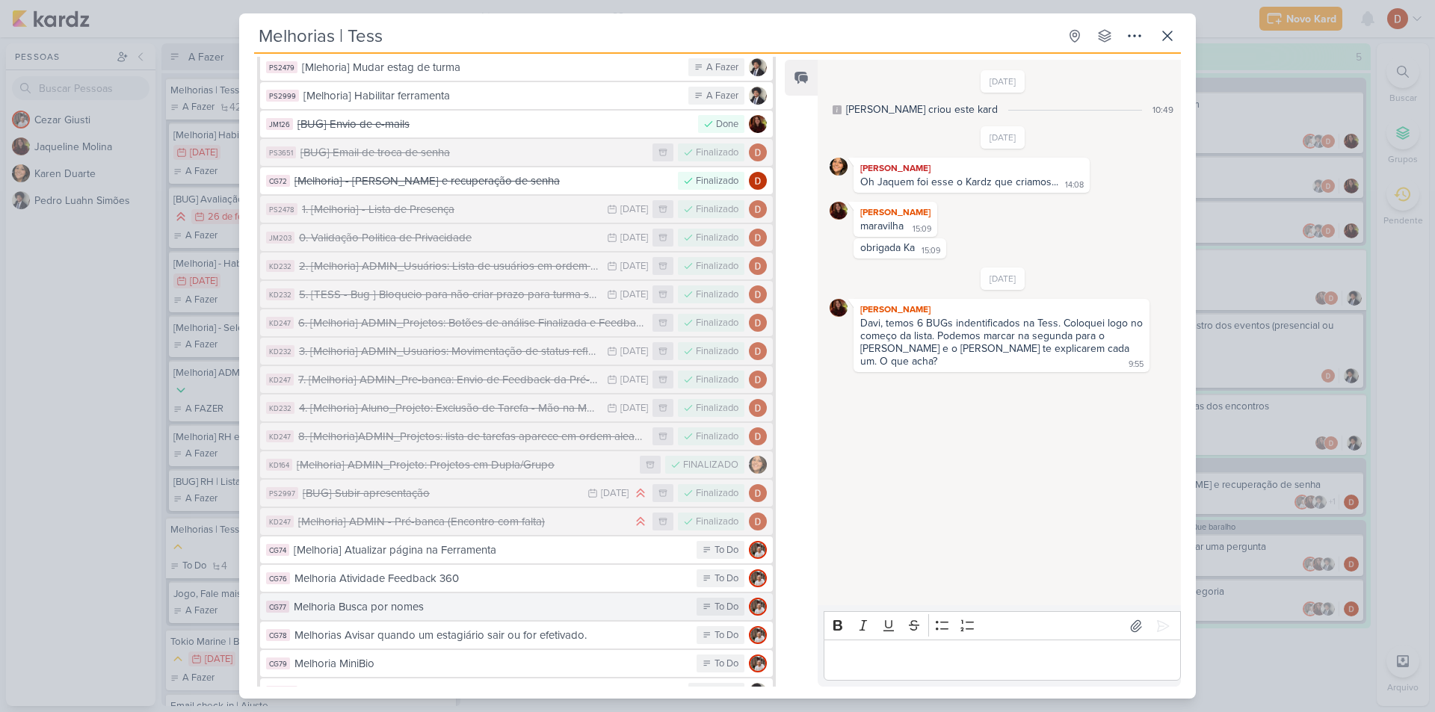
scroll to position [822, 0]
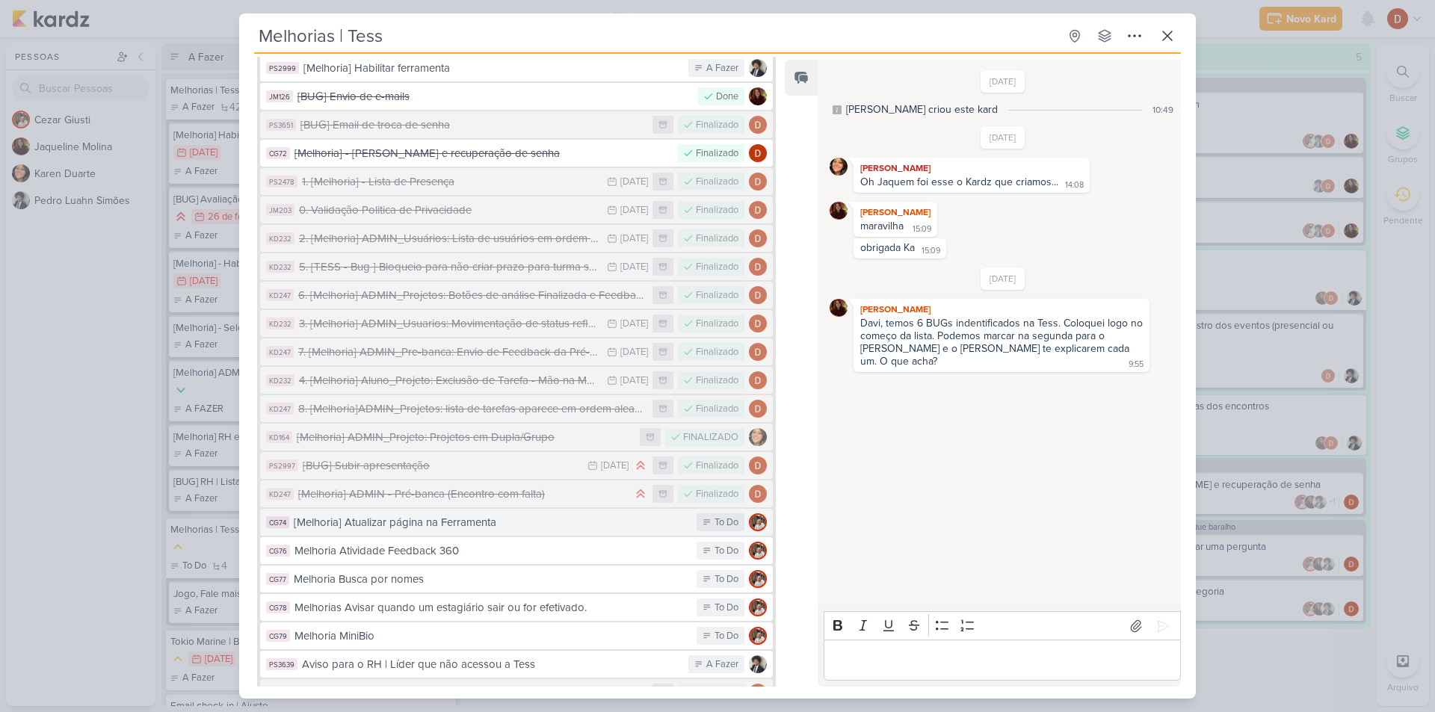
click at [440, 514] on div "[Melhoria] Atualizar página na Ferramenta" at bounding box center [491, 522] width 395 height 17
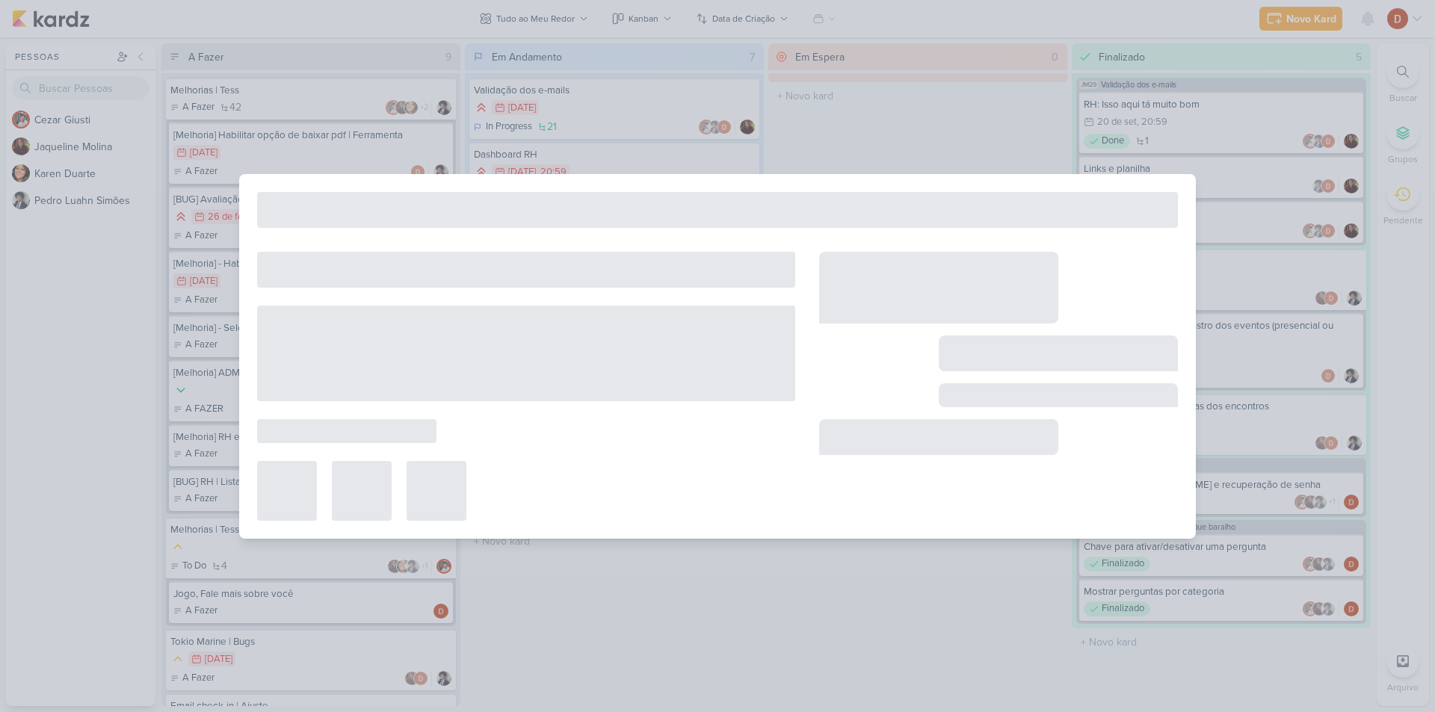
type input "[Melhoria] Atualizar página na Ferramenta"
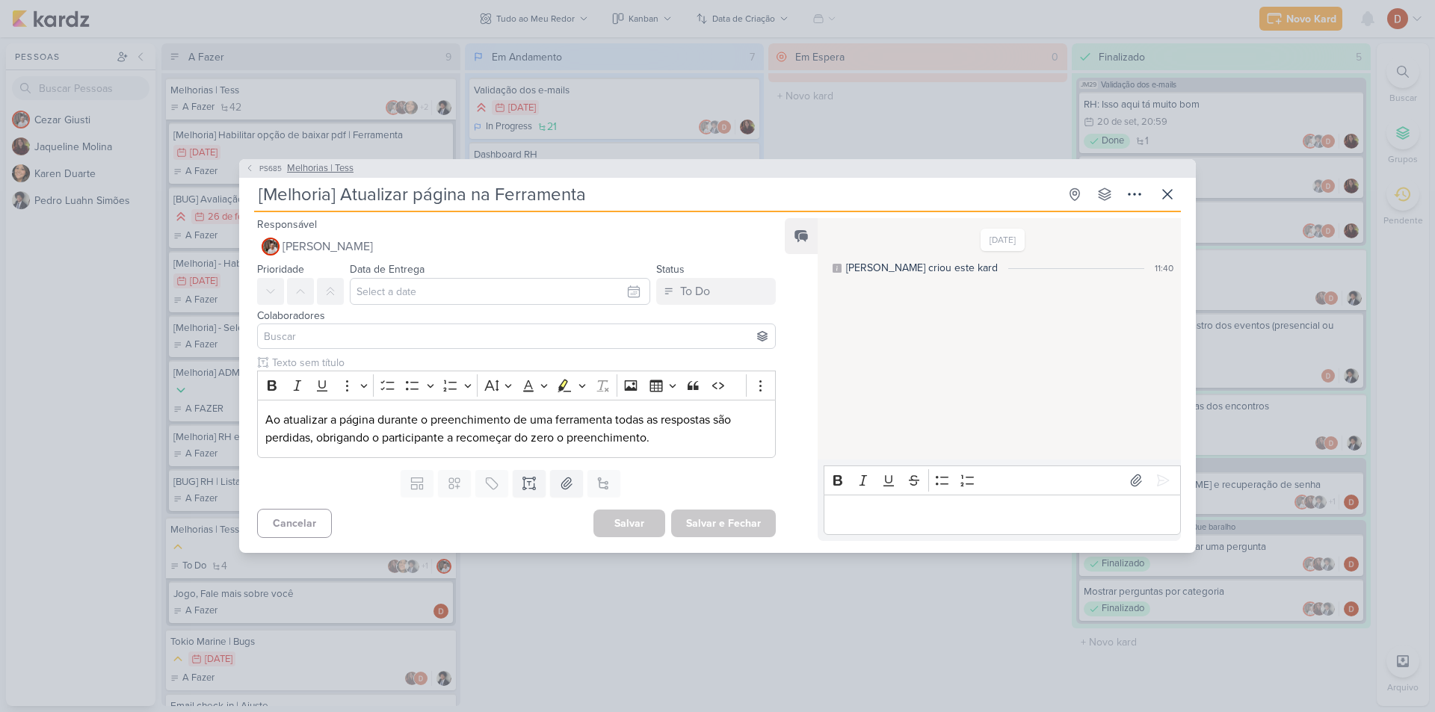
click at [273, 174] on button "PS685 Melhorias | Tess" at bounding box center [299, 168] width 108 height 15
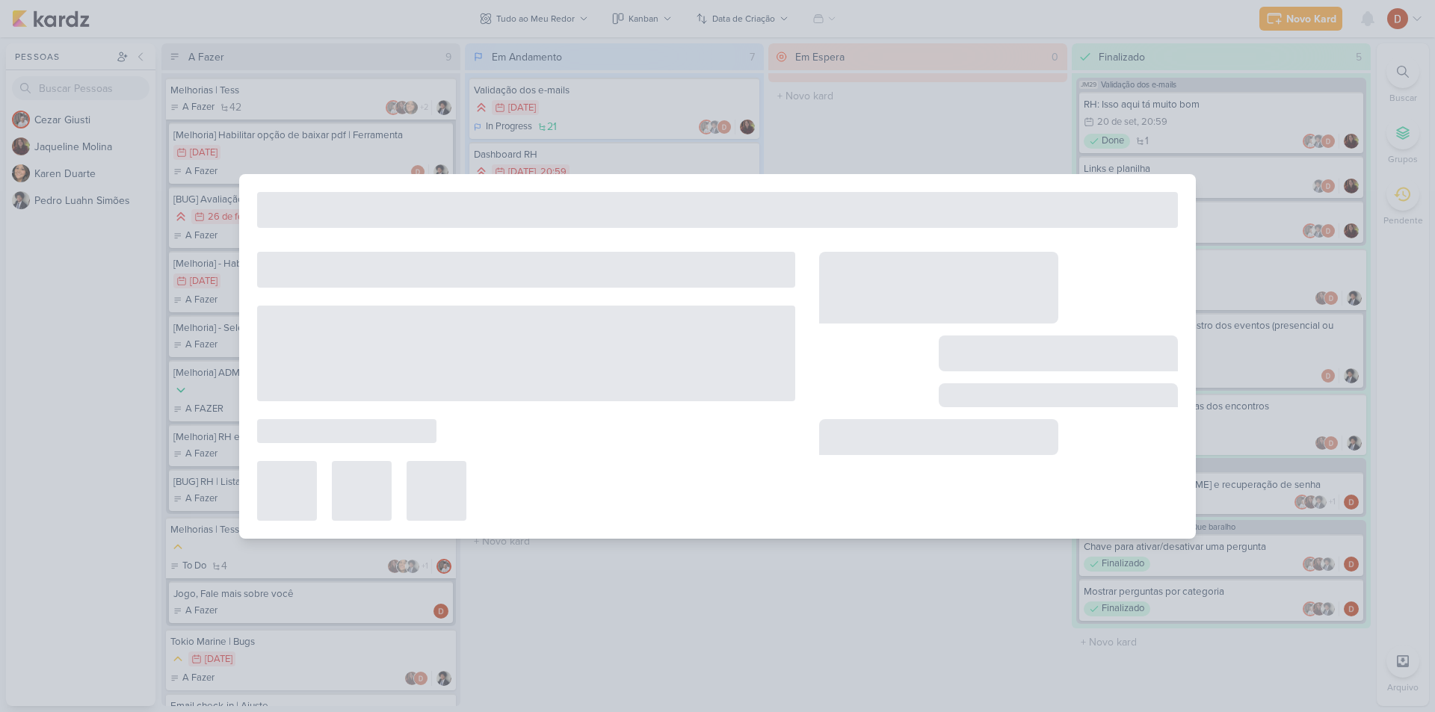
type input "Melhorias | Tess"
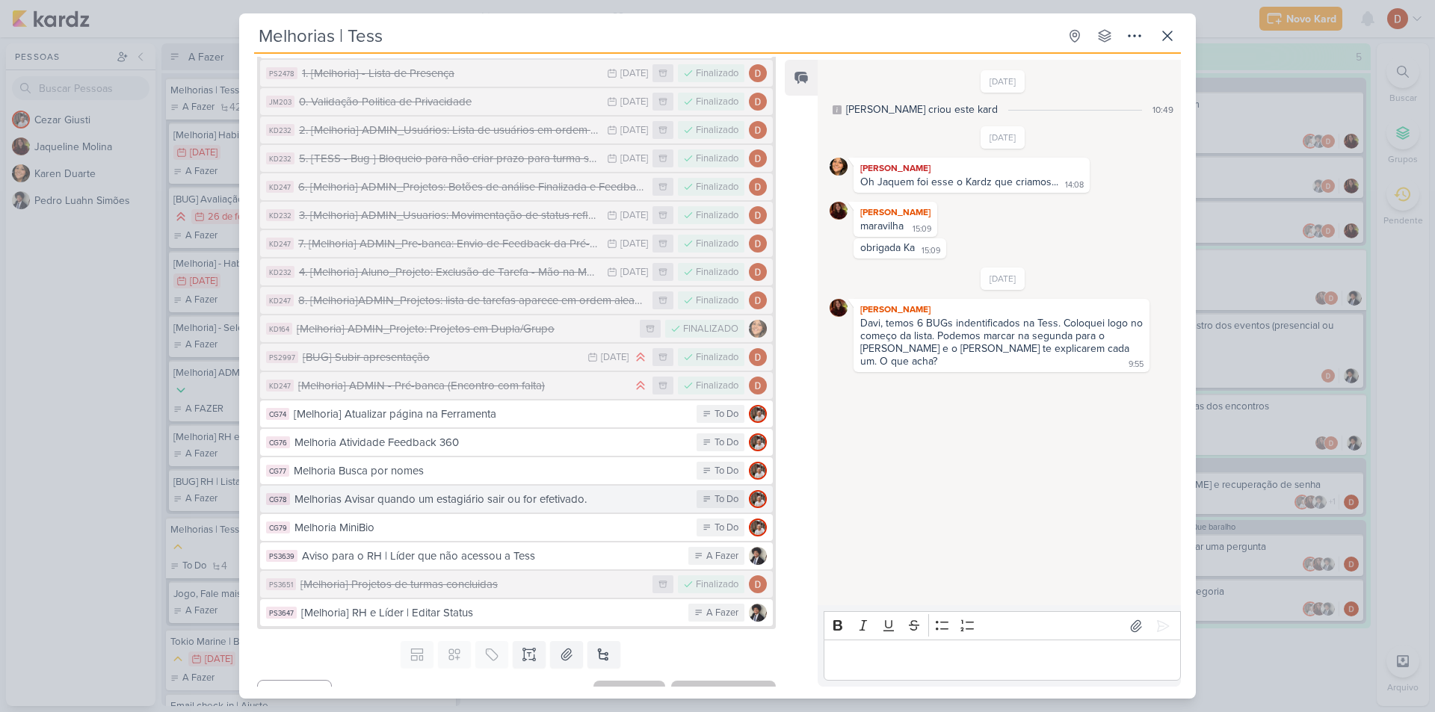
scroll to position [938, 0]
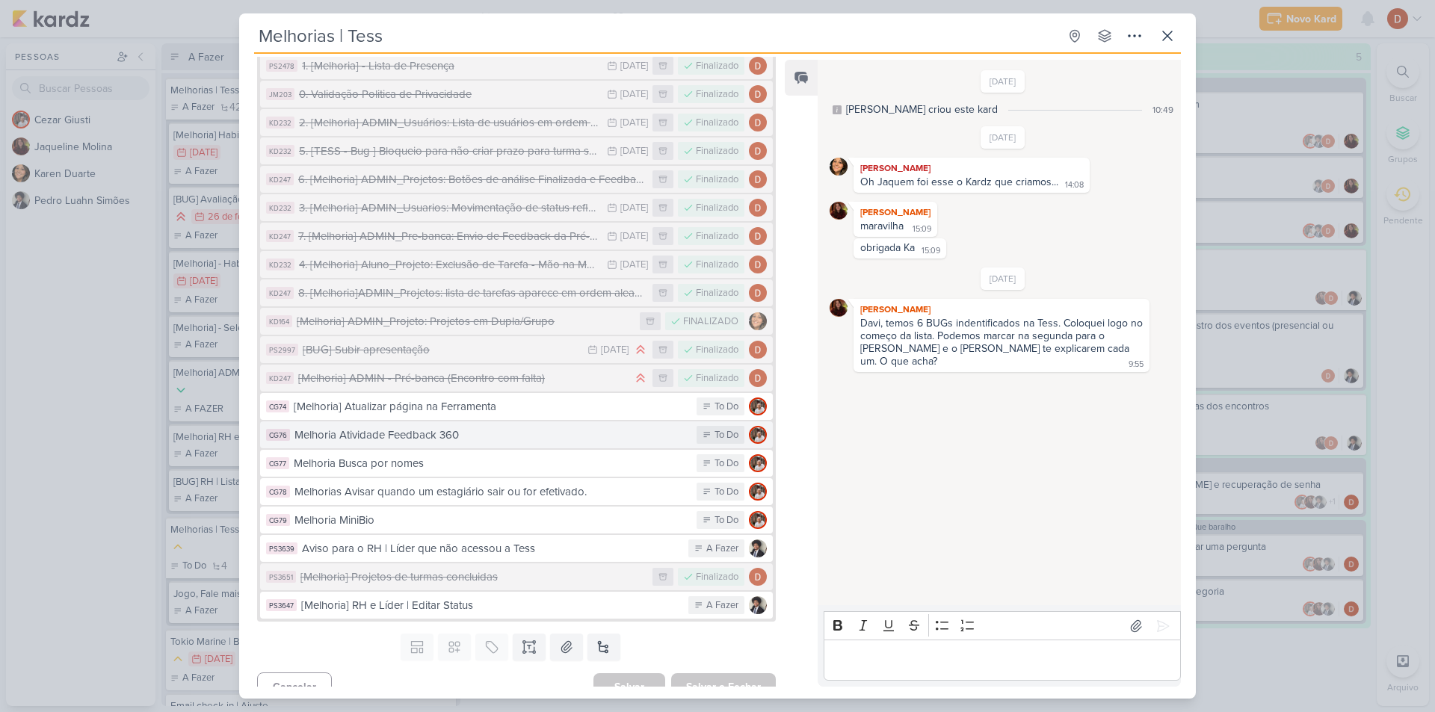
click at [458, 422] on button "CG76 Melhoria Atividade Feedback 360 To Do" at bounding box center [516, 435] width 513 height 27
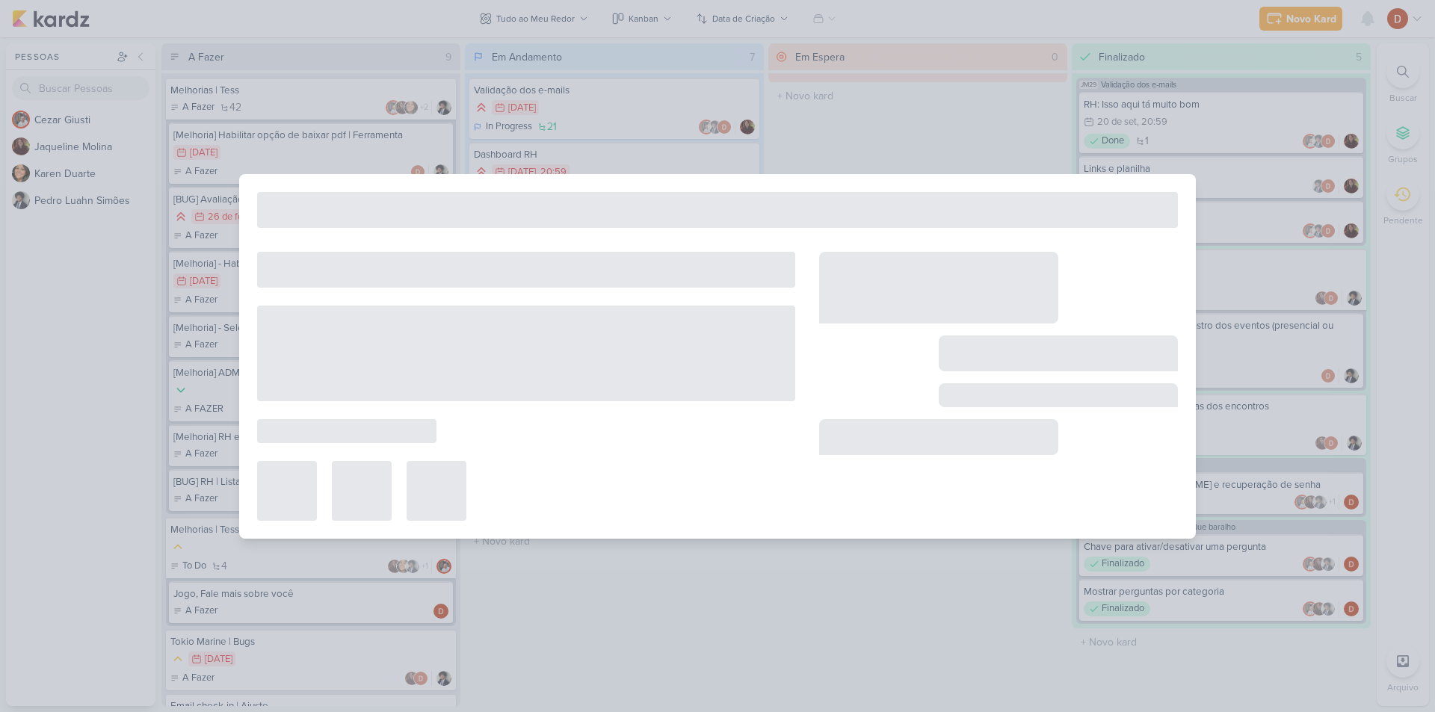
type input "Melhoria Atividade Feedback 360"
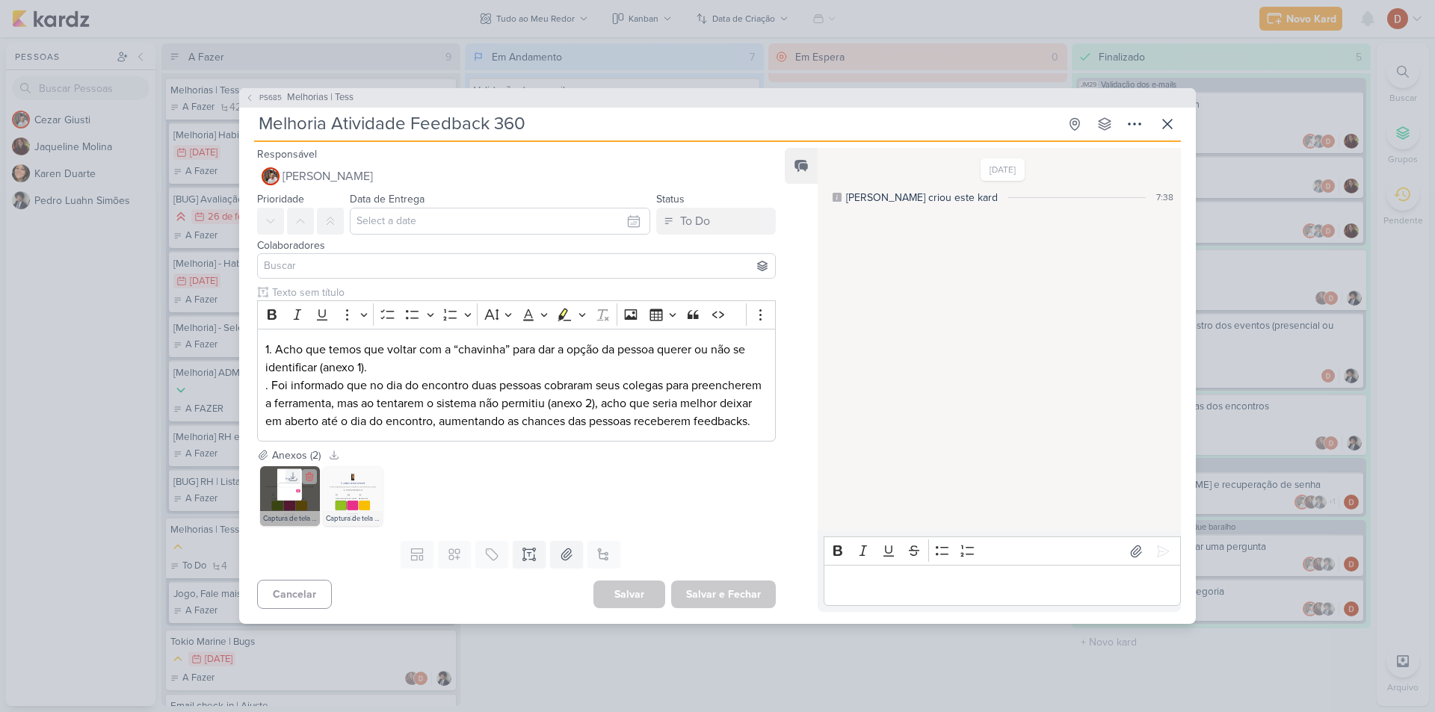
click at [276, 492] on img at bounding box center [290, 496] width 60 height 60
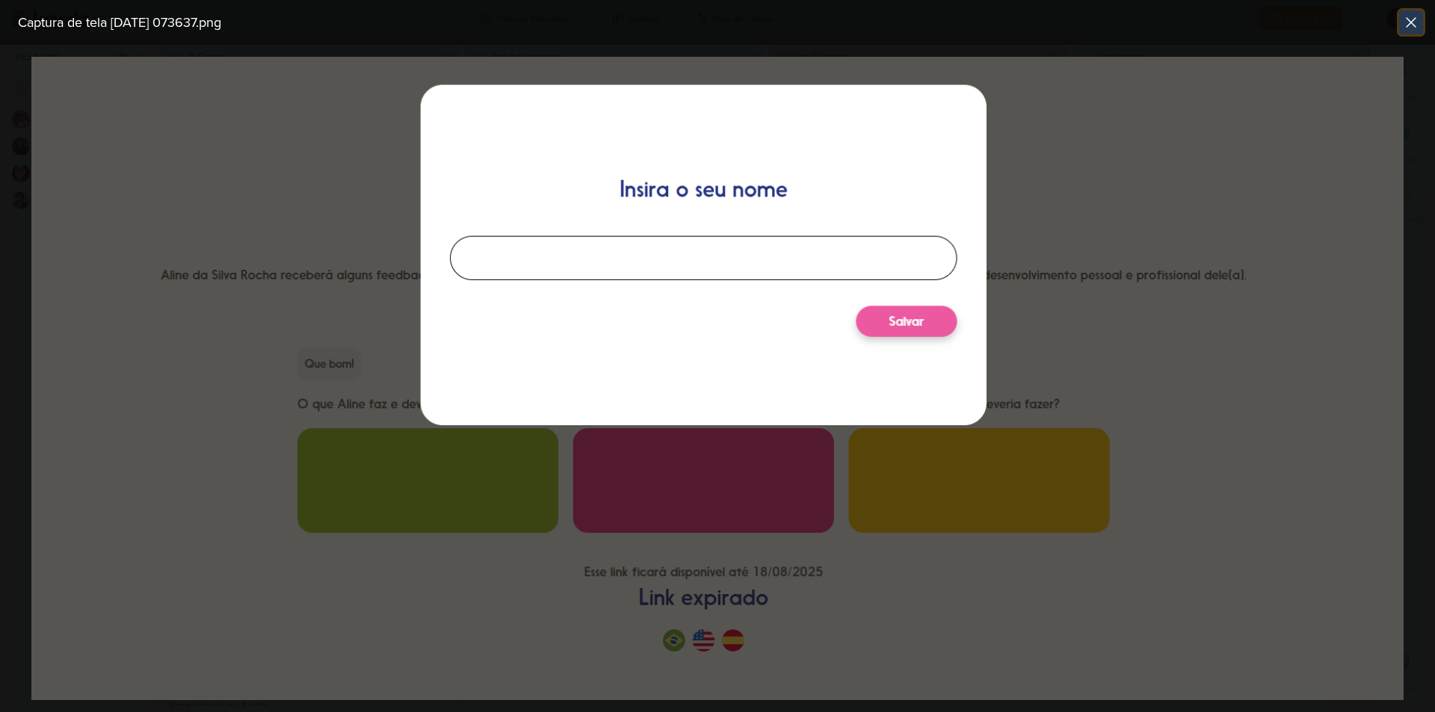
click at [1412, 17] on icon at bounding box center [1411, 22] width 18 height 18
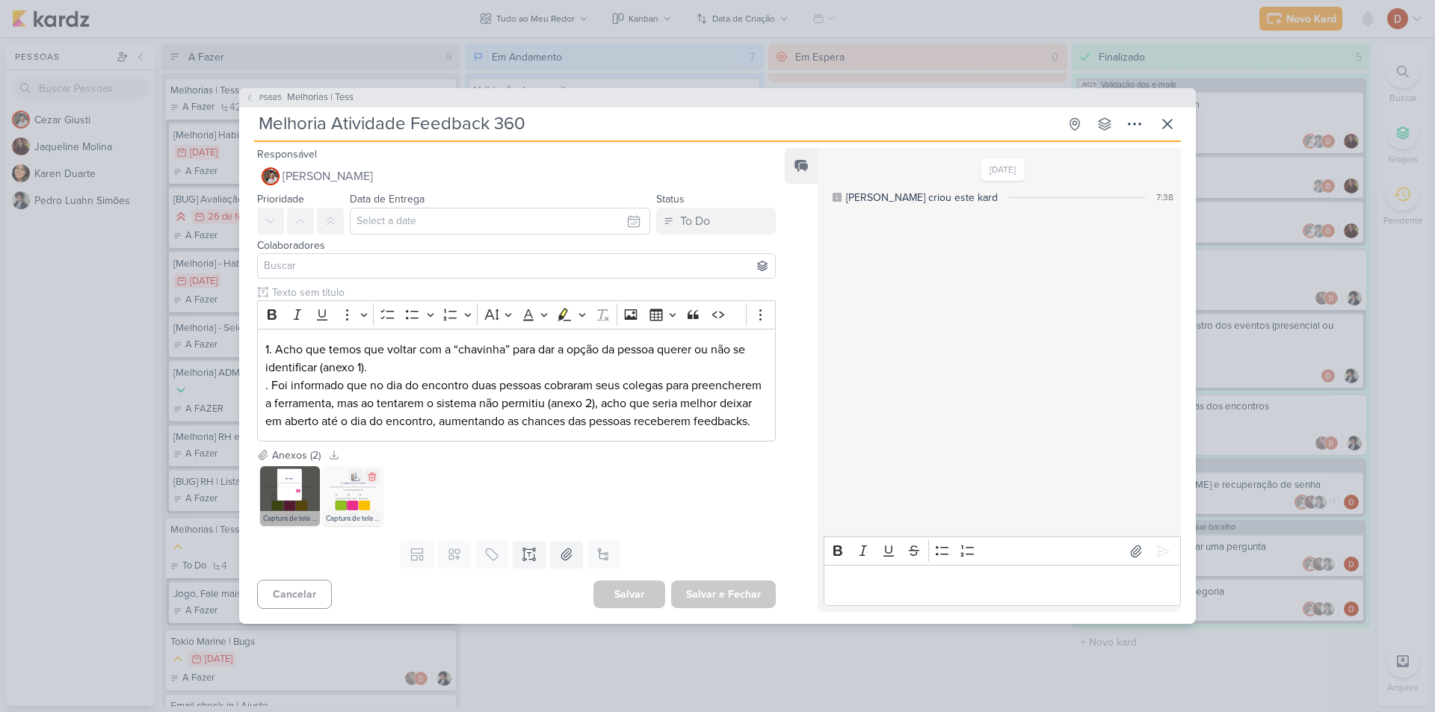
click at [339, 513] on img at bounding box center [353, 496] width 60 height 60
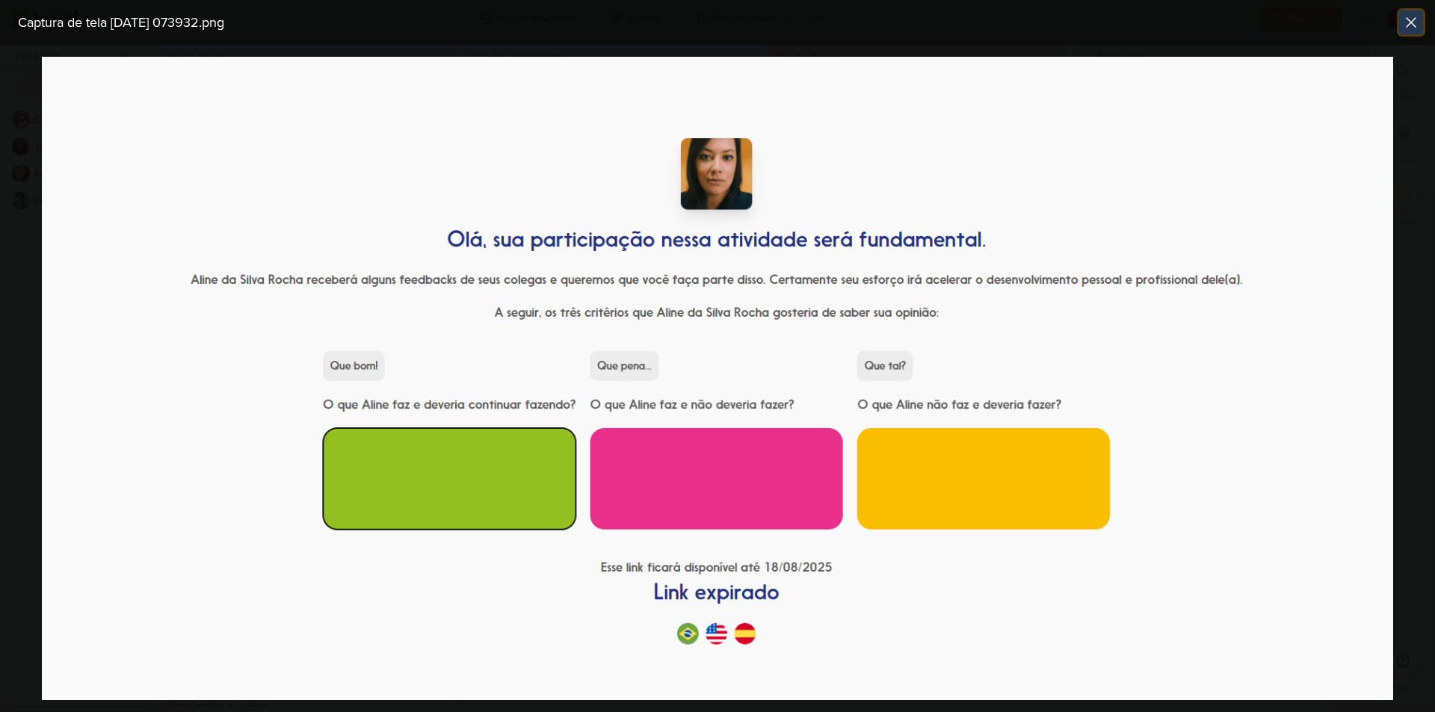
click at [1405, 17] on icon at bounding box center [1411, 22] width 18 height 18
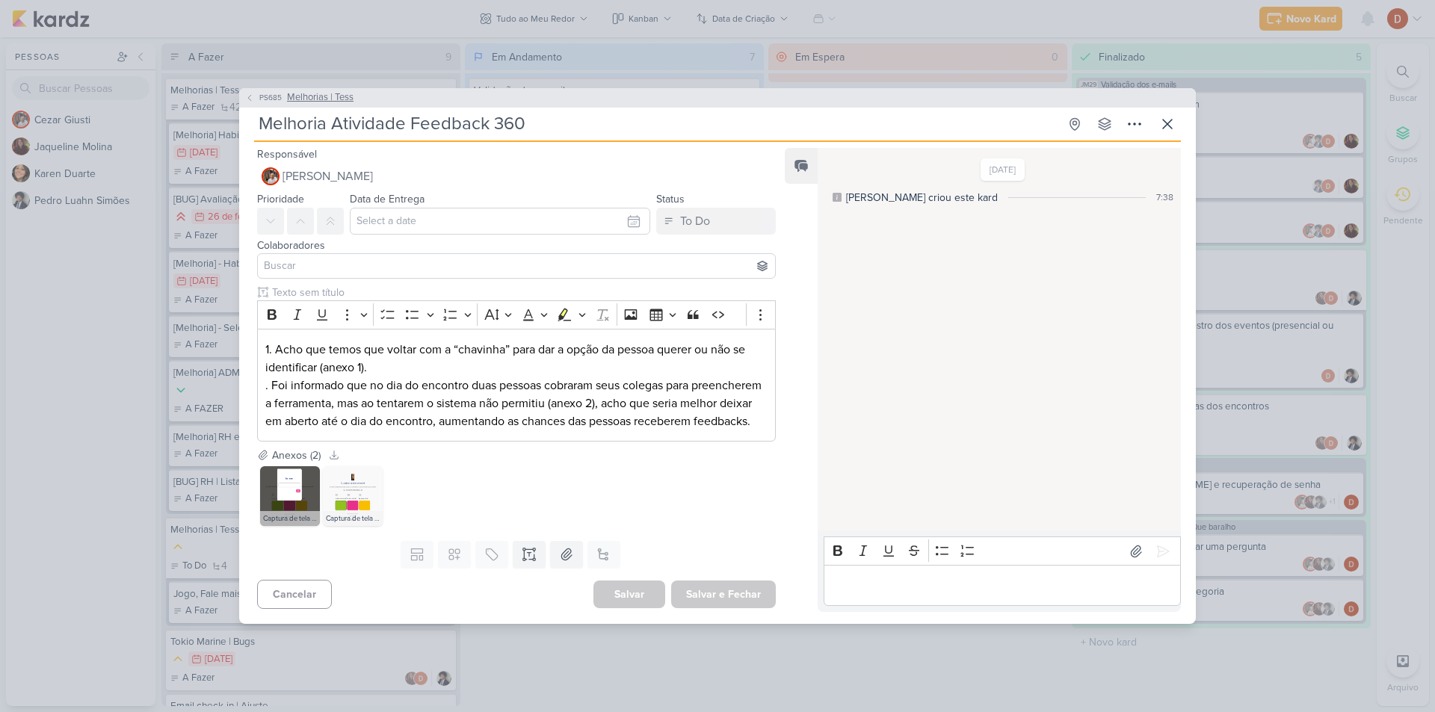
click at [267, 92] on span "PS685" at bounding box center [270, 97] width 27 height 11
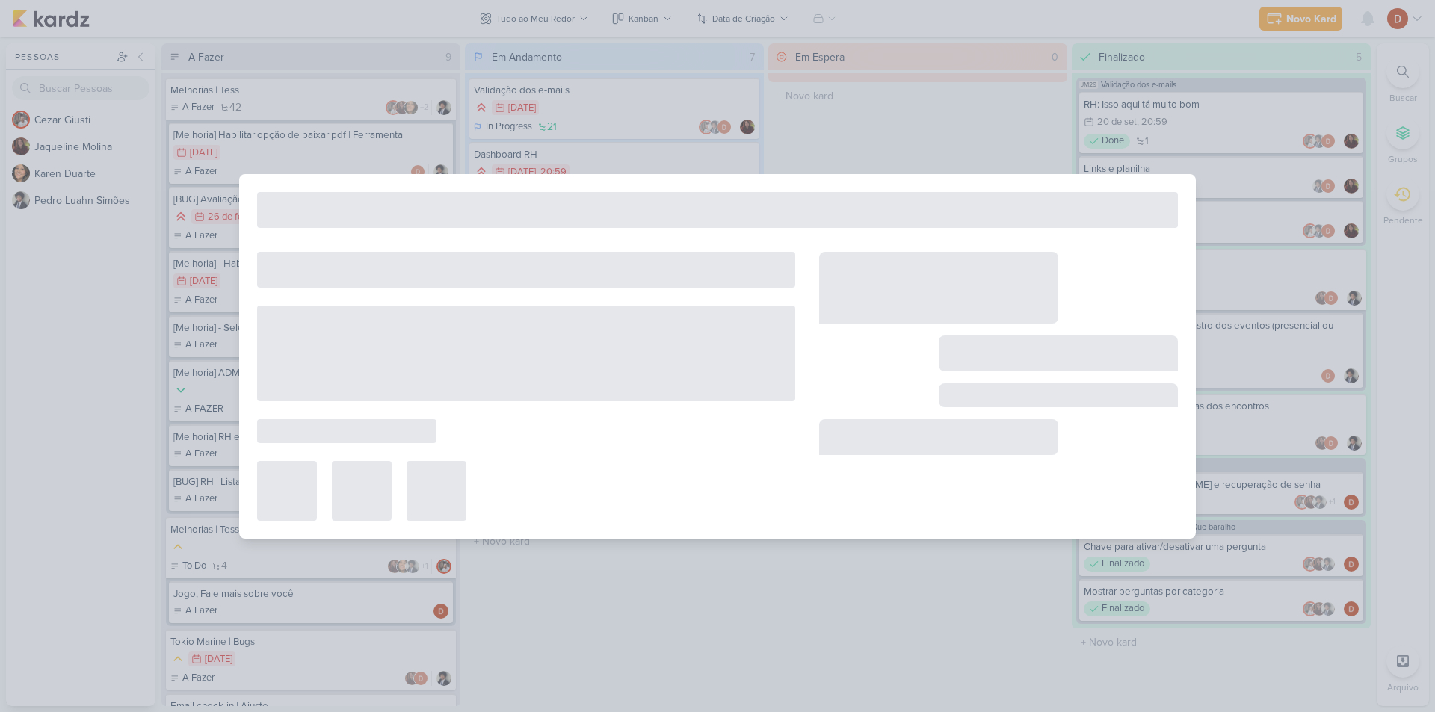
type input "Melhorias | Tess"
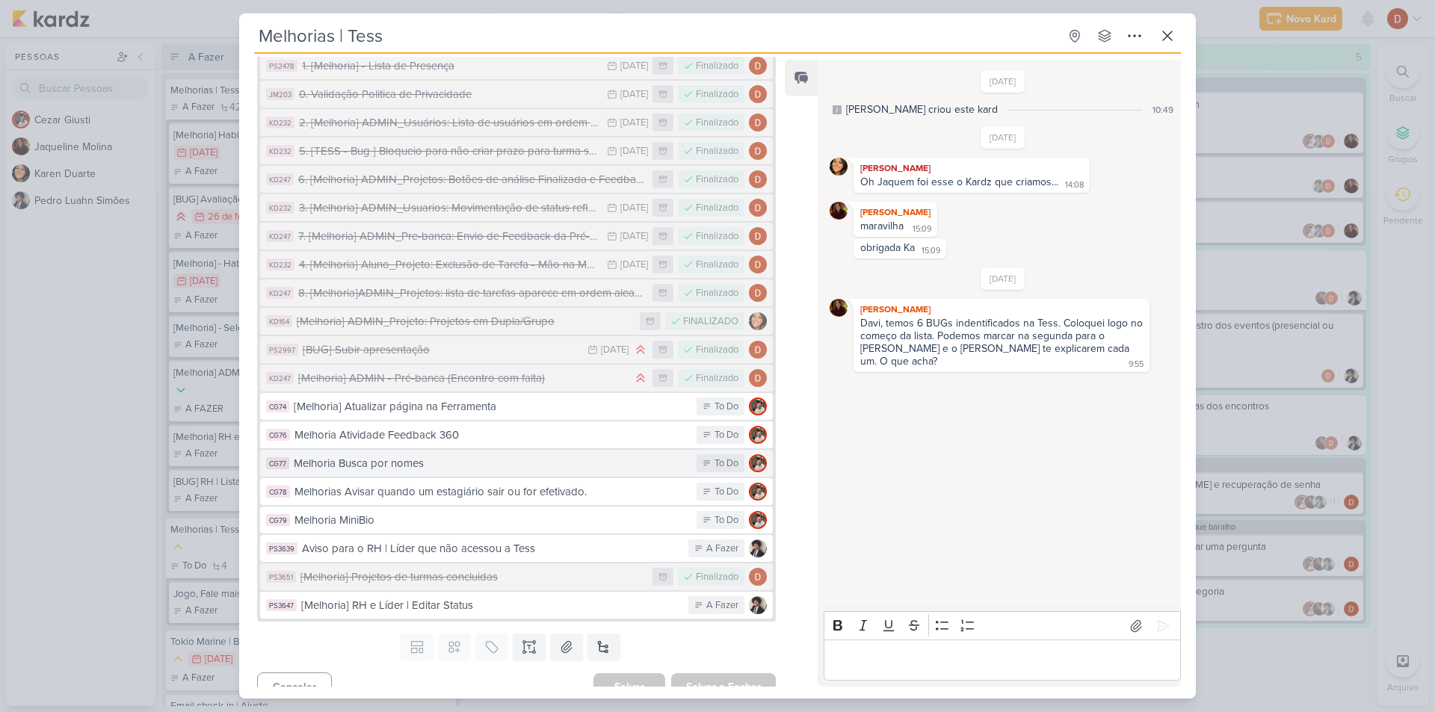
click at [392, 455] on div "Melhoria Busca por nomes" at bounding box center [491, 463] width 395 height 17
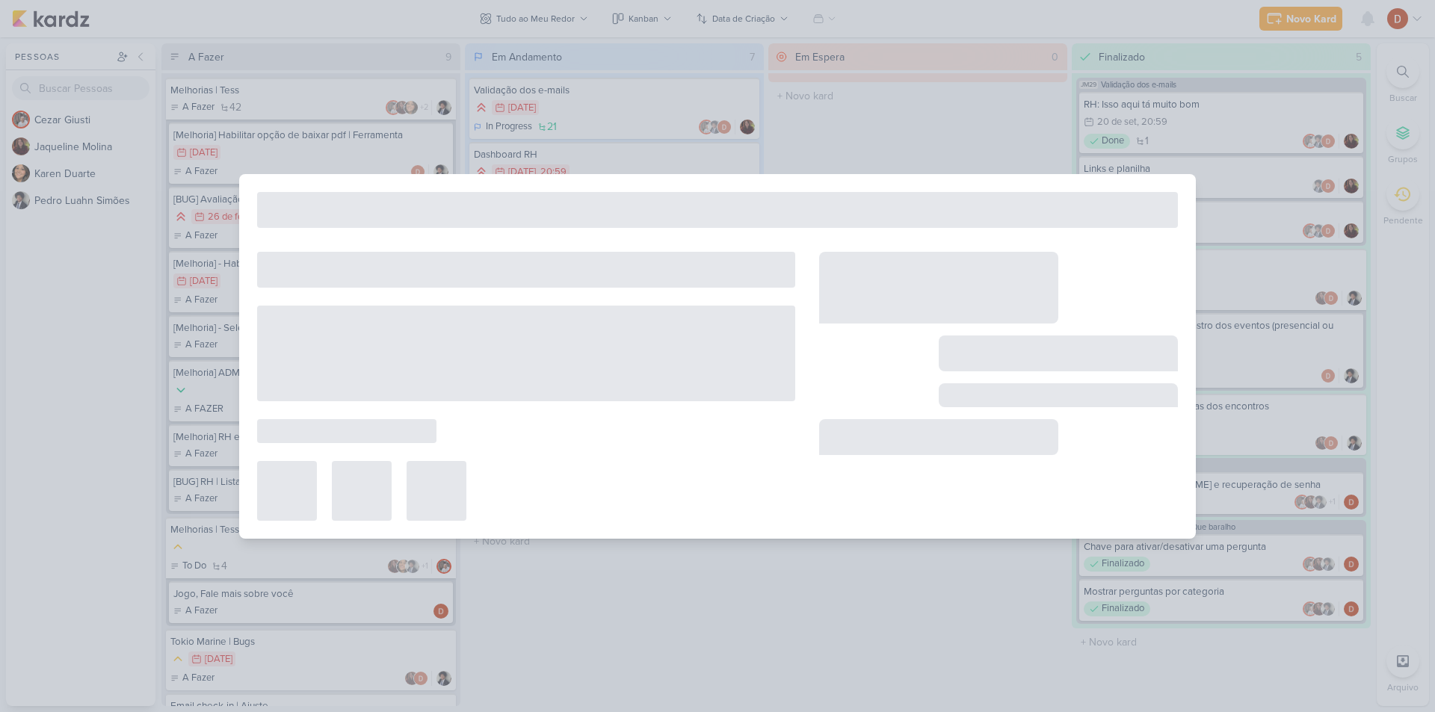
type input "Melhoria Busca por nomes"
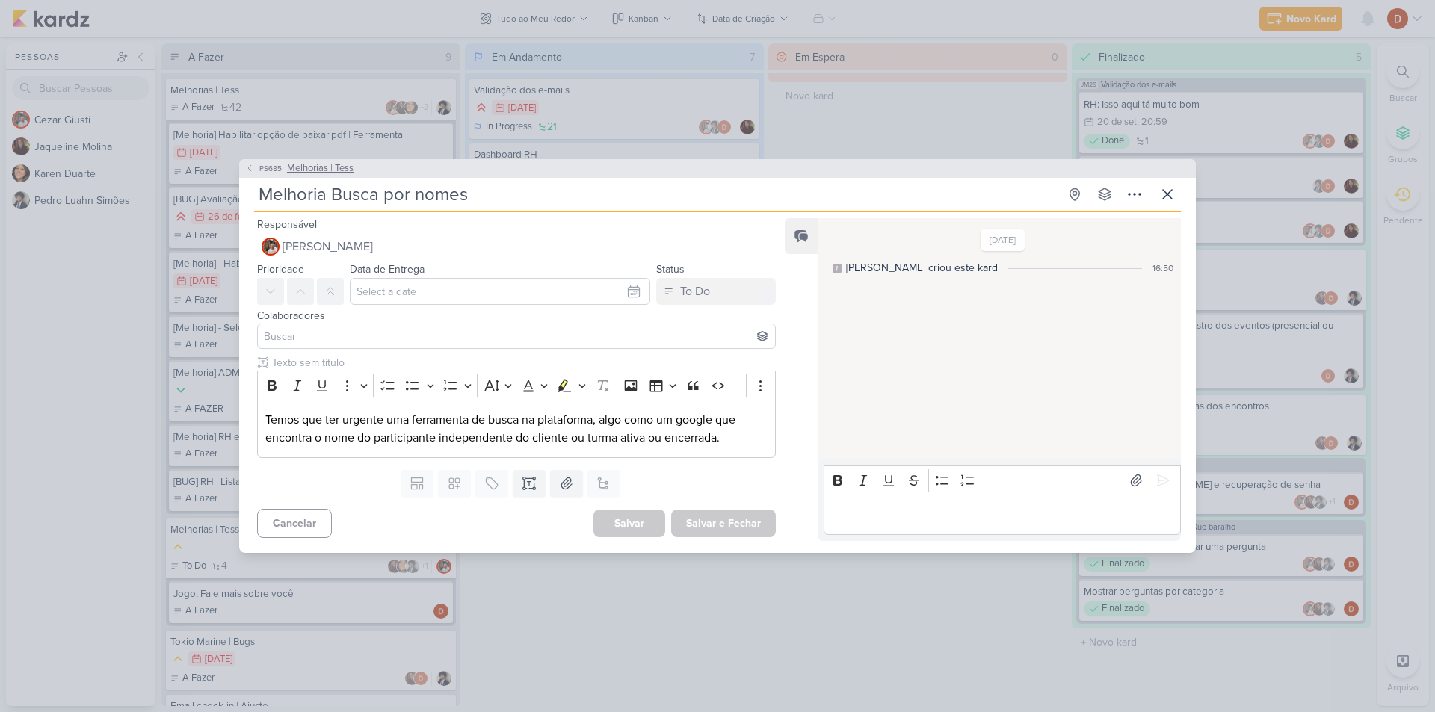
click at [253, 169] on icon at bounding box center [249, 168] width 9 height 9
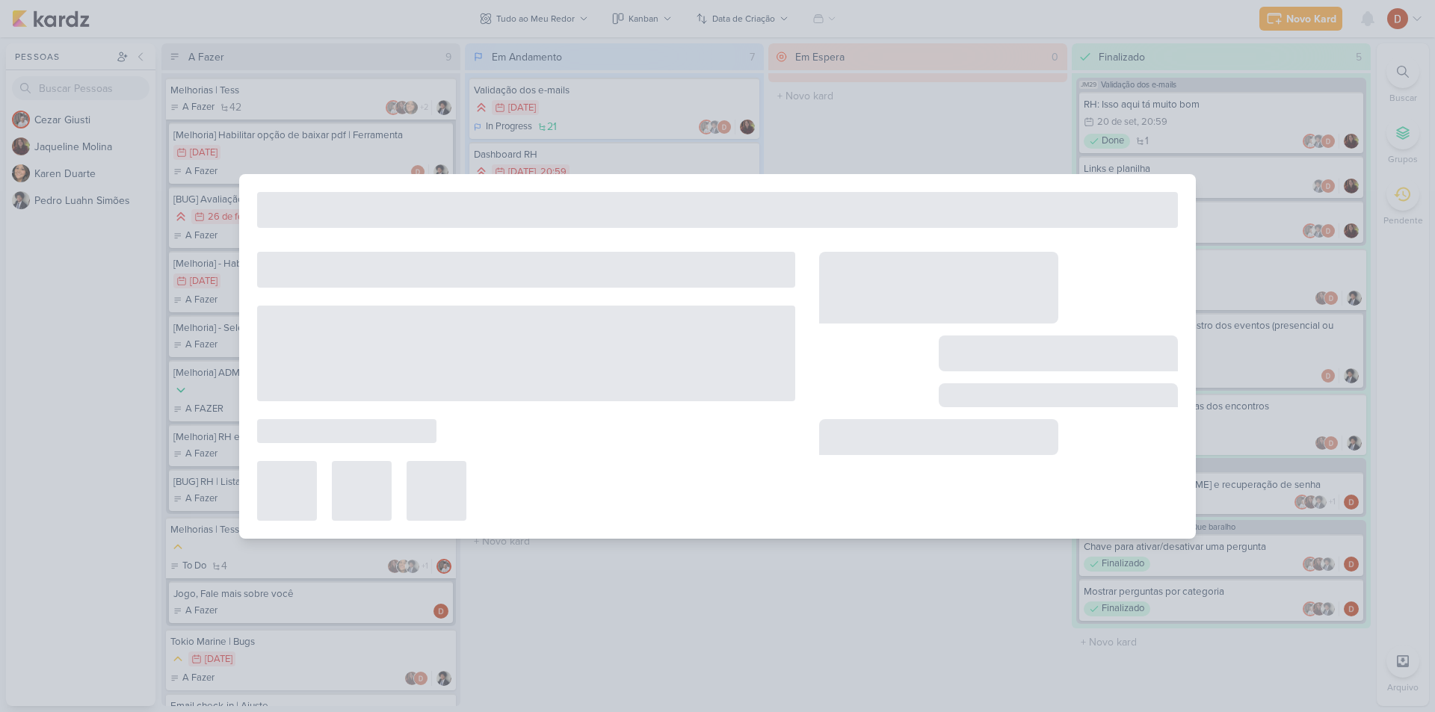
type input "Melhorias | Tess"
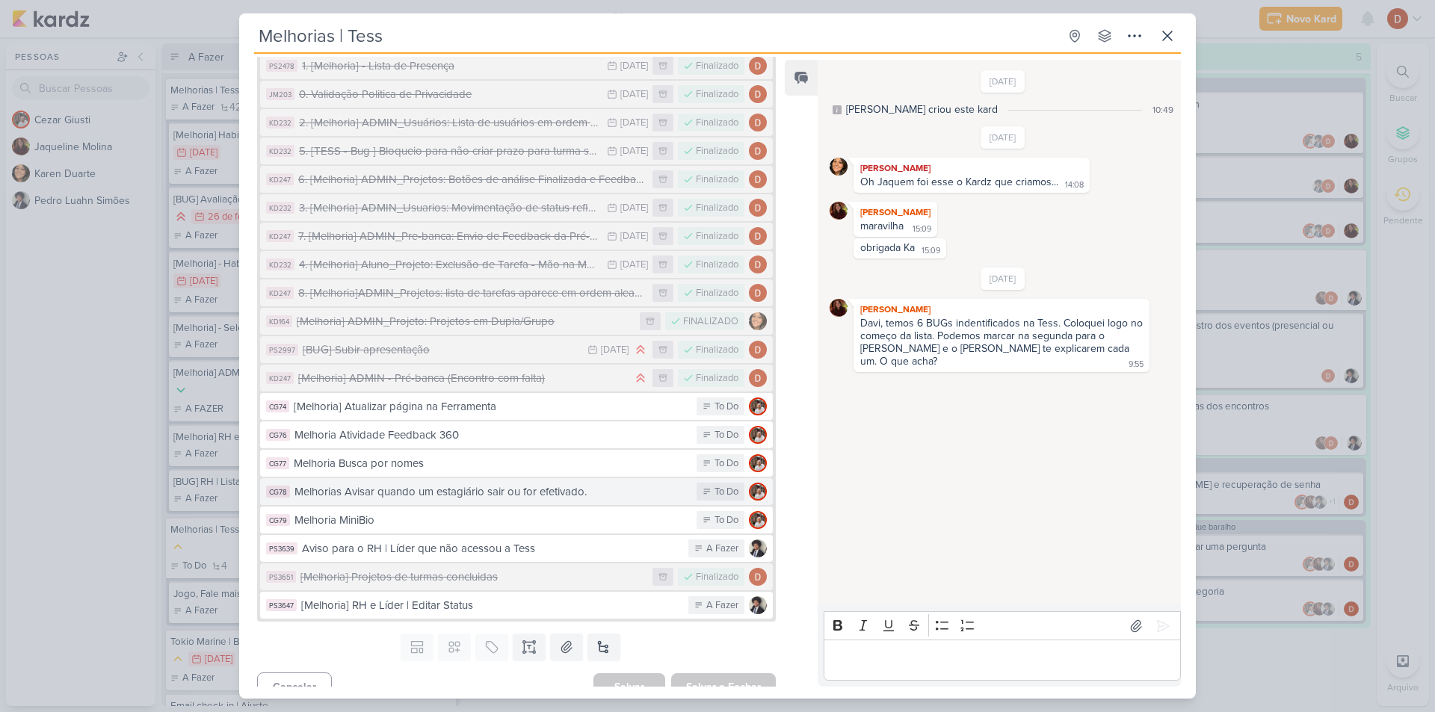
click at [387, 484] on div "Melhorias Avisar quando um estagiário sair ou for efetivado." at bounding box center [492, 492] width 395 height 17
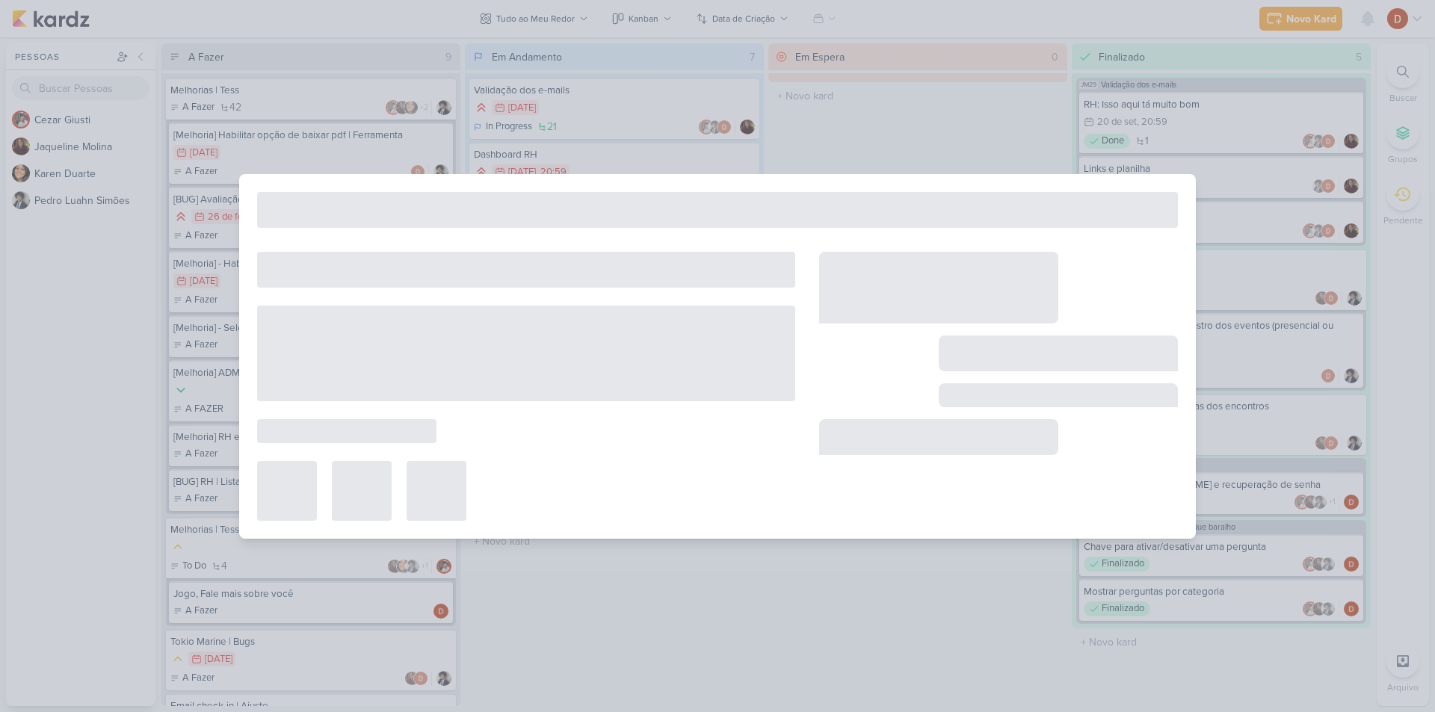
type input "Melhorias Avisar quando um estagiário sair ou for efetivado."
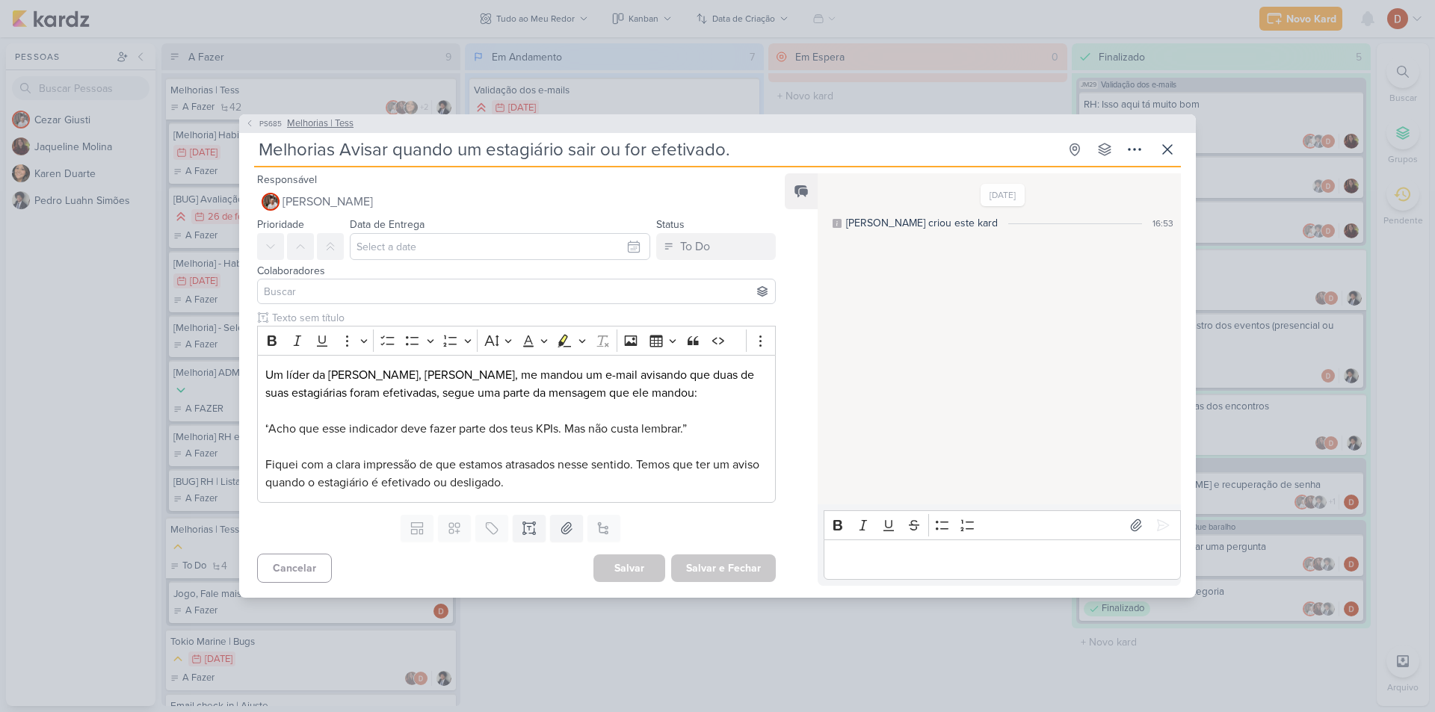
click at [250, 126] on icon at bounding box center [249, 123] width 9 height 9
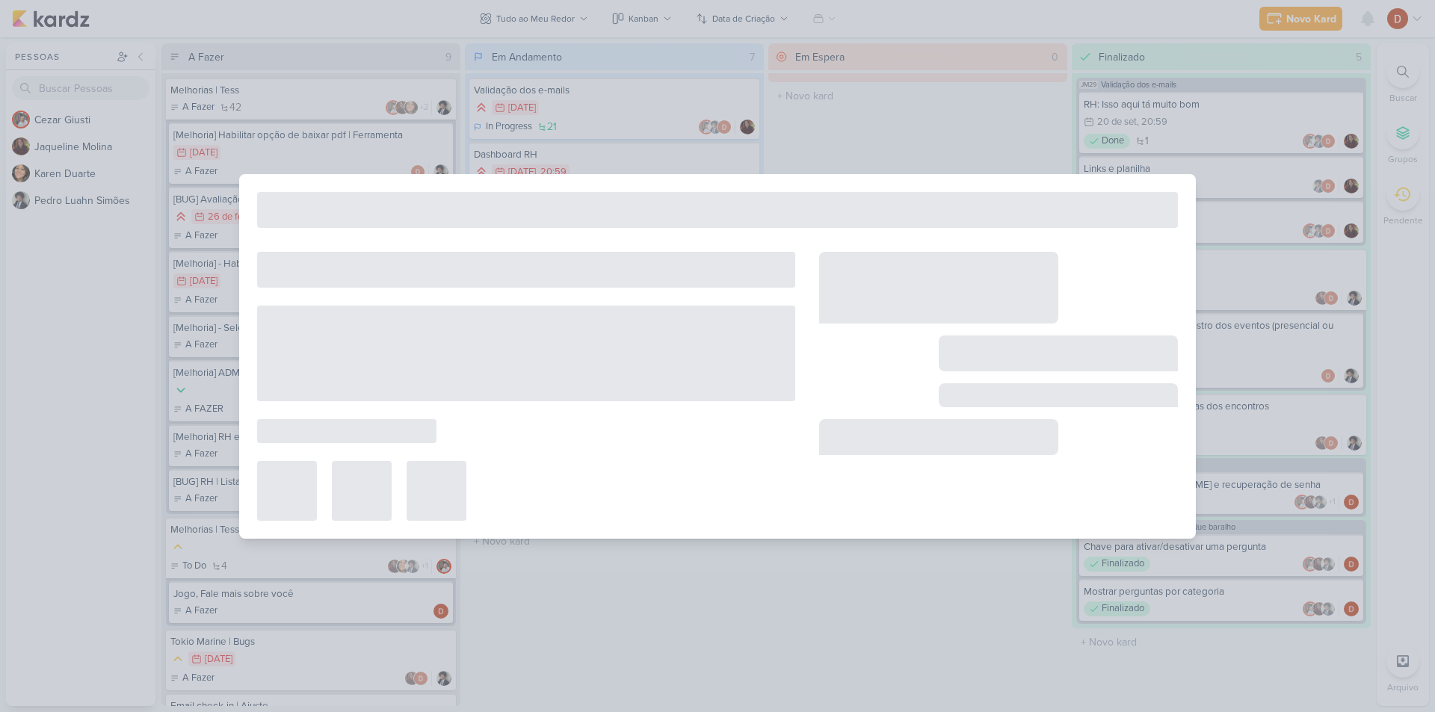
type input "Melhorias | Tess"
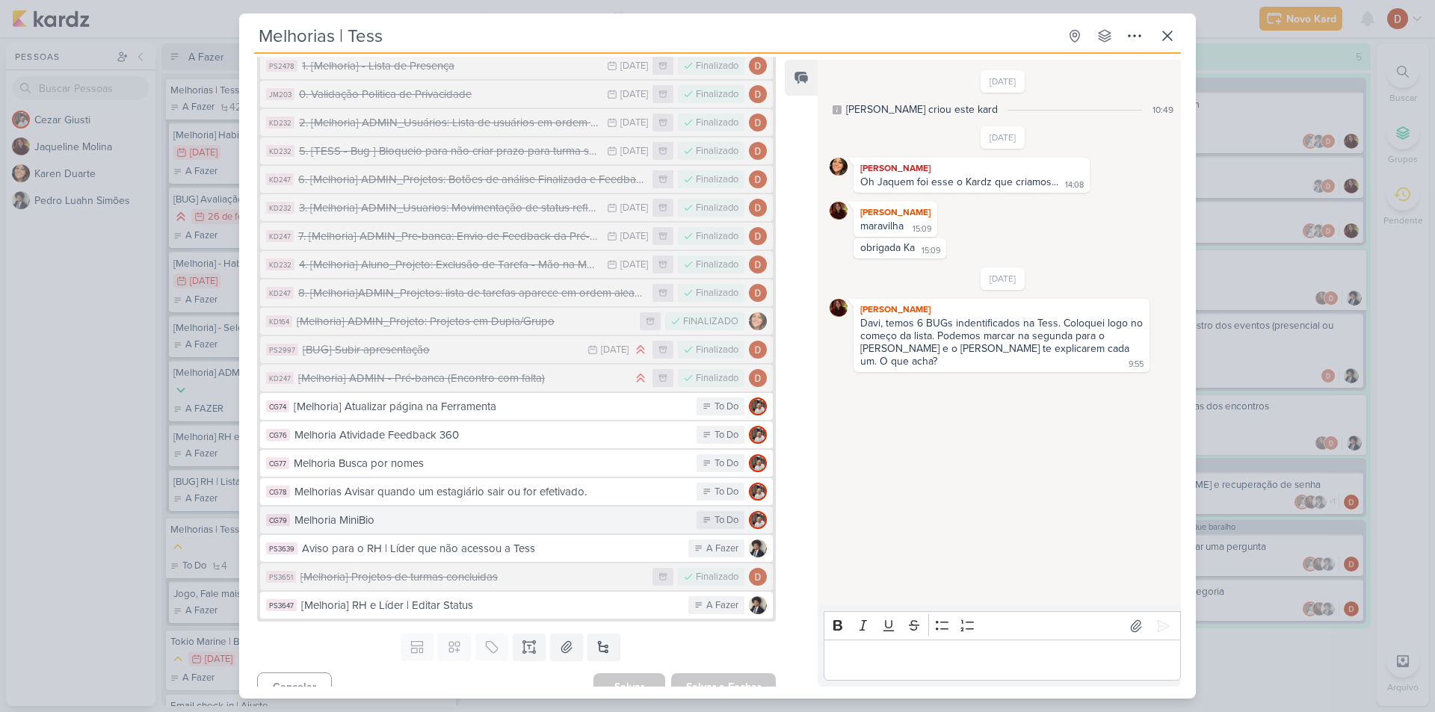
click at [453, 512] on div "Melhoria MiniBio" at bounding box center [492, 520] width 395 height 17
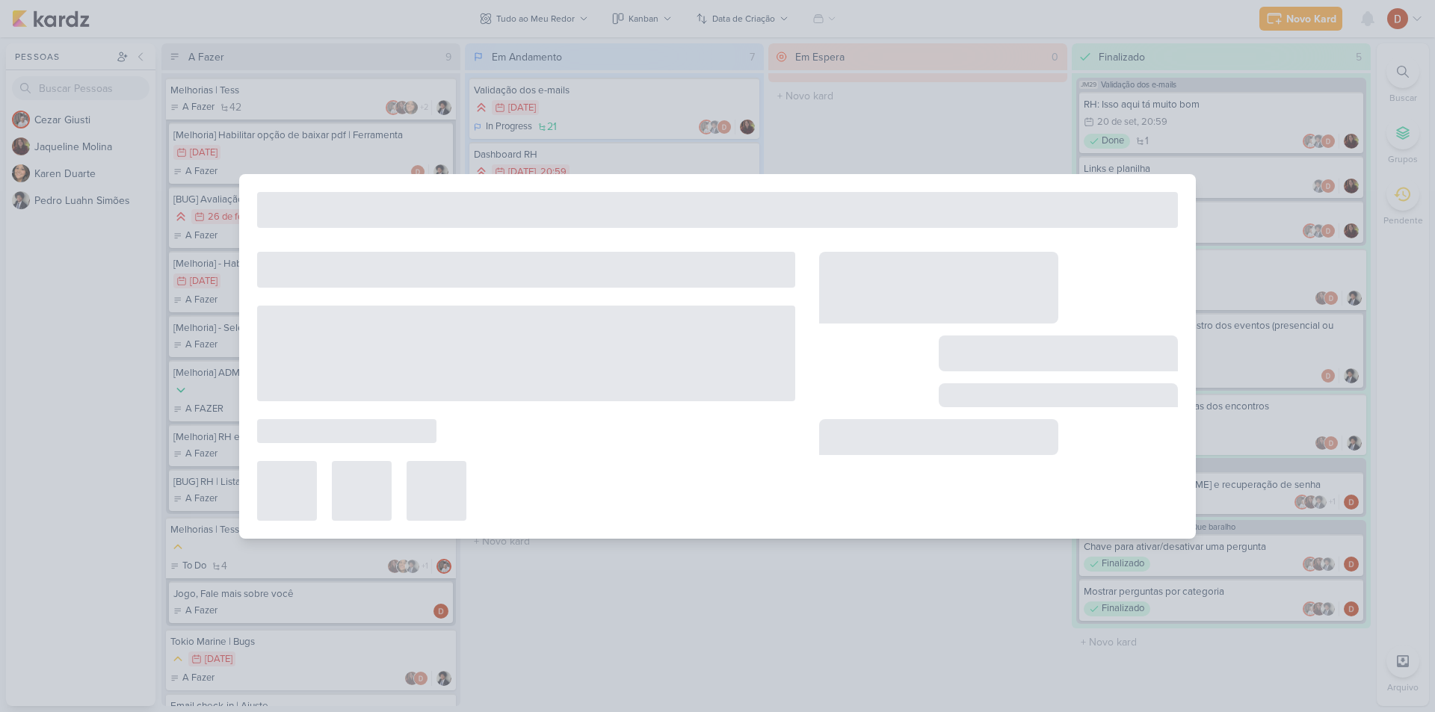
type input "Melhoria MiniBio"
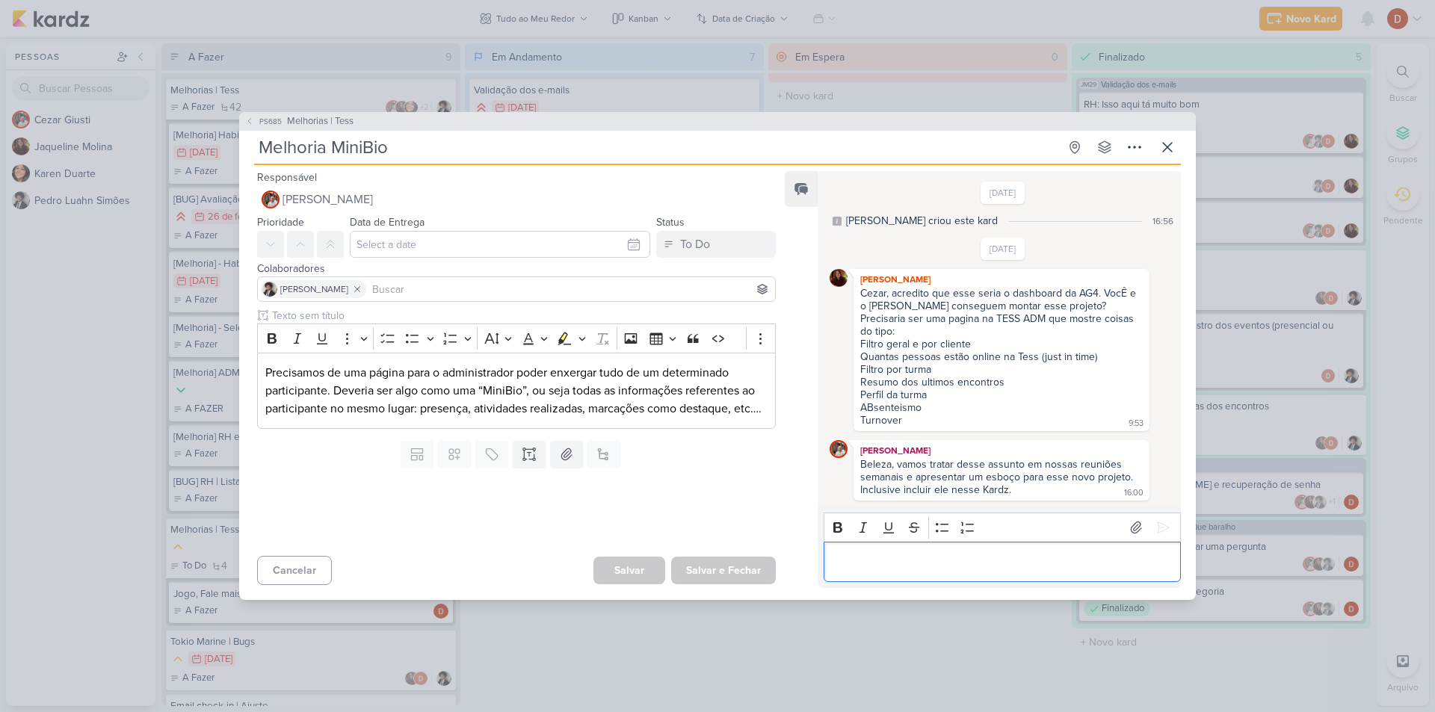
click at [927, 572] on div "Editor editing area: main" at bounding box center [1002, 562] width 357 height 41
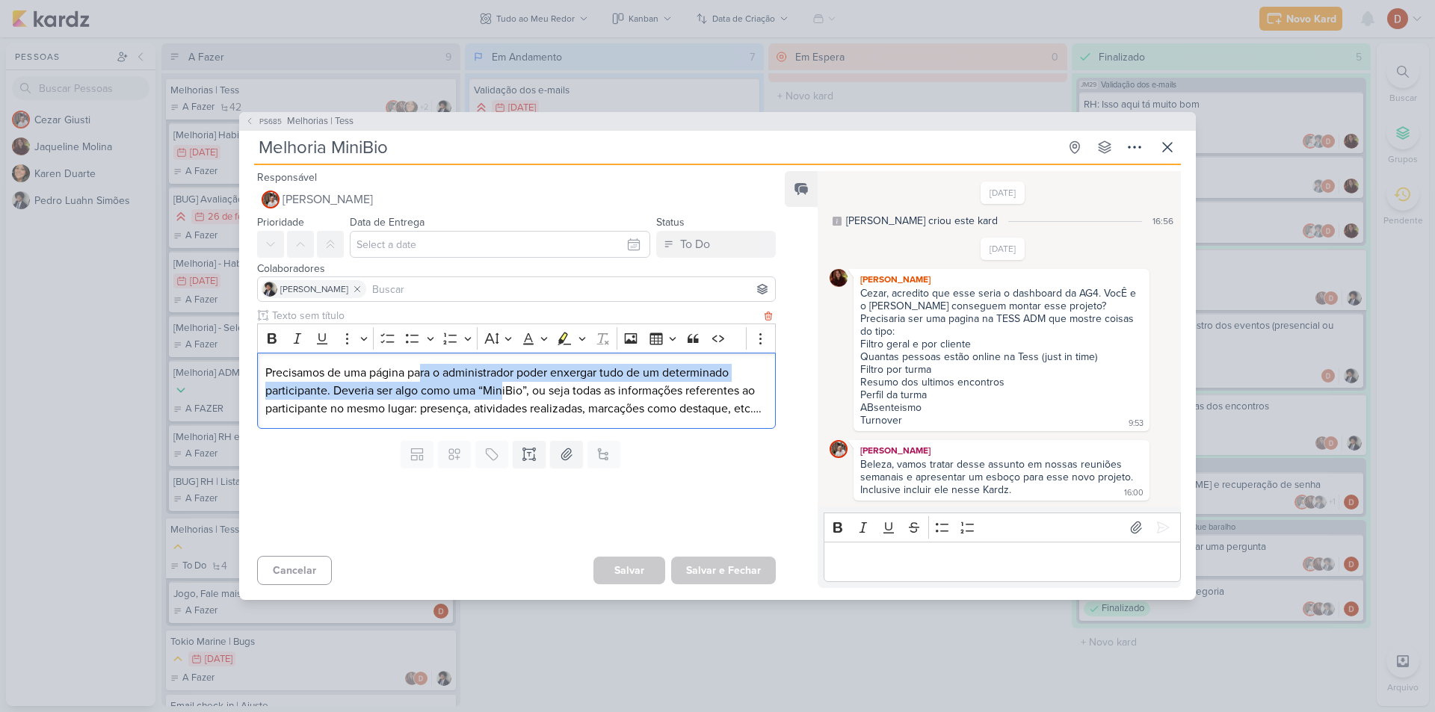
drag, startPoint x: 423, startPoint y: 383, endPoint x: 500, endPoint y: 400, distance: 78.9
click at [500, 400] on p "Precisamos de uma página para o administrador poder enxergar tudo de um determi…" at bounding box center [516, 391] width 502 height 54
click at [502, 401] on p "Precisamos de uma página para o administrador poder enxergar tudo de um determi…" at bounding box center [516, 391] width 502 height 54
click at [343, 404] on p "Precisamos de uma página para o administrador poder enxergar tudo de um determi…" at bounding box center [516, 391] width 502 height 54
click at [570, 418] on p "Precisamos de uma página para o administrador poder enxergar tudo de um determi…" at bounding box center [516, 391] width 502 height 54
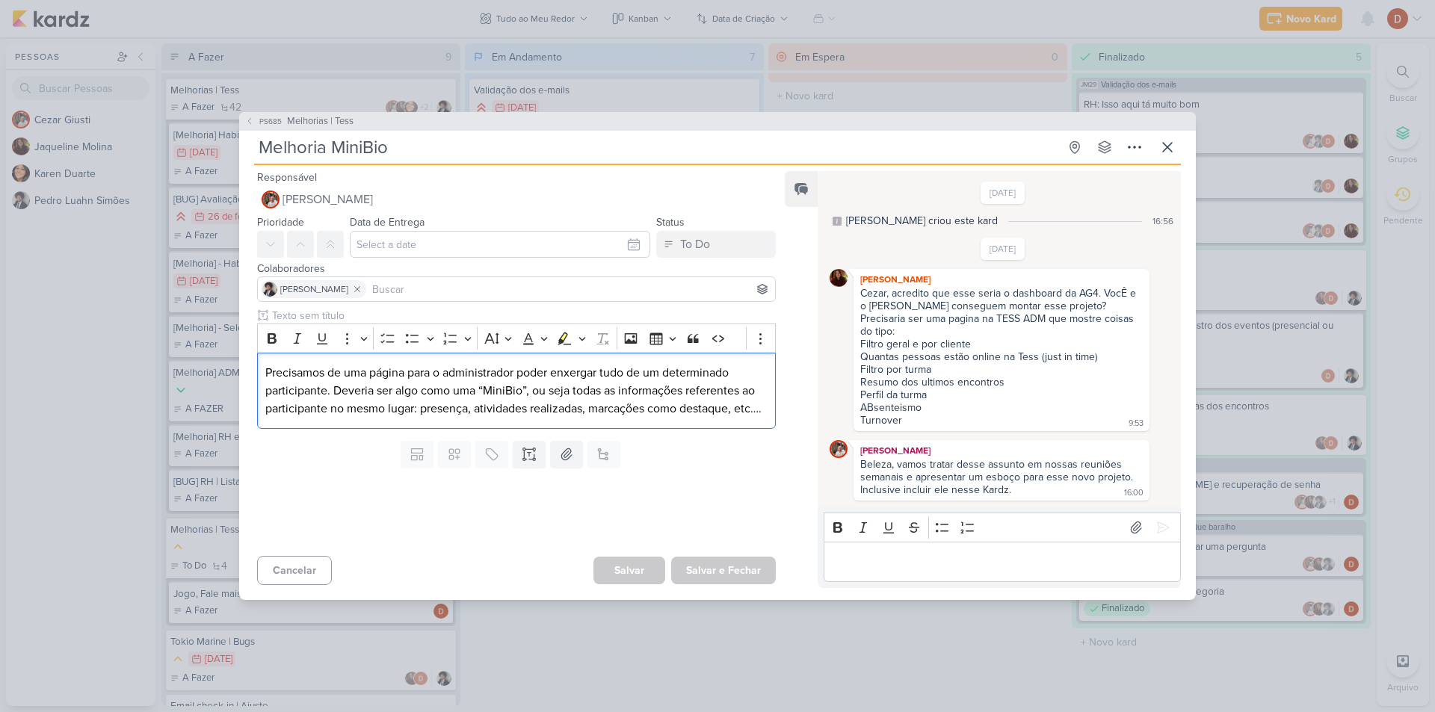
click at [952, 313] on div "Cezar, acredito que esse seria o dashboard da AG4. VocÊ e o [PERSON_NAME] conse…" at bounding box center [1001, 312] width 283 height 51
drag, startPoint x: 945, startPoint y: 328, endPoint x: 959, endPoint y: 359, distance: 33.8
click at [959, 359] on span "Cezar, acredito que esse seria o dashboard da AG4. VocÊ e o Luahn conseguem mon…" at bounding box center [1001, 357] width 283 height 140
click at [951, 389] on div "Perfil da turma" at bounding box center [1001, 395] width 283 height 13
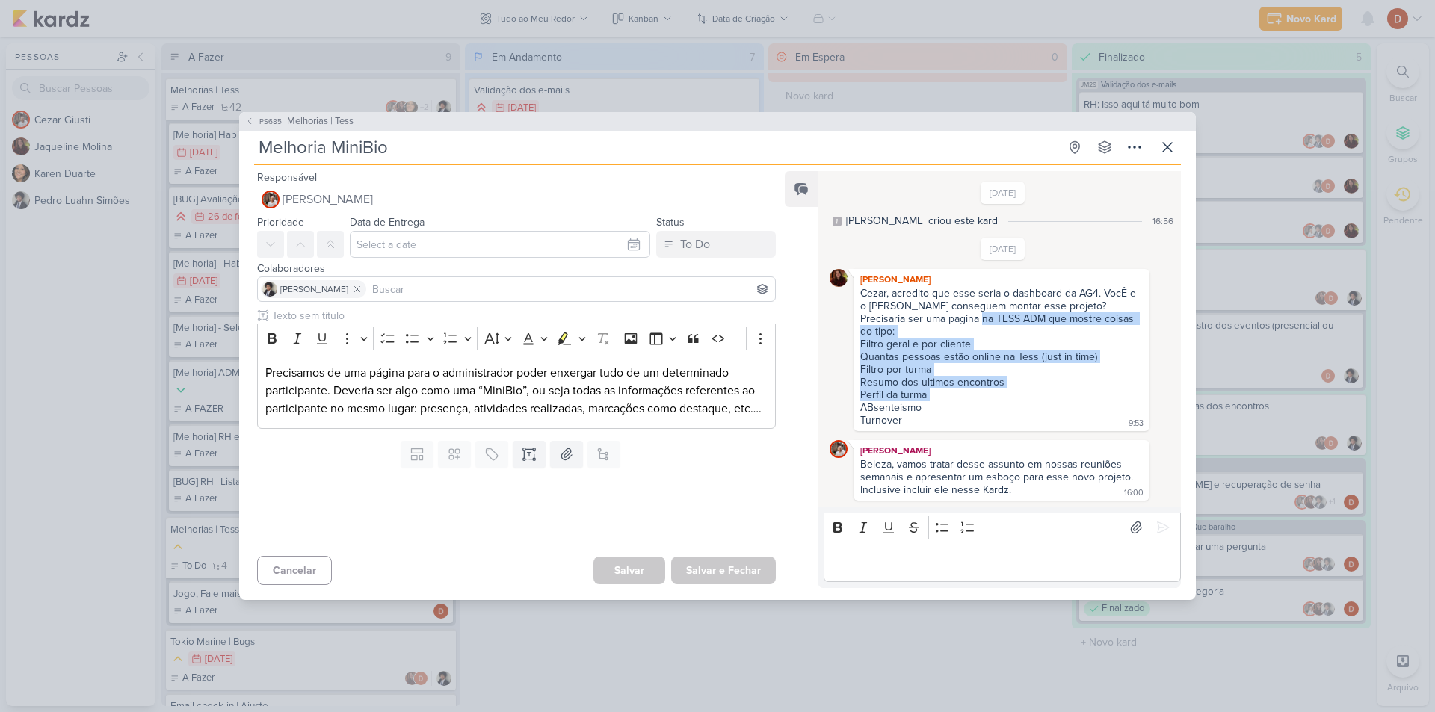
drag, startPoint x: 951, startPoint y: 384, endPoint x: 961, endPoint y: 319, distance: 65.0
click at [961, 319] on span "Cezar, acredito que esse seria o dashboard da AG4. VocÊ e o Luahn conseguem mon…" at bounding box center [1001, 357] width 283 height 140
click at [958, 321] on div "Cezar, acredito que esse seria o dashboard da AG4. VocÊ e o [PERSON_NAME] conse…" at bounding box center [1001, 312] width 283 height 51
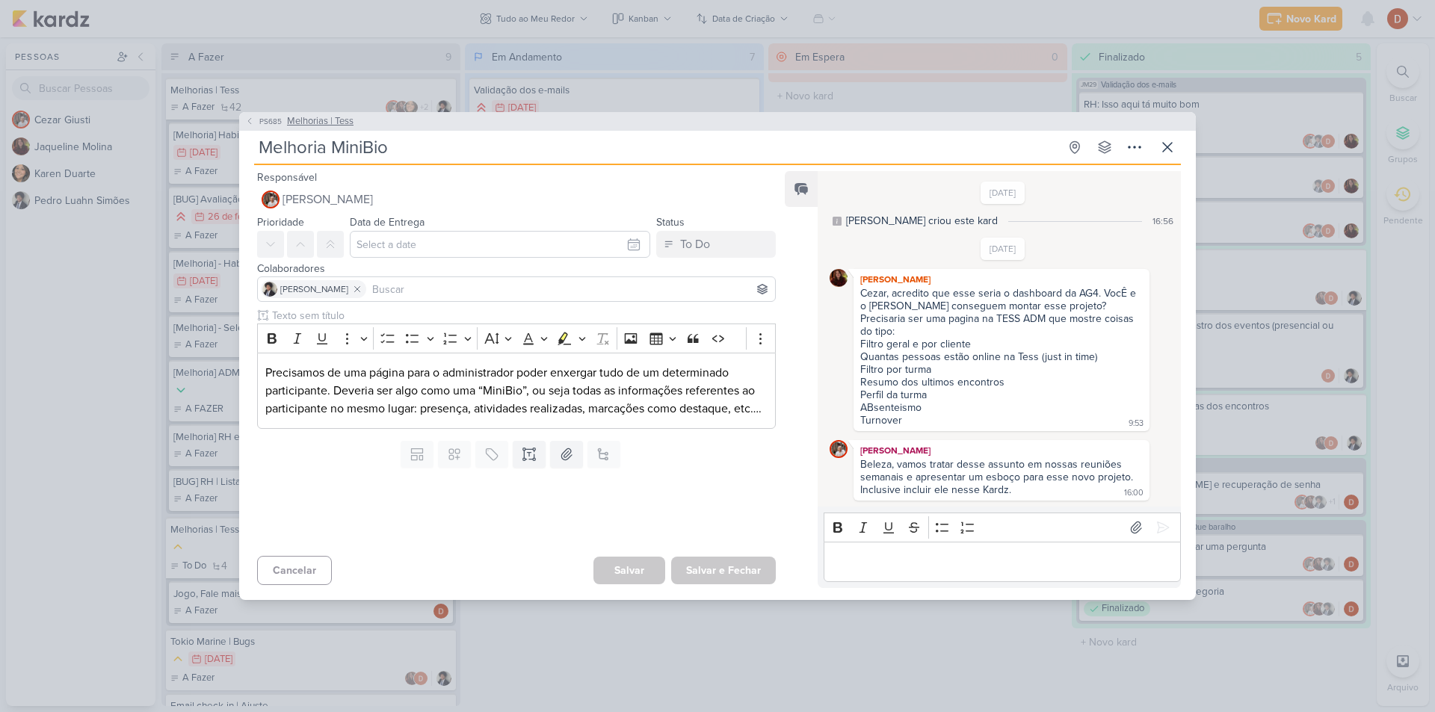
click at [269, 129] on button "PS685 Melhorias | Tess" at bounding box center [299, 121] width 108 height 15
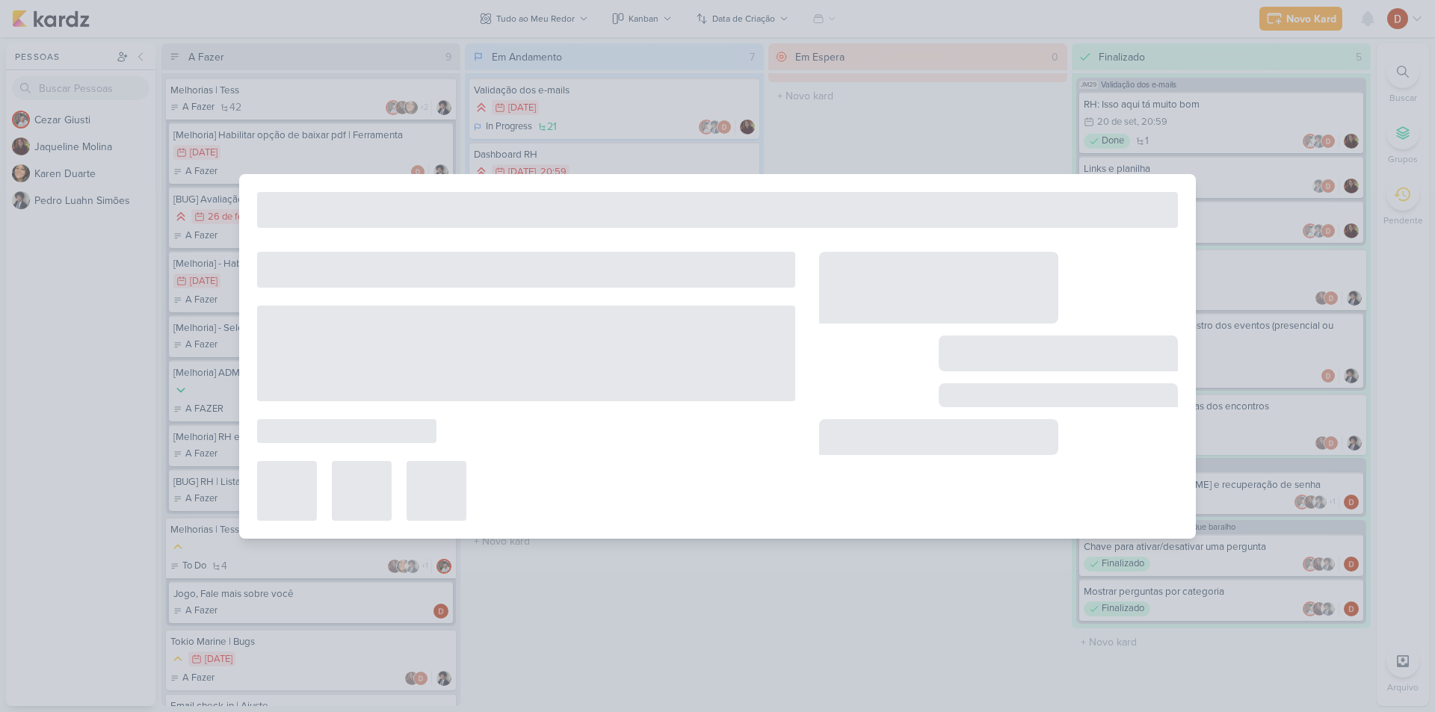
type input "Melhorias | Tess"
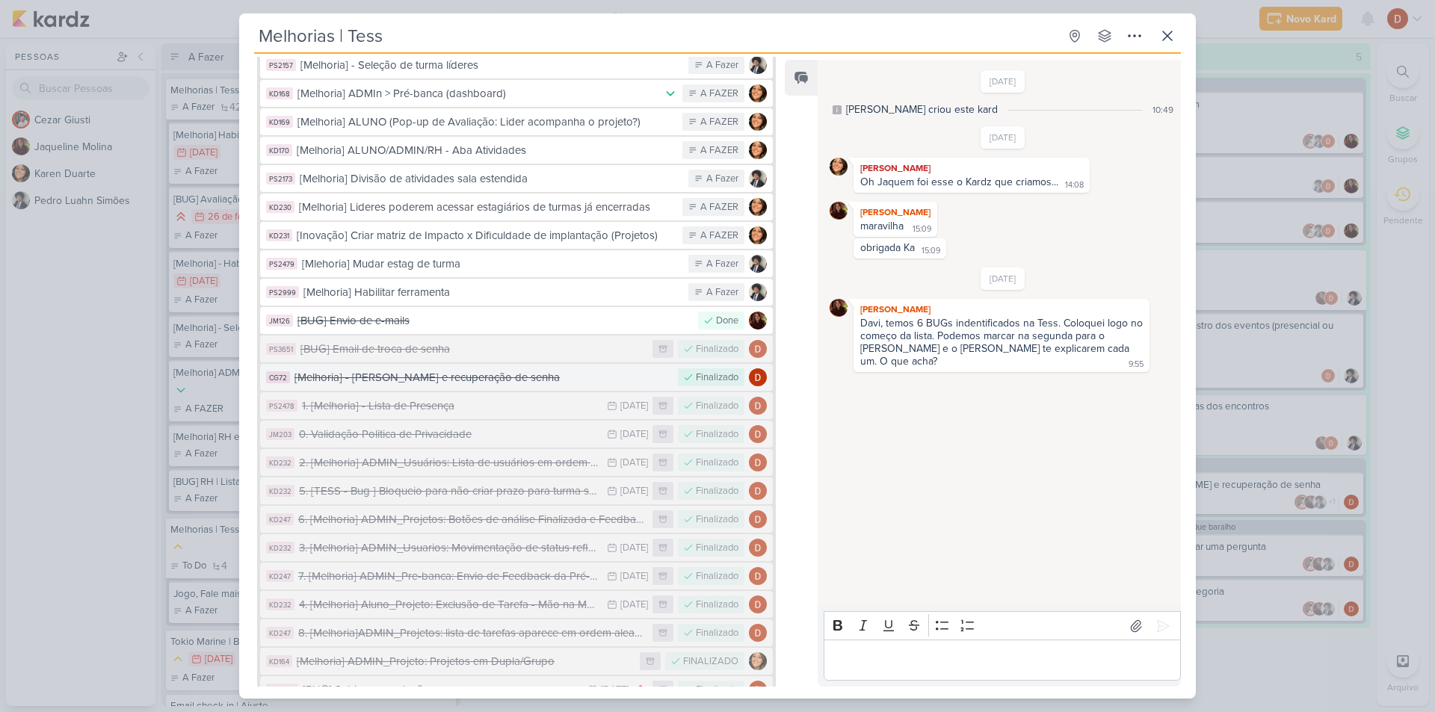
scroll to position [938, 0]
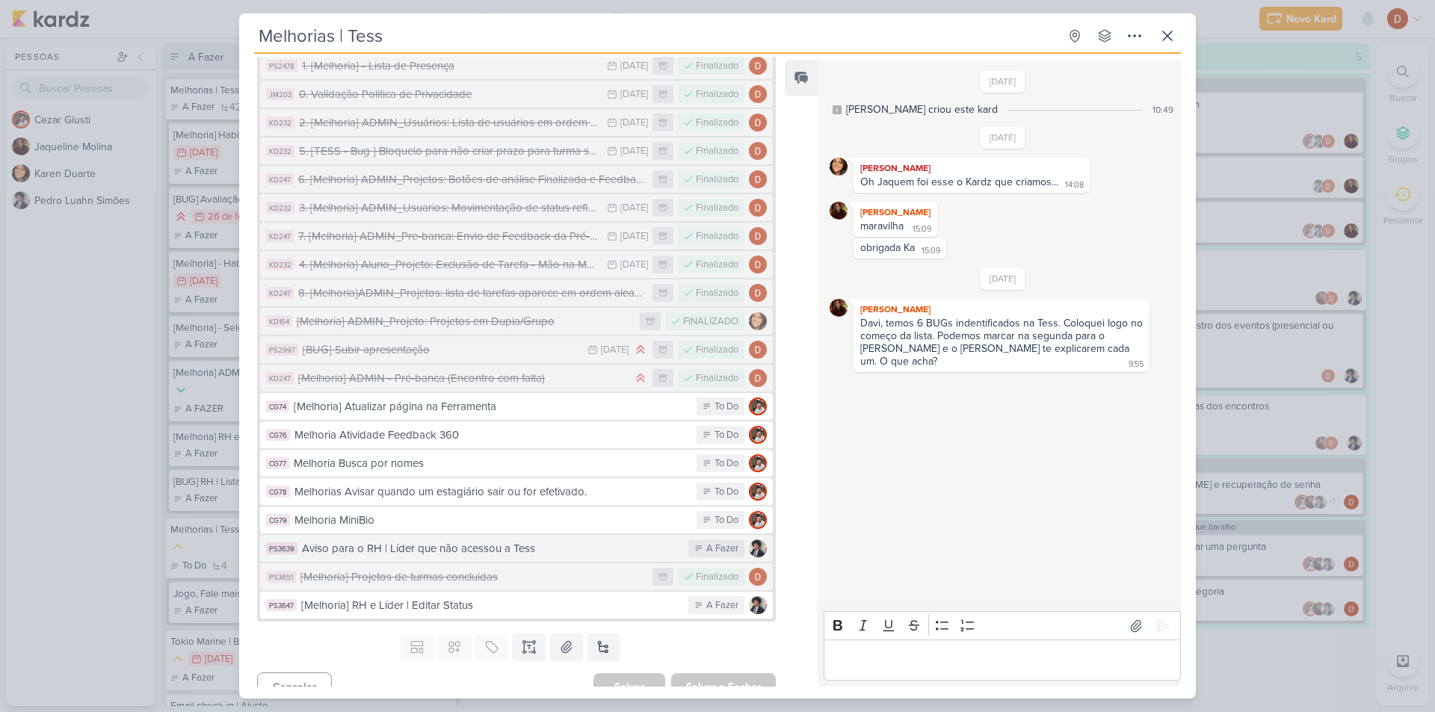
click at [417, 541] on div "Aviso para o RH | Líder que não acessou a Tess" at bounding box center [491, 549] width 379 height 17
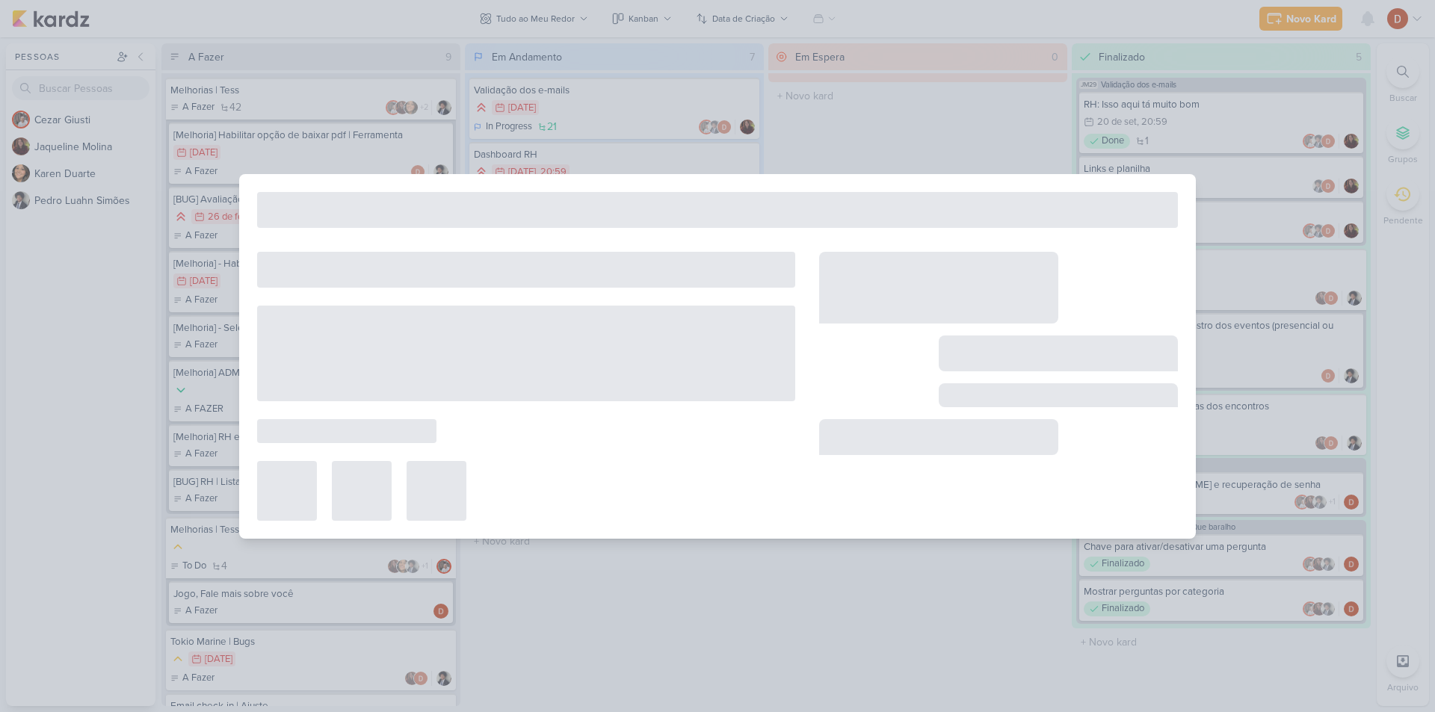
type input "Aviso para o RH | Líder que não acessou a Tess"
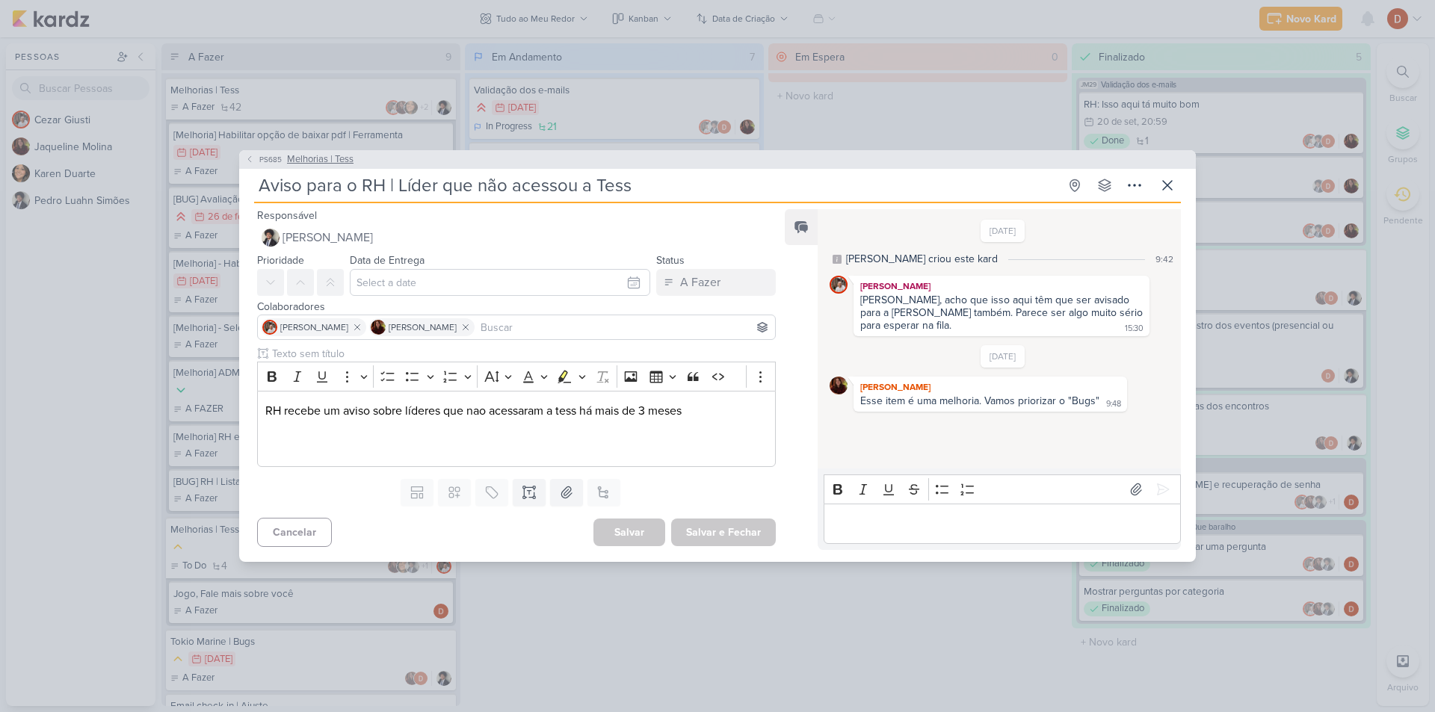
click at [254, 159] on button "PS685 Melhorias | Tess" at bounding box center [299, 160] width 108 height 15
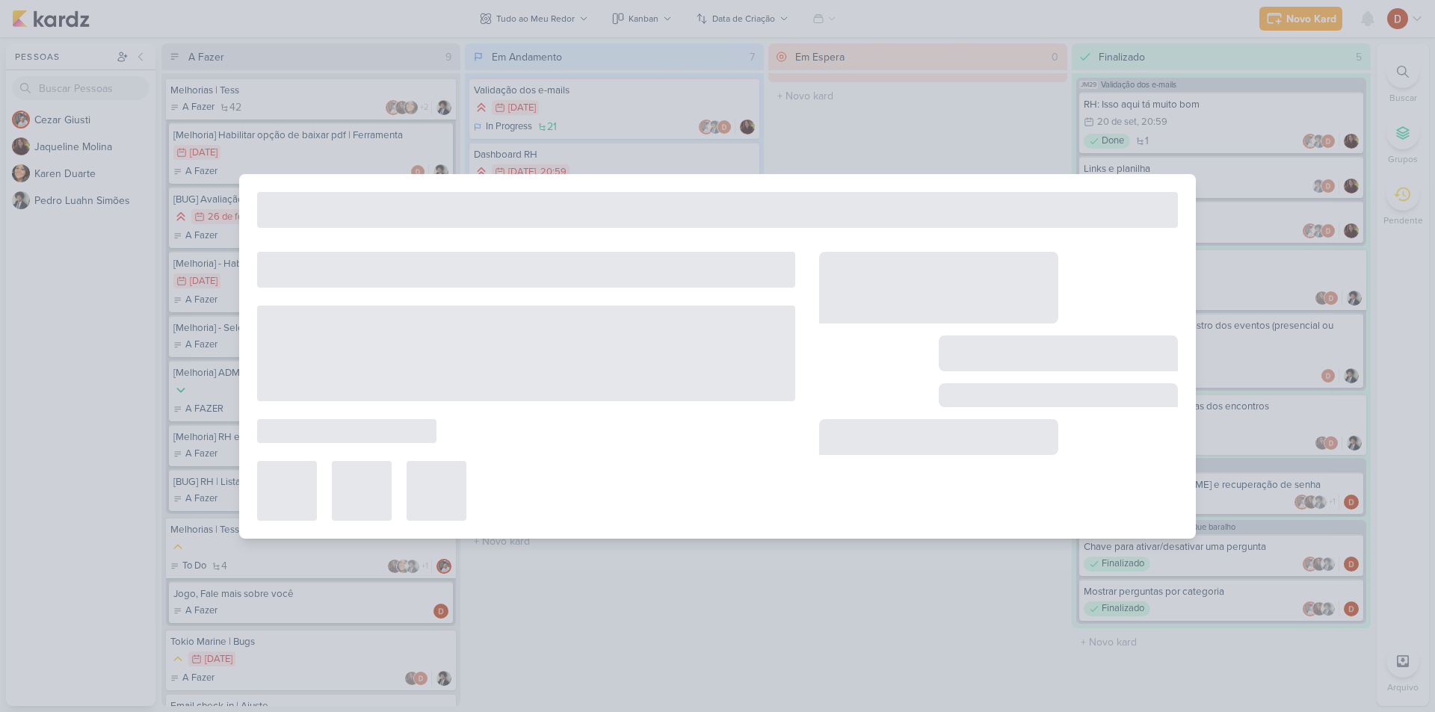
type input "Melhorias | Tess"
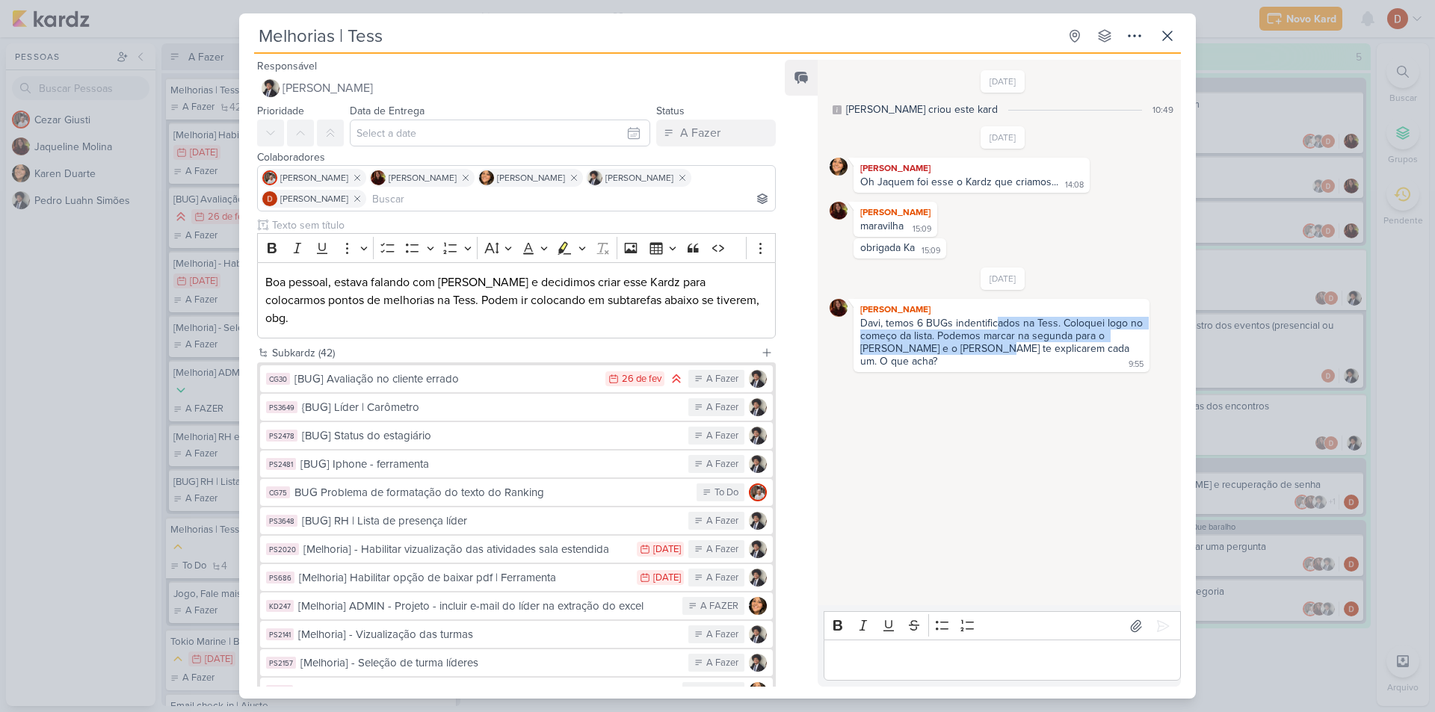
drag, startPoint x: 986, startPoint y: 353, endPoint x: 998, endPoint y: 321, distance: 33.6
click at [998, 321] on div "Davi, temos 6 BUGs indentificados na Tess. Coloquei logo no começo da lista. Po…" at bounding box center [1003, 342] width 286 height 51
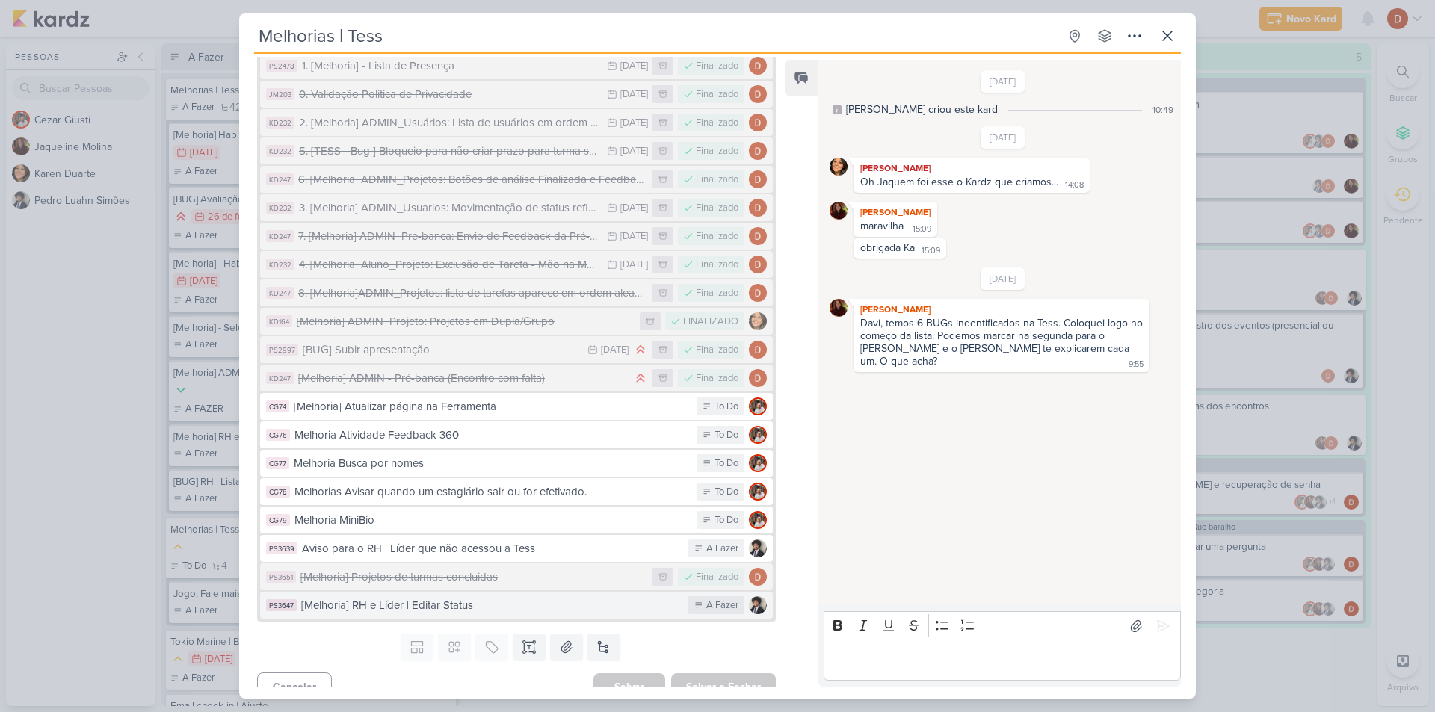
click at [406, 592] on button "PS3647 [Melhoria] RH e Líder | Editar Status A Fazer" at bounding box center [516, 605] width 513 height 27
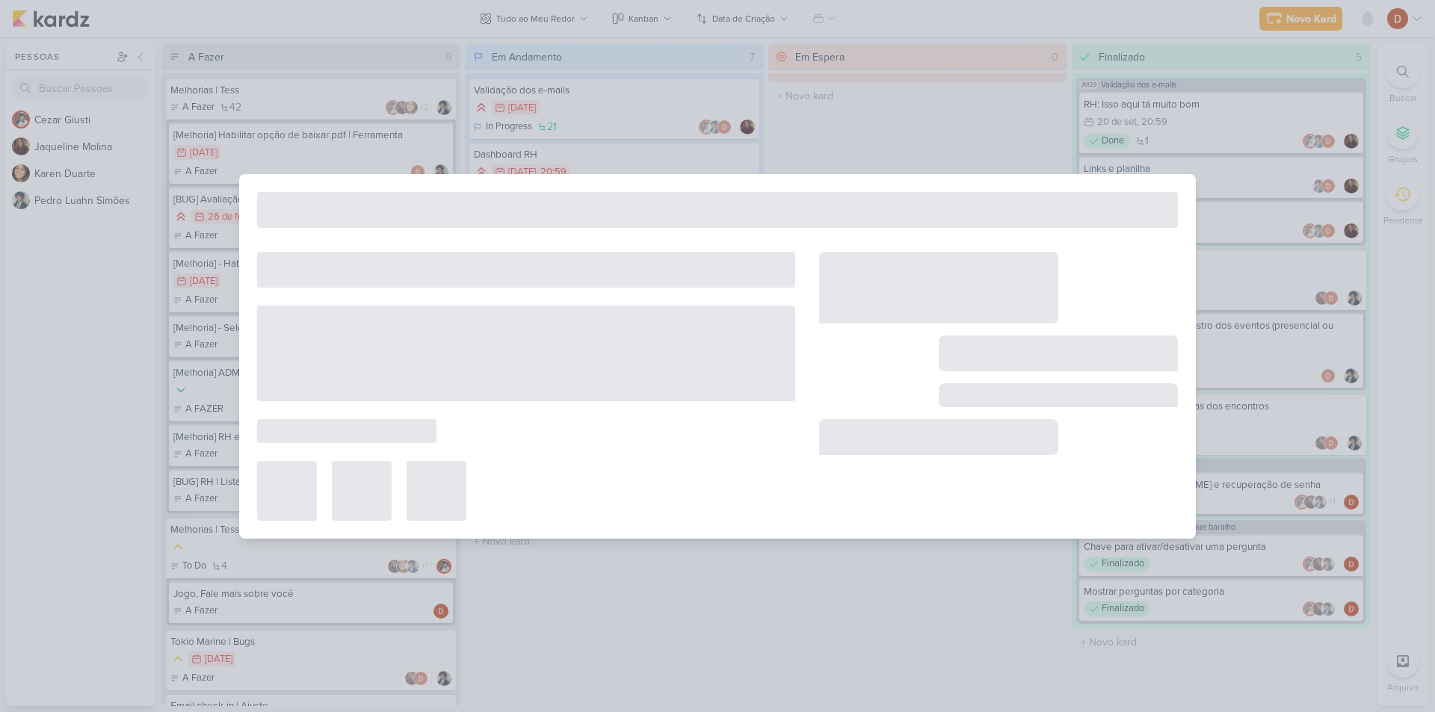
type input "[Melhoria] RH e Líder | Editar Status"
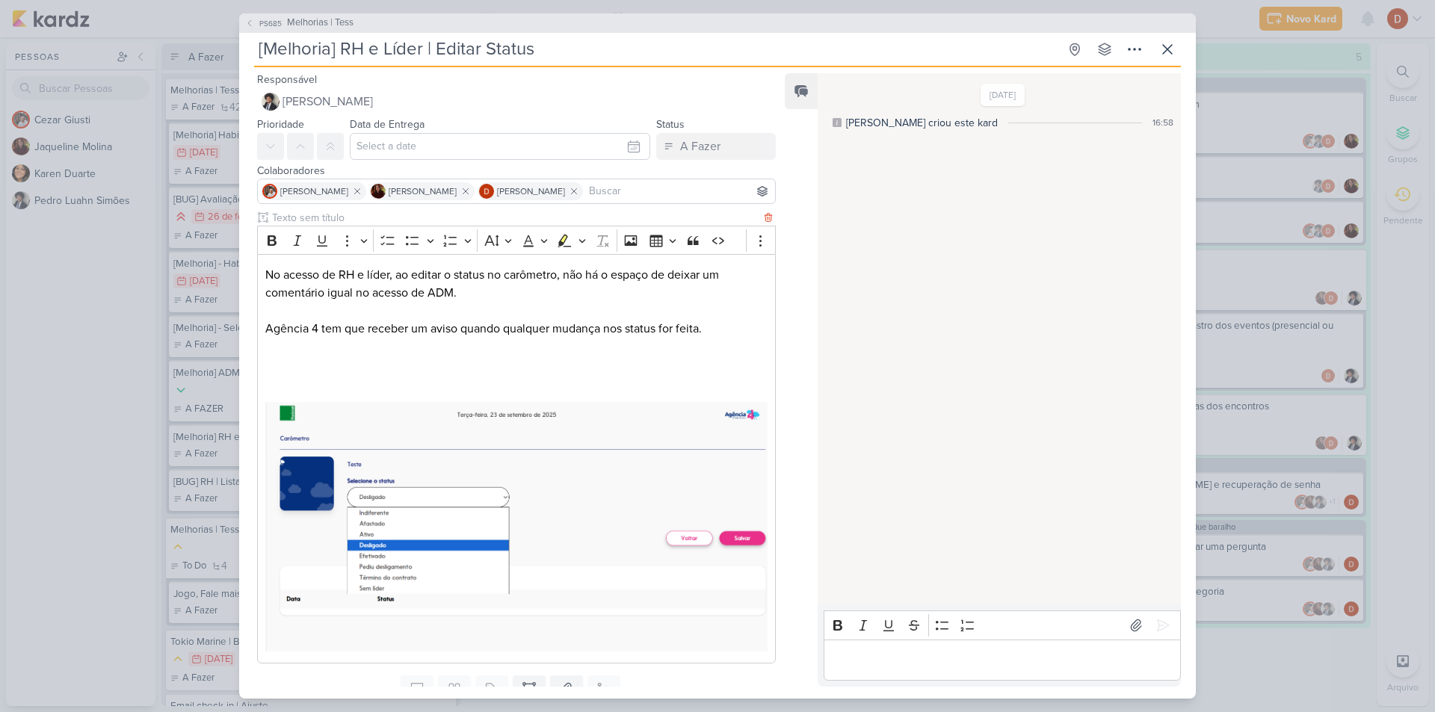
scroll to position [57, 0]
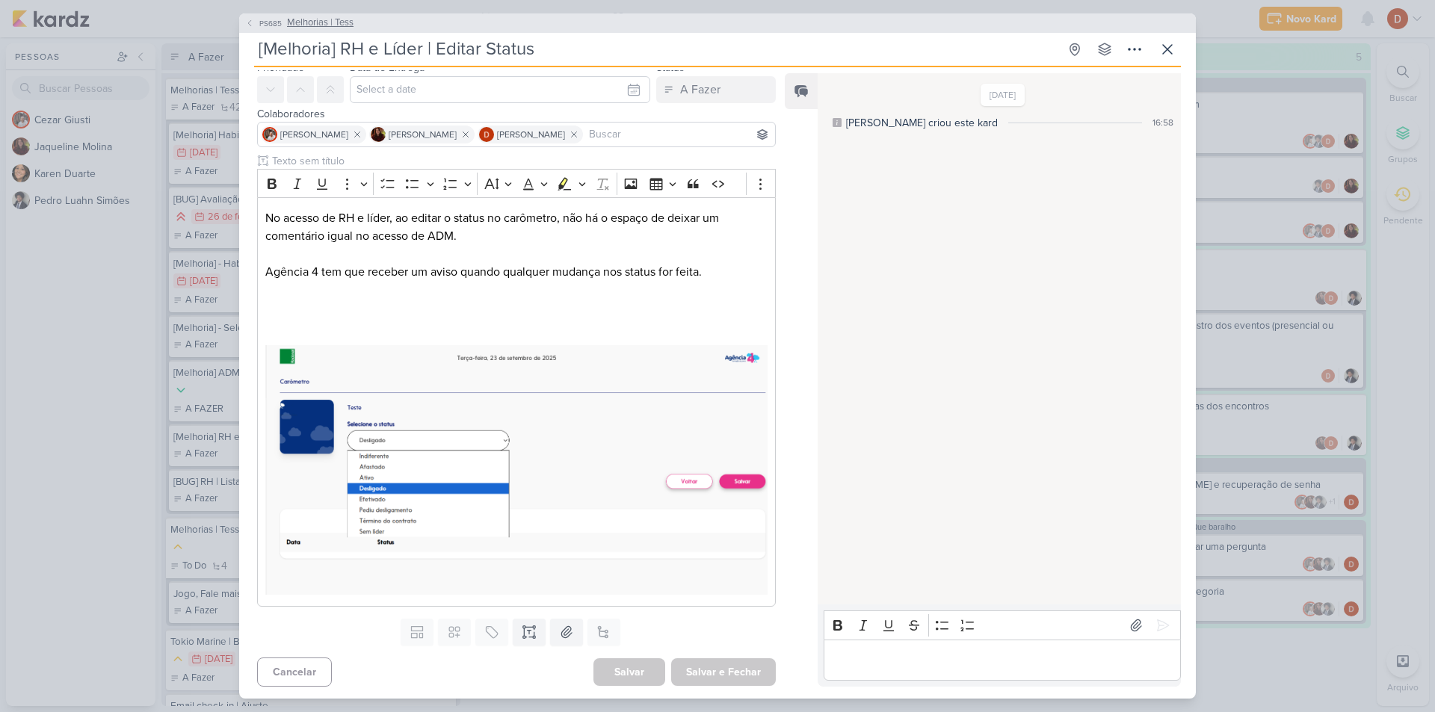
click at [249, 22] on icon at bounding box center [249, 23] width 3 height 6
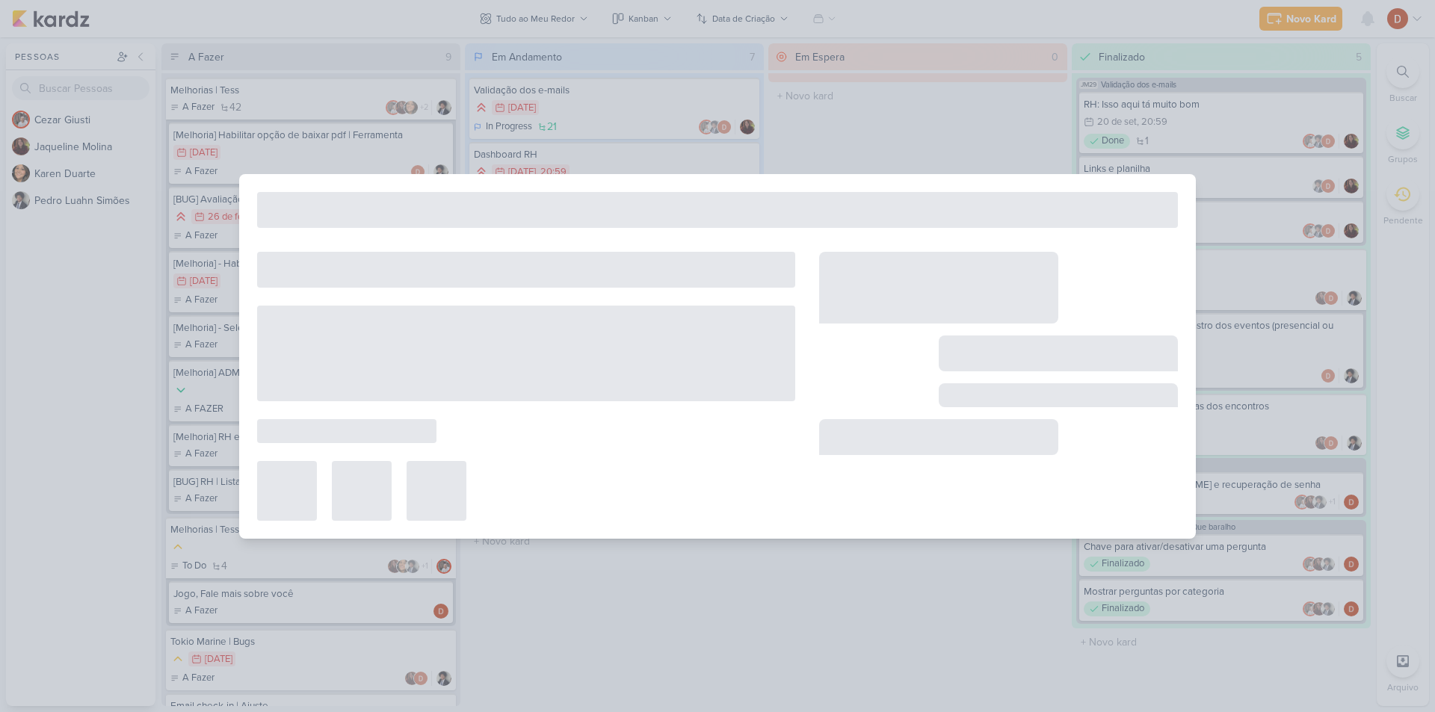
type input "Melhorias | Tess"
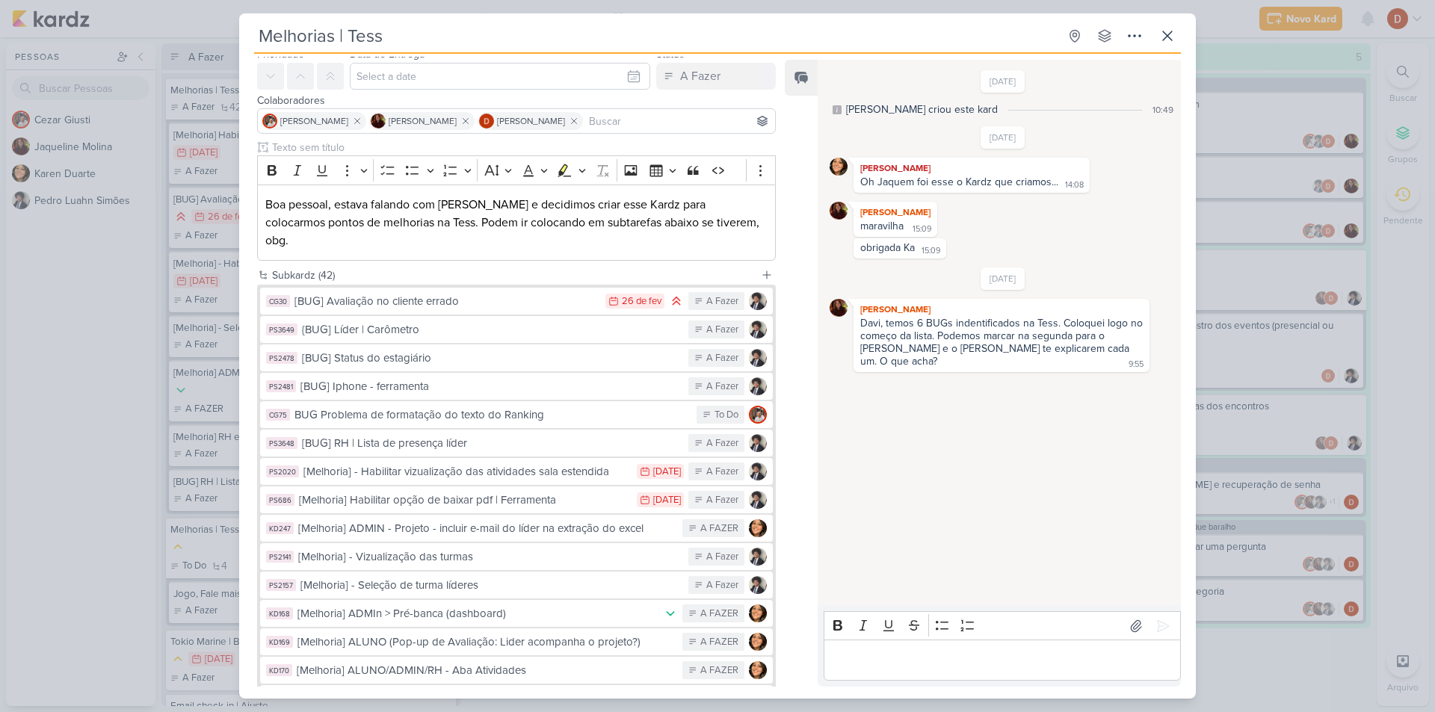
scroll to position [0, 0]
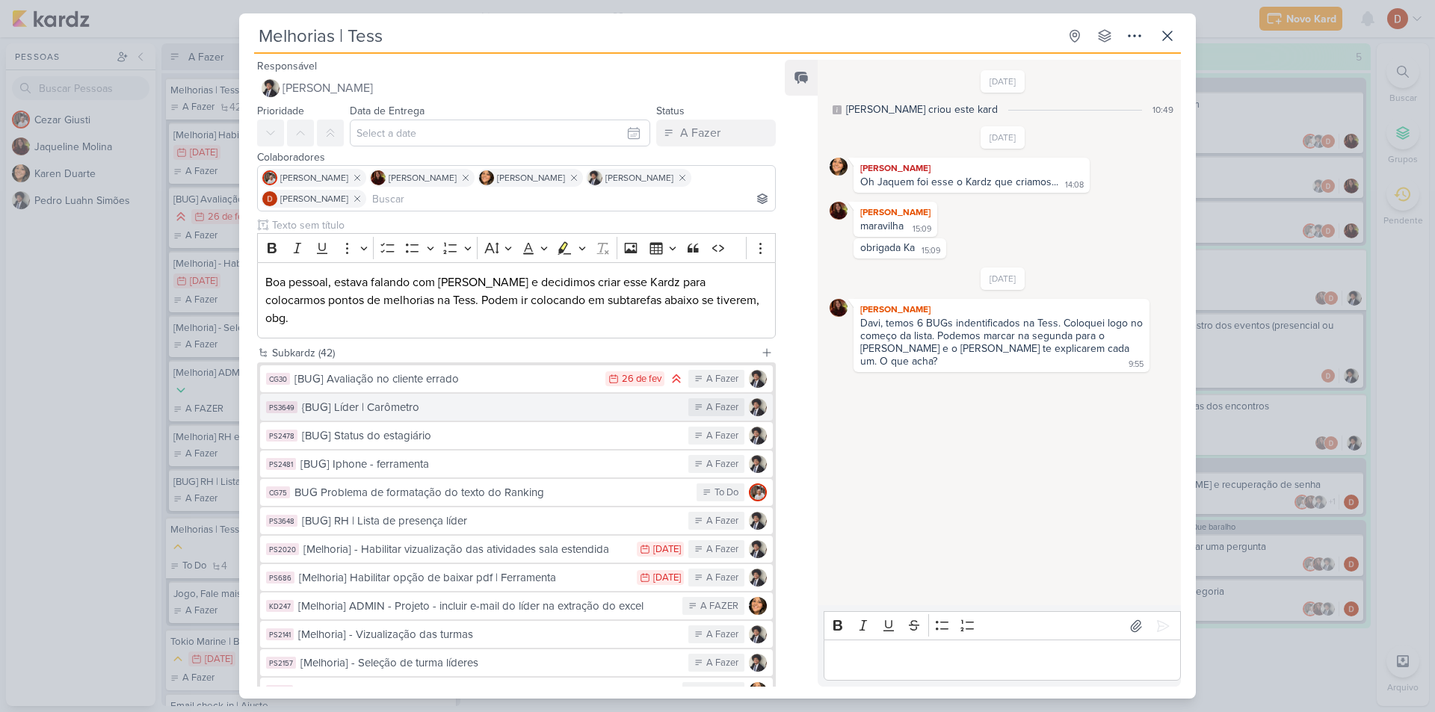
click at [447, 399] on div "{BUG] Líder | Carômetro" at bounding box center [491, 407] width 379 height 17
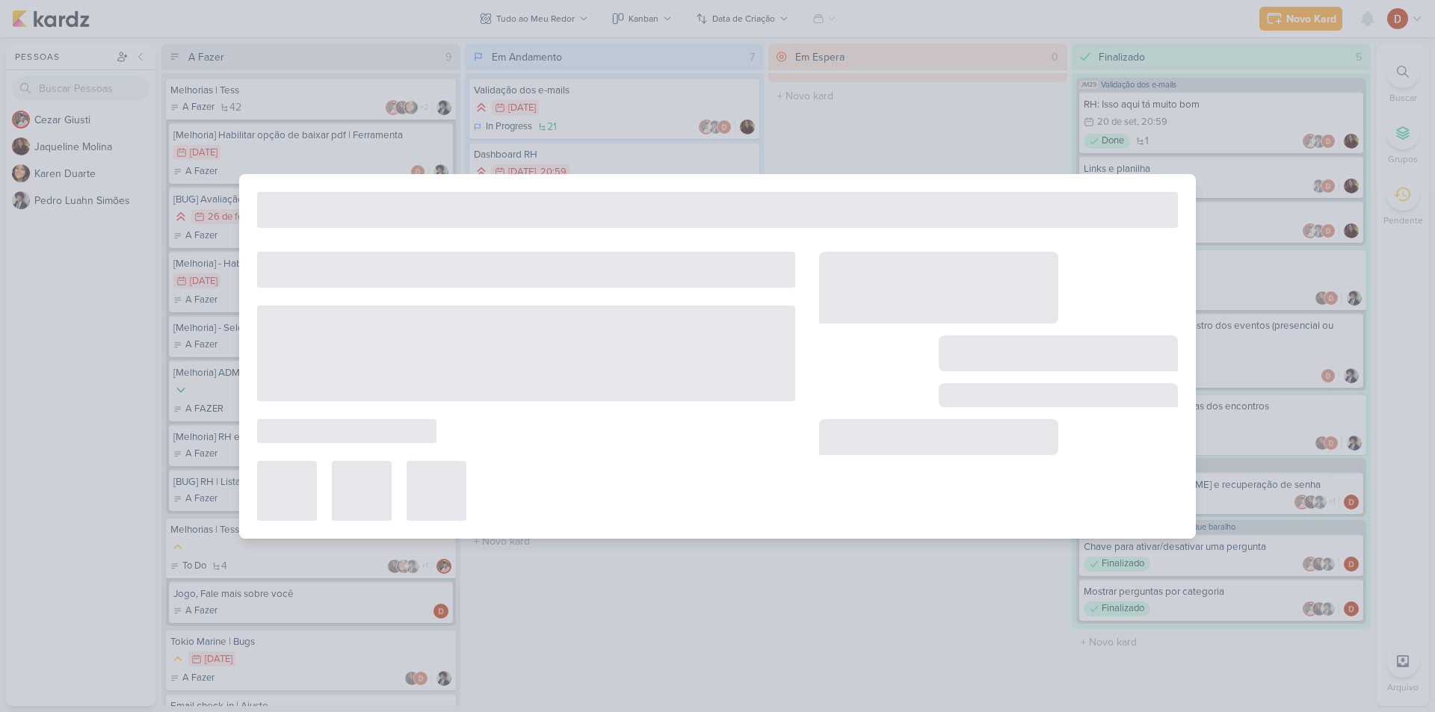
type input "{BUG] Líder | Carômetro"
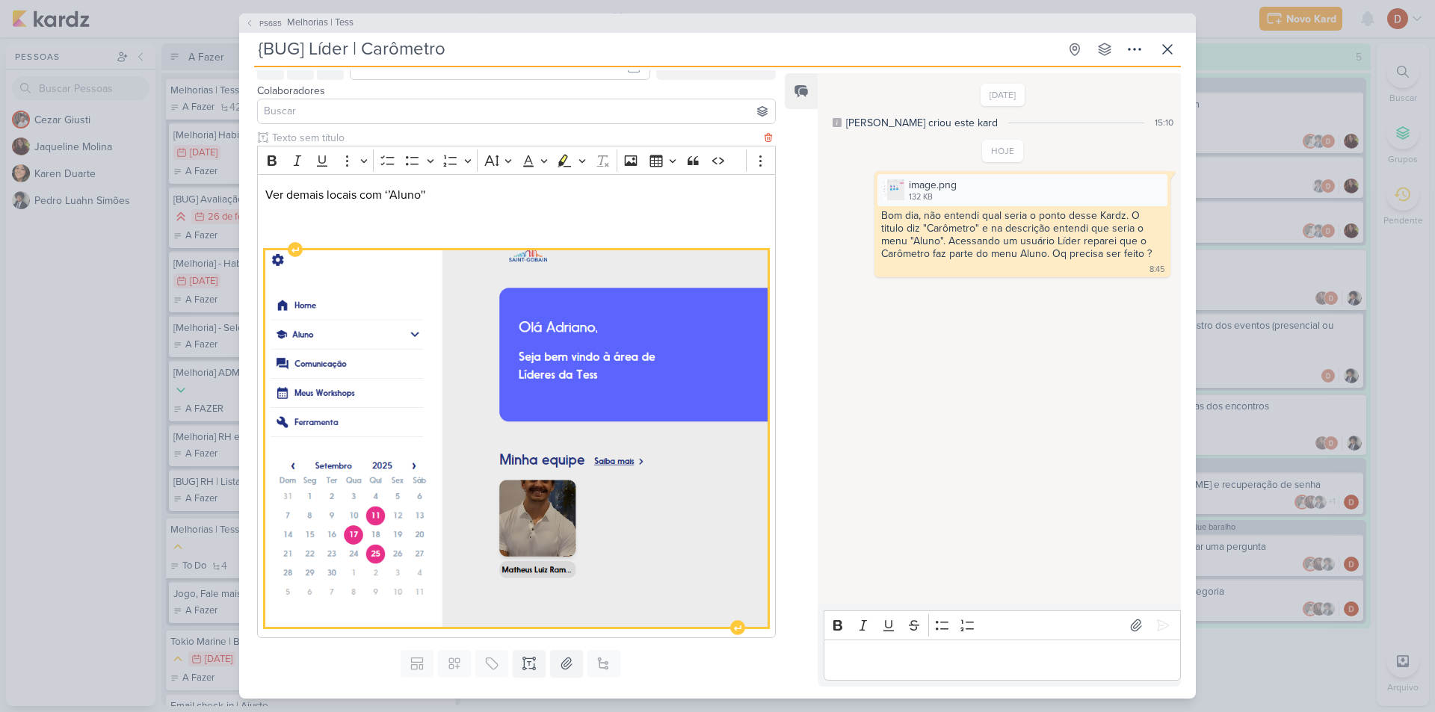
scroll to position [110, 0]
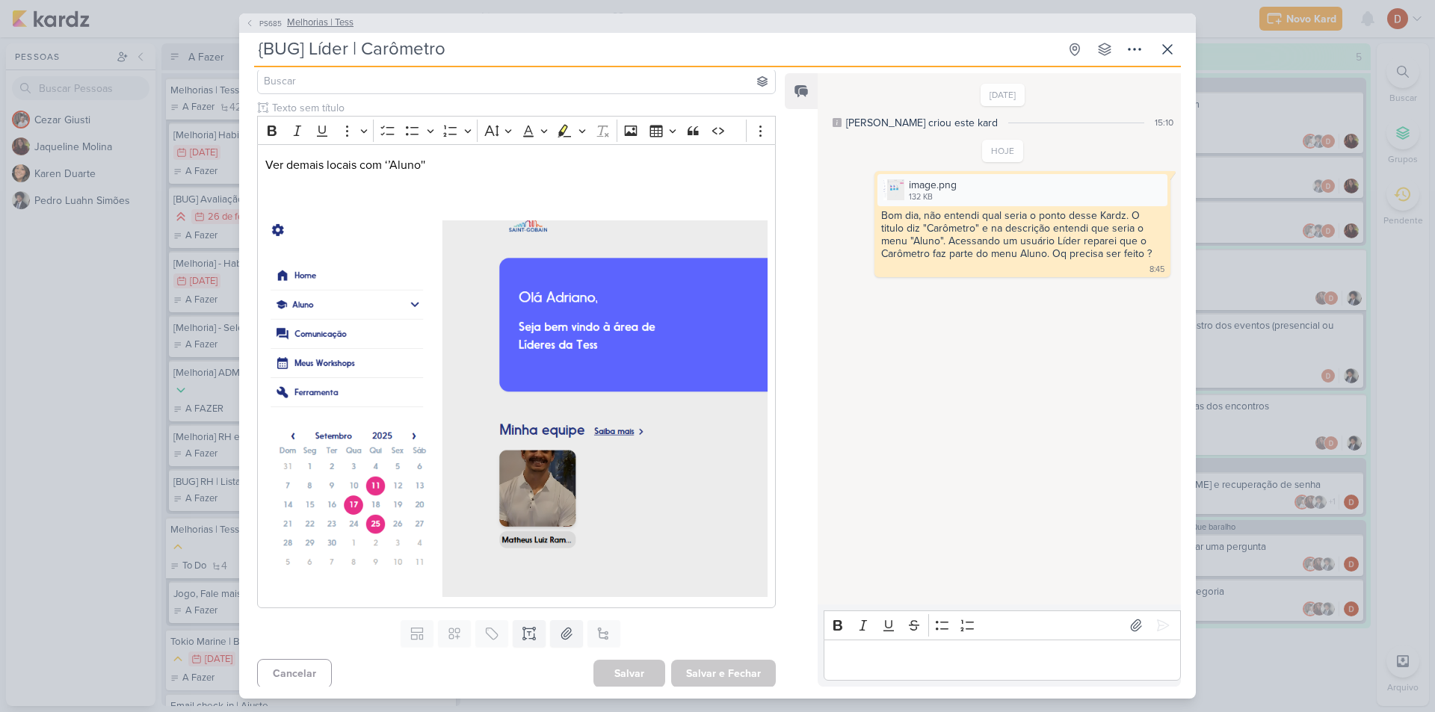
click at [262, 27] on span "PS685" at bounding box center [270, 23] width 27 height 11
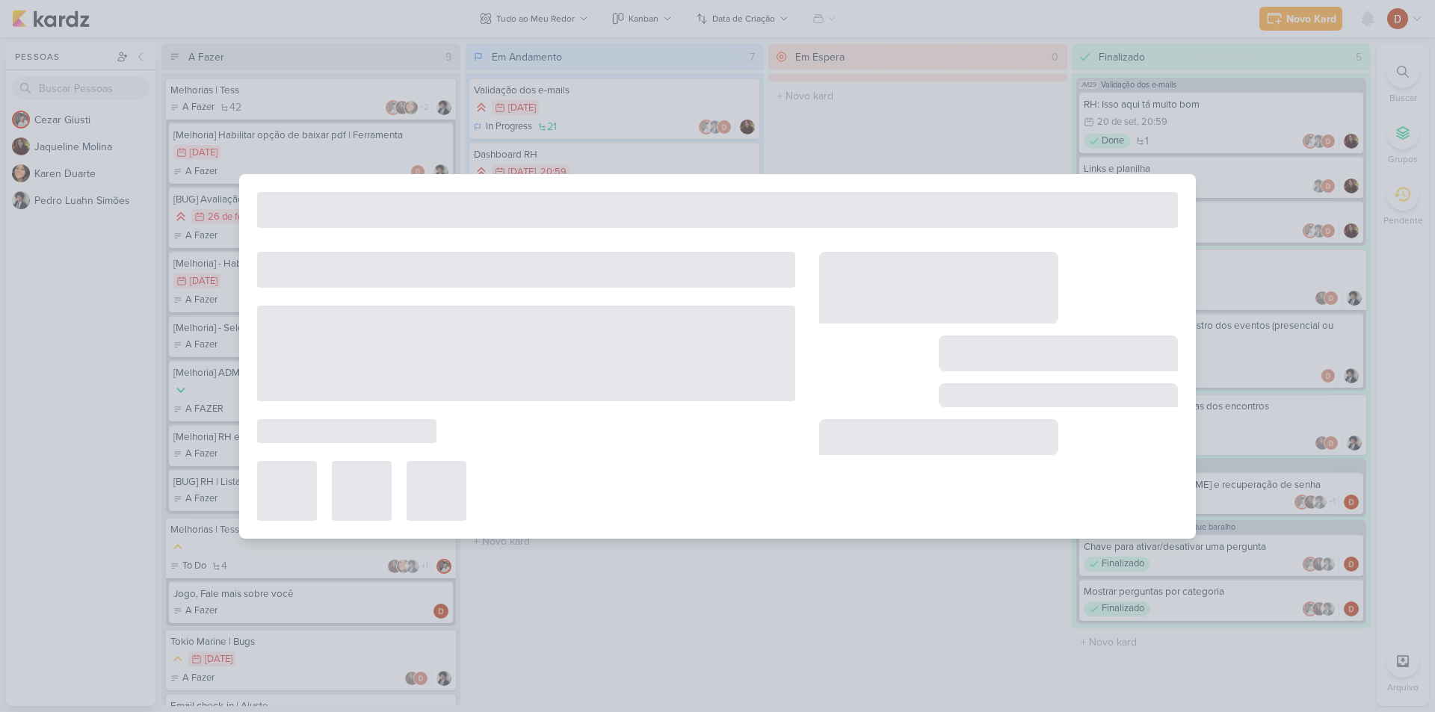
type input "Melhorias | Tess"
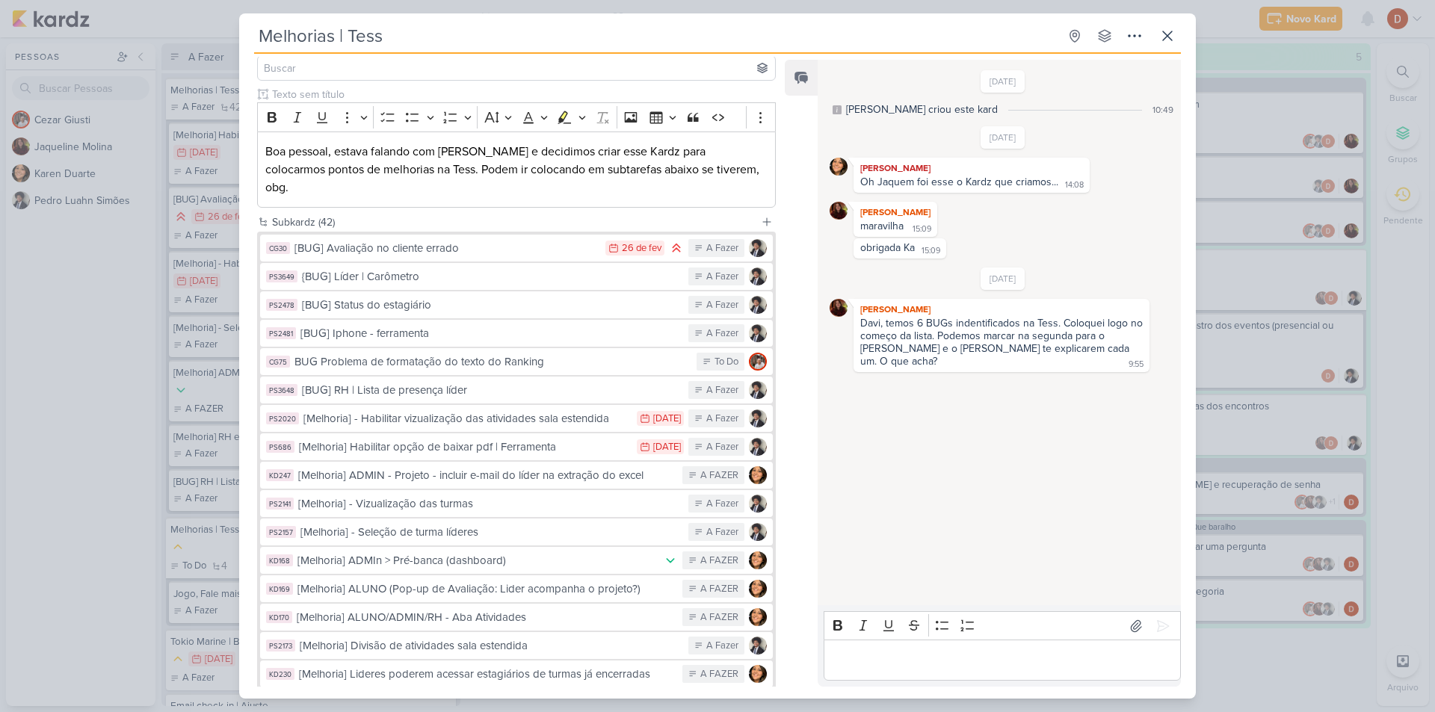
scroll to position [0, 0]
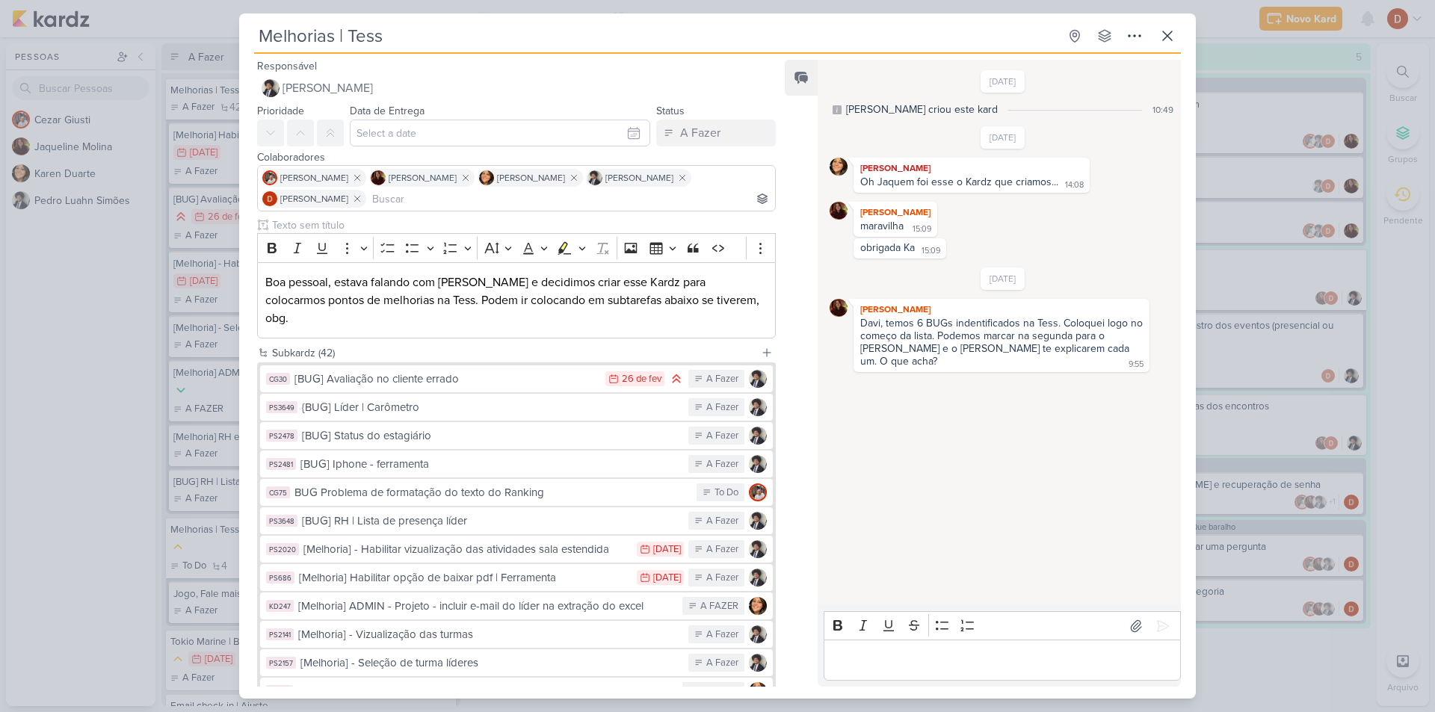
drag, startPoint x: 952, startPoint y: 316, endPoint x: 1032, endPoint y: 342, distance: 83.2
click at [1032, 342] on div "Jaqueline Molina Davi, temos 6 BUGs indentificados na Tess. Coloquei logo no co…" at bounding box center [1002, 335] width 296 height 73
click at [1032, 342] on div "Davi, temos 6 BUGs indentificados na Tess. Coloquei logo no começo da lista. Po…" at bounding box center [1003, 342] width 286 height 51
click at [971, 659] on p "Editor editing area: main" at bounding box center [1002, 661] width 342 height 18
click at [1173, 32] on icon at bounding box center [1168, 36] width 18 height 18
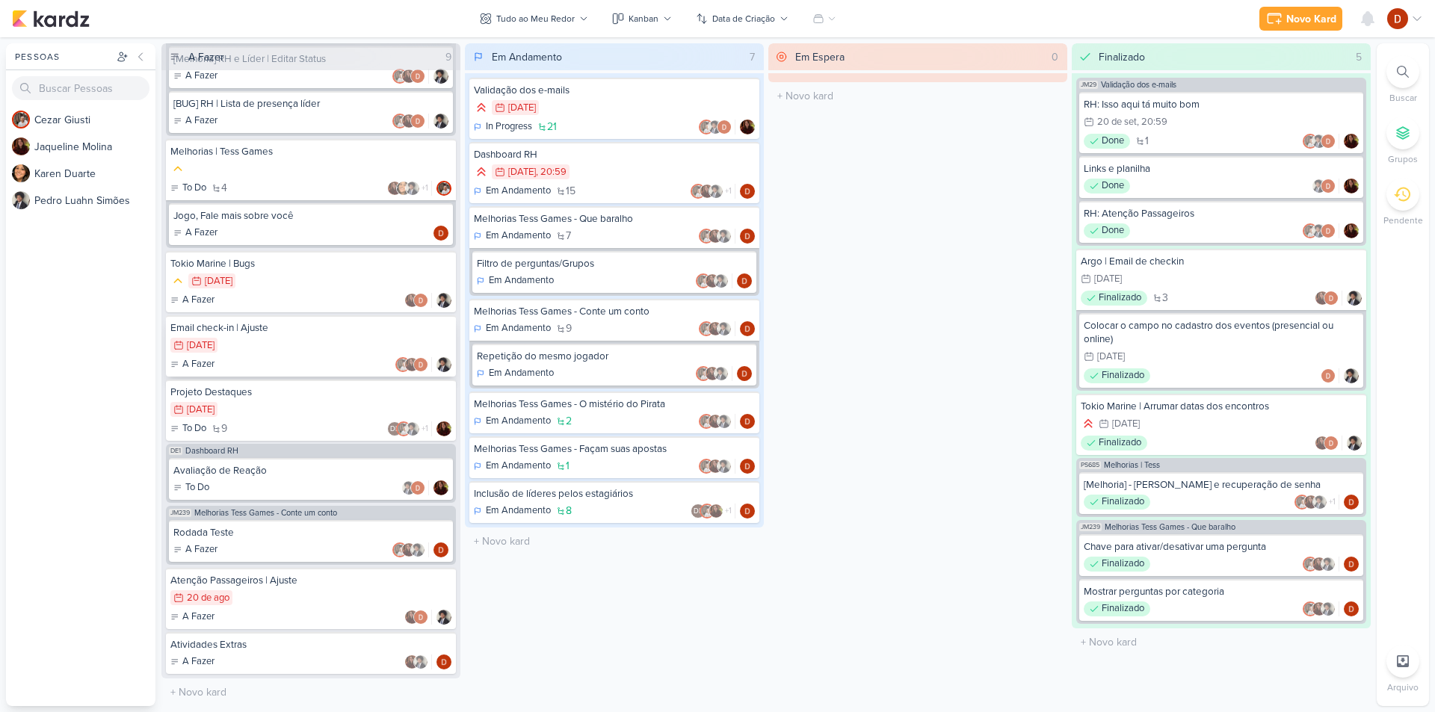
scroll to position [392, 0]
